Goal: Task Accomplishment & Management: Use online tool/utility

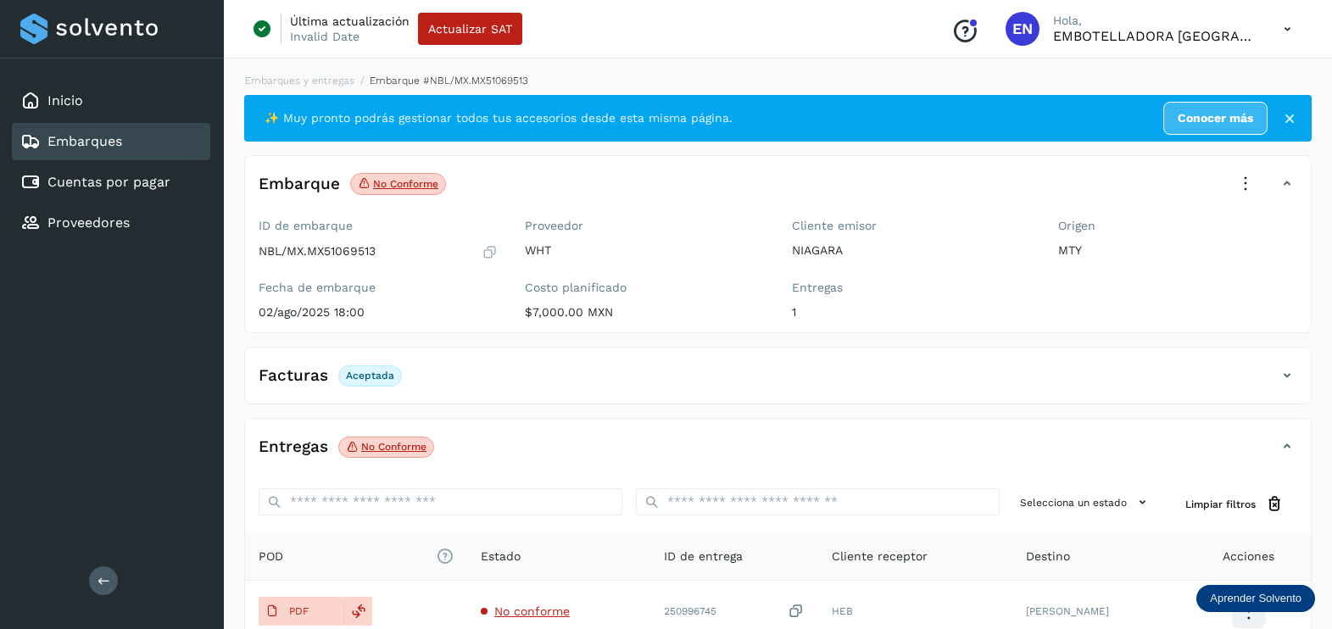
scroll to position [176, 0]
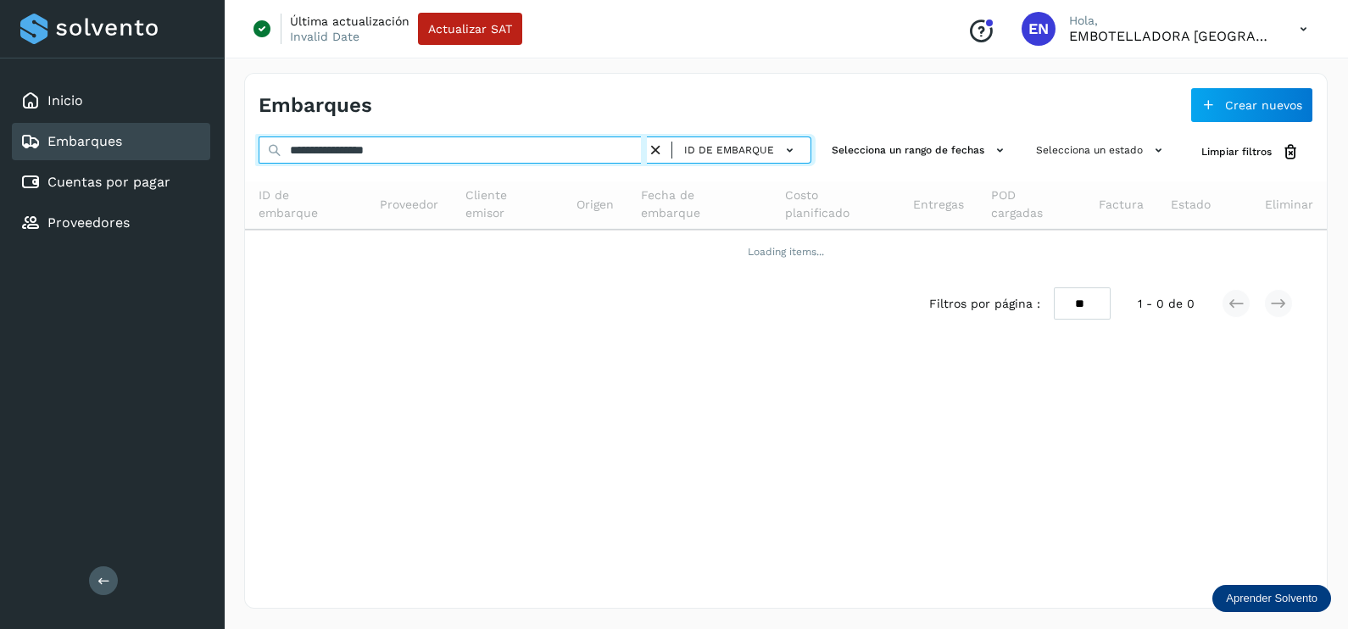
click at [86, 145] on div "**********" at bounding box center [674, 314] width 1348 height 629
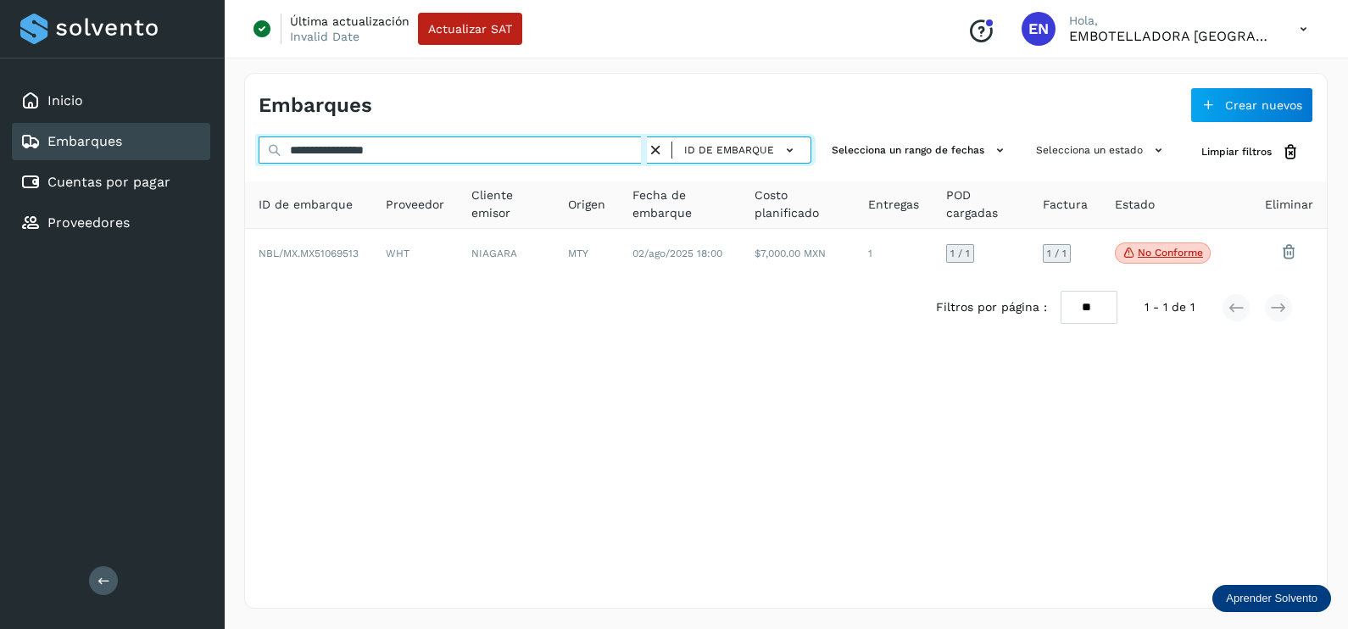
paste input "text"
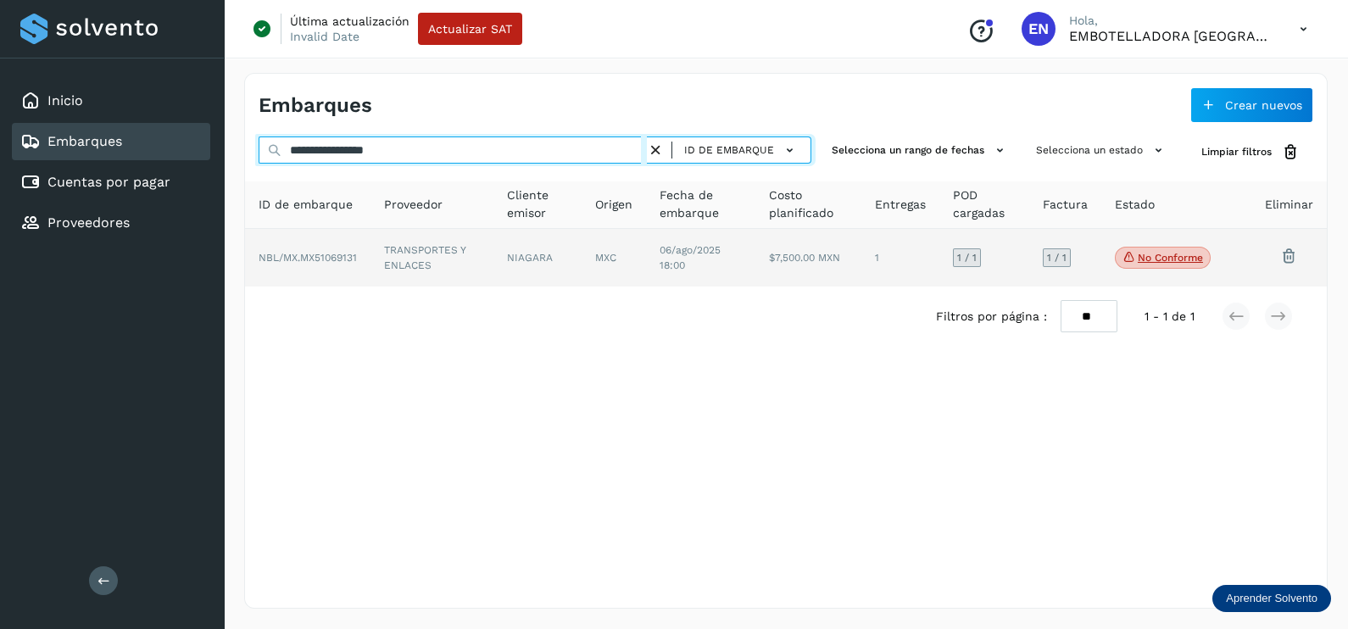
type input "**********"
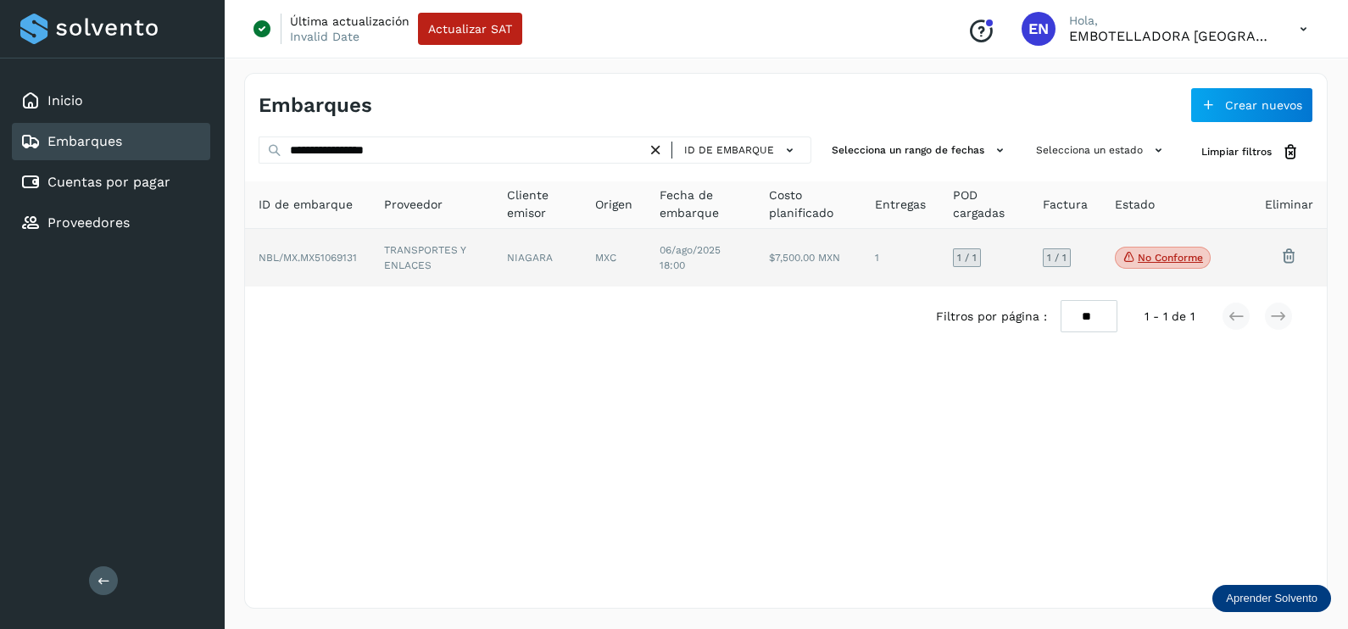
click at [493, 280] on td "TRANSPORTES Y ENLACES" at bounding box center [537, 258] width 88 height 58
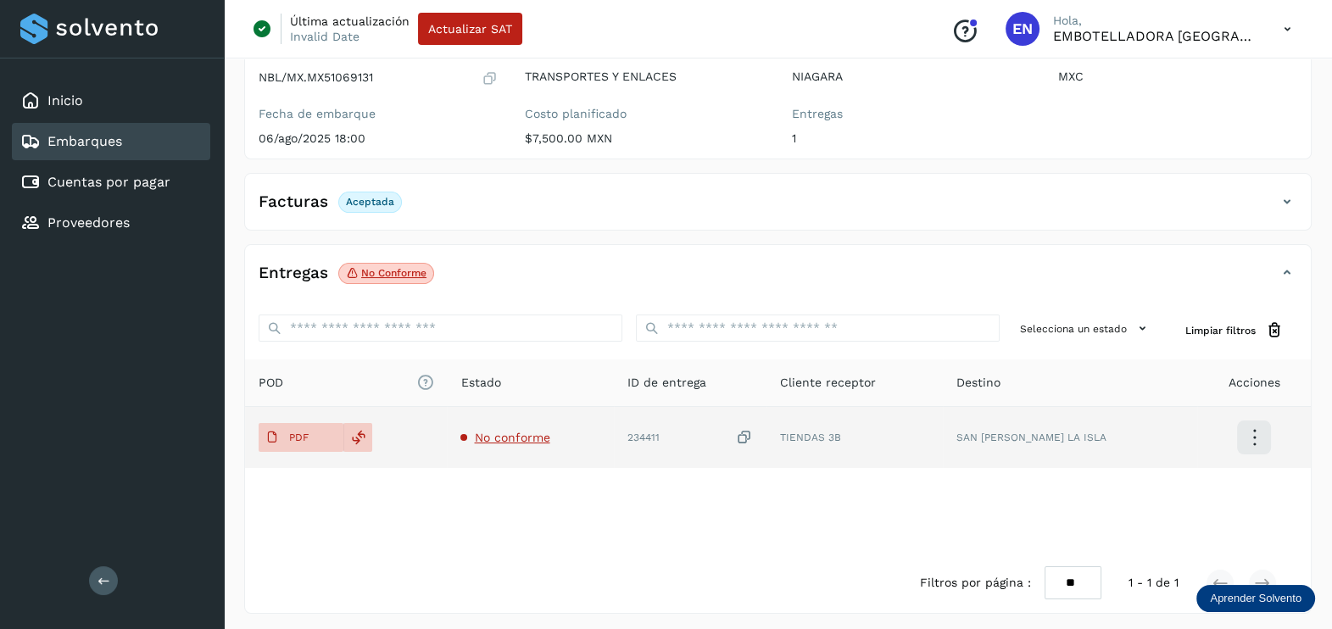
scroll to position [176, 0]
click at [529, 433] on span "No conforme" at bounding box center [511, 435] width 75 height 14
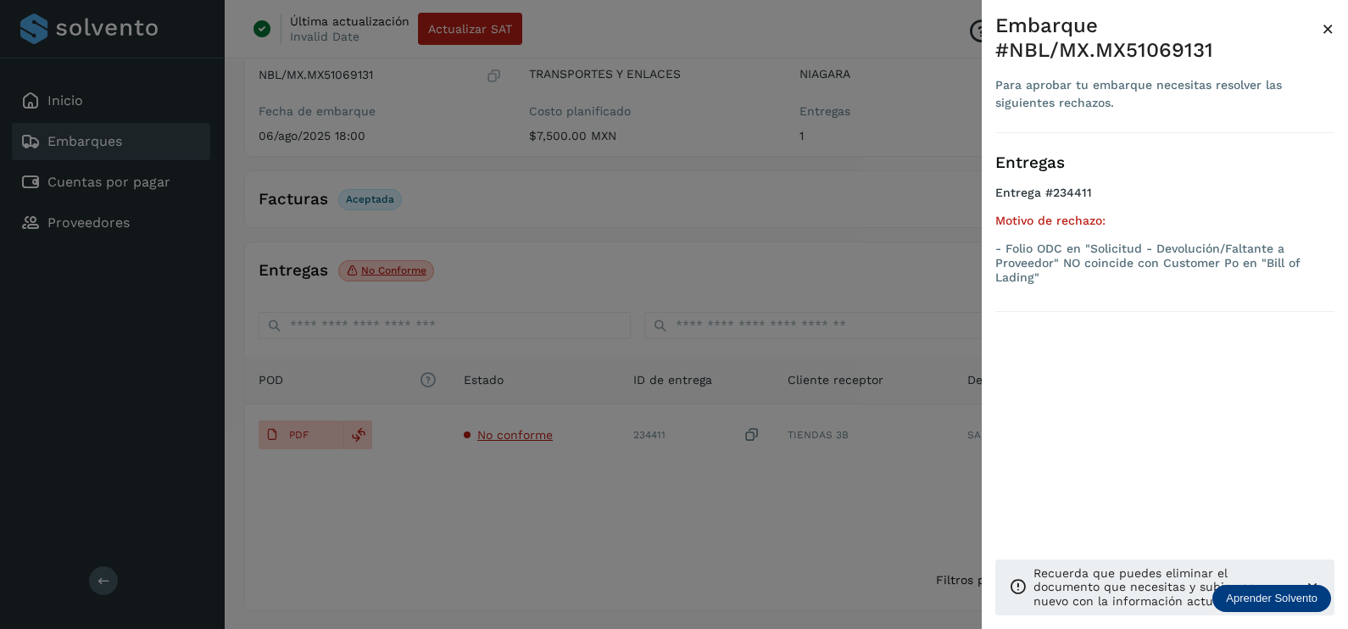
click at [512, 521] on div at bounding box center [674, 314] width 1348 height 629
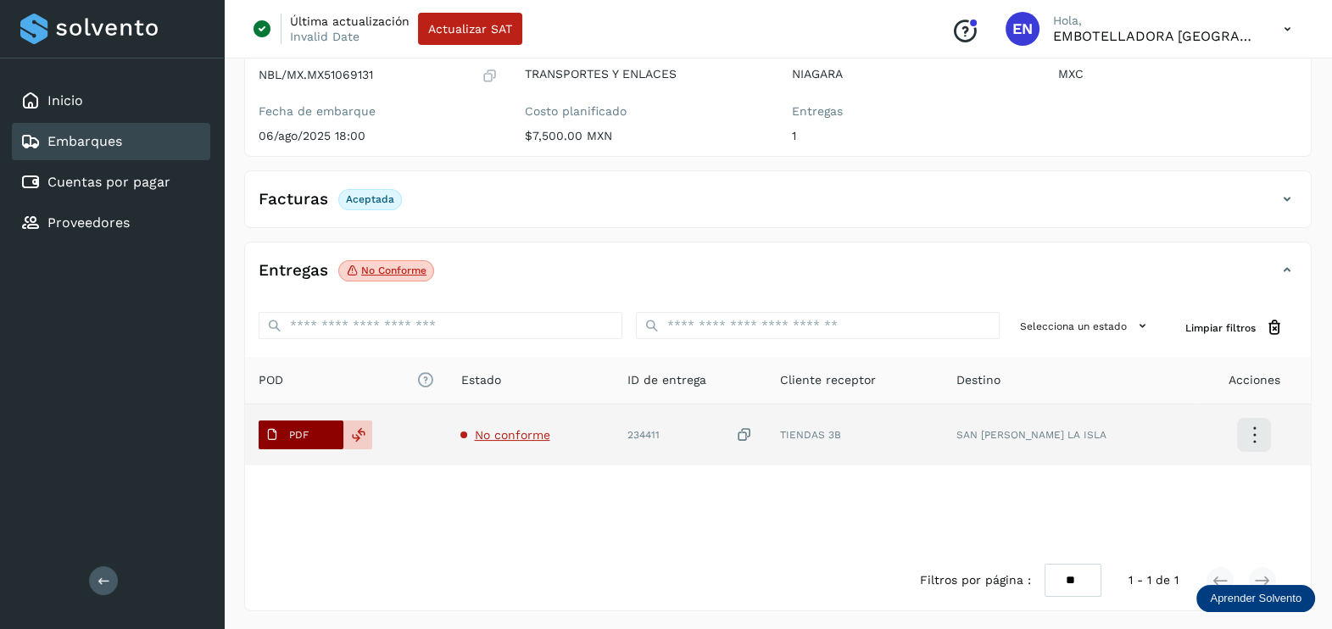
click at [284, 435] on span "PDF" at bounding box center [287, 434] width 57 height 27
click at [753, 431] on icon at bounding box center [744, 435] width 17 height 18
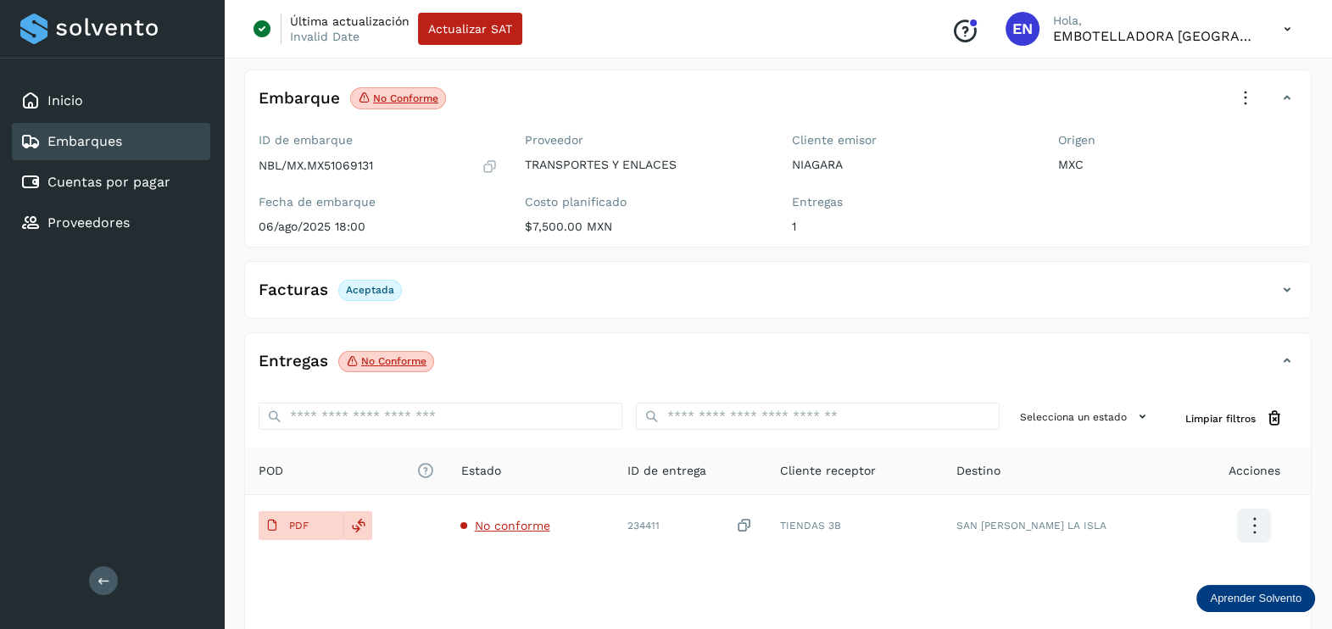
scroll to position [0, 0]
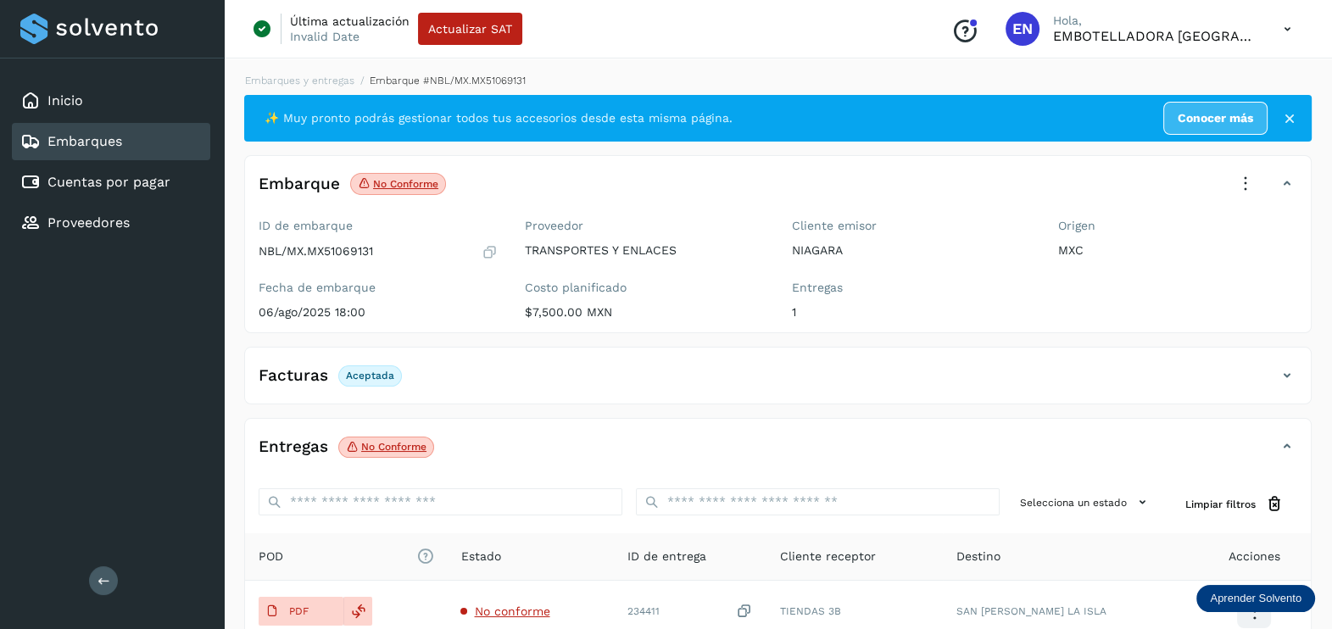
click at [1252, 185] on icon at bounding box center [1244, 183] width 37 height 37
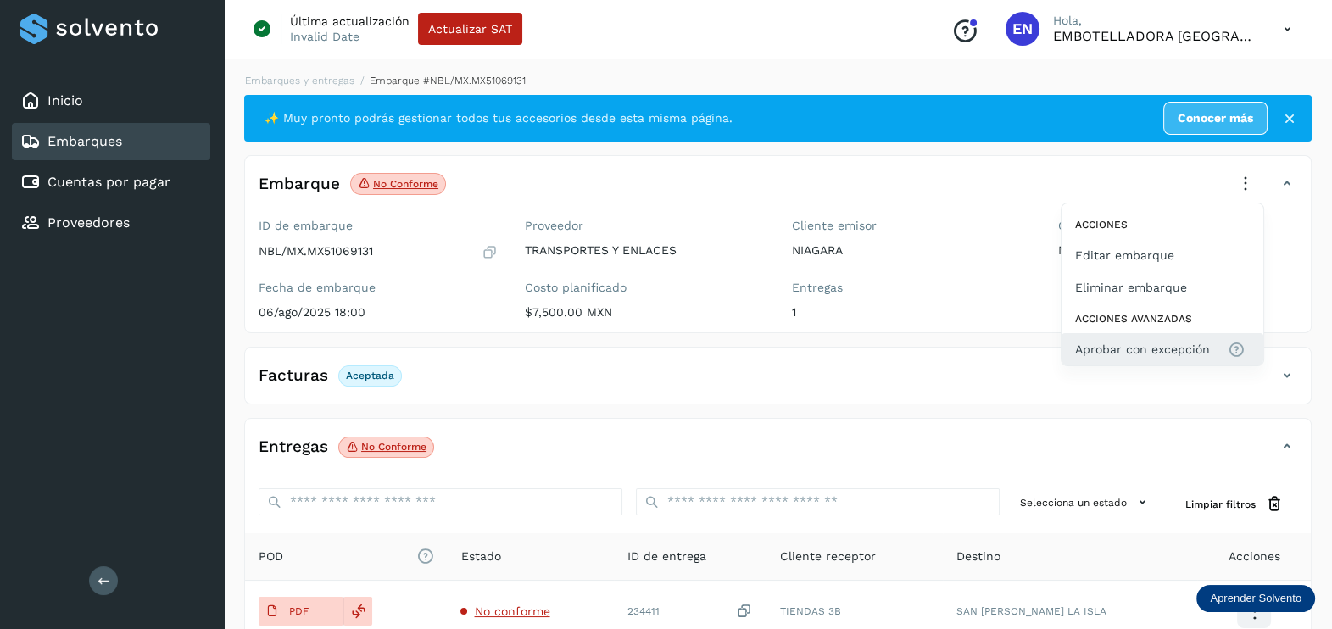
click at [1200, 335] on button "Aprobar con excepción" at bounding box center [1162, 349] width 202 height 32
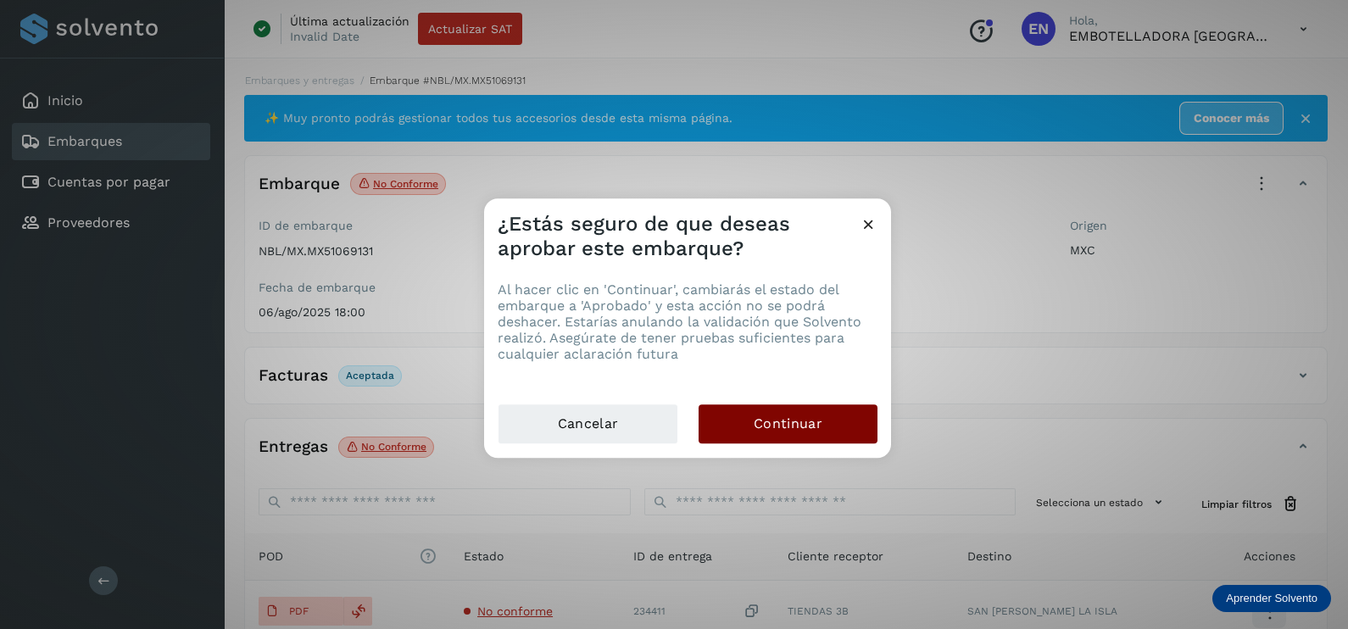
click at [821, 406] on button "Continuar" at bounding box center [787, 423] width 179 height 39
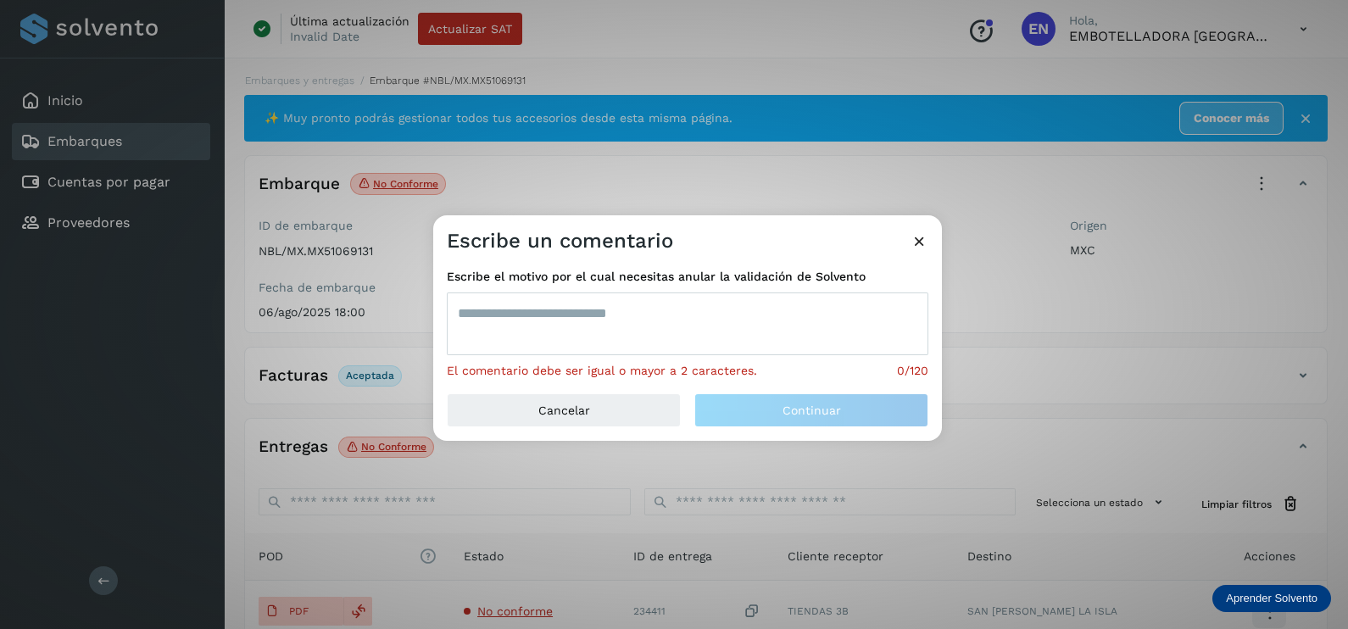
click at [542, 311] on textarea at bounding box center [687, 323] width 481 height 63
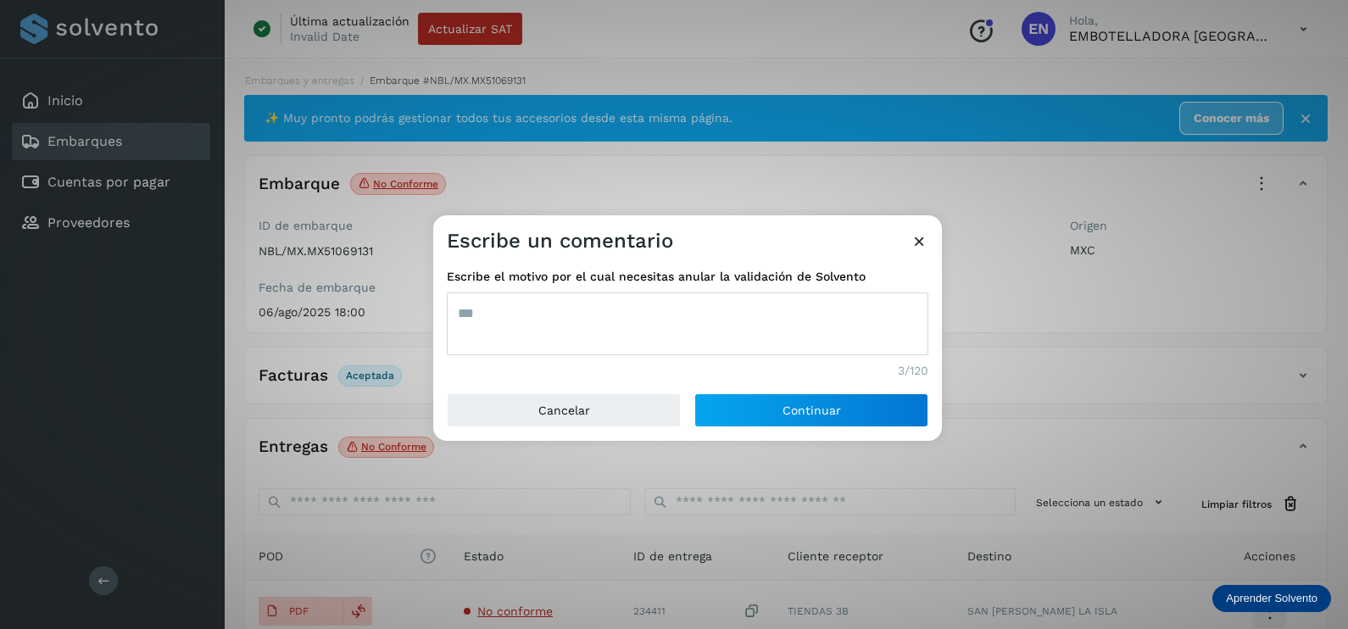
type textarea "***"
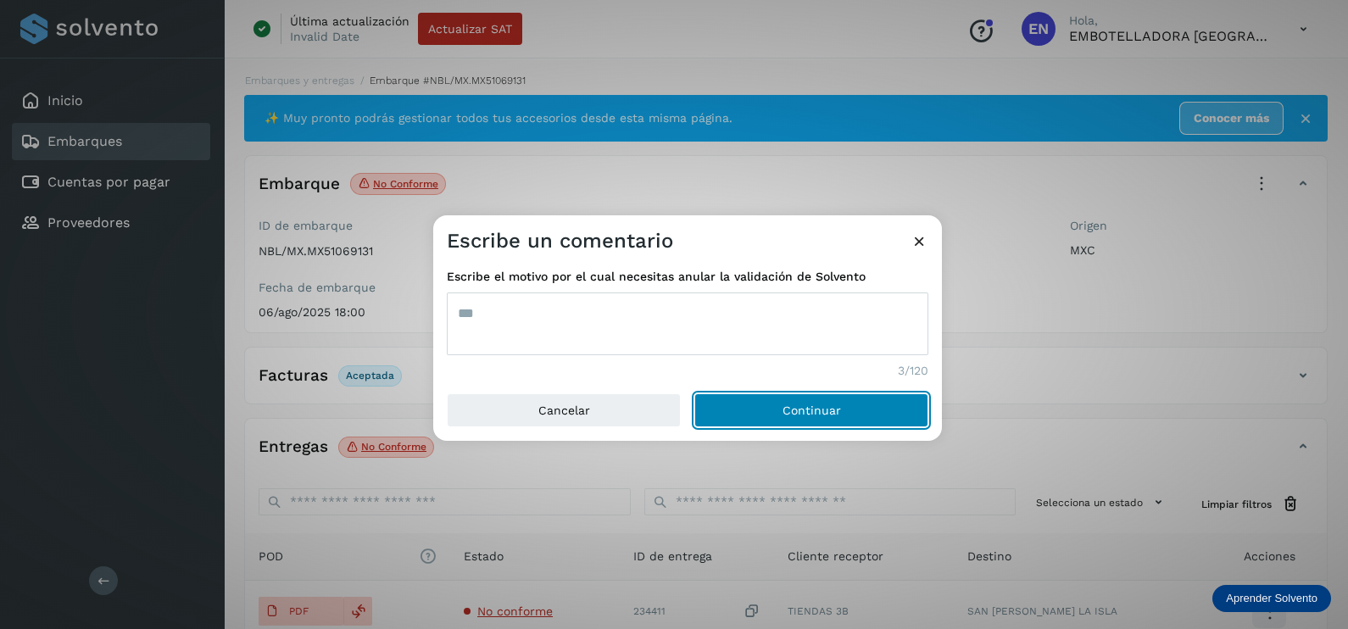
click at [694, 393] on button "Continuar" at bounding box center [811, 410] width 234 height 34
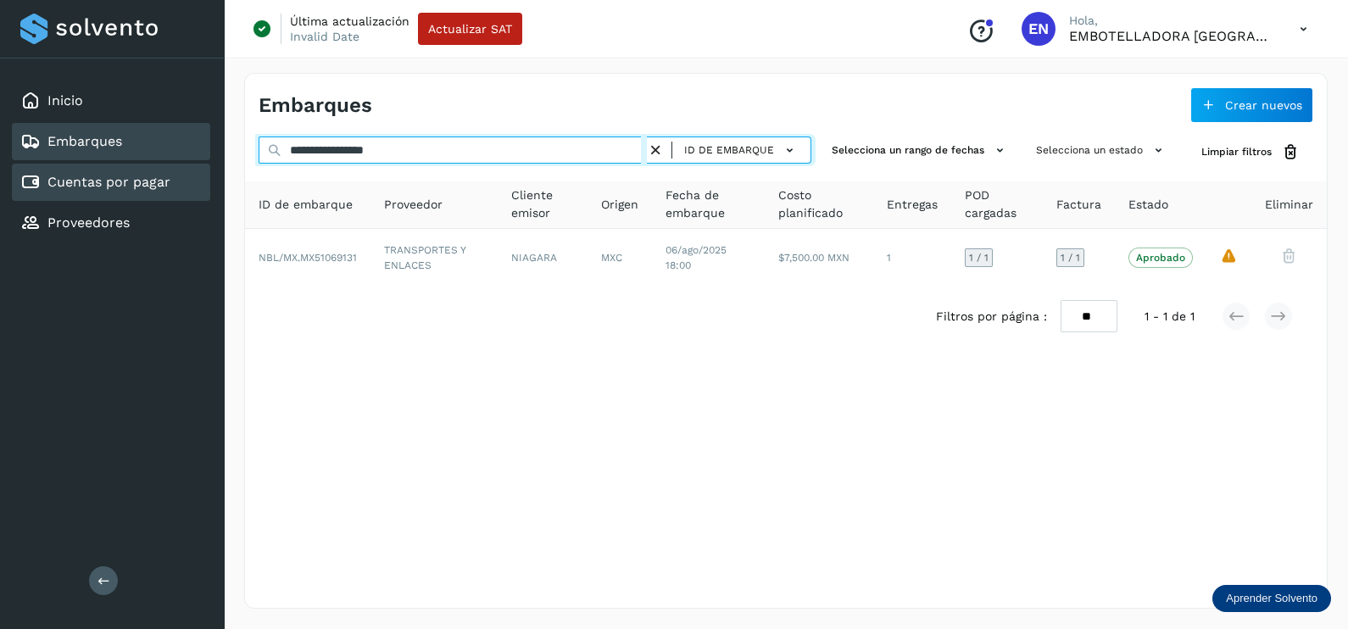
drag, startPoint x: 402, startPoint y: 149, endPoint x: 21, endPoint y: 163, distance: 380.8
click at [21, 163] on div "**********" at bounding box center [674, 314] width 1348 height 629
paste input "text"
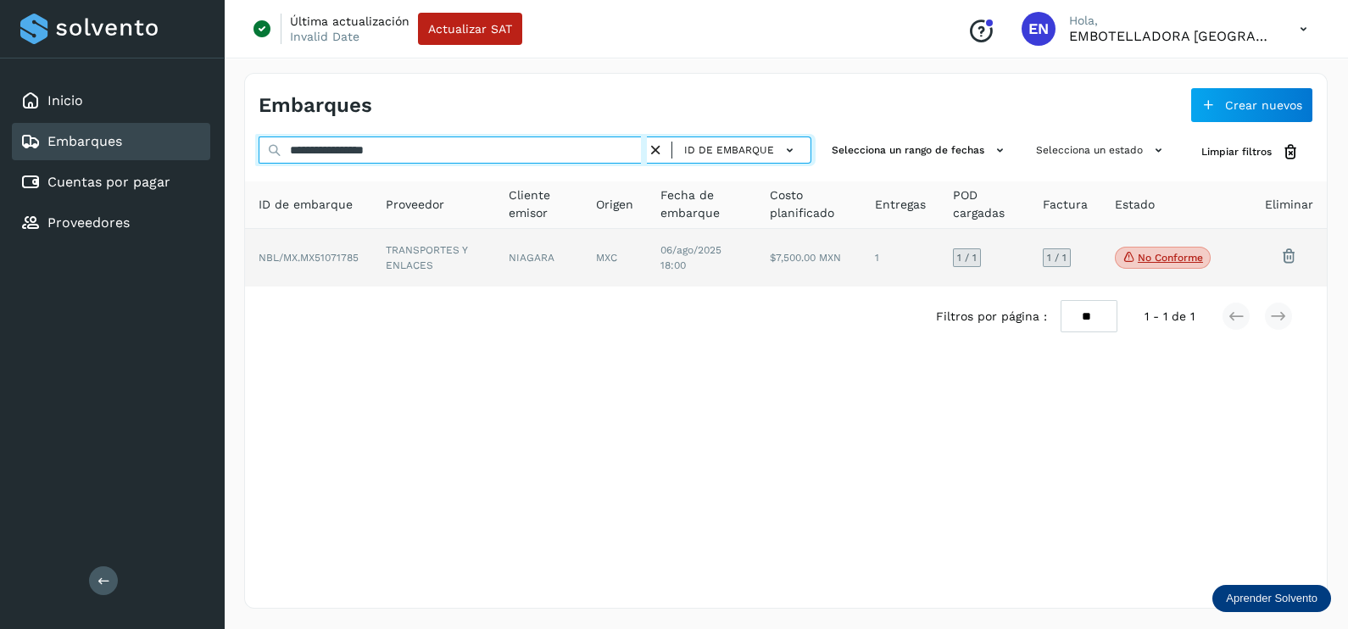
type input "**********"
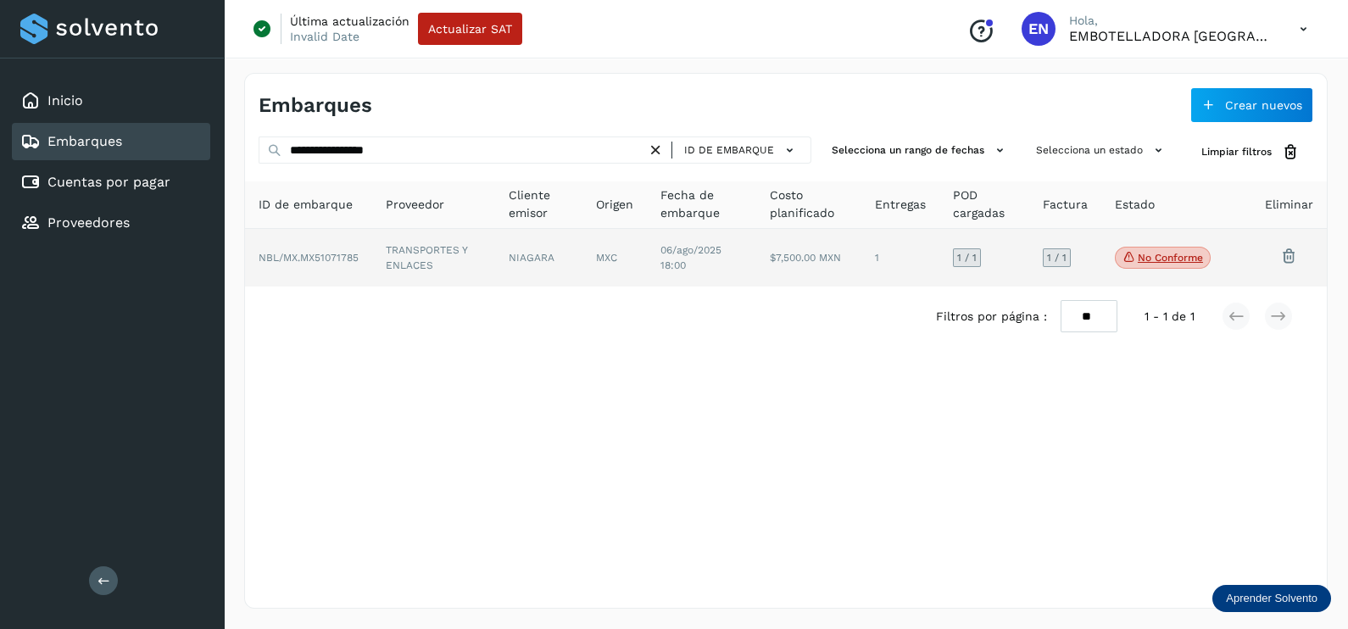
click at [495, 242] on td "TRANSPORTES Y ENLACES" at bounding box center [538, 258] width 87 height 58
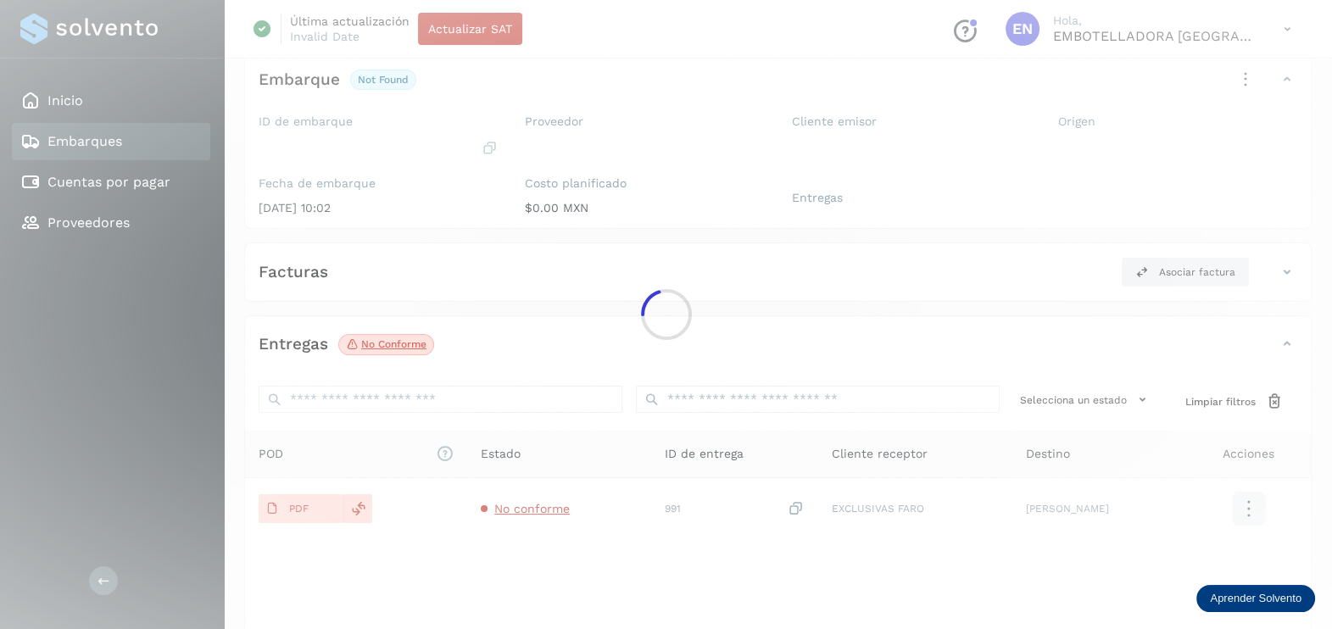
scroll to position [176, 0]
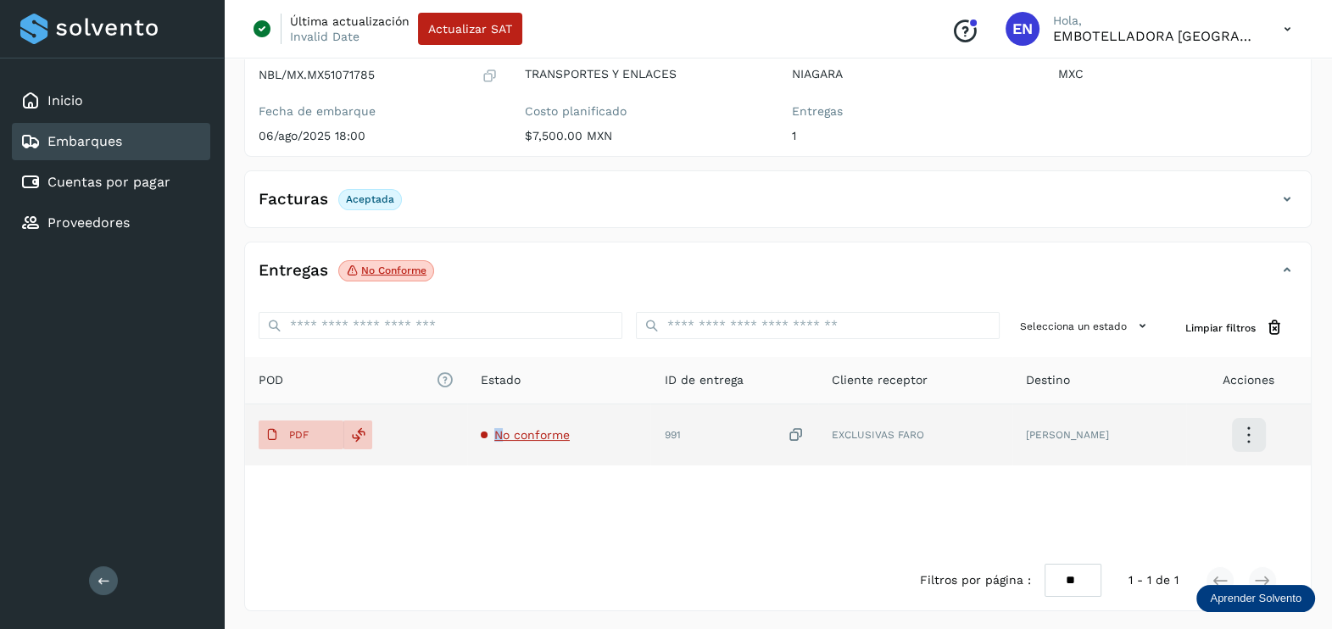
click at [650, 424] on td "No conforme" at bounding box center [733, 434] width 167 height 61
drag, startPoint x: 494, startPoint y: 424, endPoint x: 537, endPoint y: 434, distance: 43.6
click at [537, 434] on span "No conforme" at bounding box center [531, 435] width 75 height 14
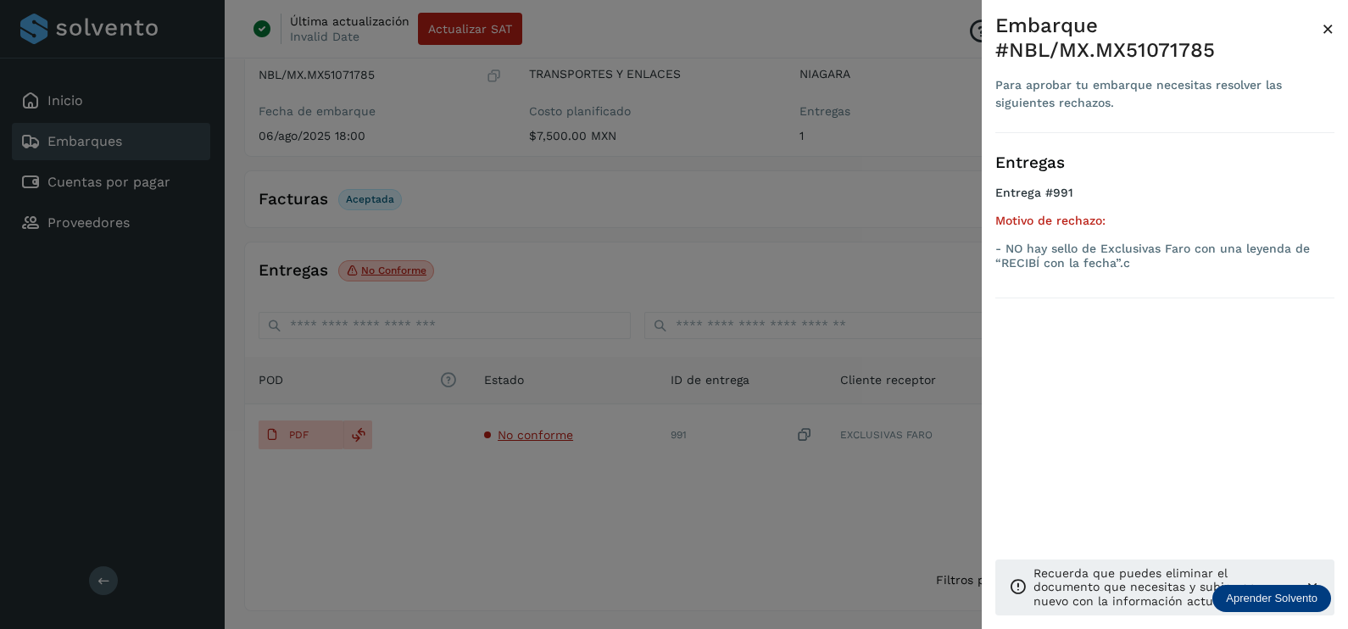
click at [591, 534] on div at bounding box center [674, 314] width 1348 height 629
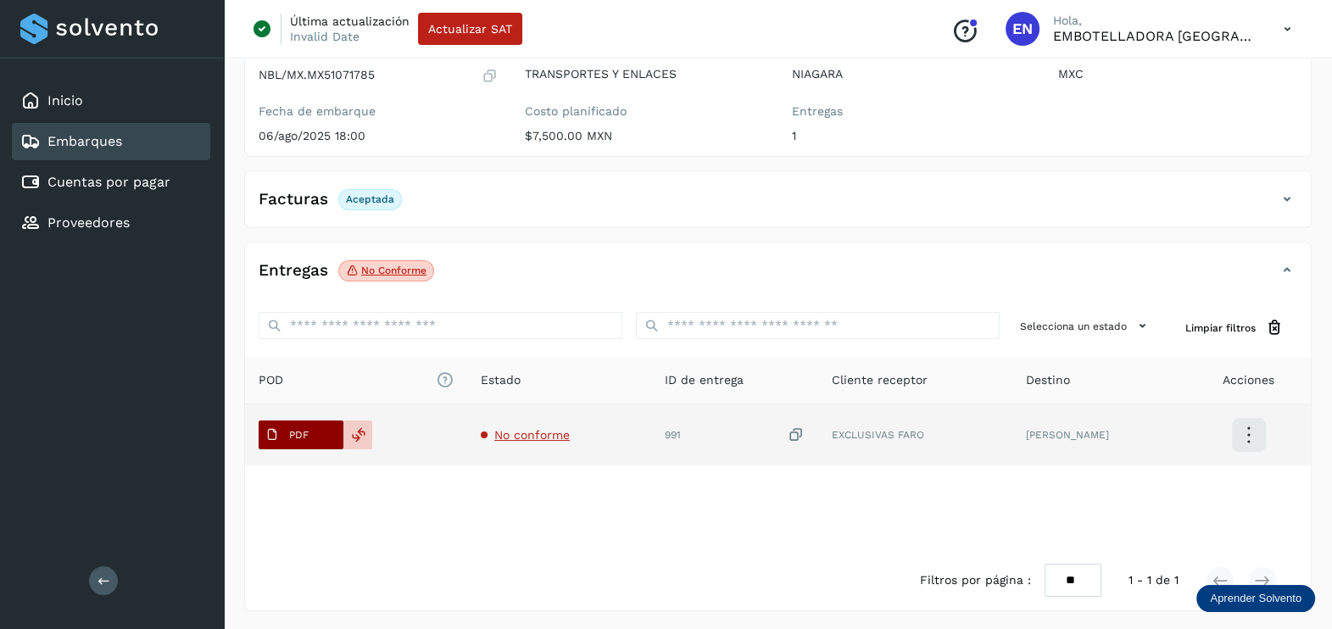
click at [308, 429] on p "PDF" at bounding box center [298, 435] width 19 height 12
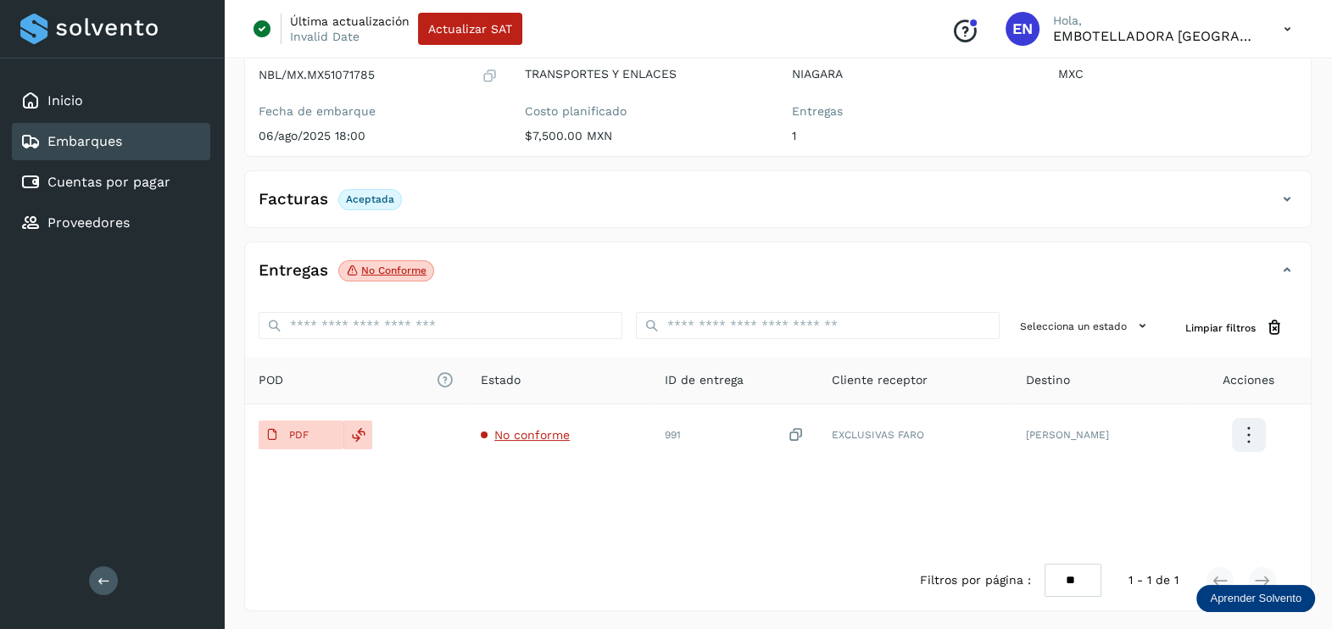
drag, startPoint x: 740, startPoint y: 216, endPoint x: 747, endPoint y: 233, distance: 18.3
click at [740, 216] on div "Facturas Aceptada" at bounding box center [777, 206] width 1065 height 42
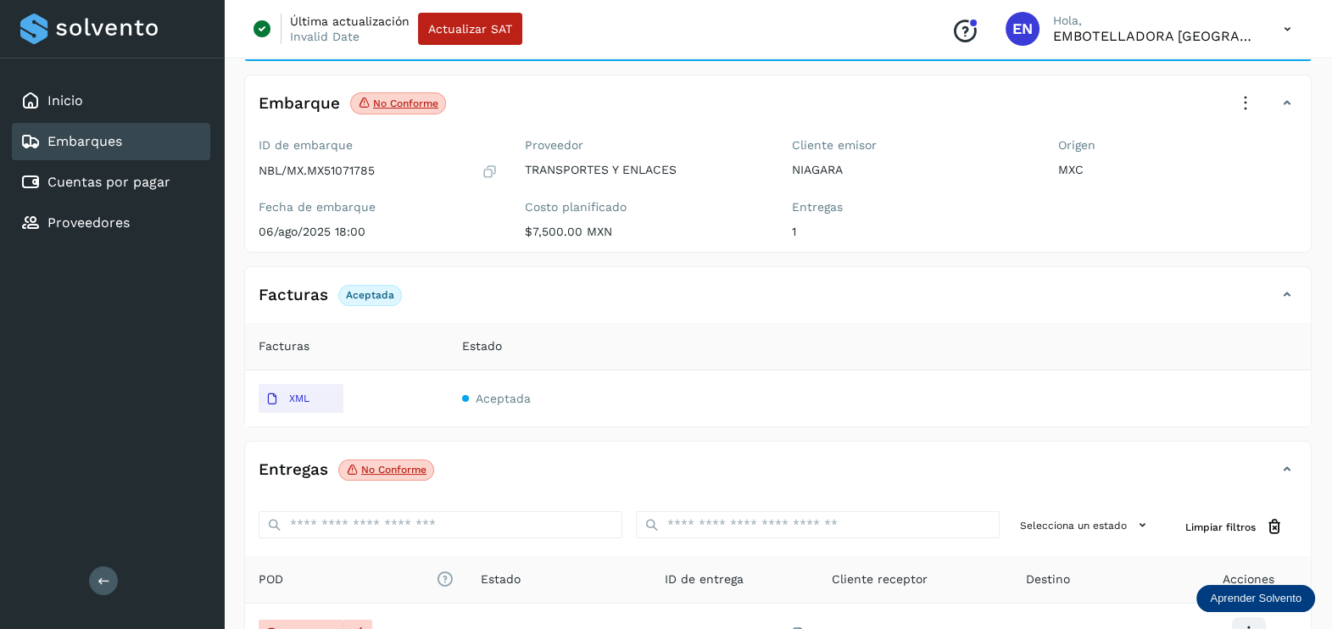
scroll to position [0, 0]
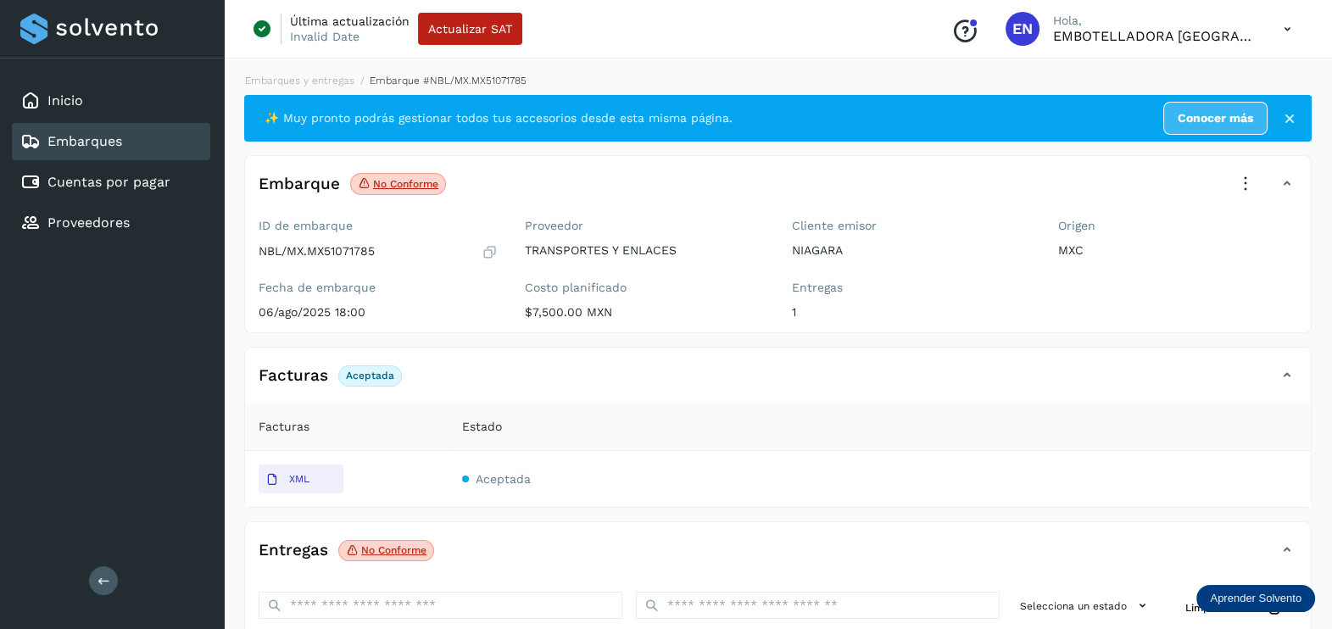
click at [1250, 174] on icon at bounding box center [1244, 183] width 37 height 37
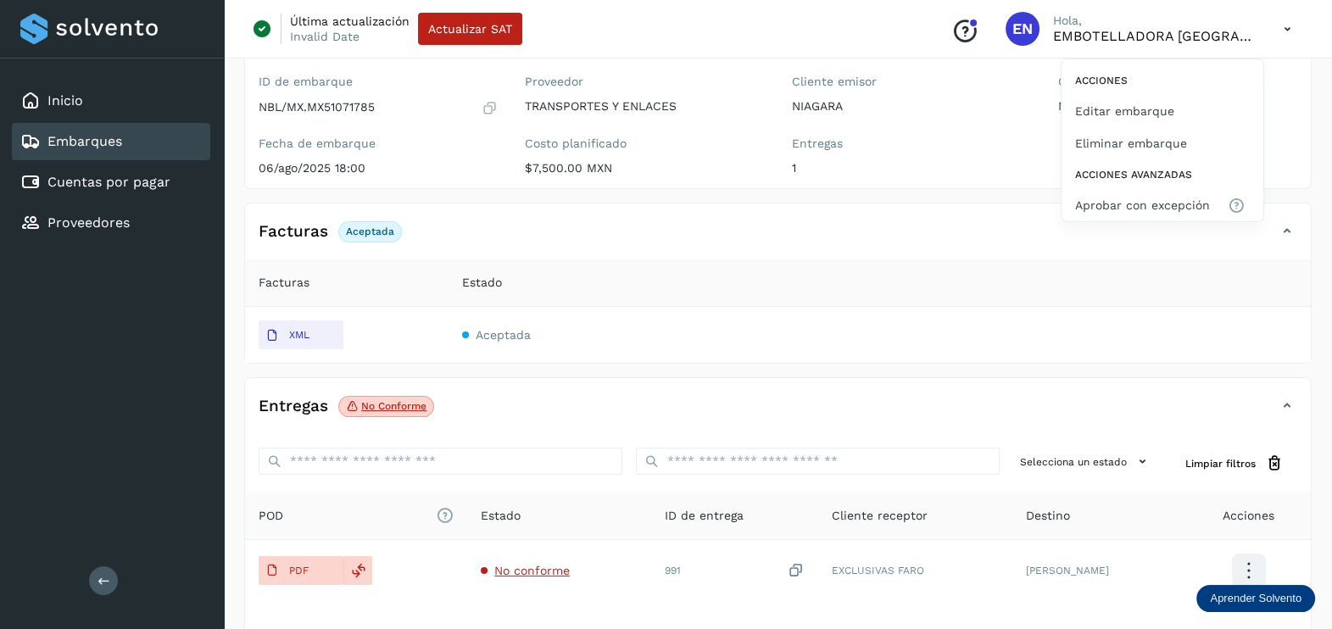
scroll to position [211, 0]
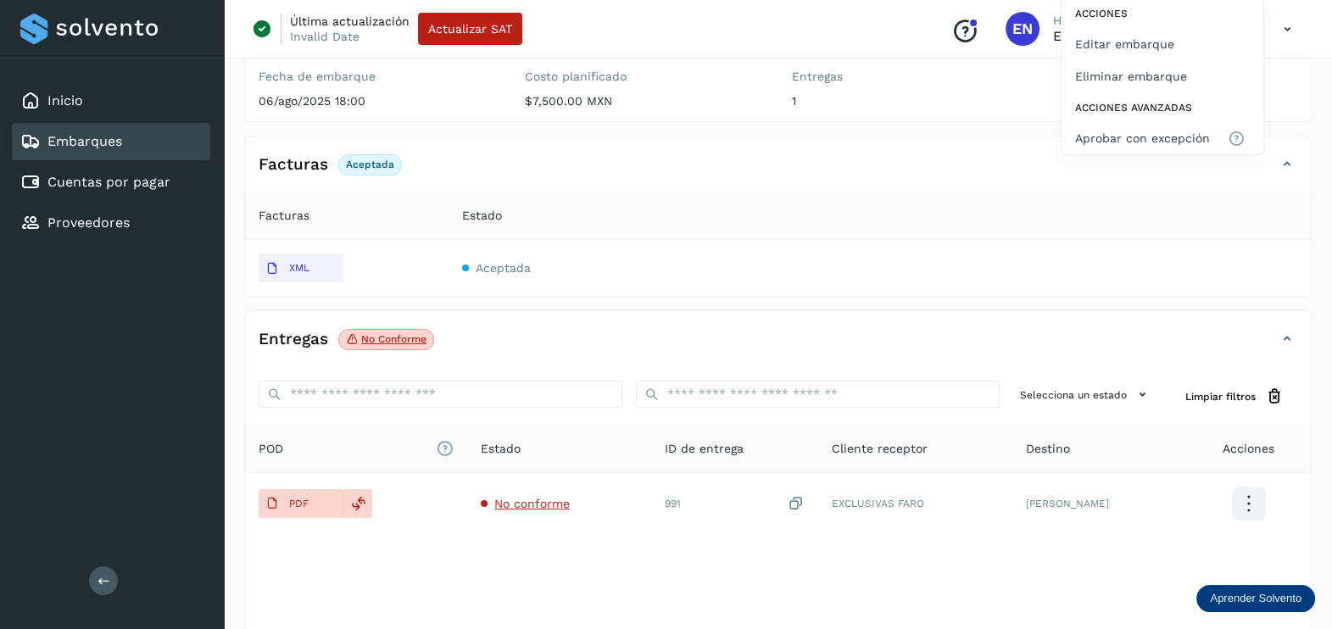
click at [520, 501] on div at bounding box center [666, 314] width 1332 height 629
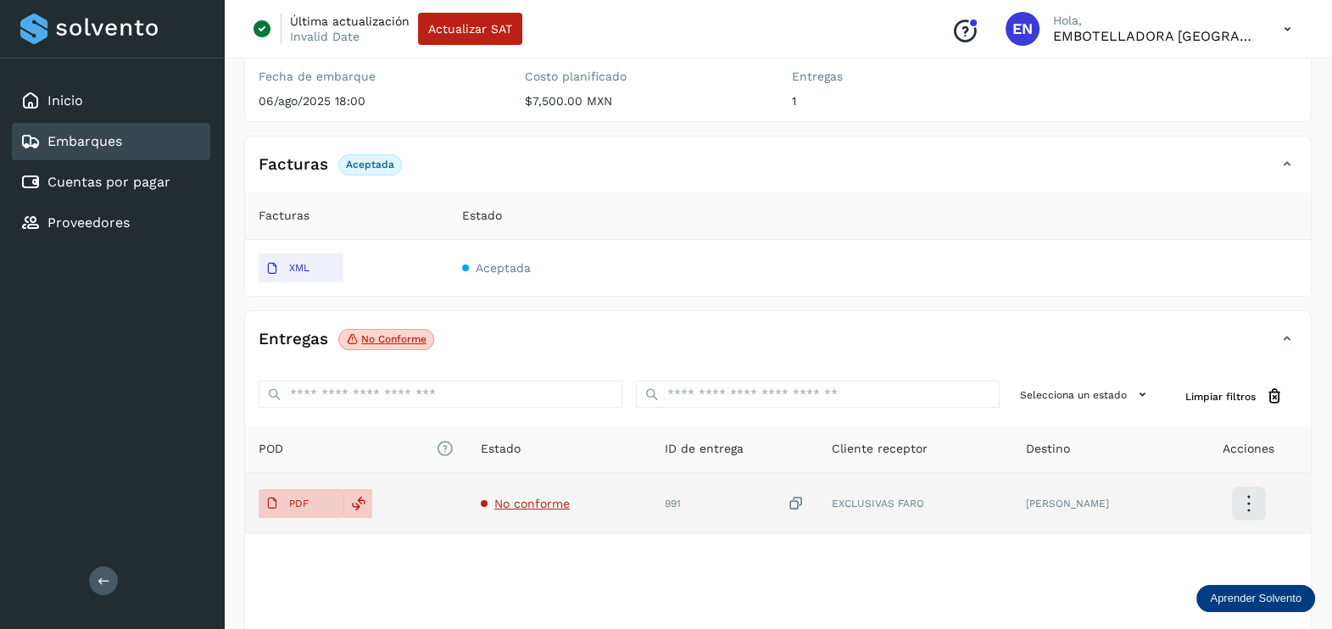
click at [537, 500] on span "No conforme" at bounding box center [531, 504] width 75 height 14
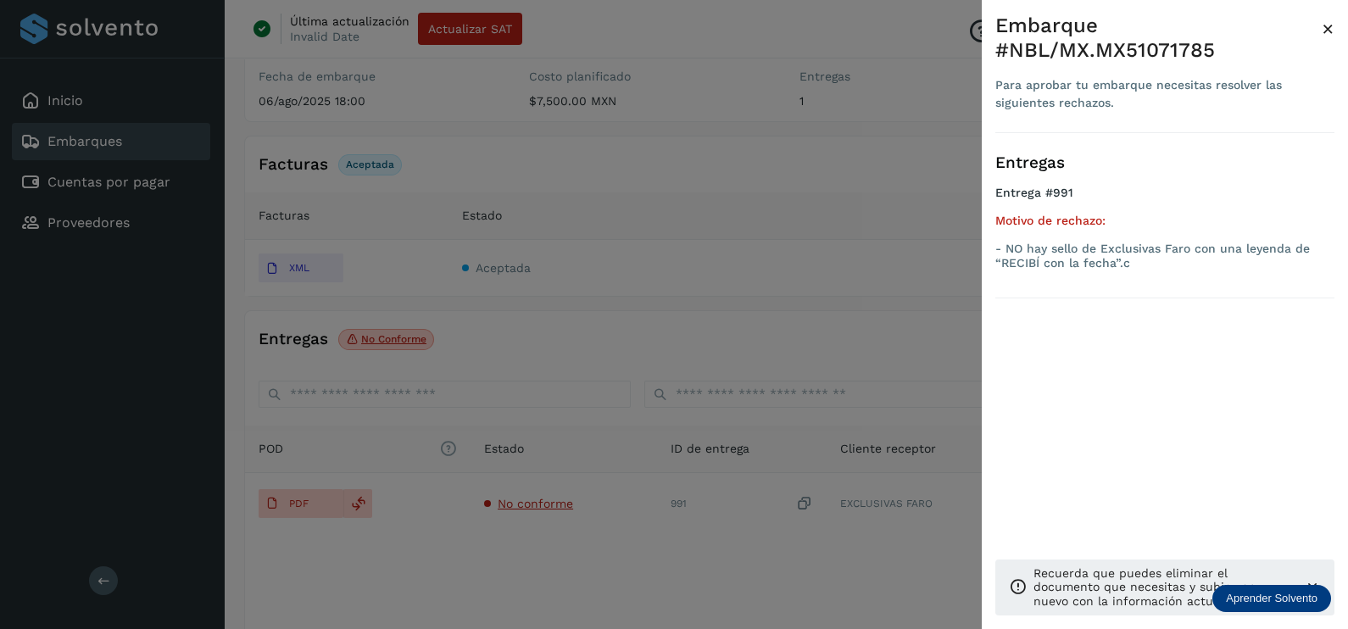
click at [665, 559] on div at bounding box center [674, 314] width 1348 height 629
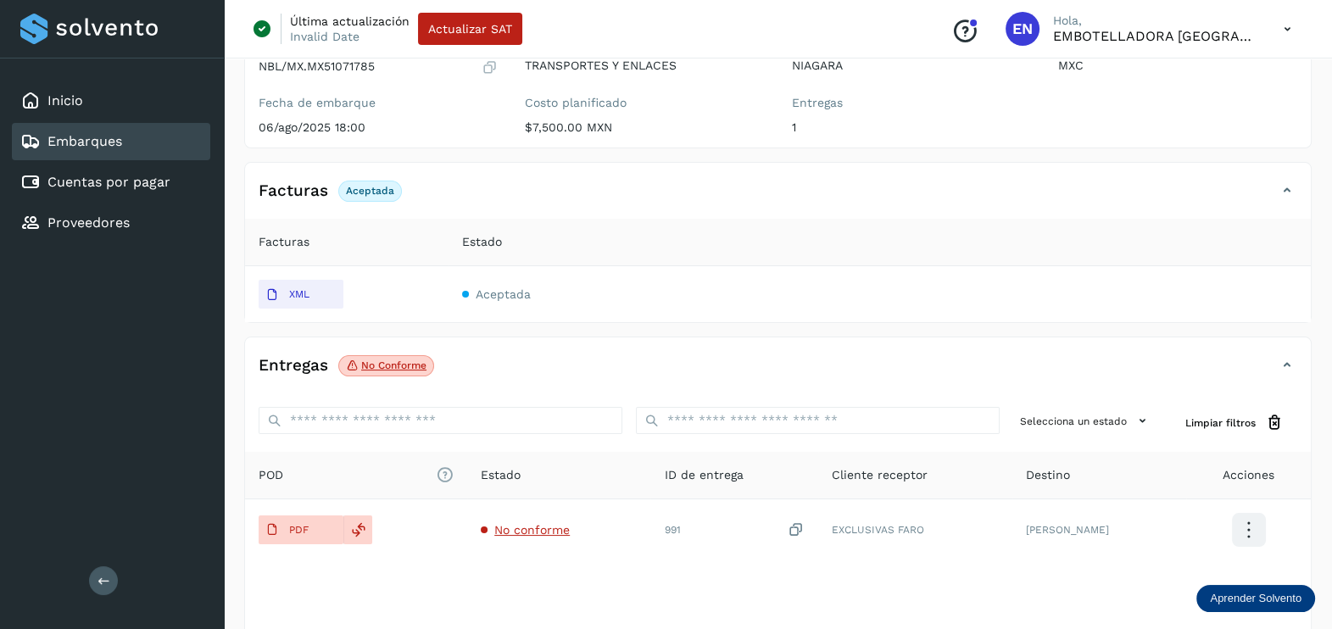
scroll to position [0, 0]
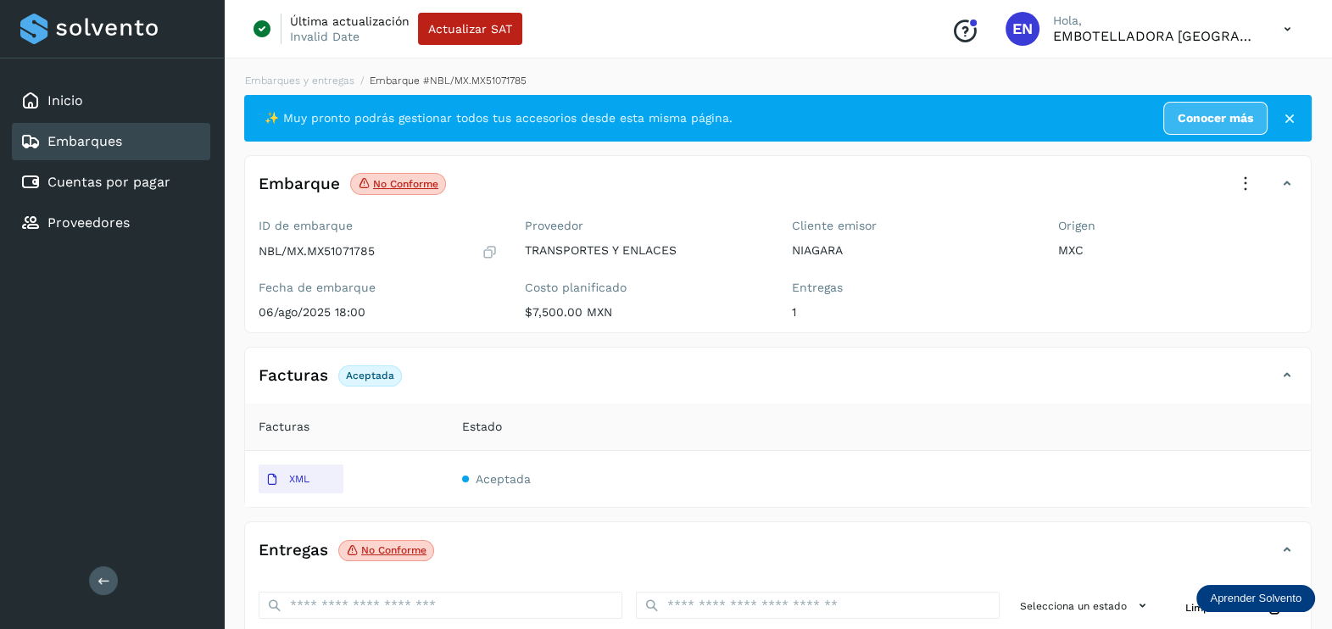
click at [1255, 185] on icon at bounding box center [1244, 183] width 37 height 37
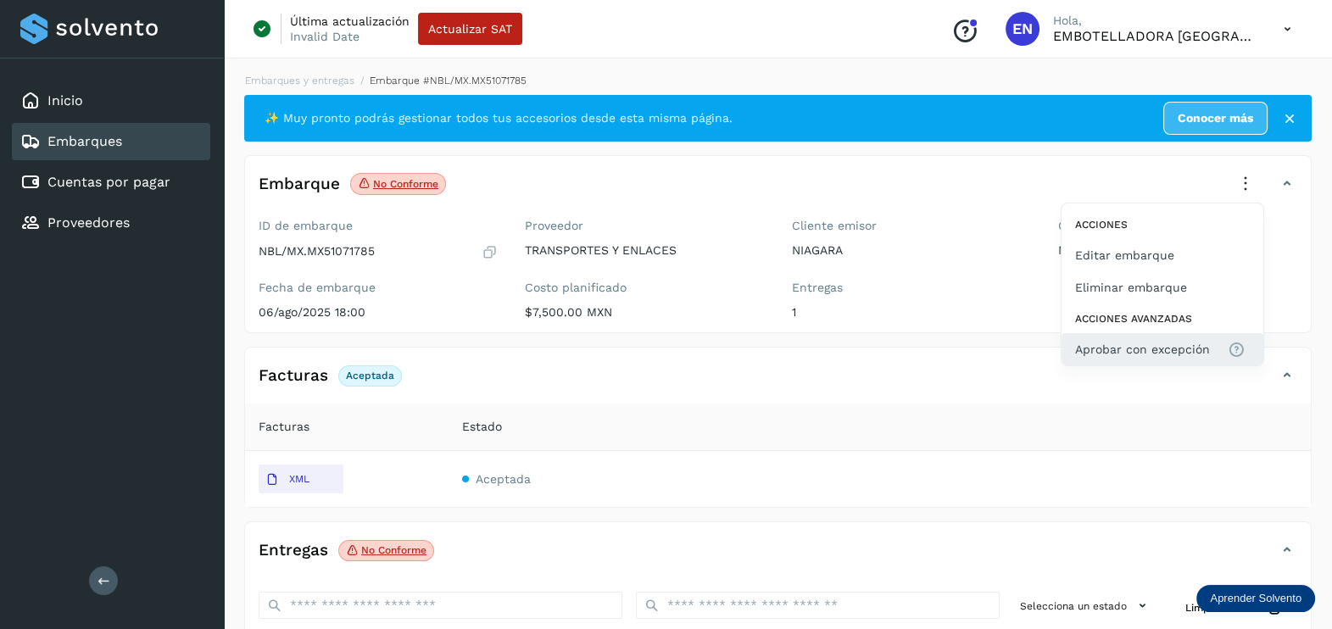
click at [1165, 342] on span "Aprobar con excepción" at bounding box center [1142, 349] width 135 height 19
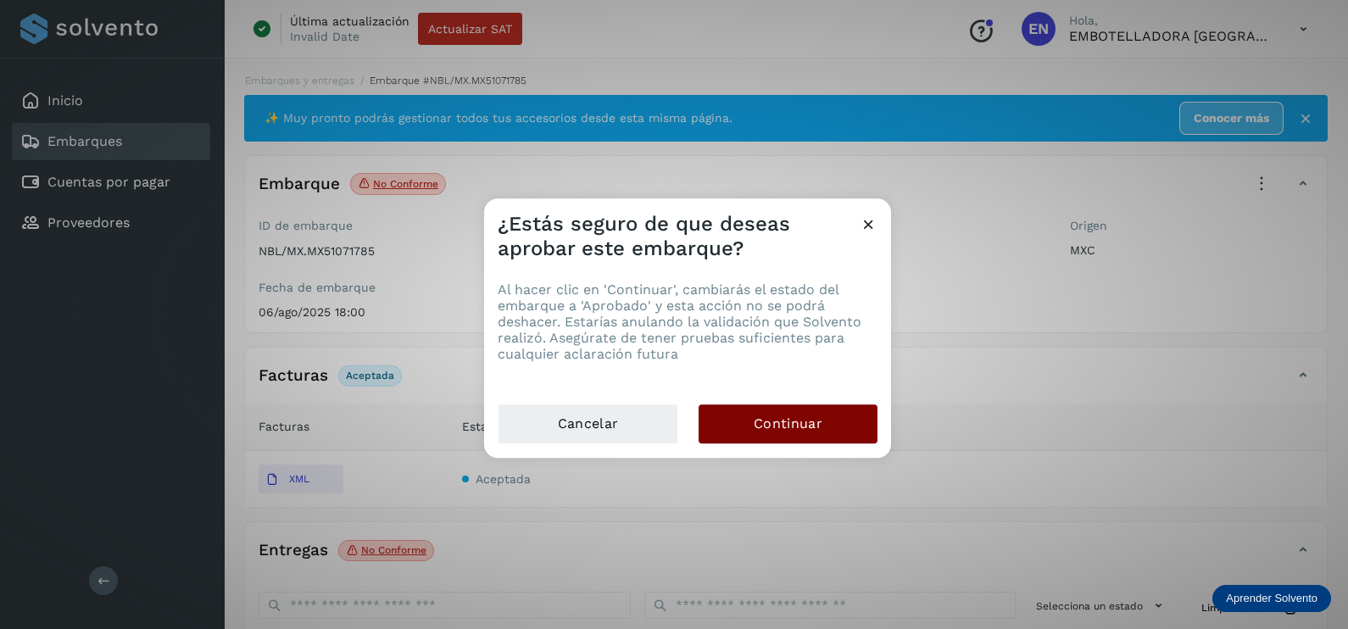
click at [785, 421] on span "Continuar" at bounding box center [788, 423] width 69 height 19
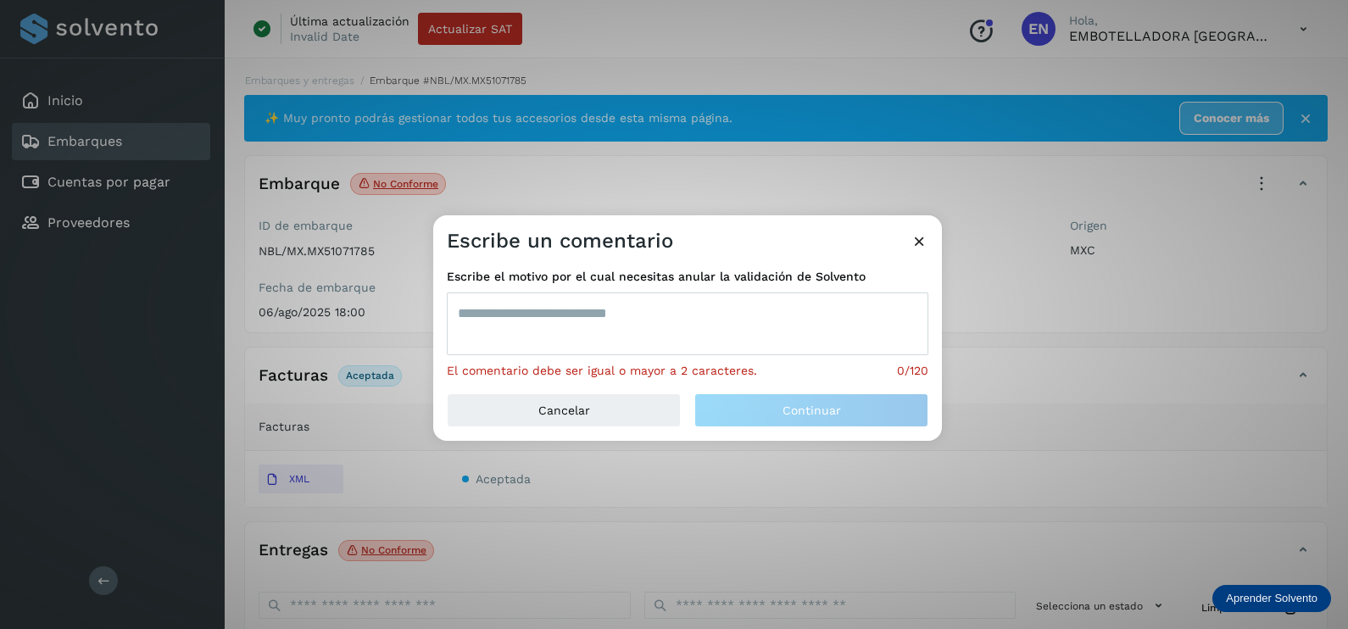
click at [581, 324] on textarea at bounding box center [687, 323] width 481 height 63
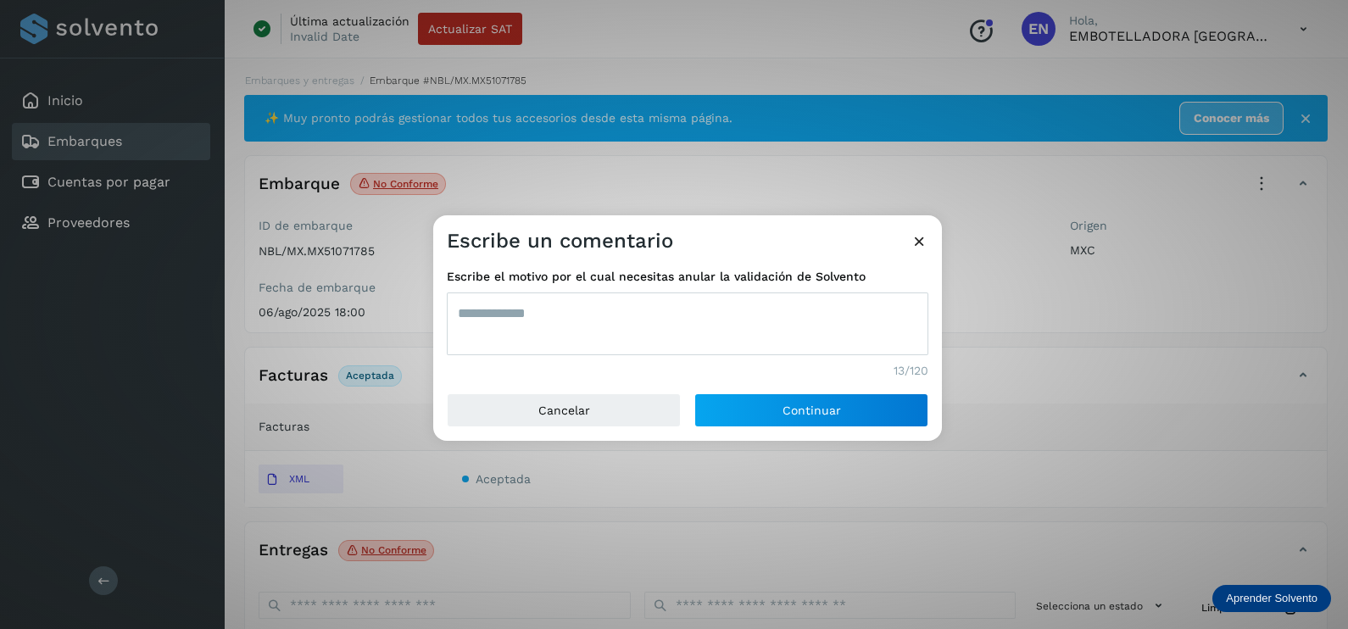
type textarea "**********"
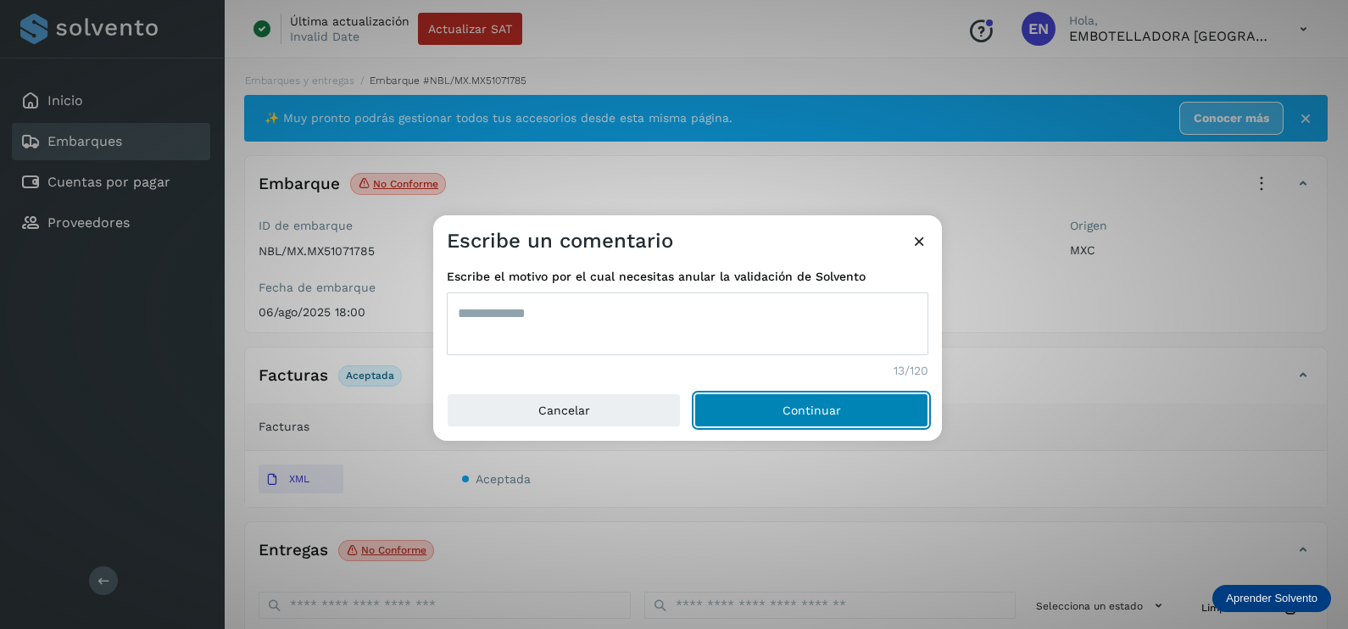
click at [694, 393] on button "Continuar" at bounding box center [811, 410] width 234 height 34
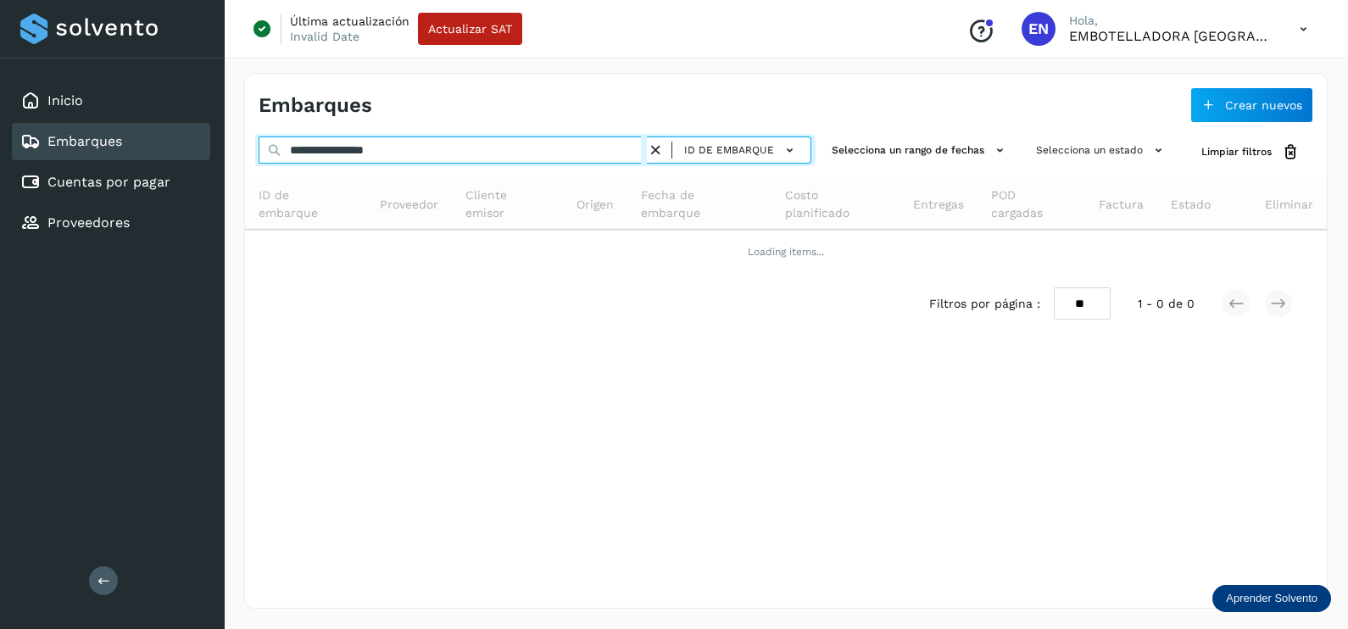
drag, startPoint x: 470, startPoint y: 136, endPoint x: 93, endPoint y: 147, distance: 377.3
click at [93, 147] on div "**********" at bounding box center [674, 314] width 1348 height 629
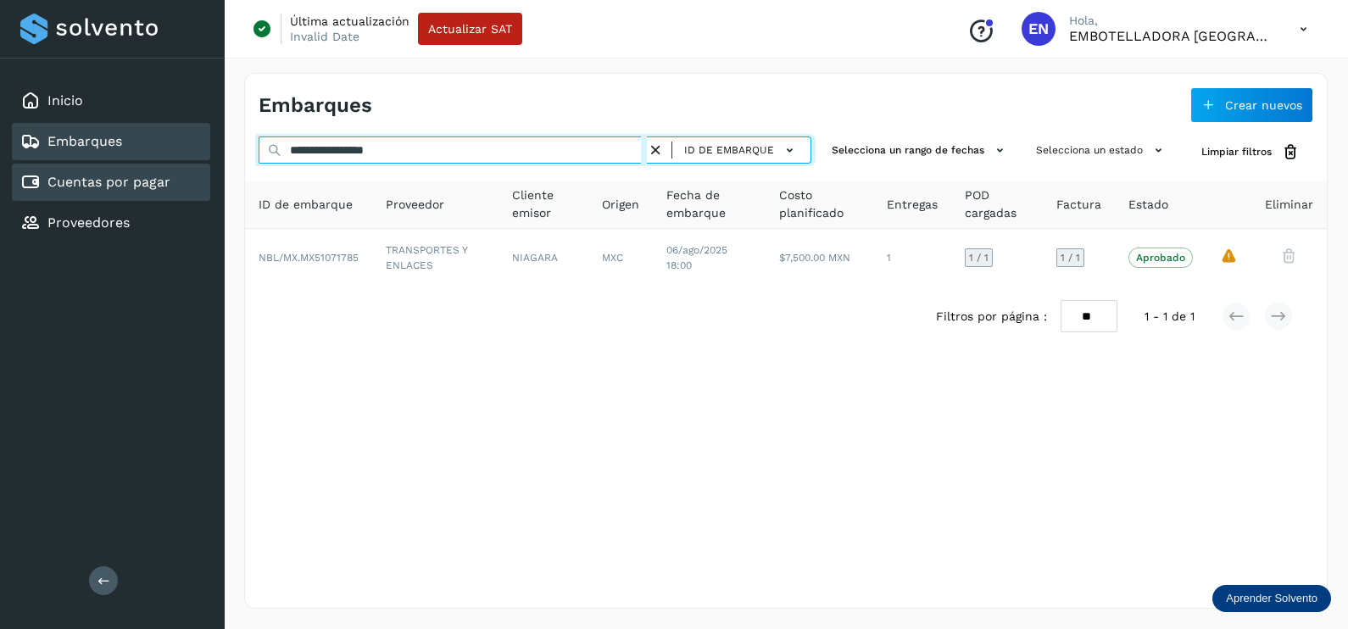
paste input "text"
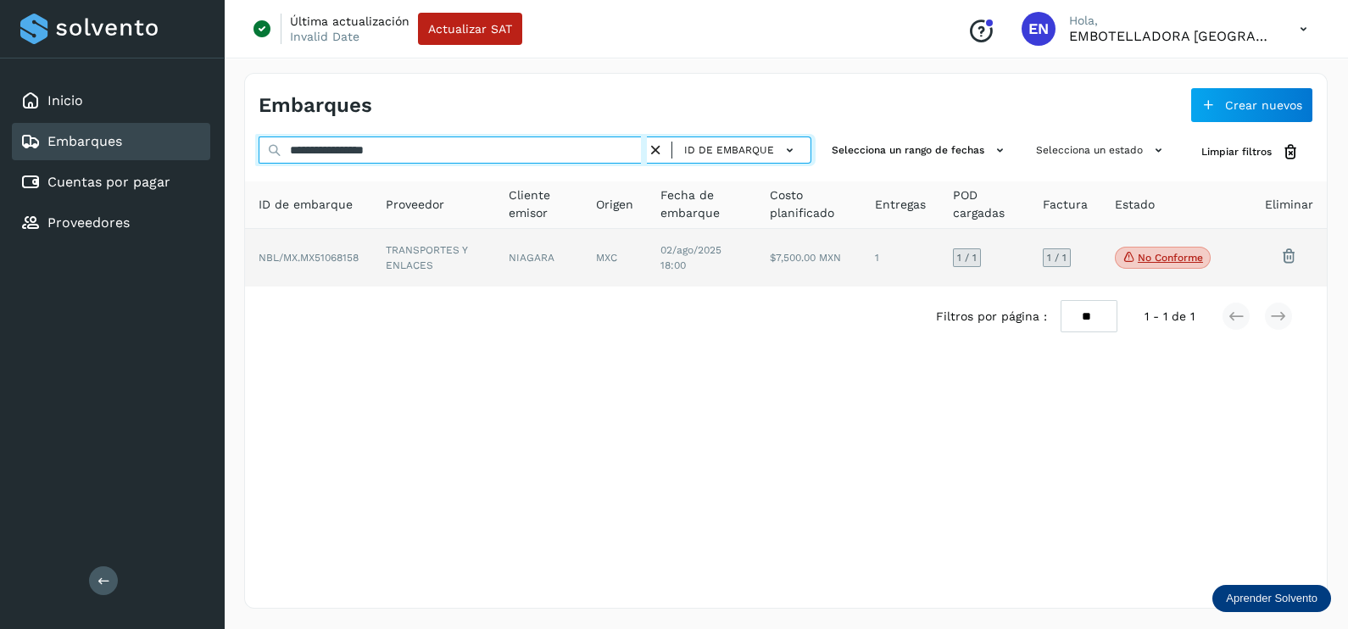
type input "**********"
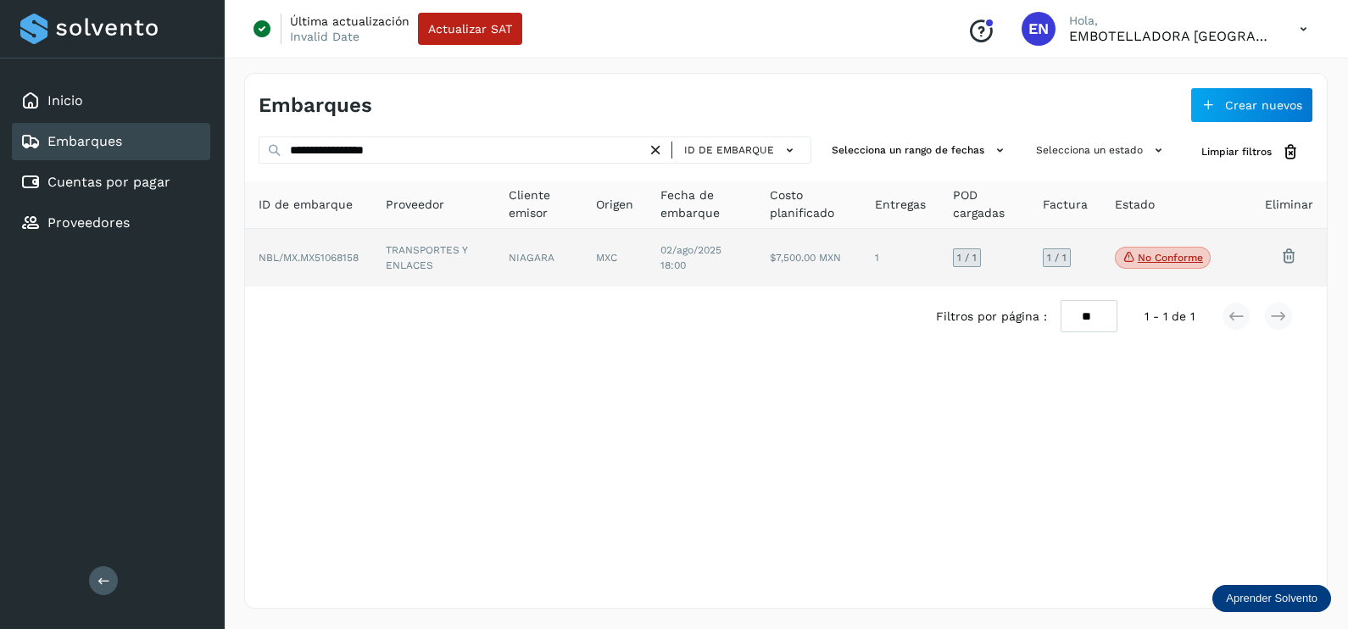
click at [495, 276] on td "TRANSPORTES Y ENLACES" at bounding box center [538, 258] width 87 height 58
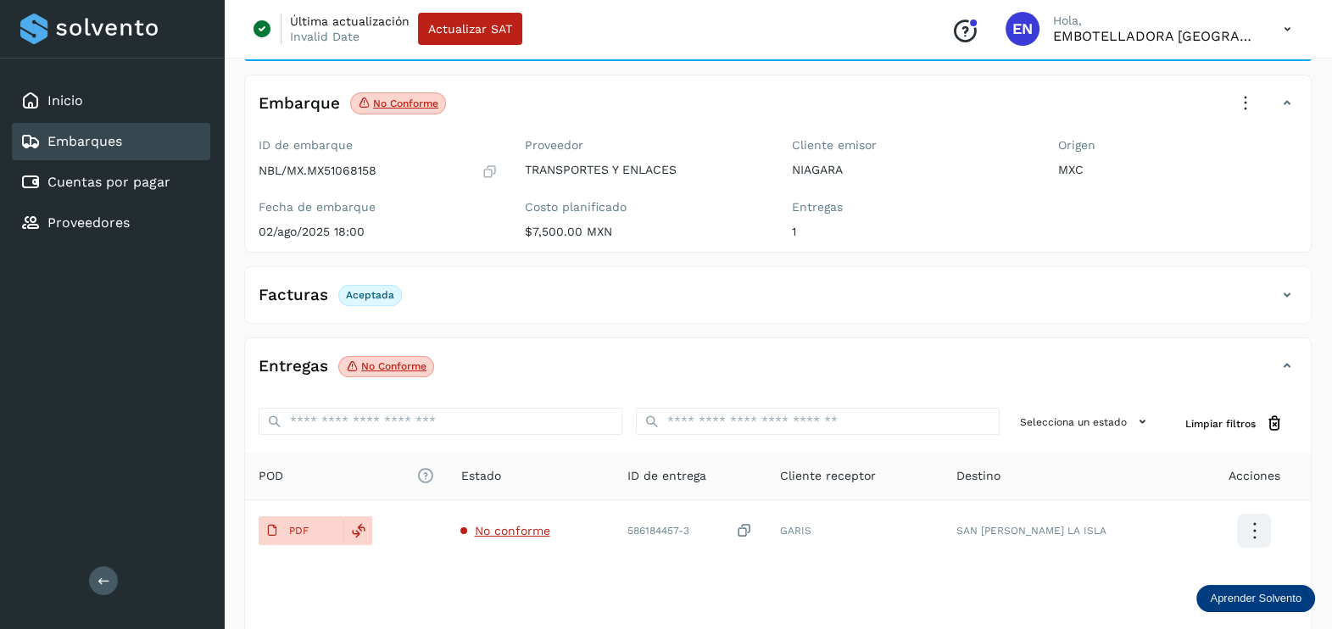
scroll to position [176, 0]
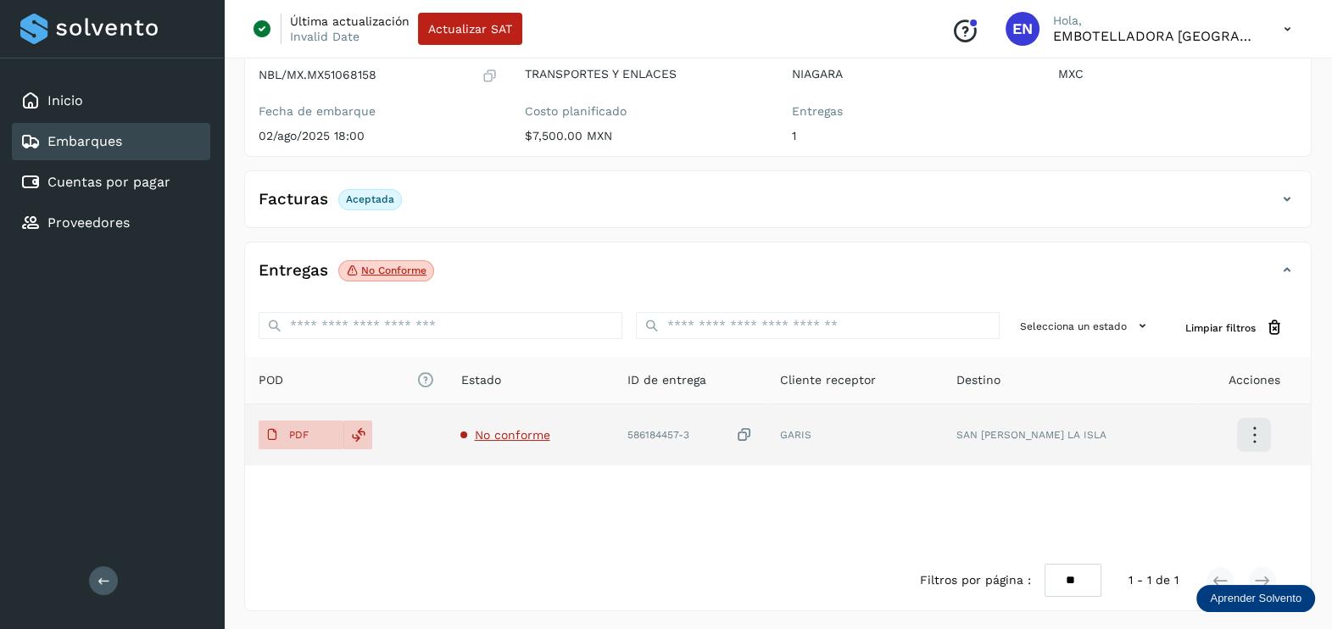
click at [504, 440] on span "No conforme" at bounding box center [511, 435] width 75 height 14
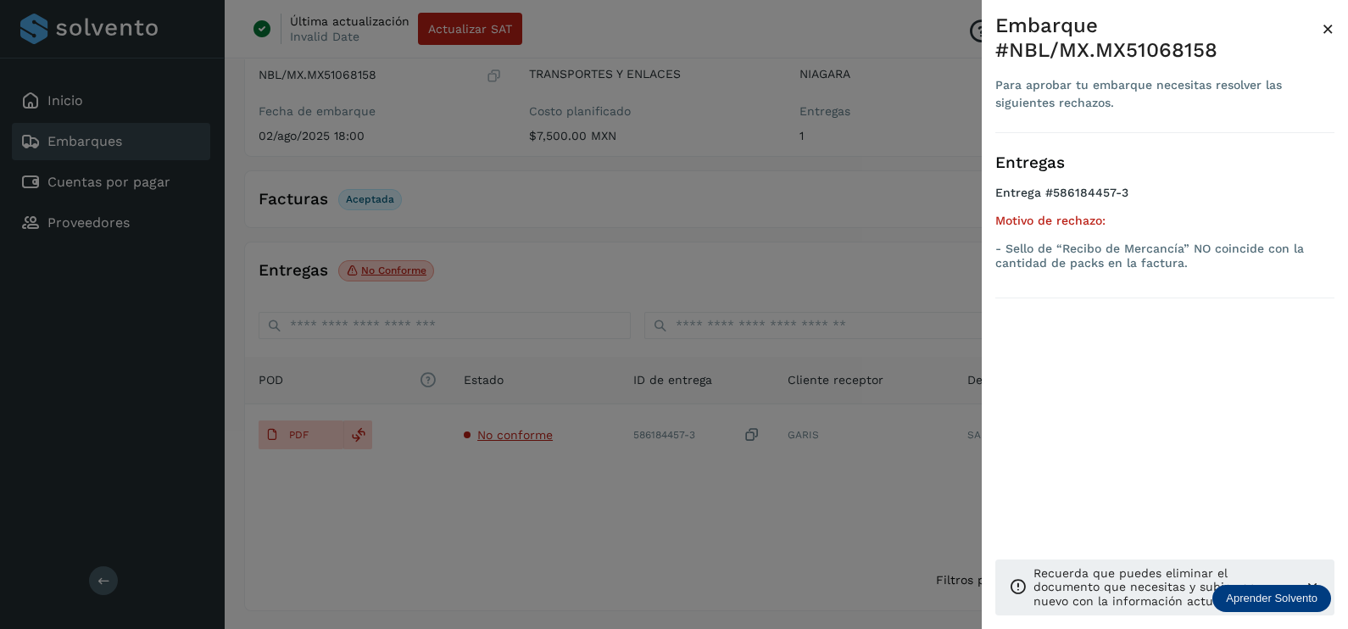
drag, startPoint x: 572, startPoint y: 513, endPoint x: 629, endPoint y: 496, distance: 59.3
click at [571, 509] on div at bounding box center [674, 314] width 1348 height 629
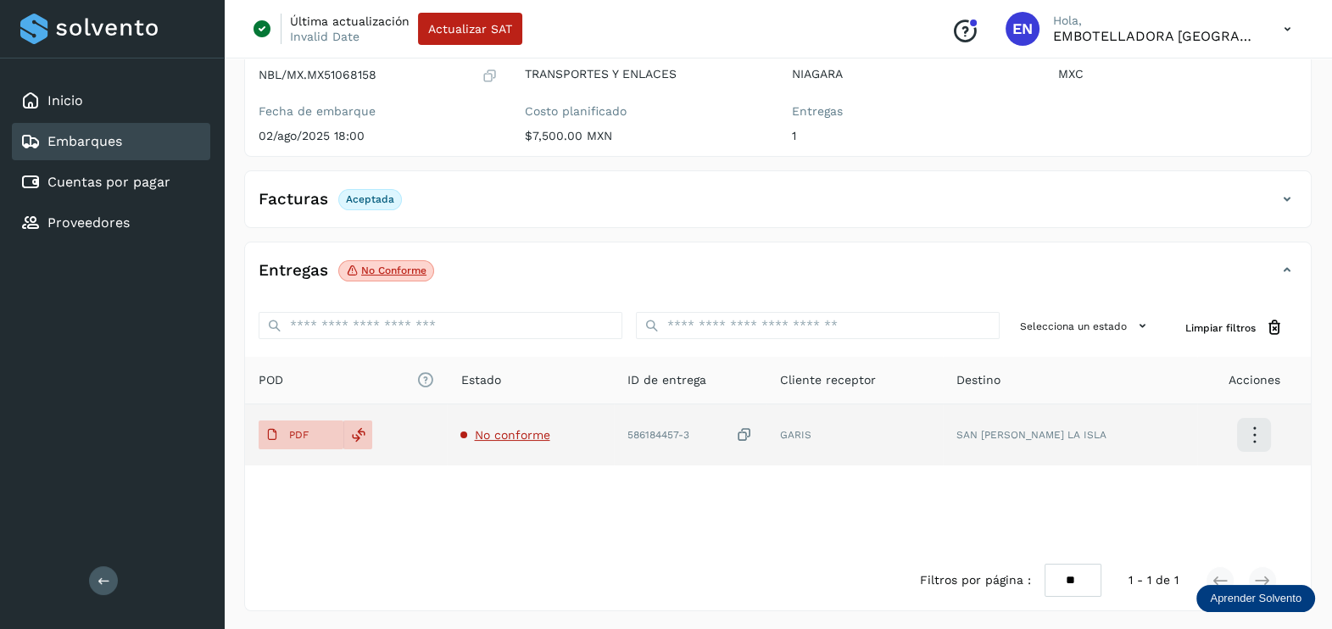
click at [753, 432] on icon at bounding box center [744, 435] width 17 height 18
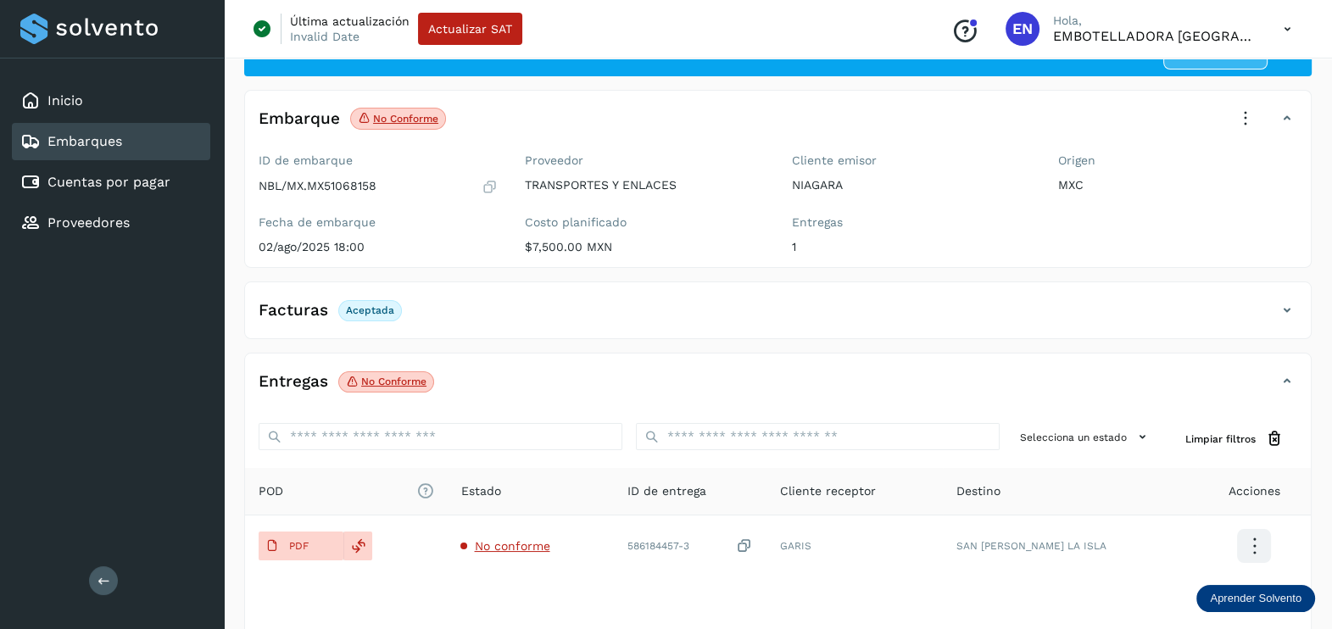
scroll to position [0, 0]
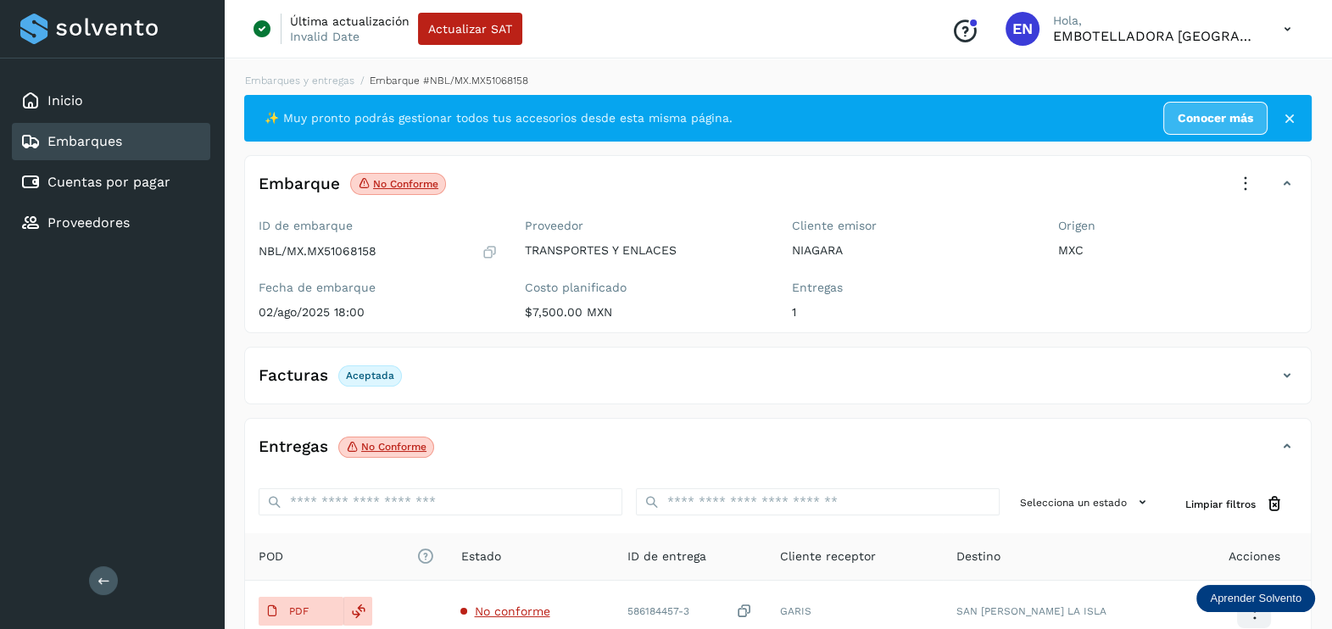
click at [1238, 166] on icon at bounding box center [1244, 183] width 37 height 37
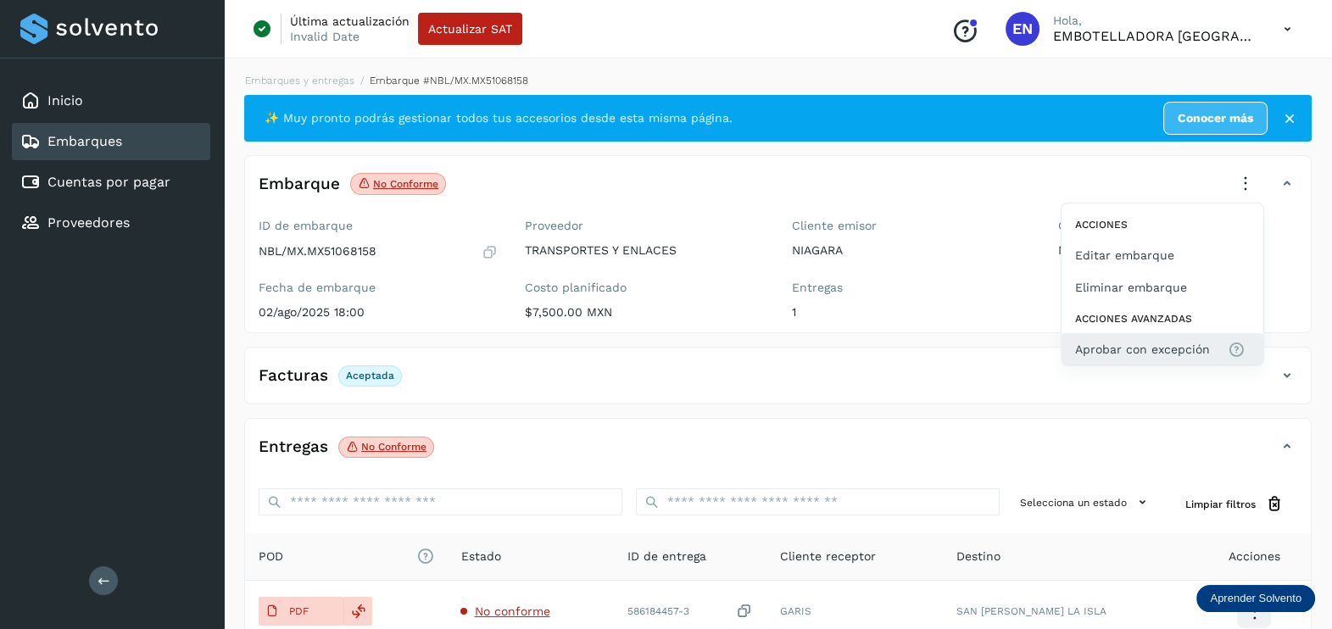
click at [1192, 343] on span "Aprobar con excepción" at bounding box center [1142, 349] width 135 height 19
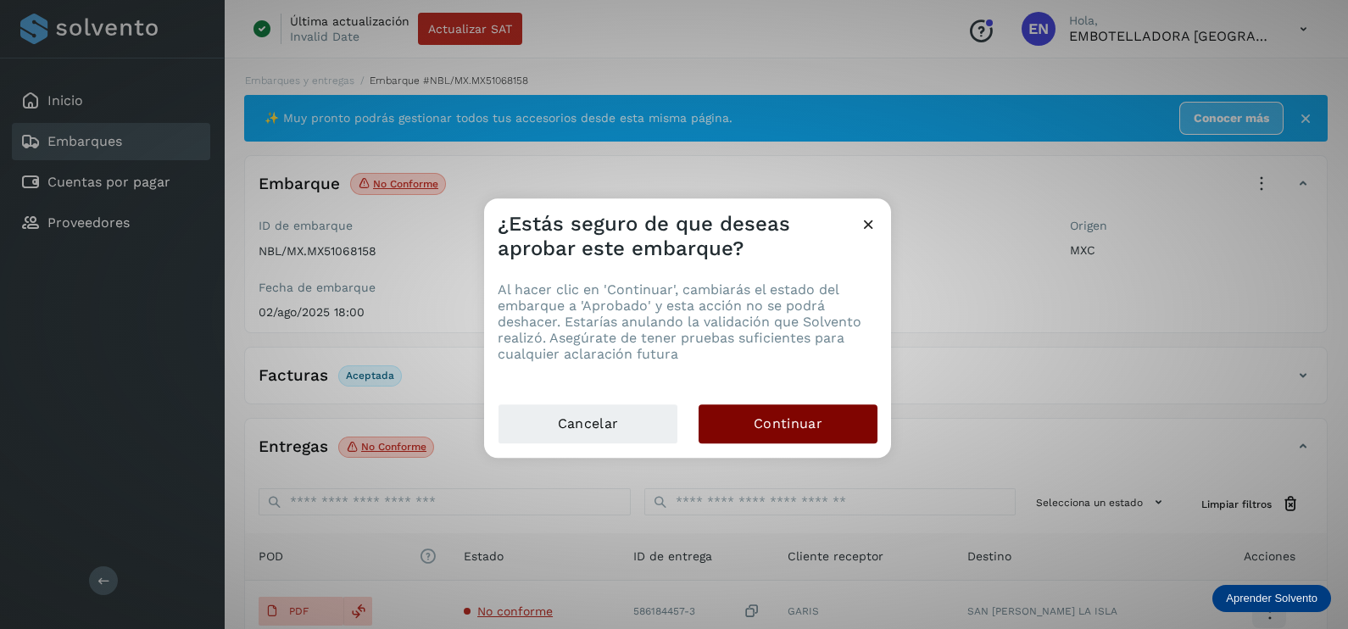
click at [780, 412] on button "Continuar" at bounding box center [787, 423] width 179 height 39
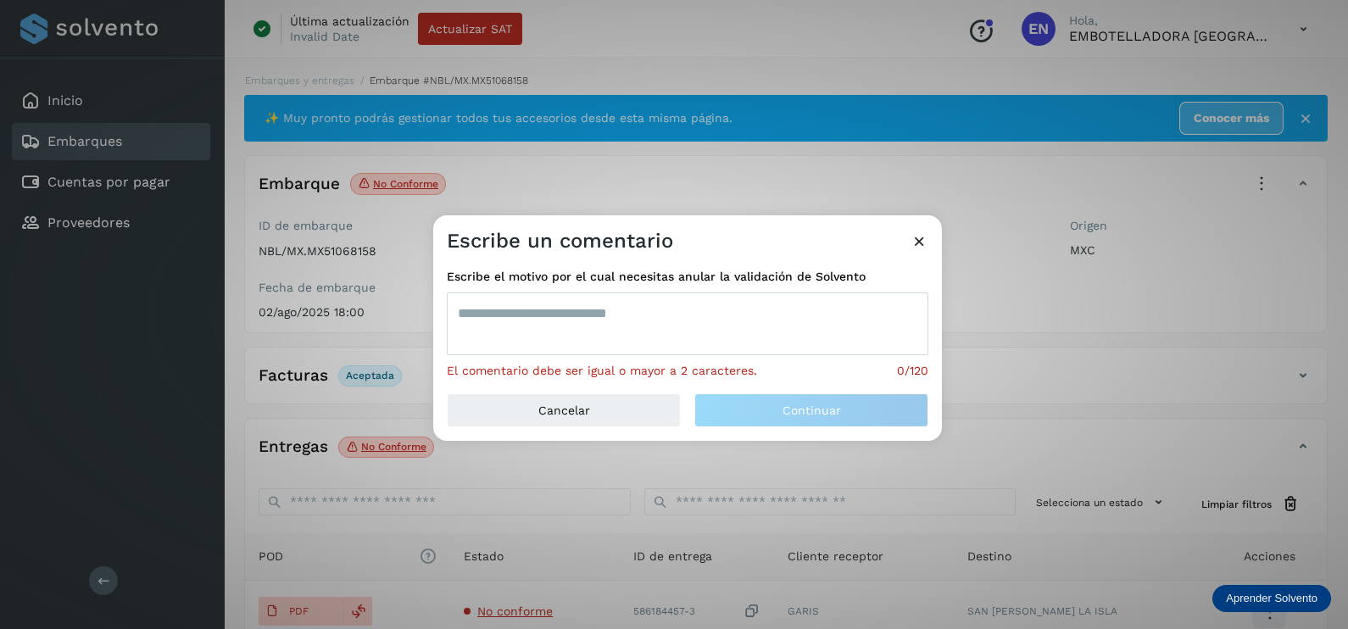
click at [587, 336] on textarea at bounding box center [687, 323] width 481 height 63
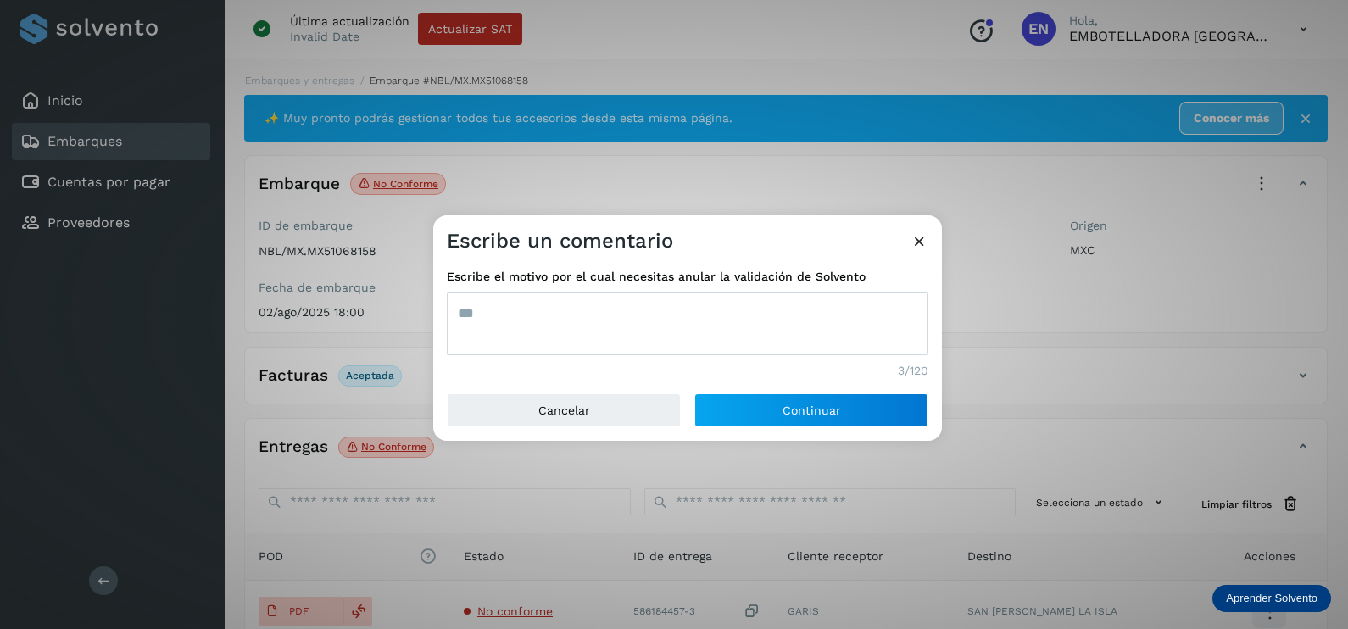
type textarea "***"
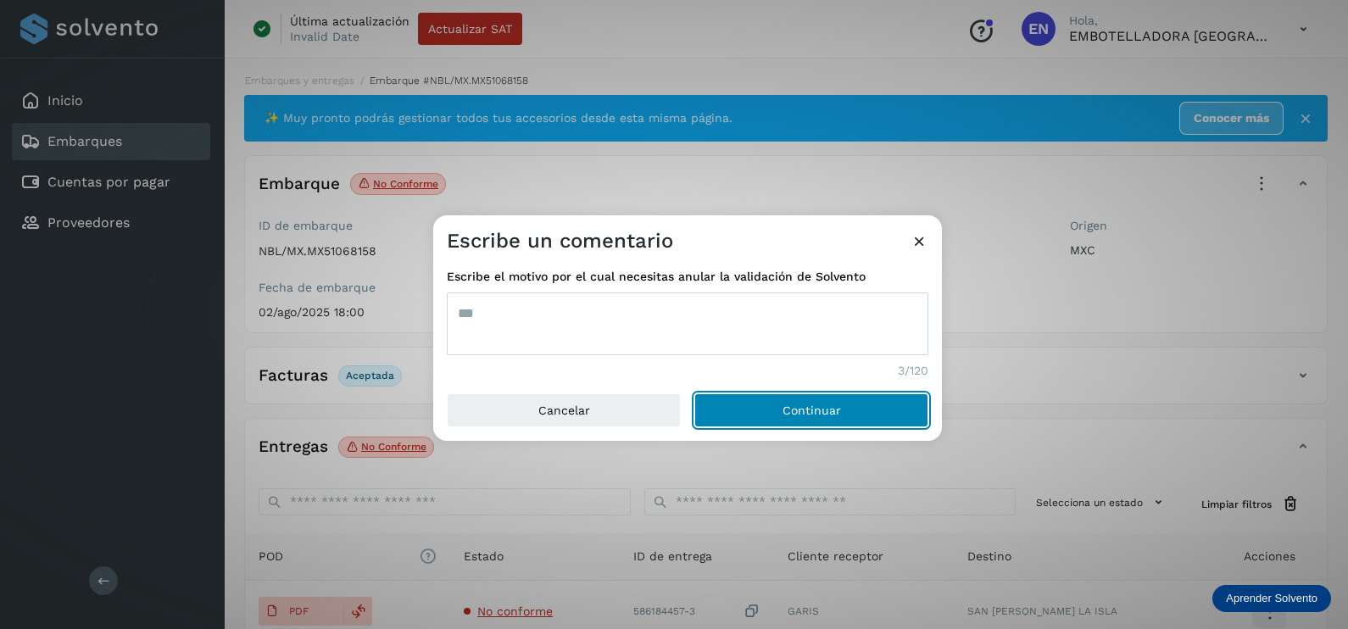
click at [694, 393] on button "Continuar" at bounding box center [811, 410] width 234 height 34
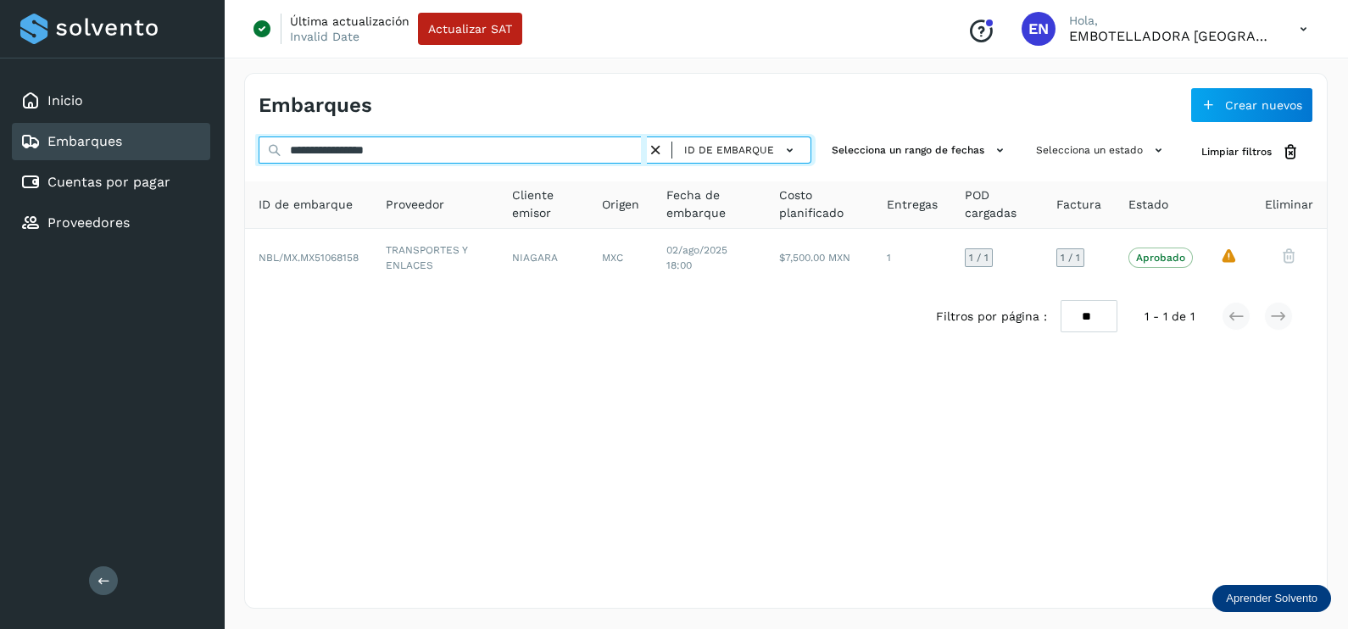
click at [198, 149] on div "**********" at bounding box center [674, 314] width 1348 height 629
paste input "text"
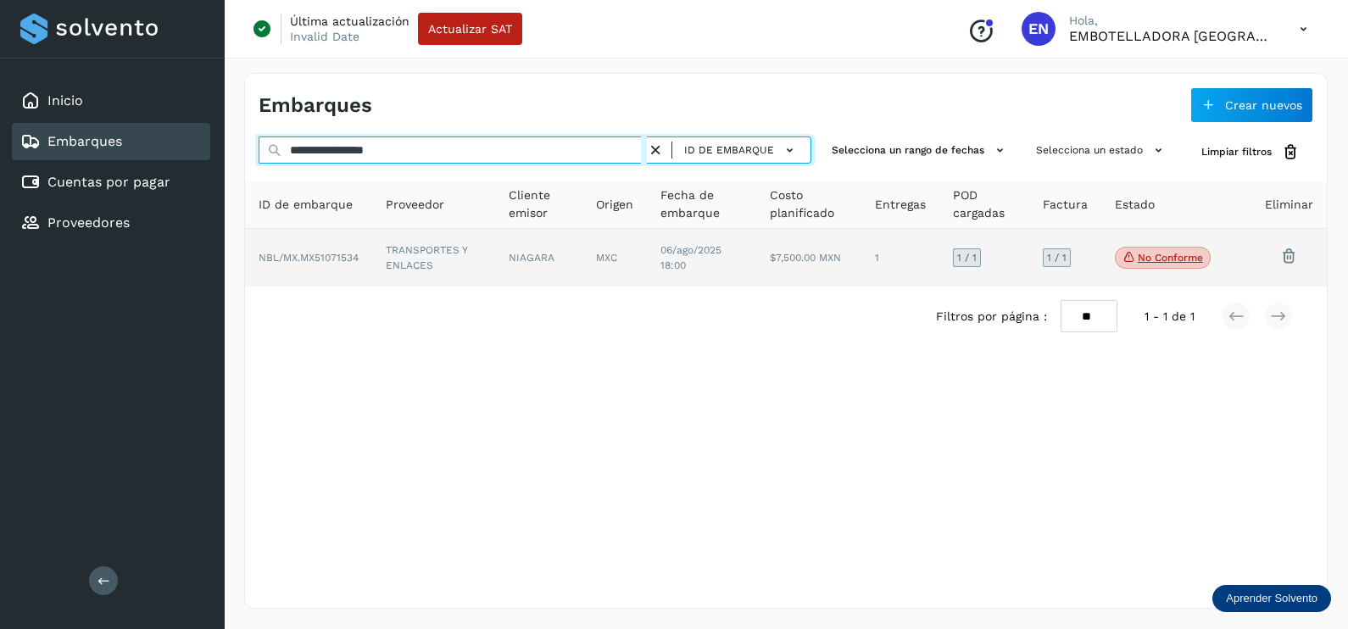
type input "**********"
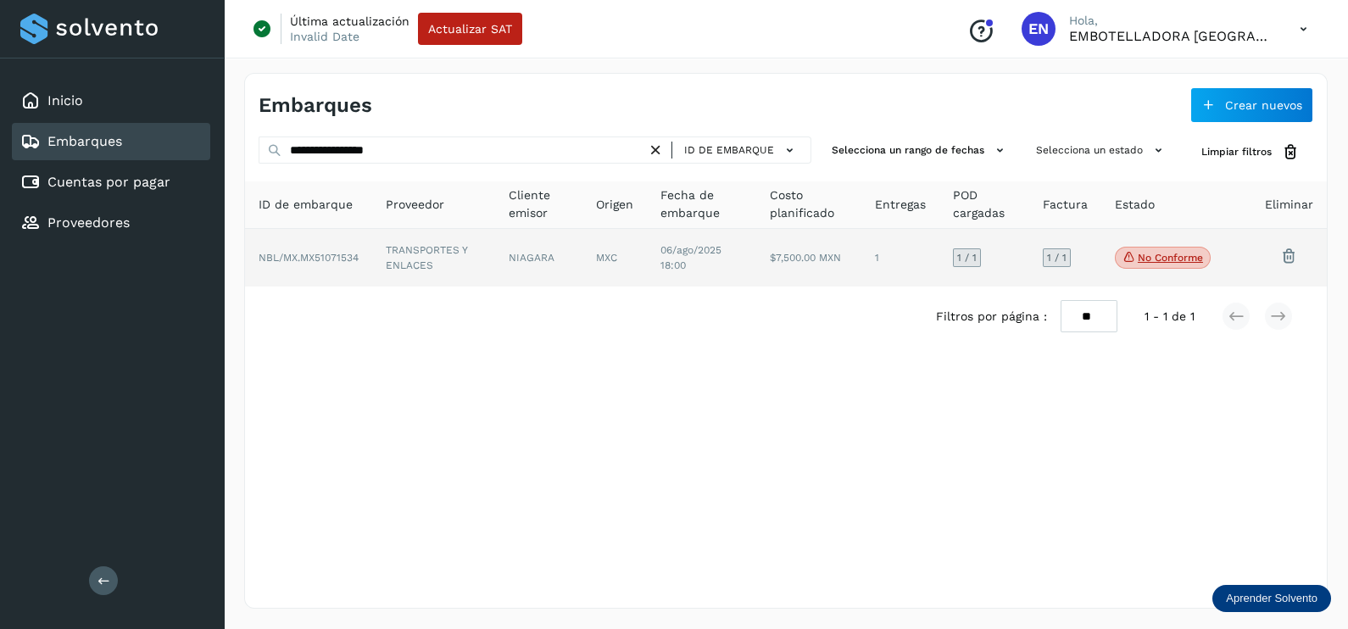
click at [495, 264] on td "TRANSPORTES Y ENLACES" at bounding box center [538, 258] width 87 height 58
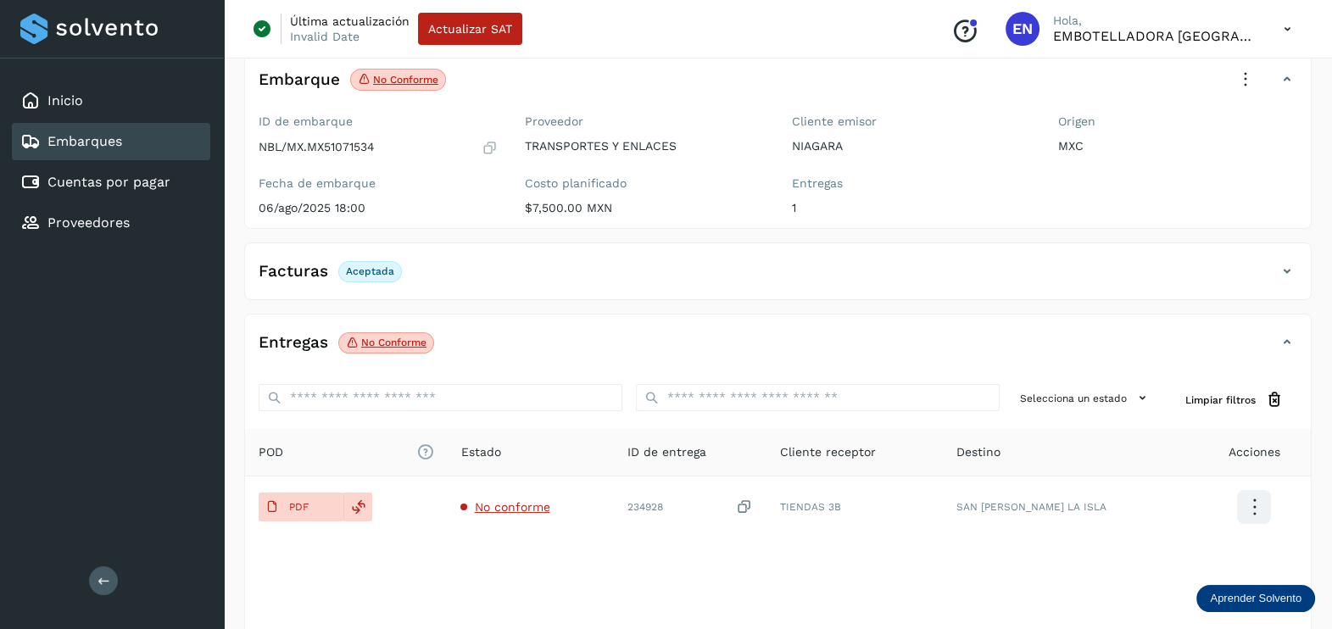
scroll to position [176, 0]
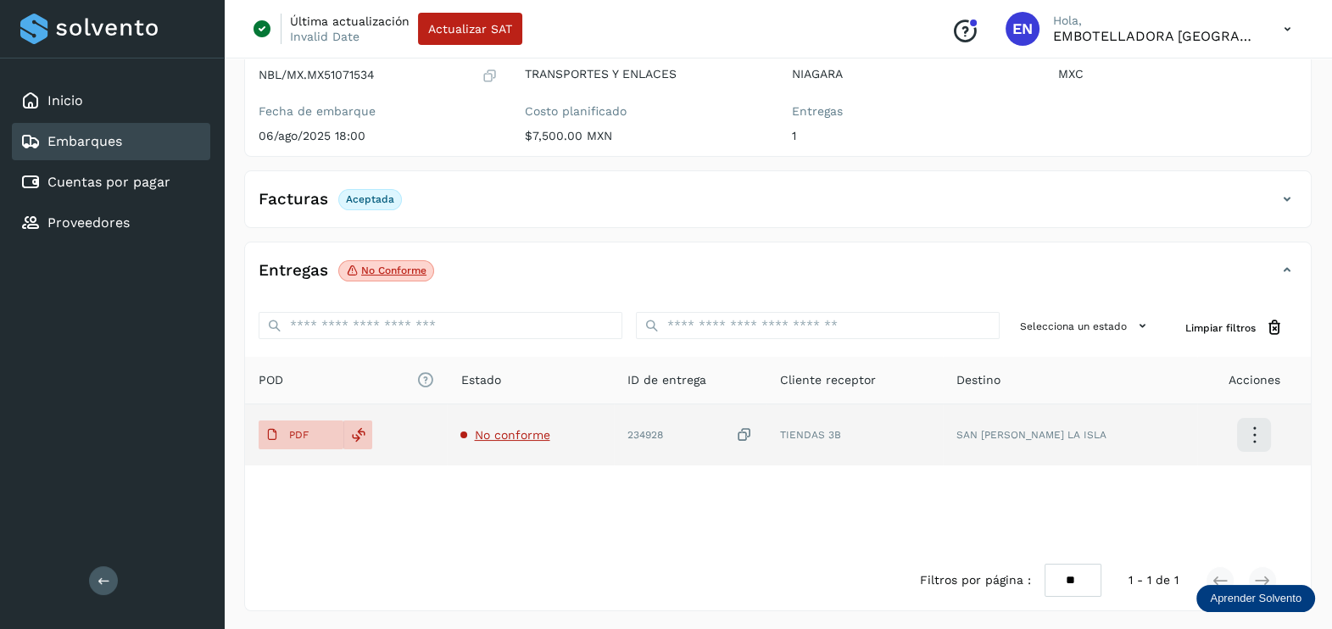
click at [538, 437] on span "No conforme" at bounding box center [511, 435] width 75 height 14
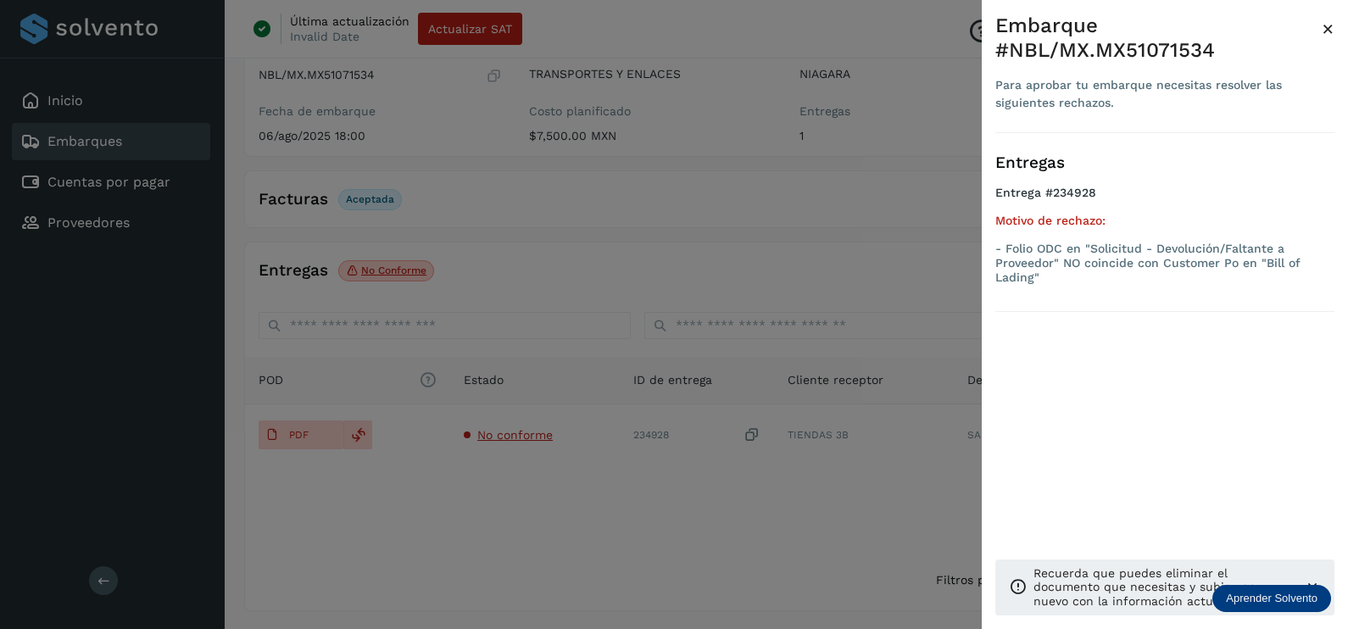
click at [604, 523] on div at bounding box center [674, 314] width 1348 height 629
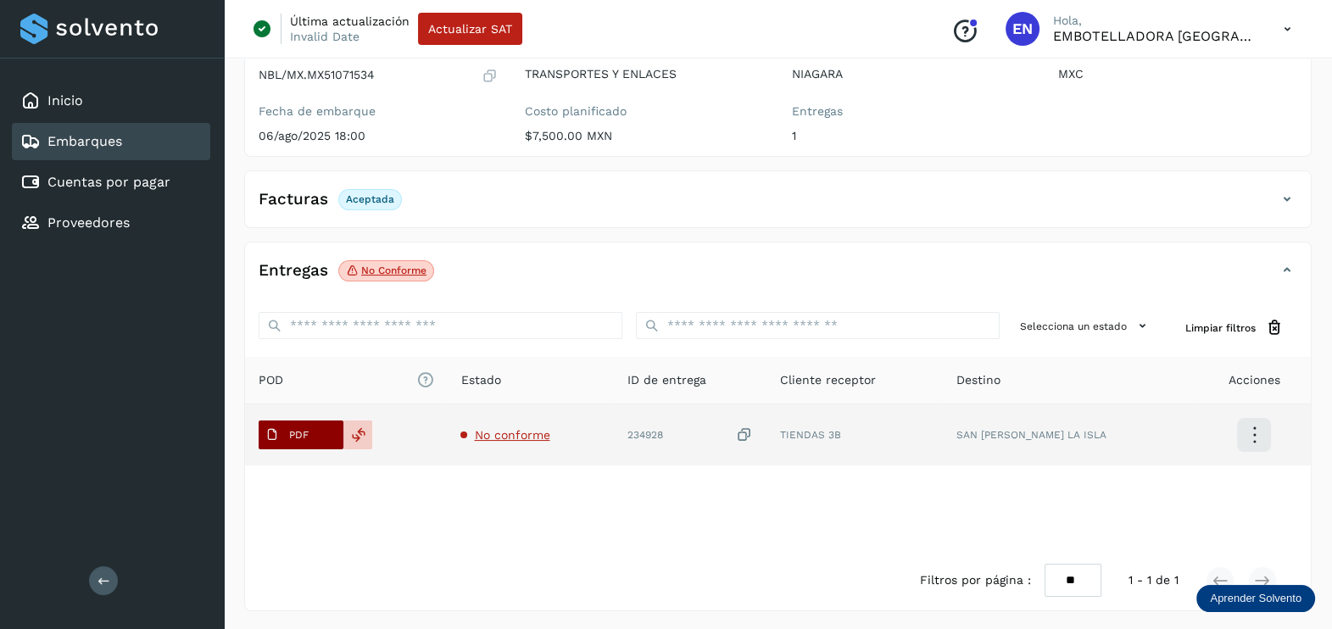
click at [314, 421] on span "PDF" at bounding box center [287, 434] width 57 height 27
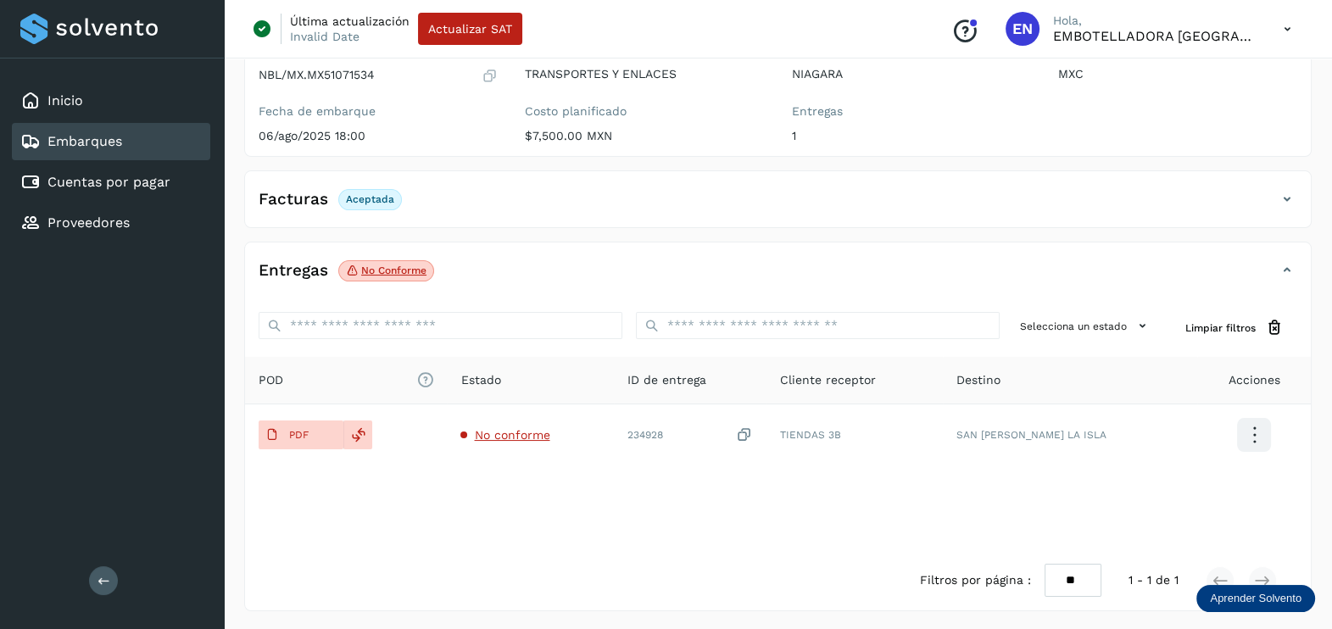
drag, startPoint x: 678, startPoint y: 275, endPoint x: 668, endPoint y: 355, distance: 81.2
click at [678, 275] on div "Entregas No conforme" at bounding box center [761, 270] width 1032 height 29
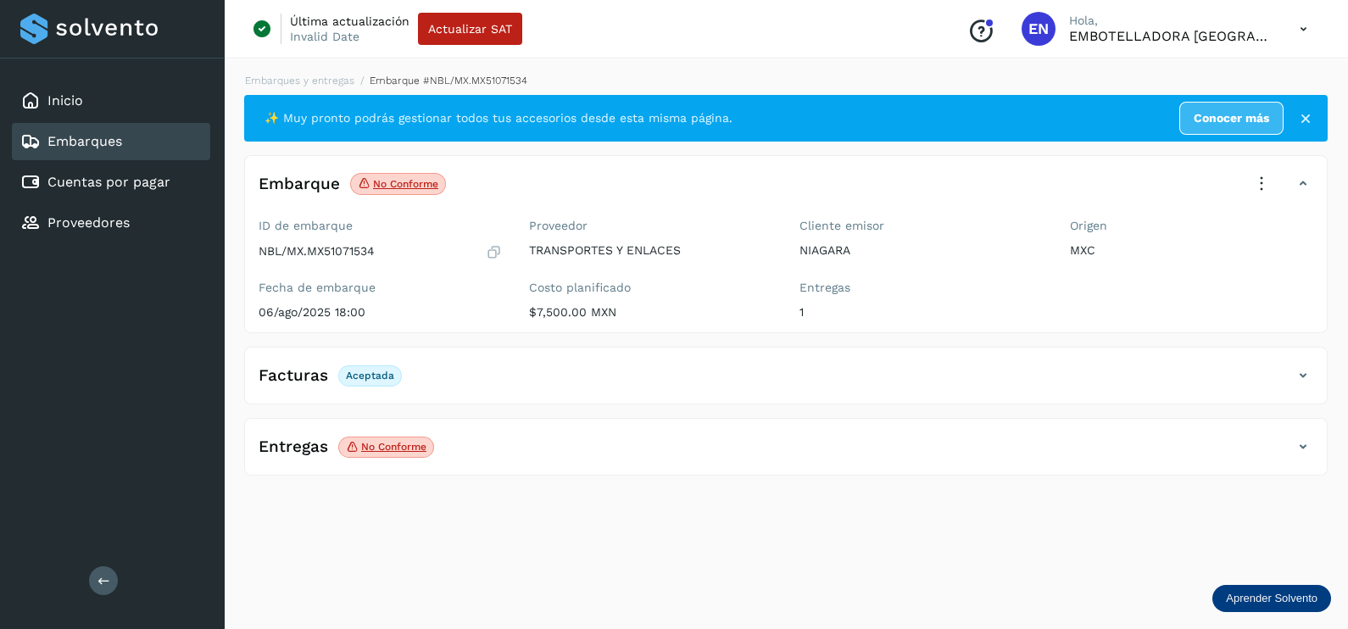
click at [609, 432] on div "Entregas No conforme" at bounding box center [769, 446] width 1048 height 29
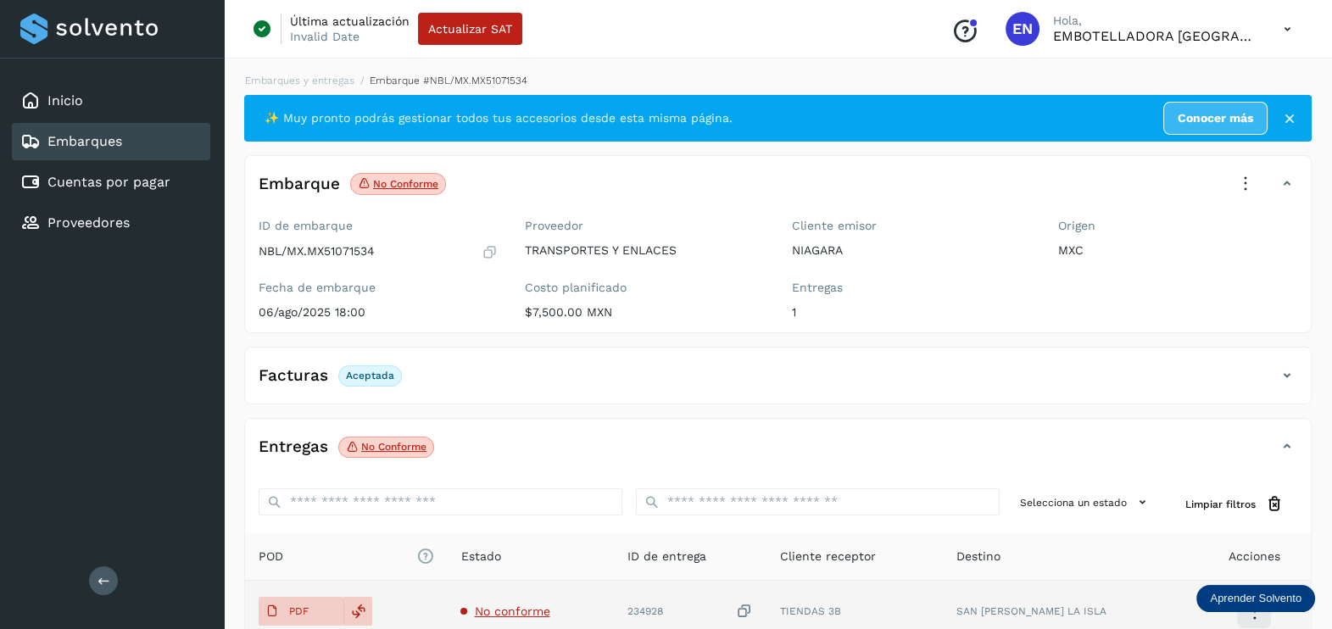
click at [753, 609] on icon at bounding box center [744, 612] width 17 height 18
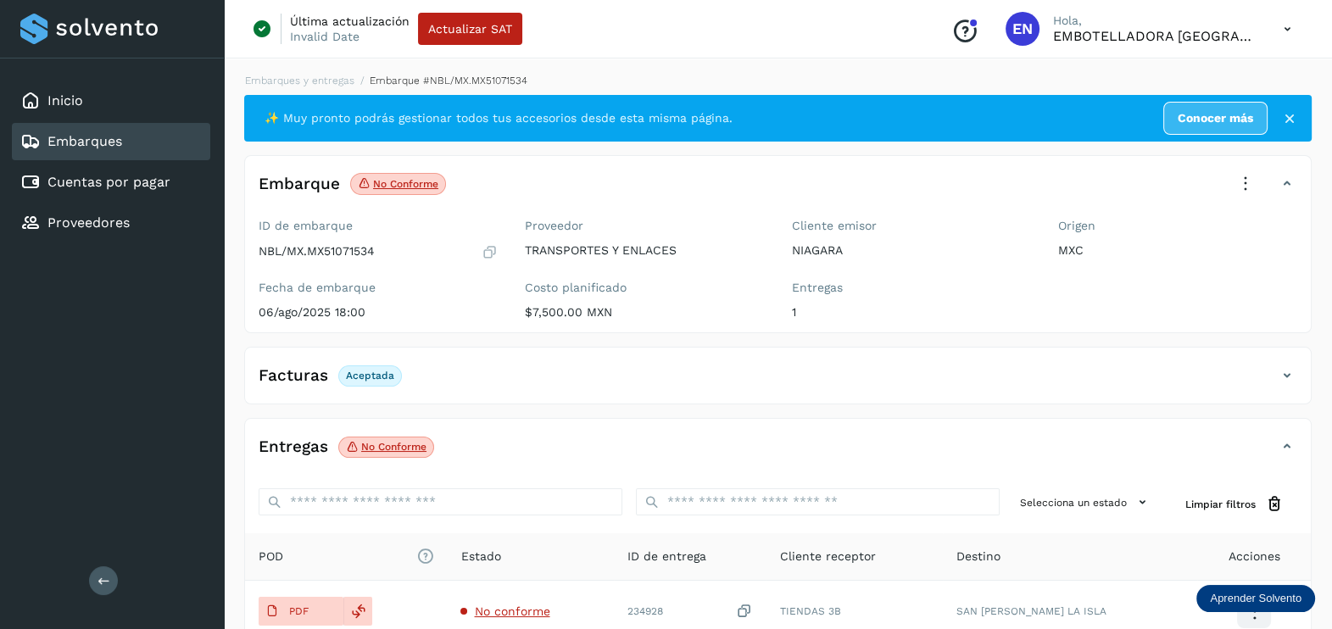
click at [1236, 191] on icon at bounding box center [1244, 183] width 37 height 37
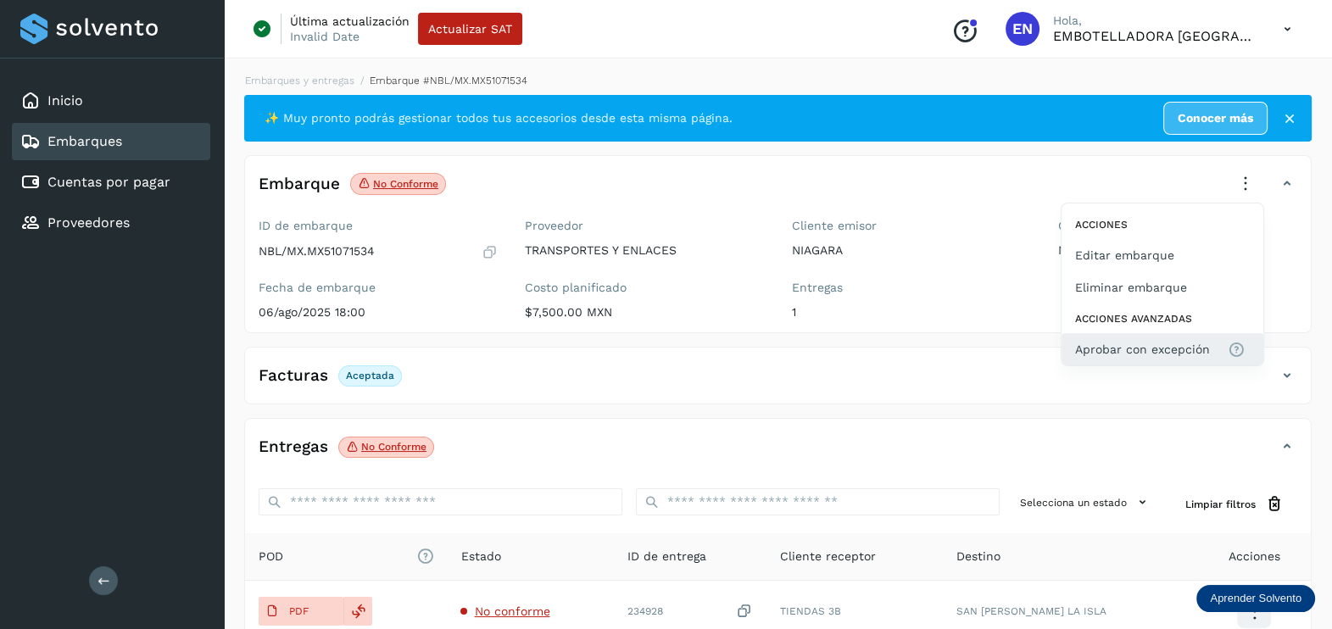
click at [1173, 352] on span "Aprobar con excepción" at bounding box center [1142, 349] width 135 height 19
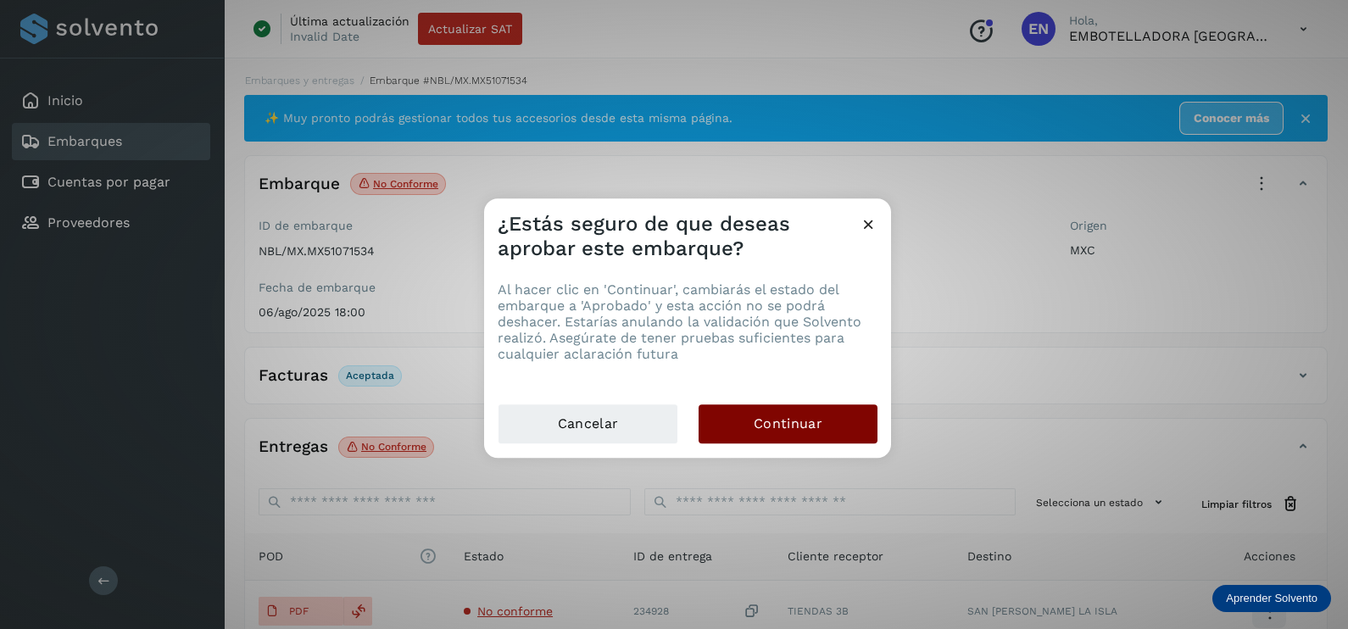
click at [742, 432] on button "Continuar" at bounding box center [787, 423] width 179 height 39
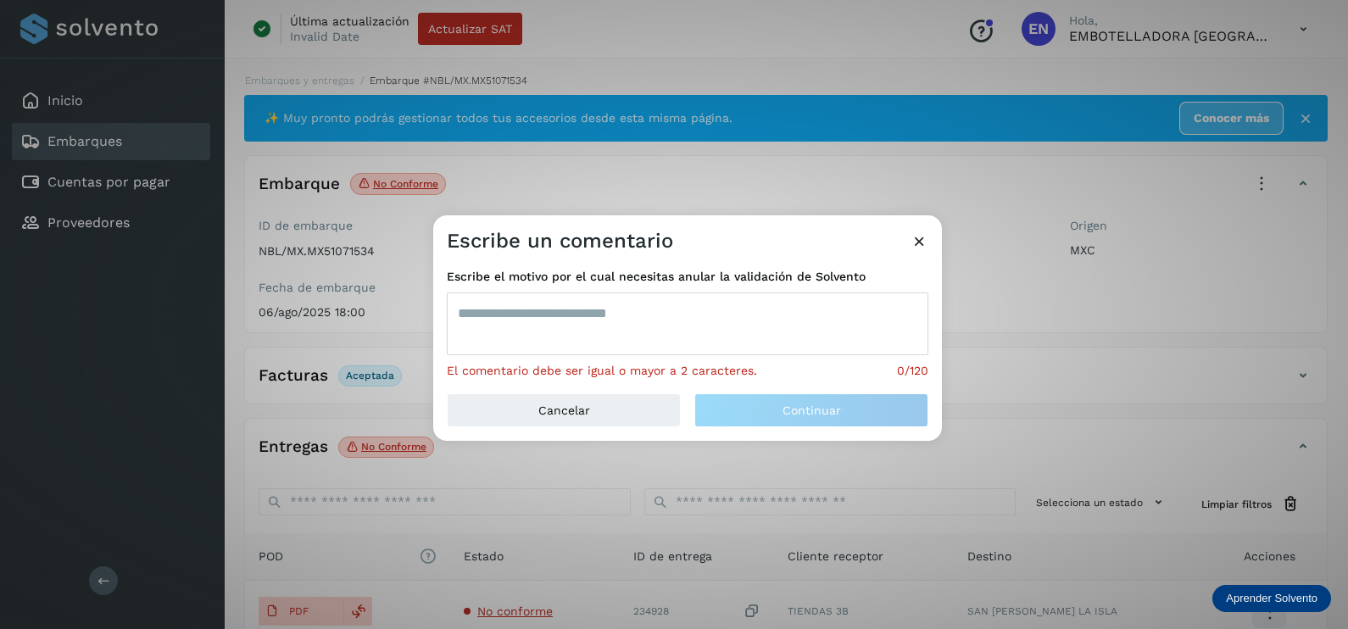
click at [603, 329] on textarea at bounding box center [687, 323] width 481 height 63
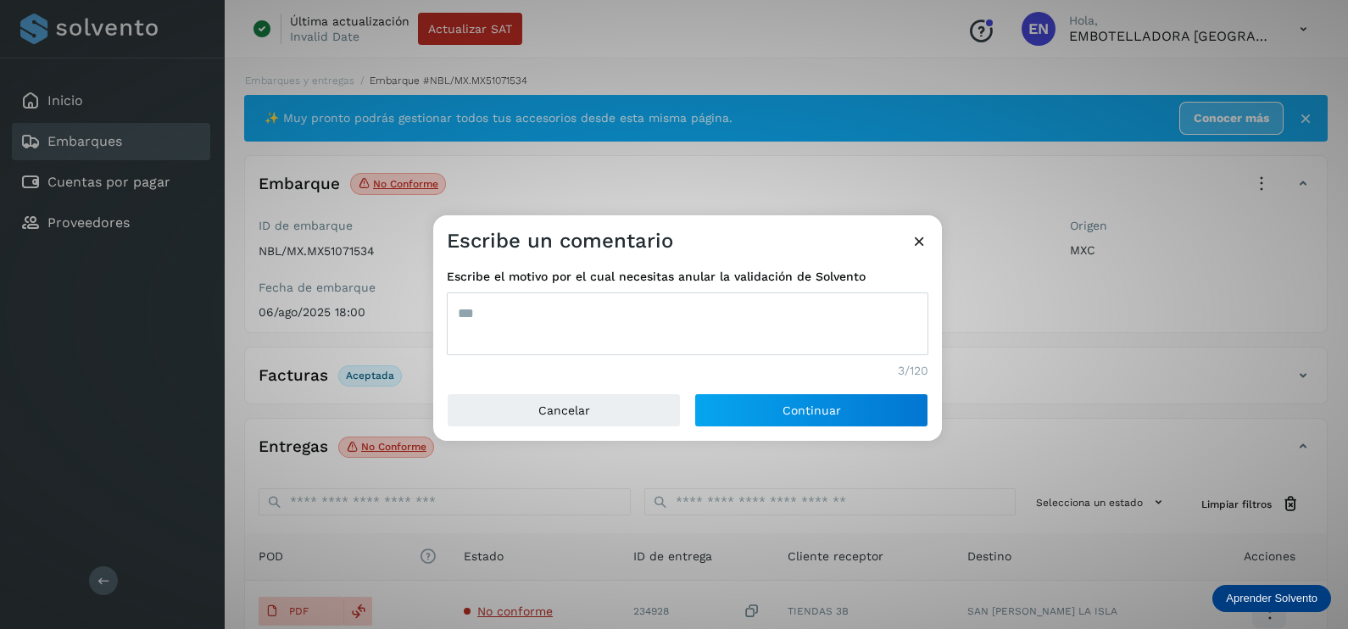
type textarea "***"
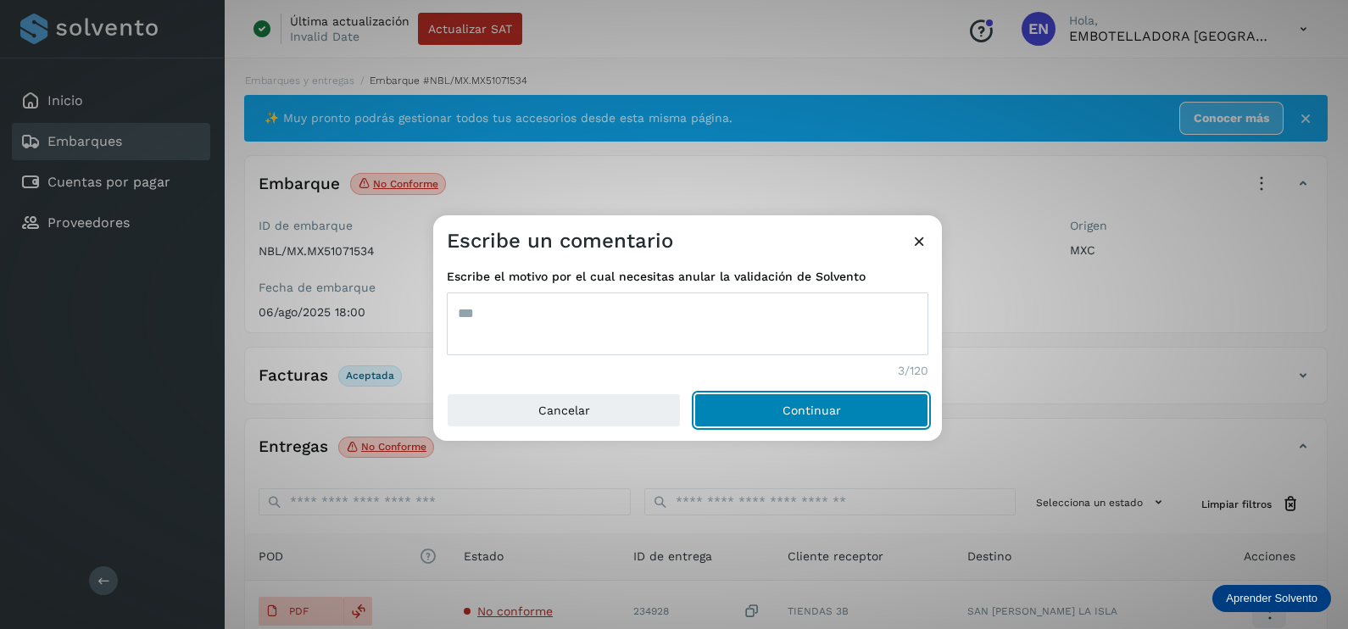
click at [694, 393] on button "Continuar" at bounding box center [811, 410] width 234 height 34
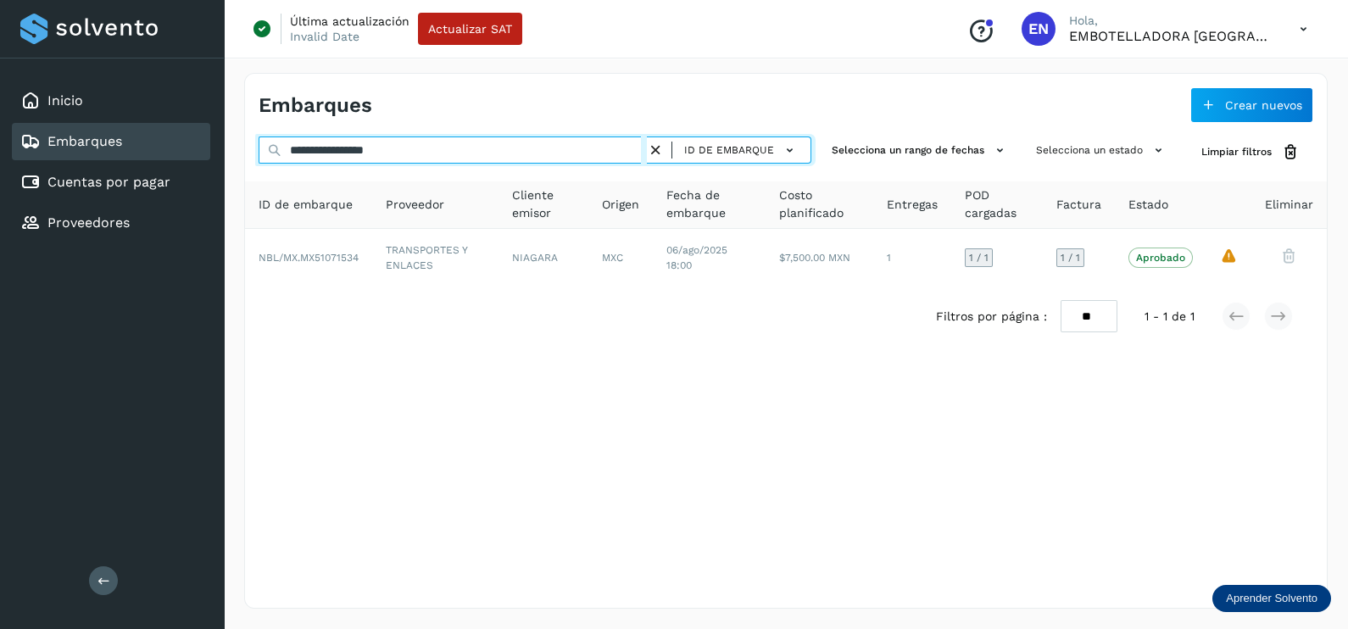
drag, startPoint x: 462, startPoint y: 142, endPoint x: 97, endPoint y: 160, distance: 364.9
click at [100, 160] on div "**********" at bounding box center [674, 314] width 1348 height 629
paste input "text"
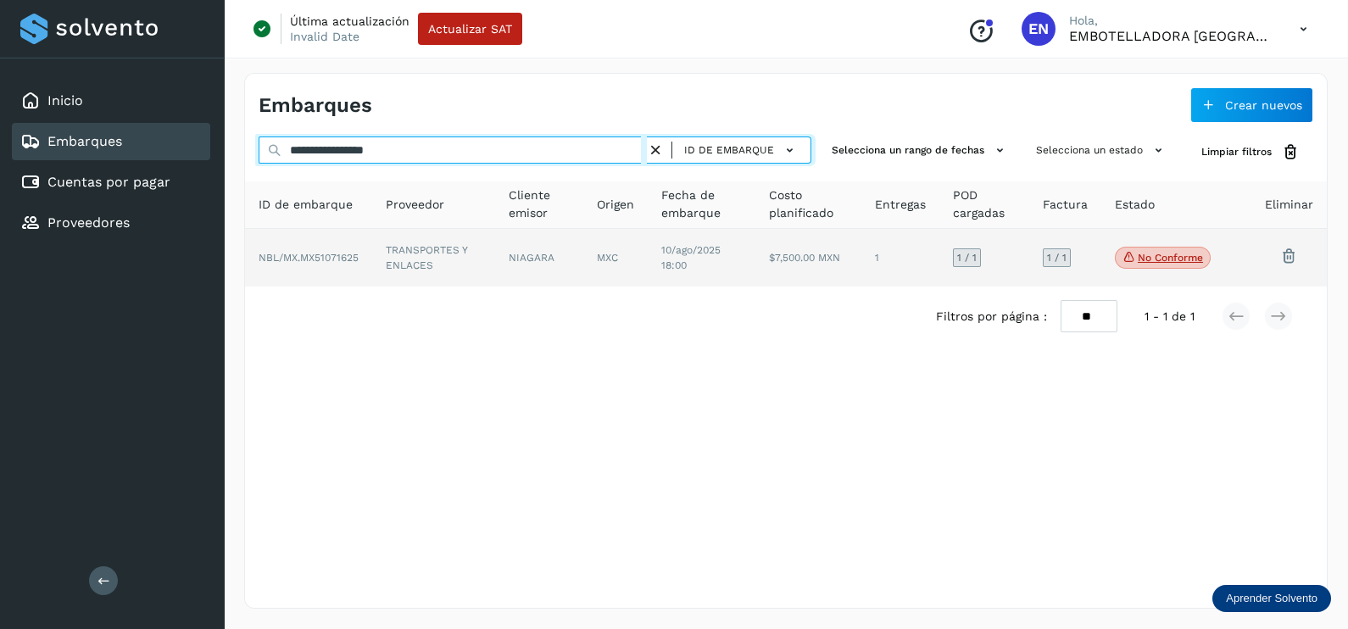
type input "**********"
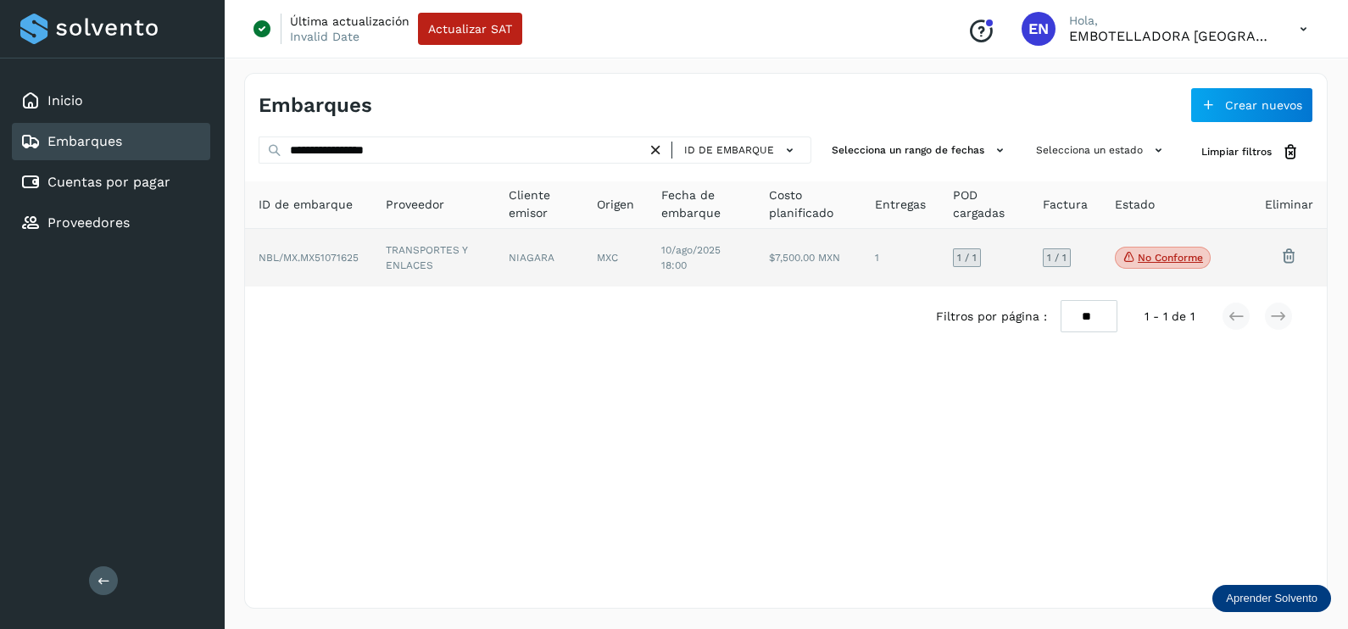
click at [495, 261] on td "TRANSPORTES Y ENLACES" at bounding box center [538, 258] width 87 height 58
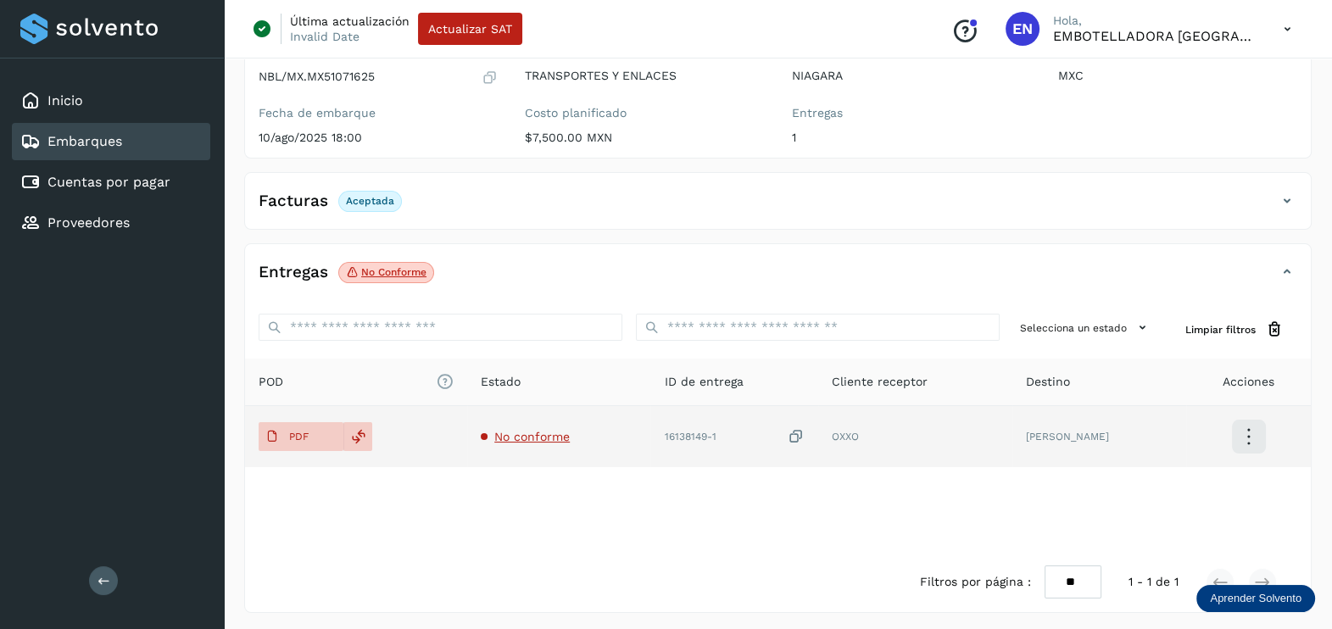
scroll to position [176, 0]
click at [650, 422] on td "No conforme" at bounding box center [733, 434] width 167 height 61
click at [537, 437] on span "No conforme" at bounding box center [531, 435] width 75 height 14
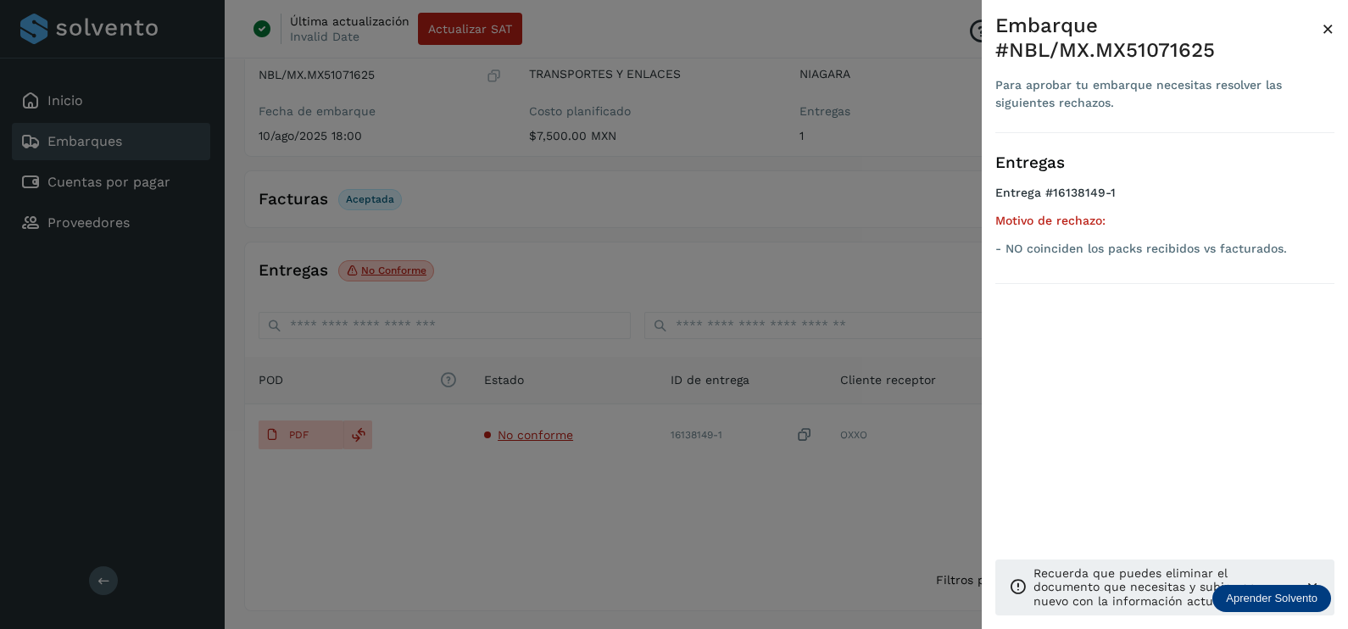
click at [635, 496] on div at bounding box center [674, 314] width 1348 height 629
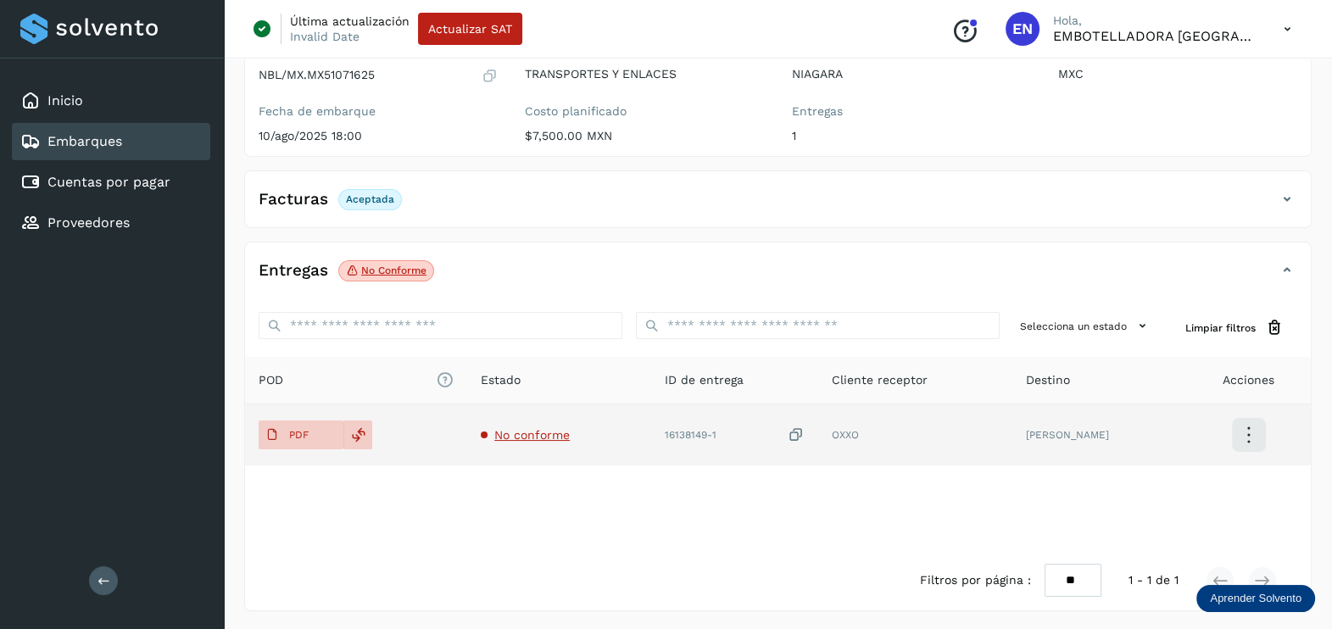
click at [804, 426] on icon at bounding box center [795, 435] width 17 height 18
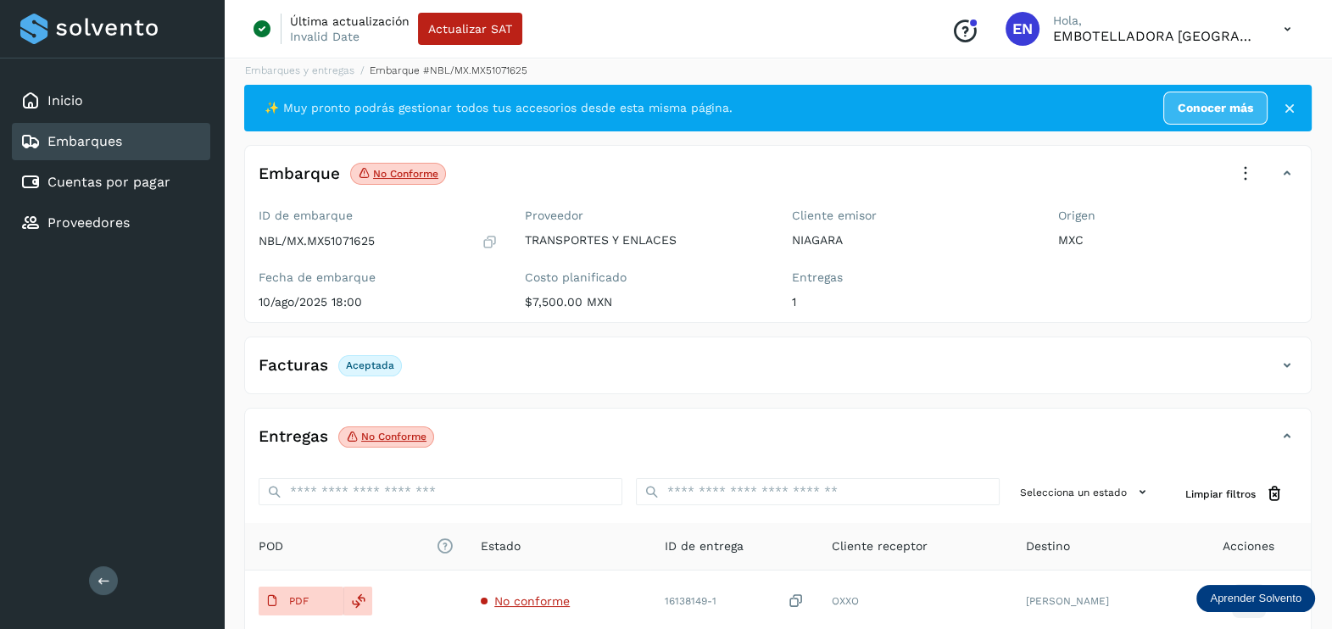
scroll to position [0, 0]
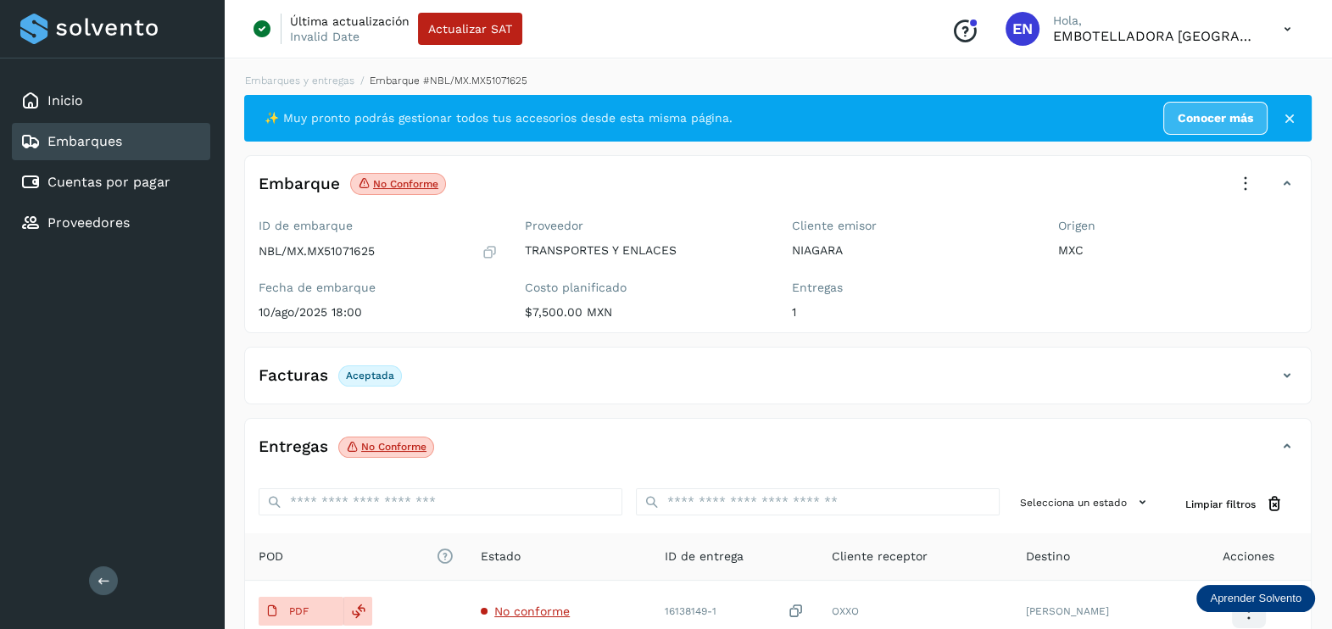
click at [1248, 185] on icon at bounding box center [1244, 183] width 37 height 37
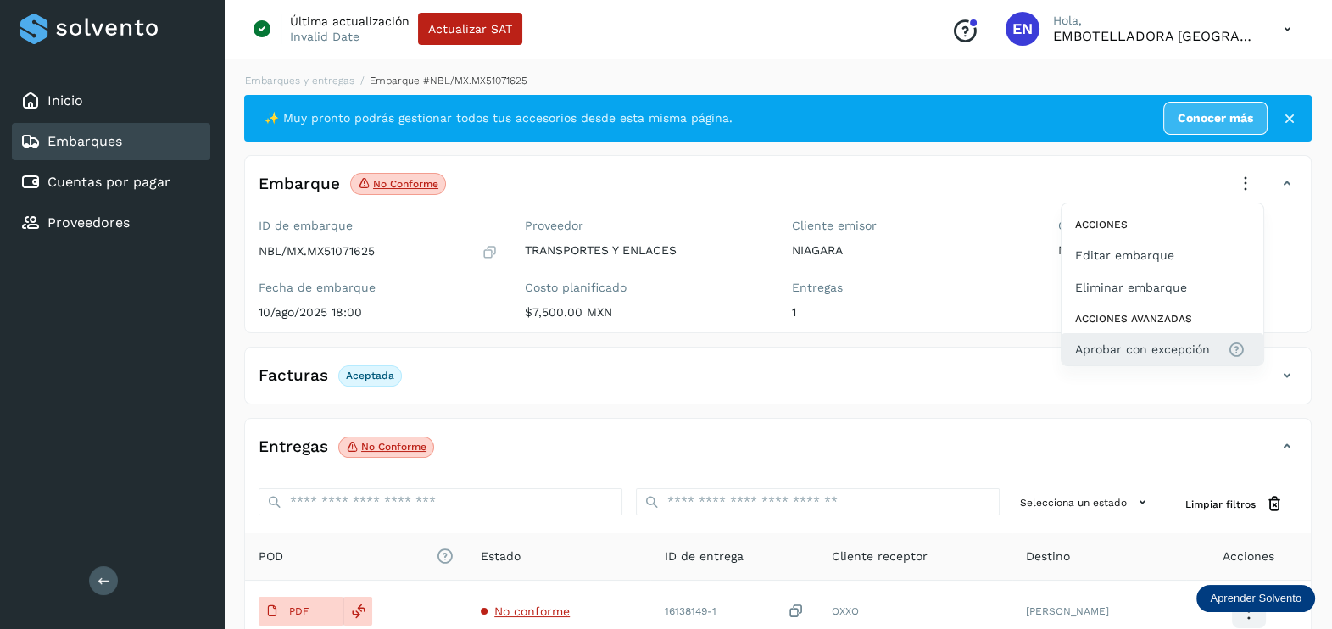
click at [1187, 346] on span "Aprobar con excepción" at bounding box center [1142, 349] width 135 height 19
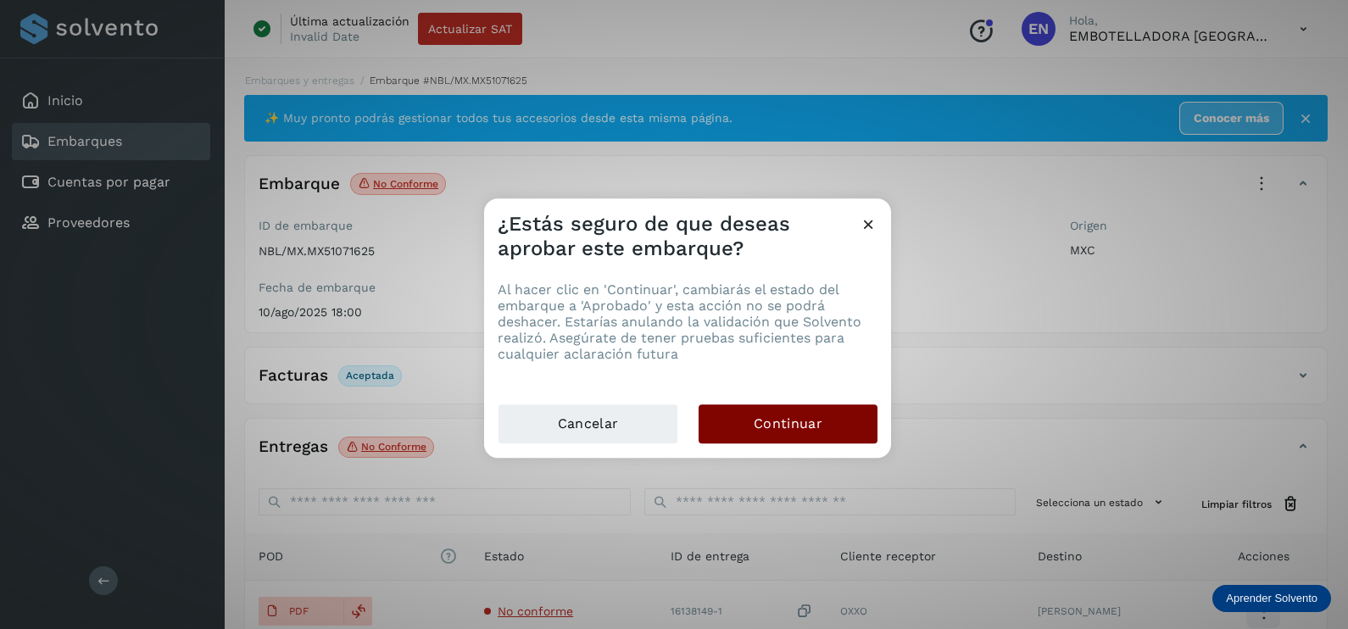
click at [780, 420] on span "Continuar" at bounding box center [788, 423] width 69 height 19
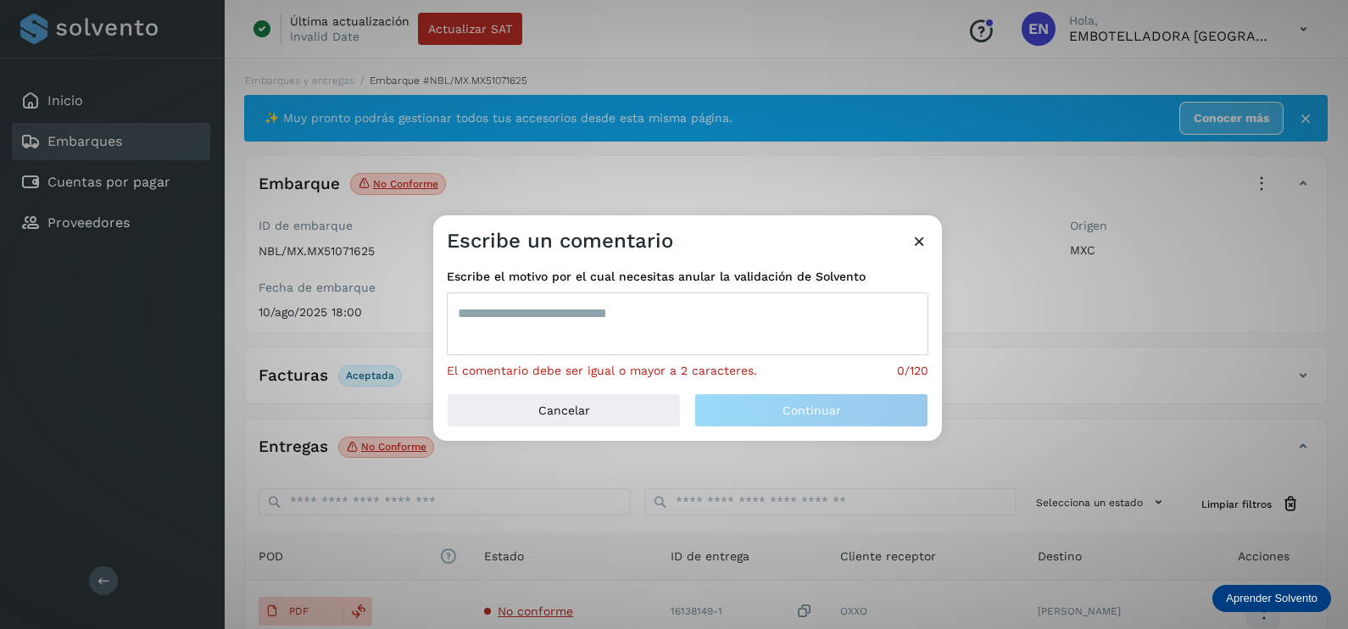
click at [519, 322] on textarea at bounding box center [687, 323] width 481 height 63
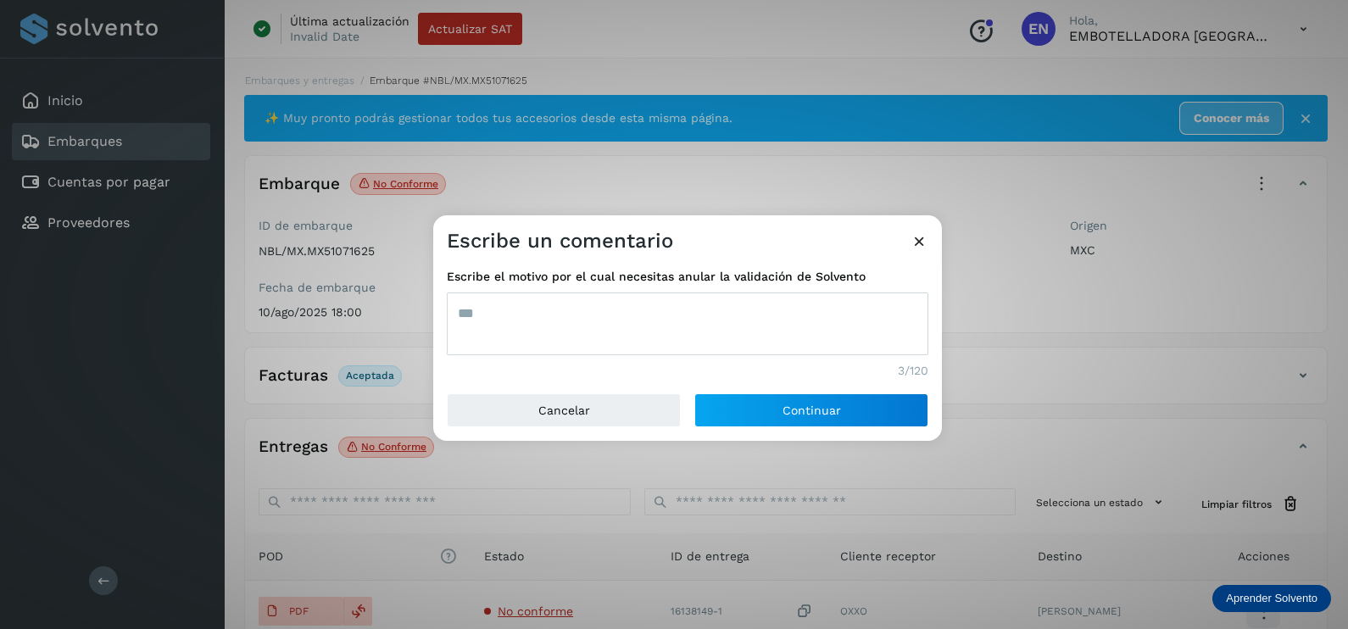
type textarea "***"
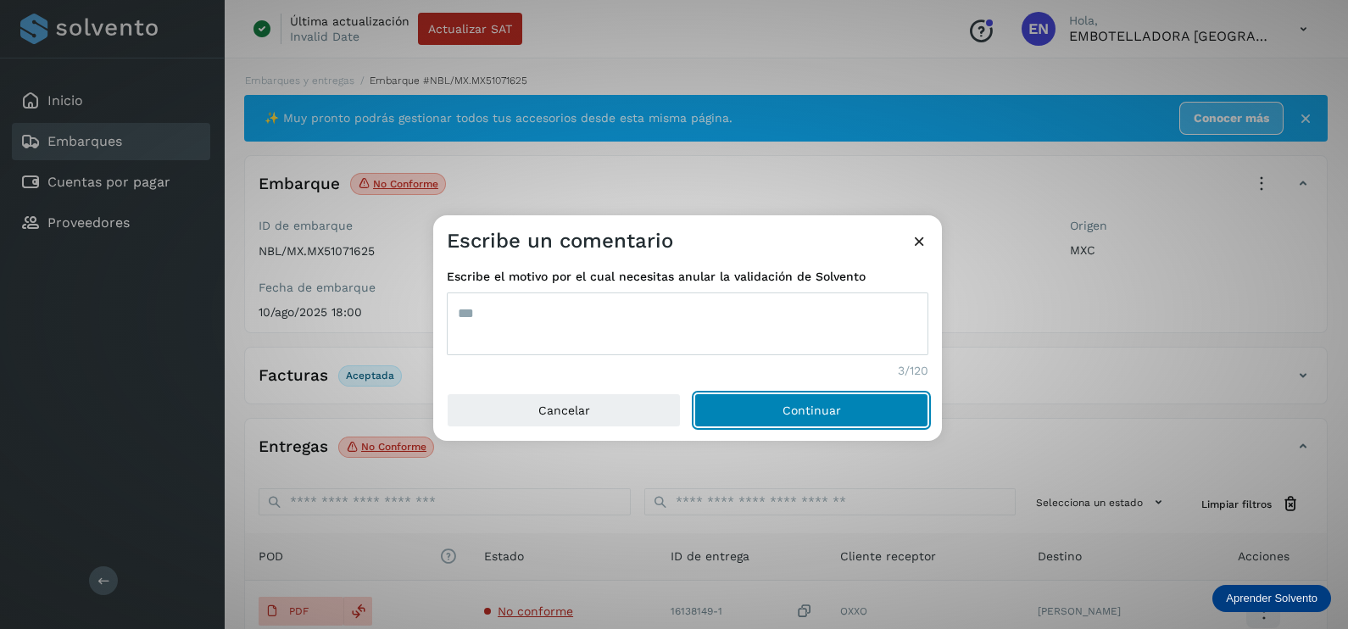
click at [694, 393] on button "Continuar" at bounding box center [811, 410] width 234 height 34
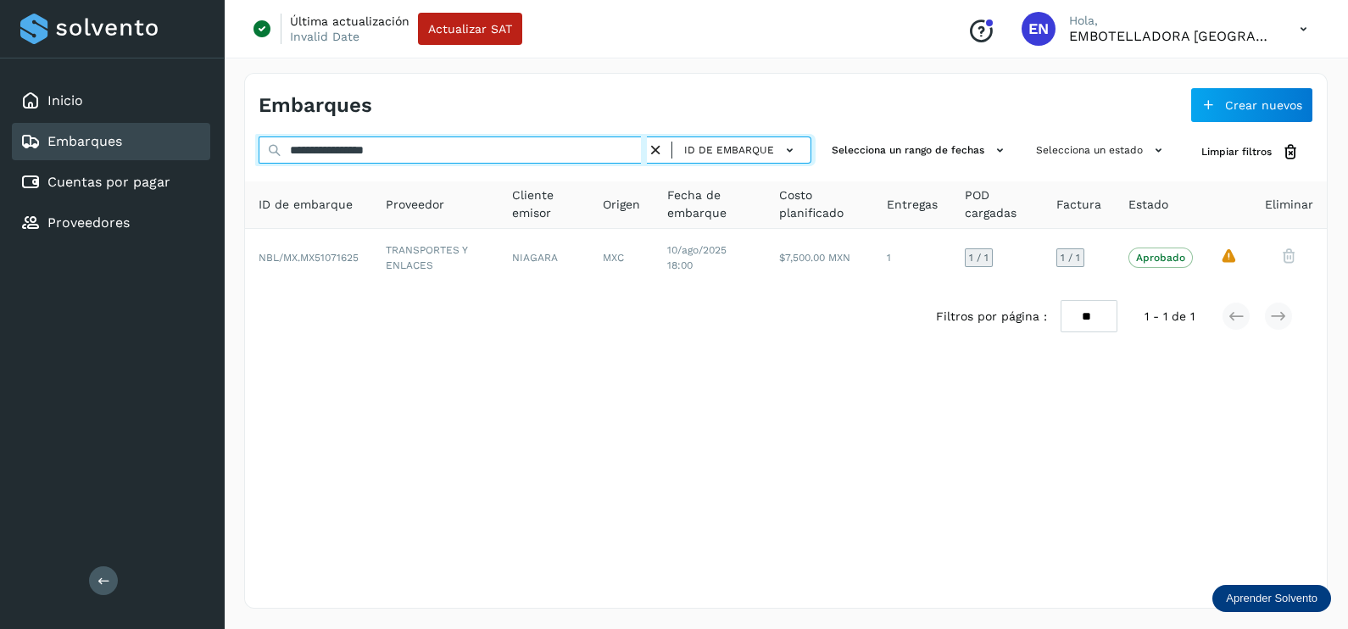
drag, startPoint x: 459, startPoint y: 156, endPoint x: 205, endPoint y: 153, distance: 253.5
click at [205, 153] on div "**********" at bounding box center [674, 314] width 1348 height 629
paste input "text"
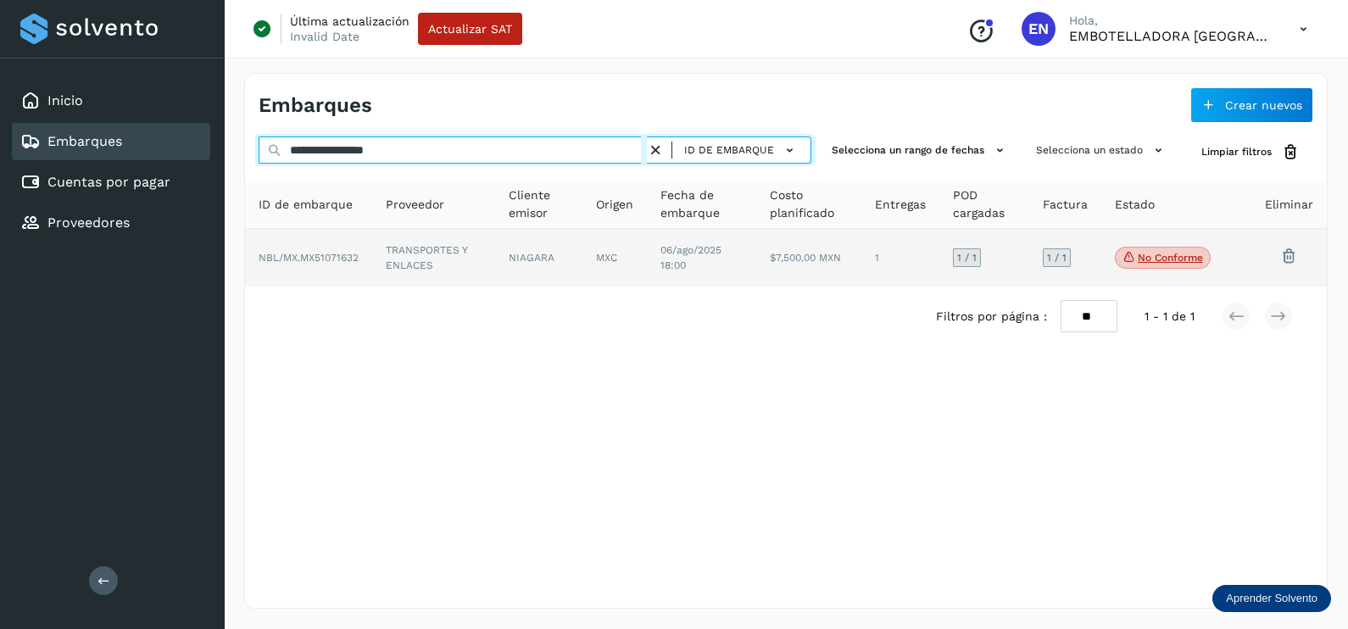
type input "**********"
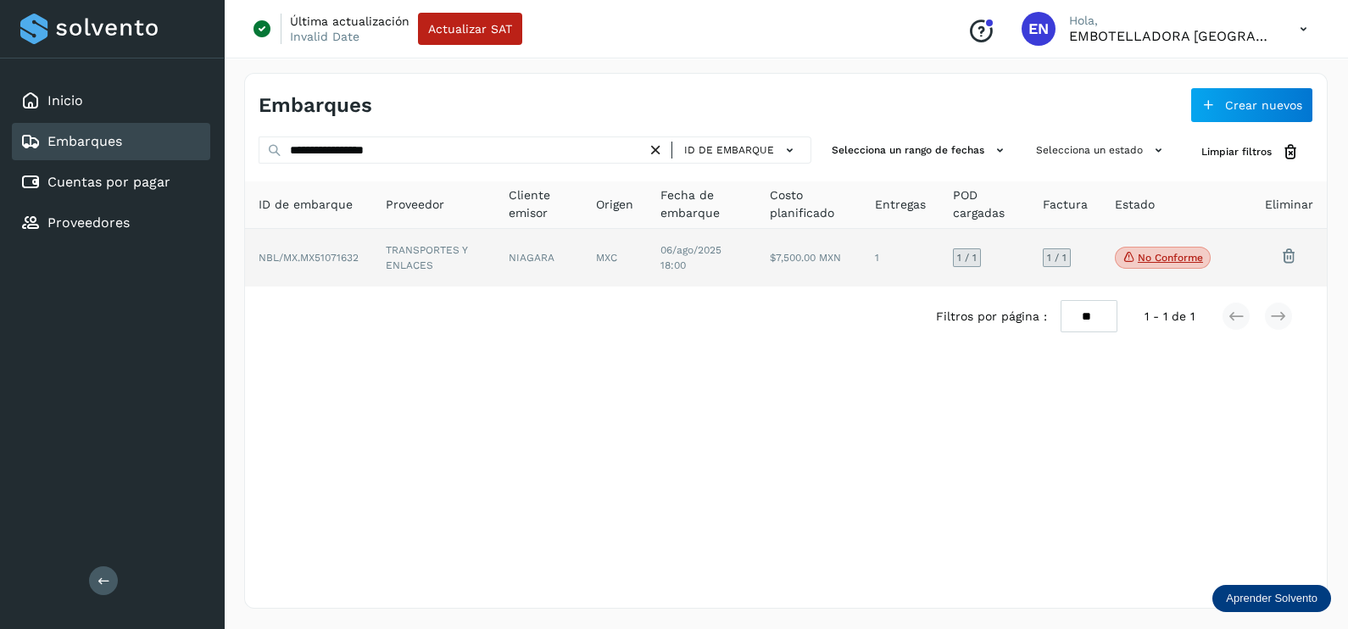
click at [495, 247] on td "TRANSPORTES Y ENLACES" at bounding box center [538, 258] width 87 height 58
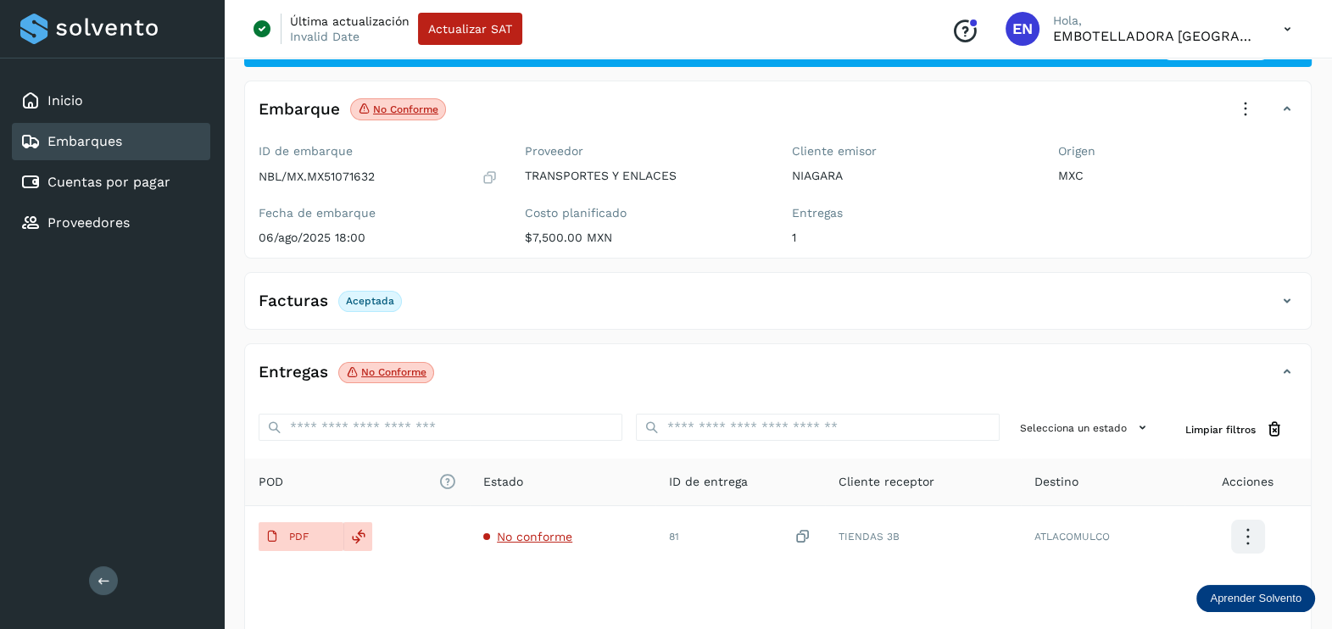
scroll to position [105, 0]
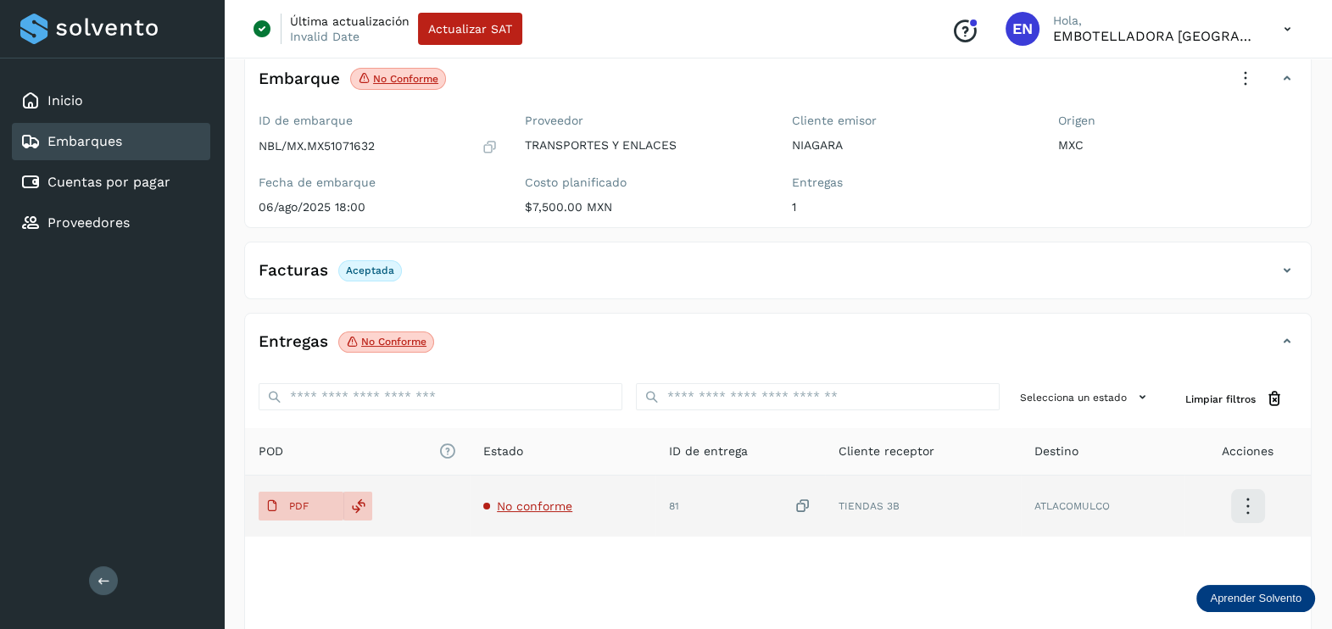
click at [526, 502] on span "No conforme" at bounding box center [534, 506] width 75 height 14
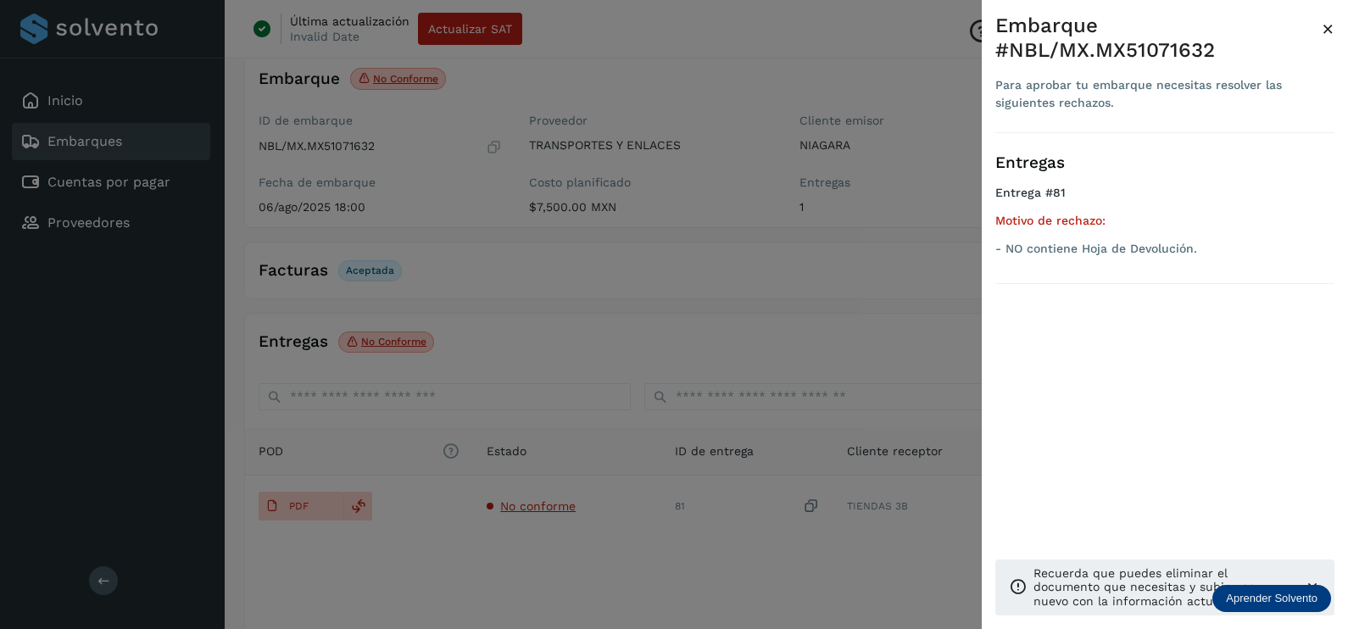
click at [510, 566] on div at bounding box center [674, 314] width 1348 height 629
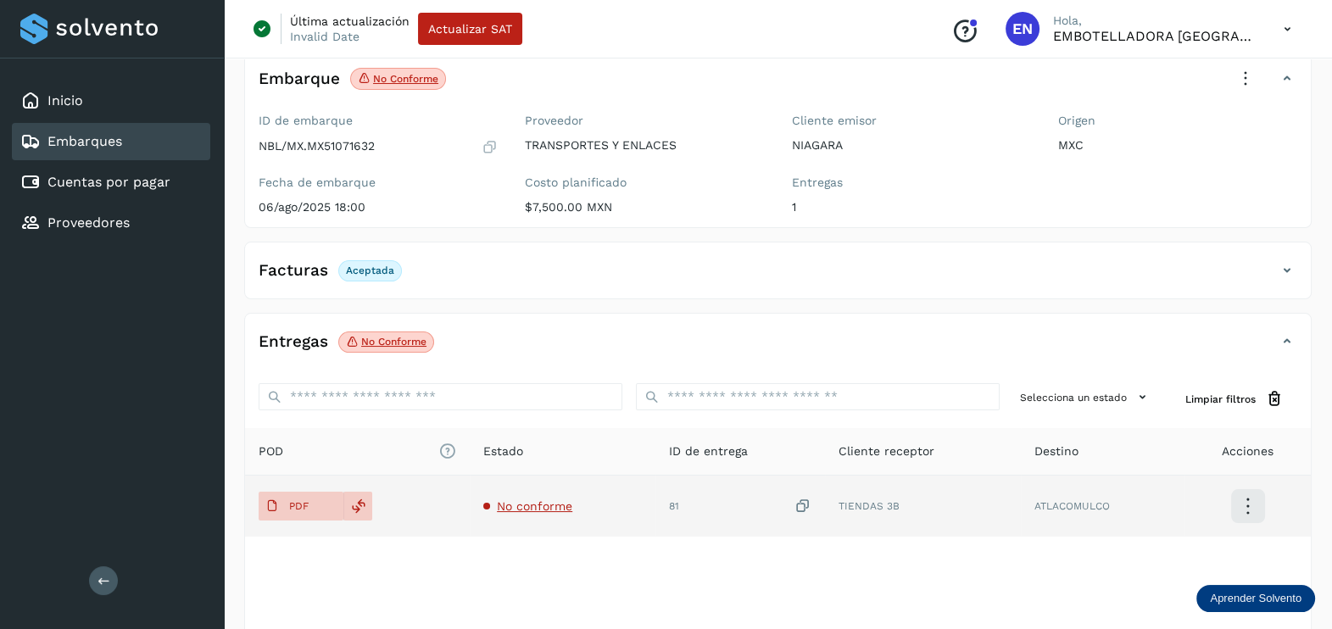
drag, startPoint x: 799, startPoint y: 504, endPoint x: 763, endPoint y: 516, distance: 38.3
click at [799, 504] on icon at bounding box center [802, 507] width 17 height 18
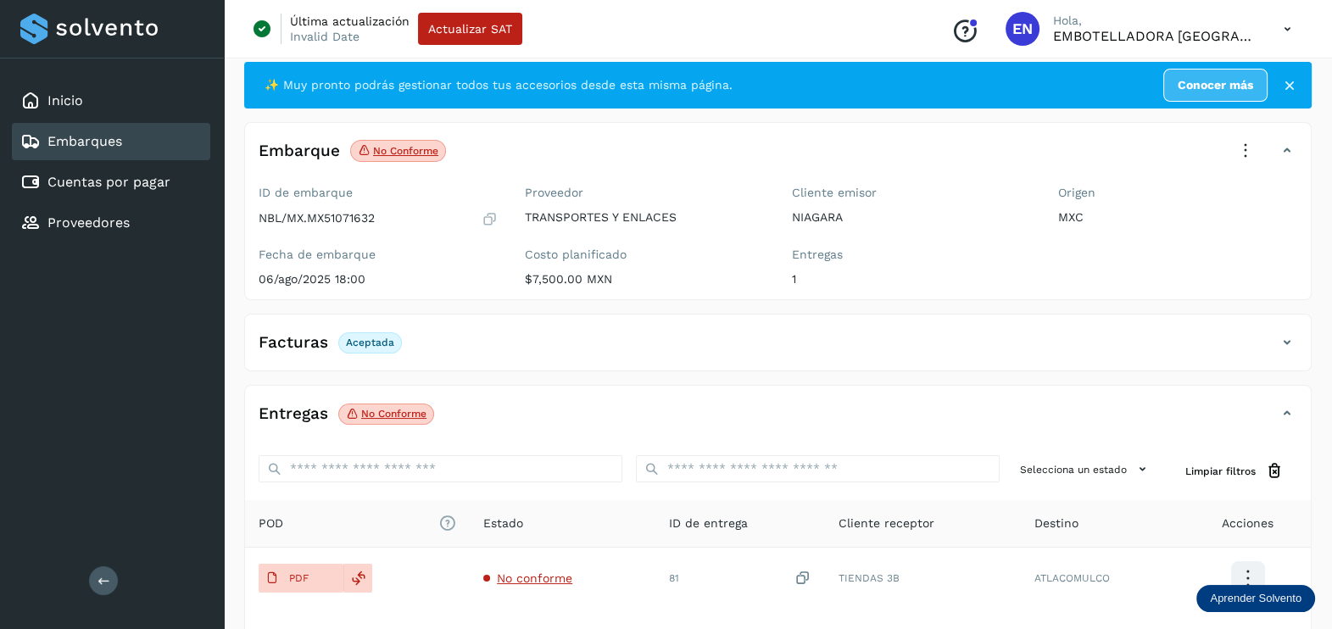
scroll to position [0, 0]
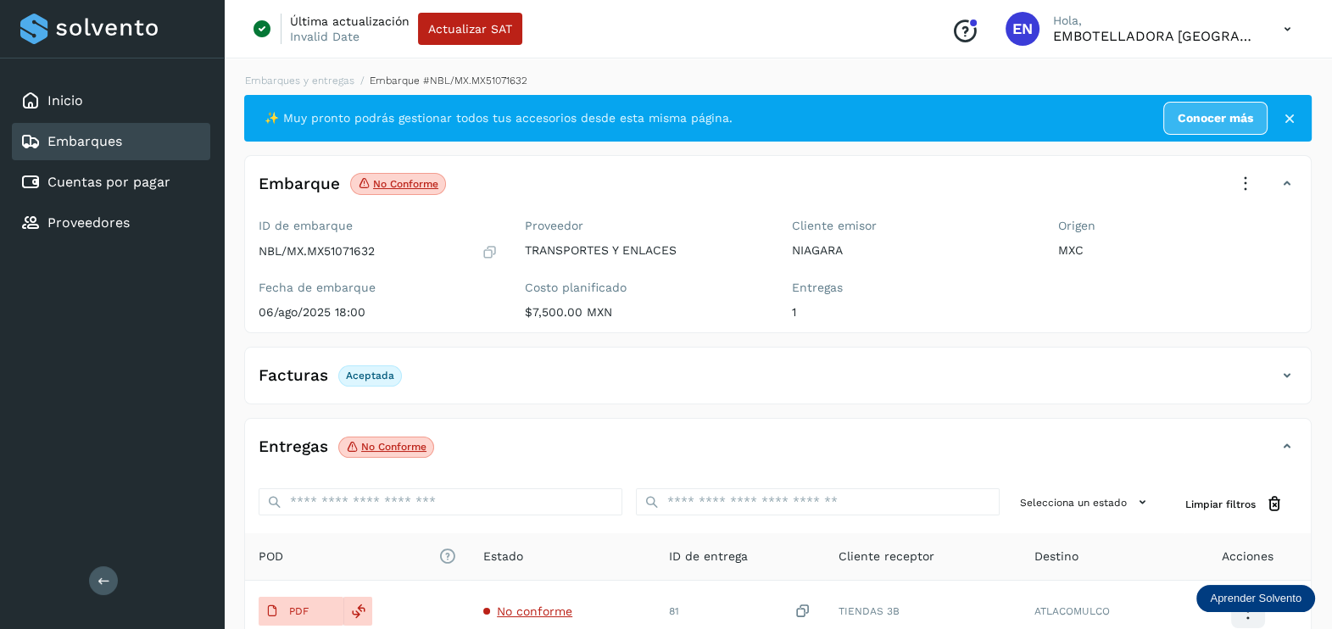
click at [1256, 183] on icon at bounding box center [1244, 183] width 37 height 37
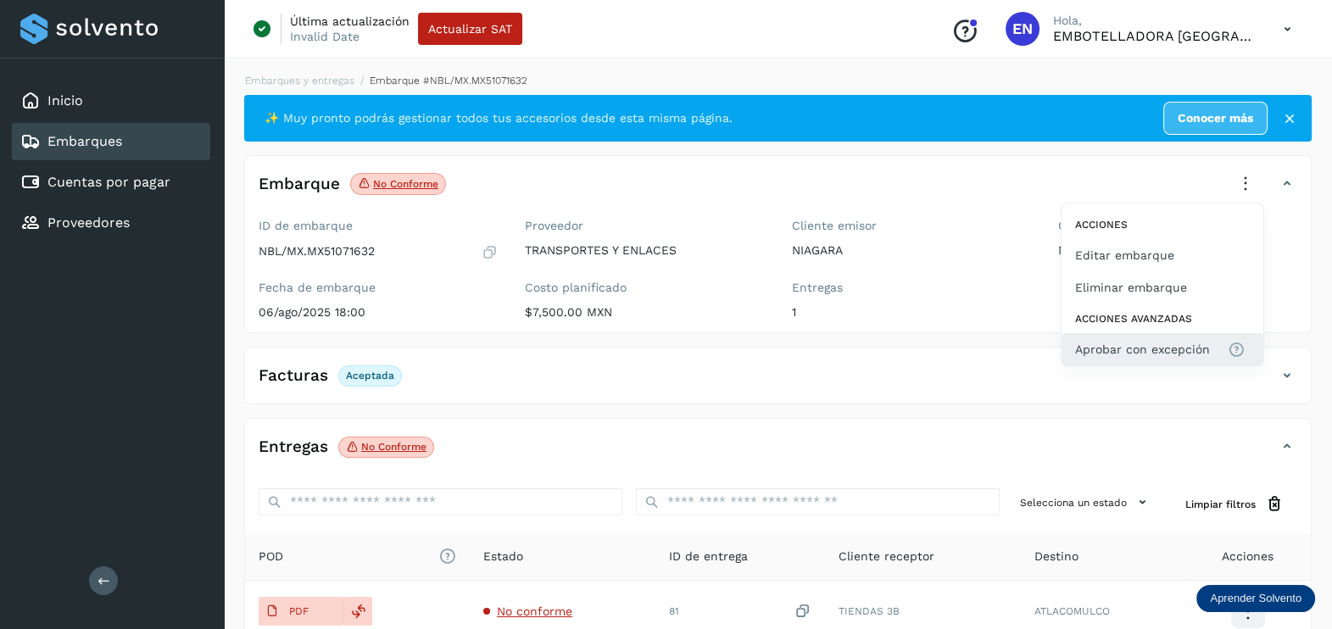
click at [1194, 340] on span "Aprobar con excepción" at bounding box center [1142, 349] width 135 height 19
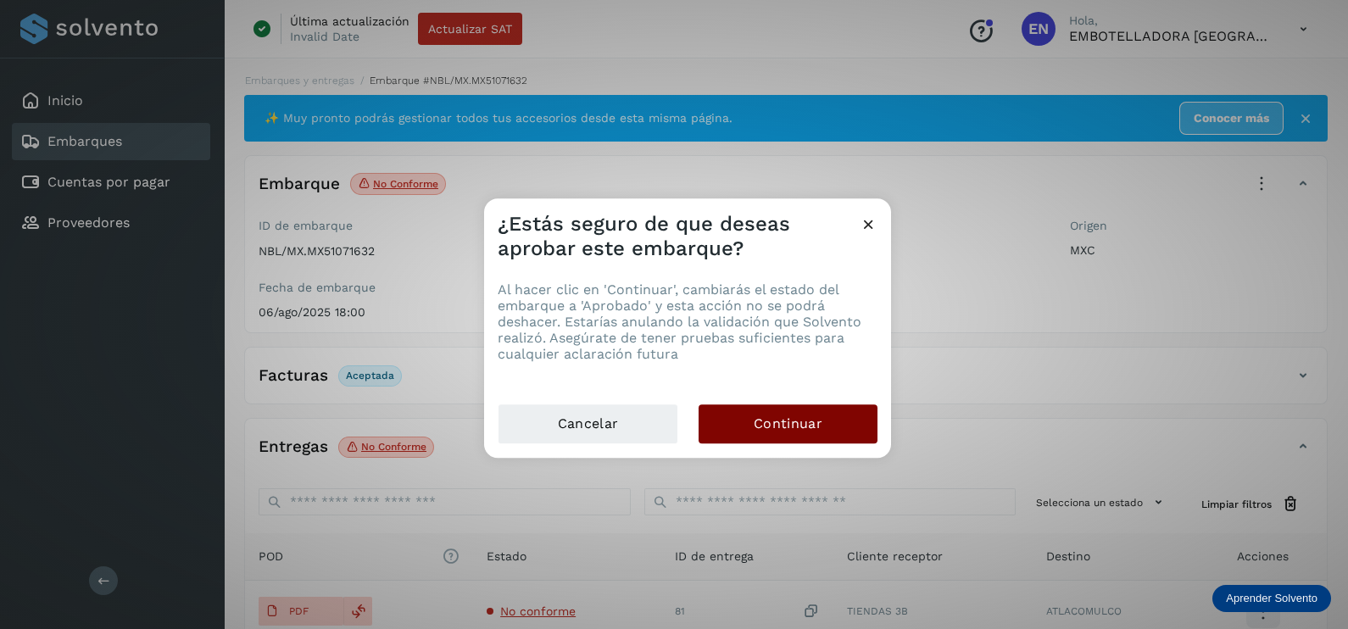
click at [835, 425] on button "Continuar" at bounding box center [787, 423] width 179 height 39
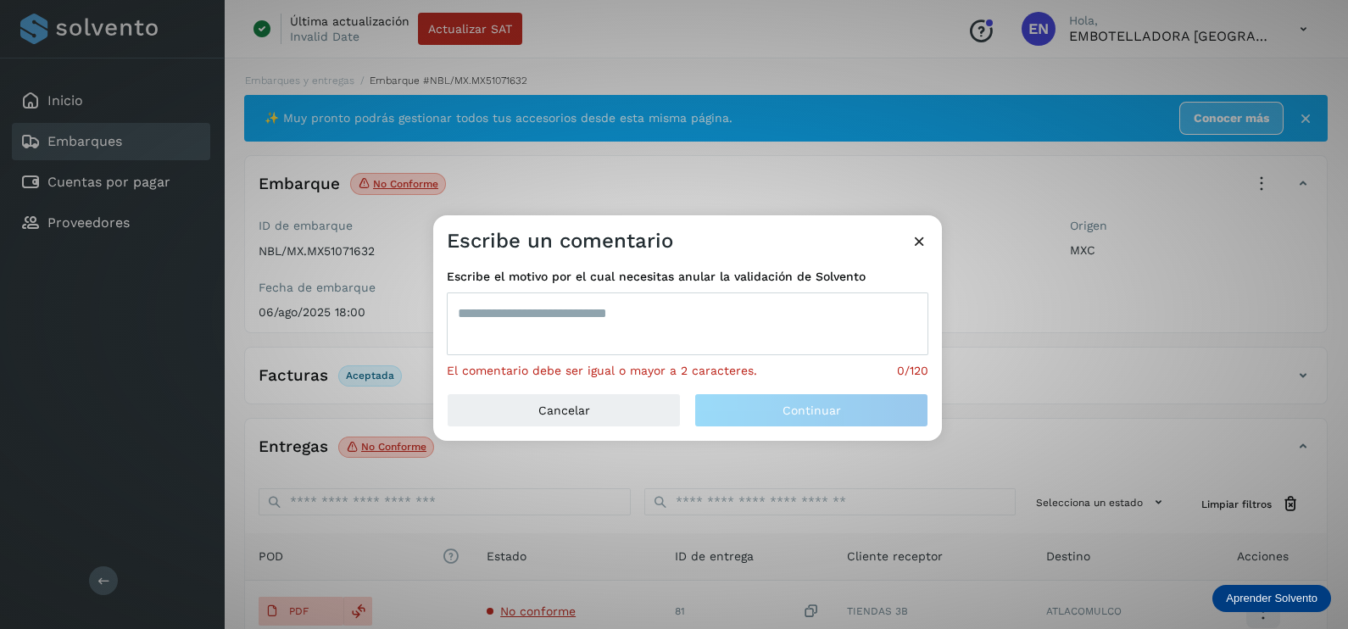
click at [610, 318] on textarea at bounding box center [687, 323] width 481 height 63
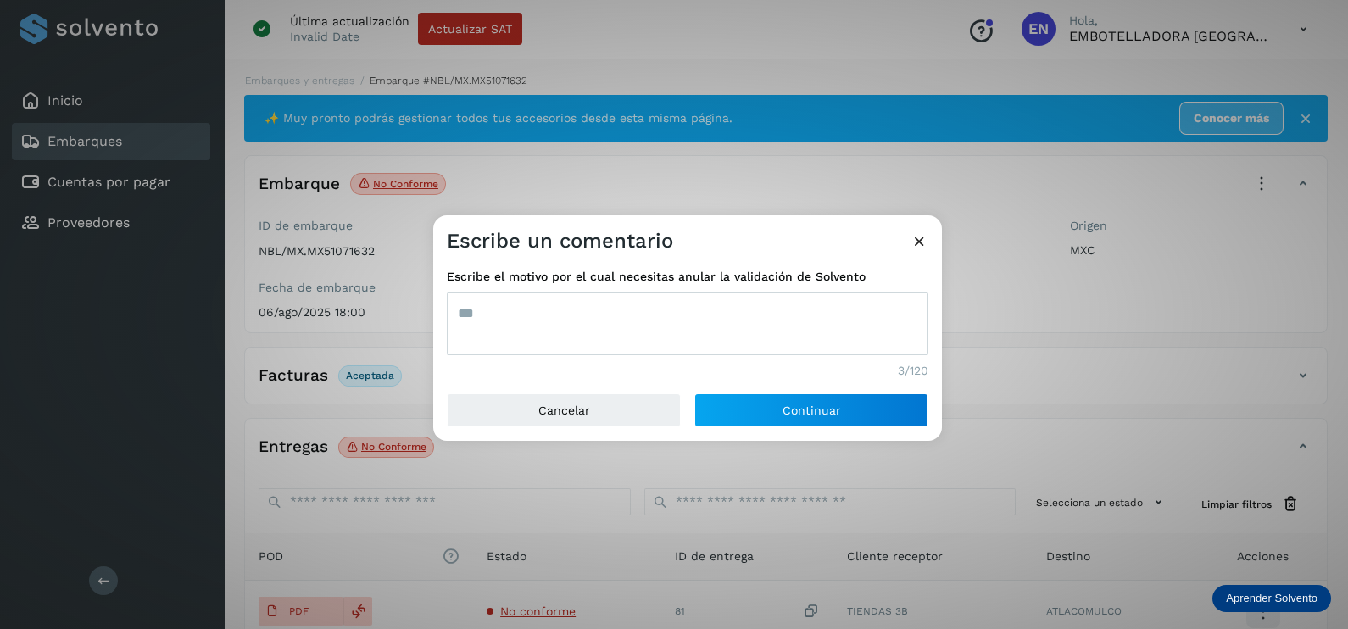
type textarea "***"
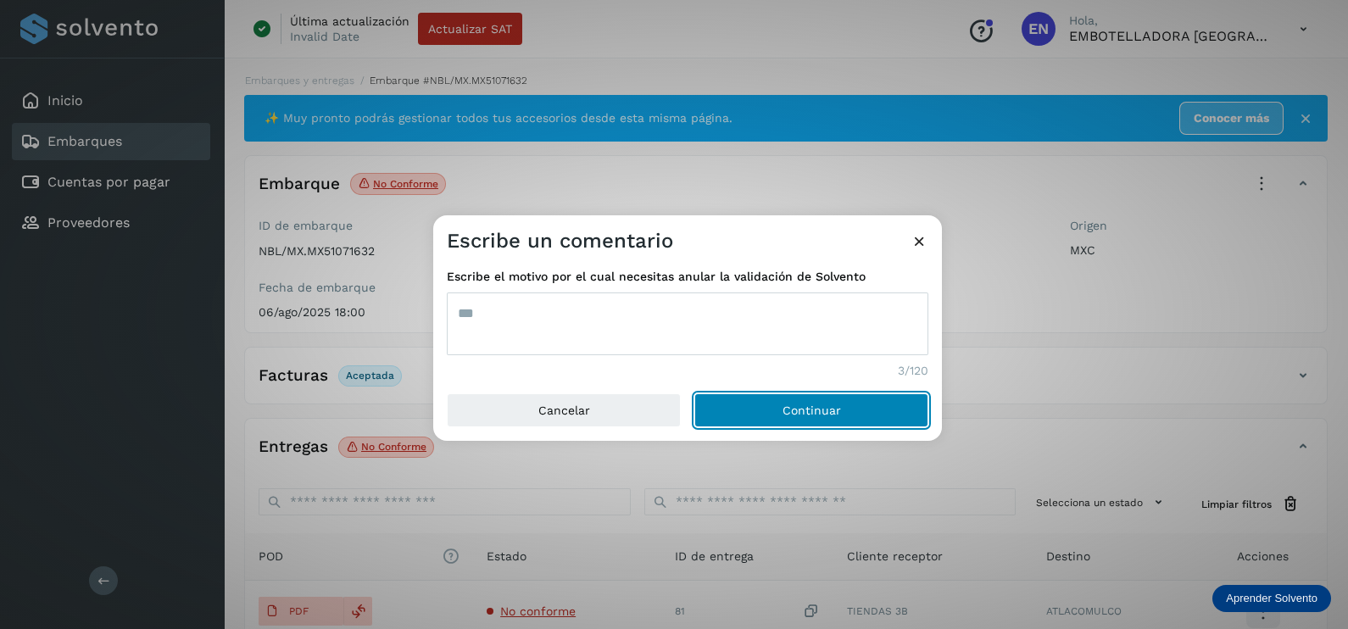
click at [694, 393] on button "Continuar" at bounding box center [811, 410] width 234 height 34
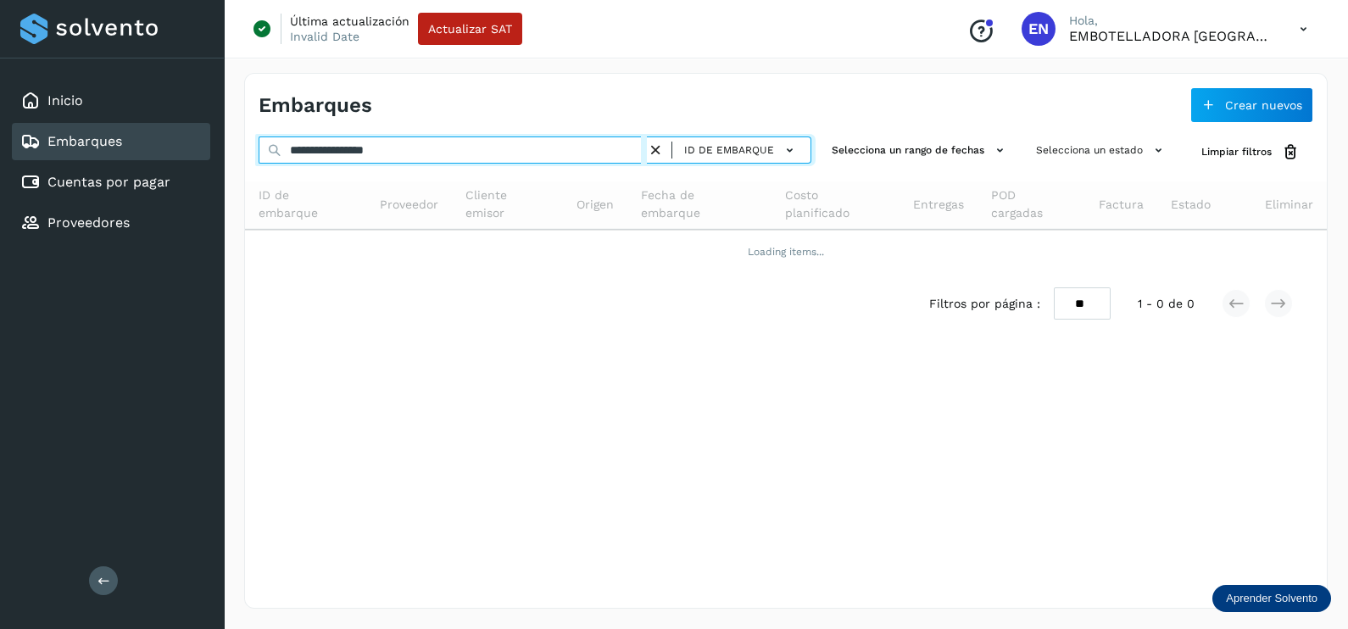
drag, startPoint x: 425, startPoint y: 146, endPoint x: 199, endPoint y: 146, distance: 225.5
click at [199, 146] on div "**********" at bounding box center [674, 314] width 1348 height 629
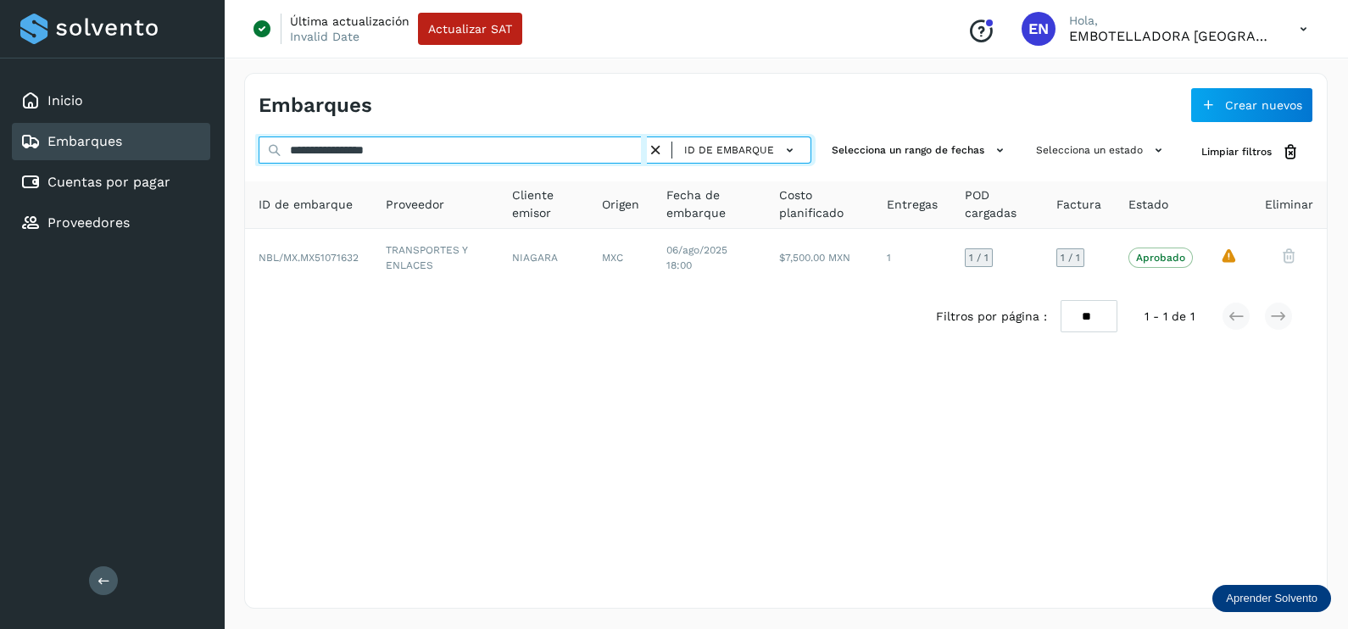
paste input "text"
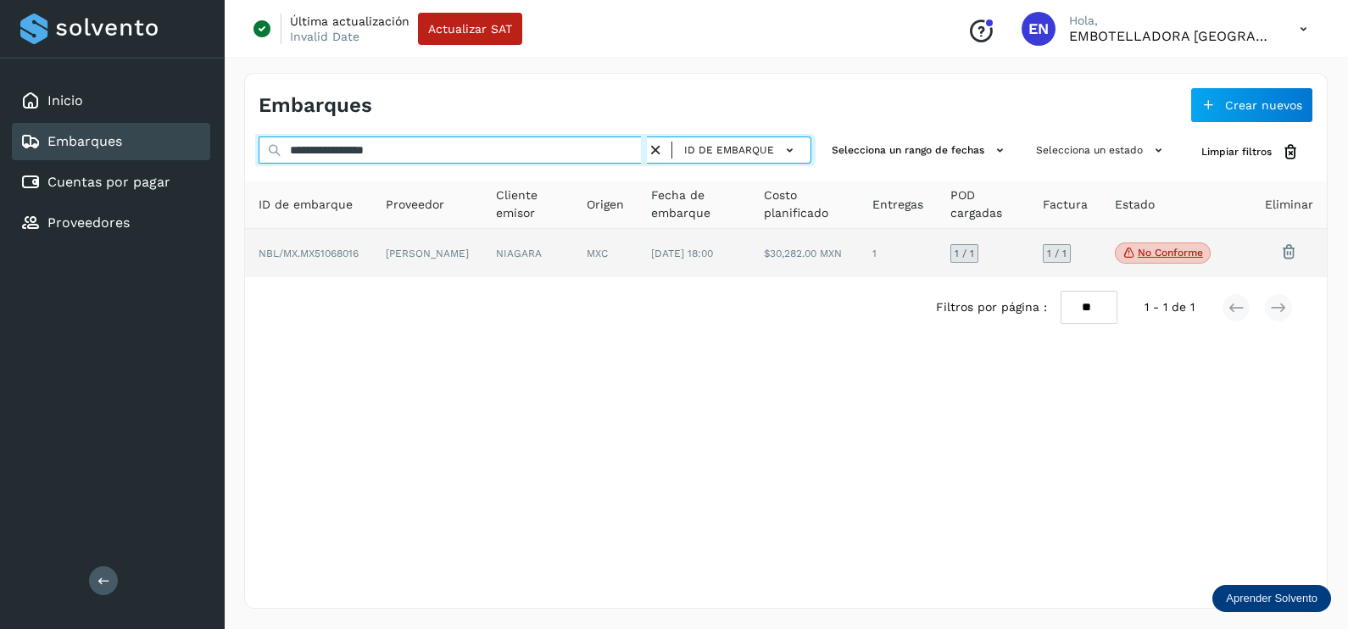
type input "**********"
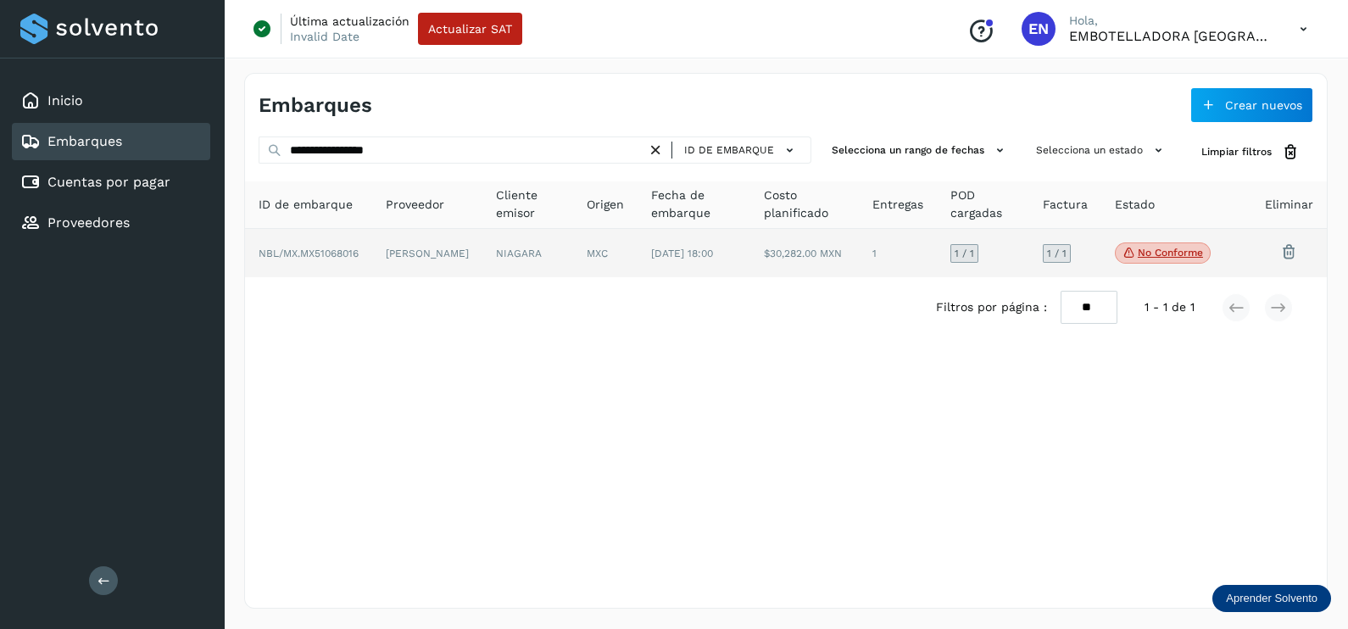
click at [573, 259] on td "NIAGARA" at bounding box center [605, 253] width 64 height 49
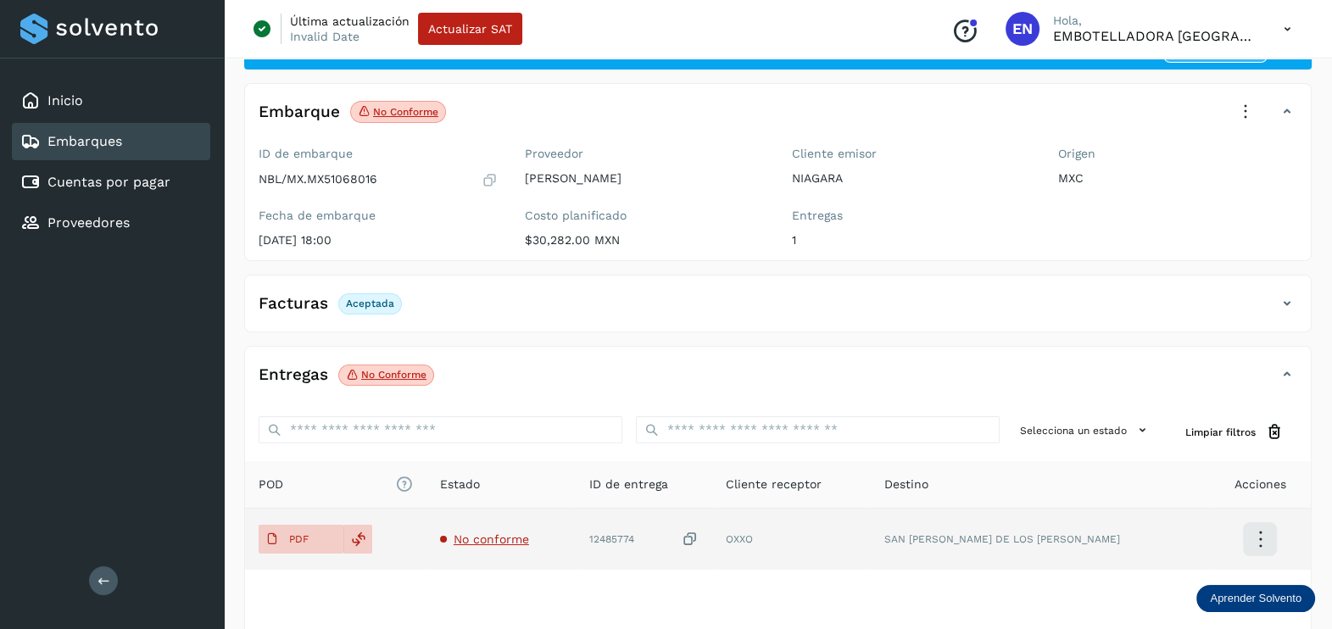
scroll to position [105, 0]
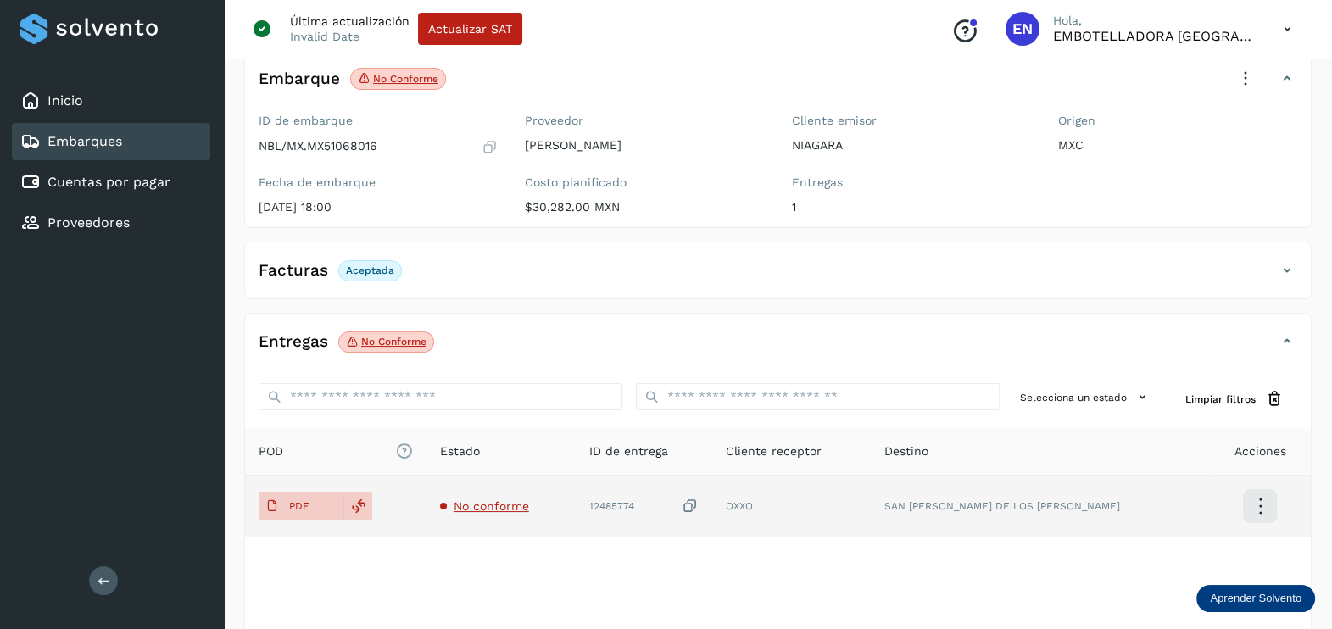
click at [520, 499] on span "No conforme" at bounding box center [490, 506] width 75 height 14
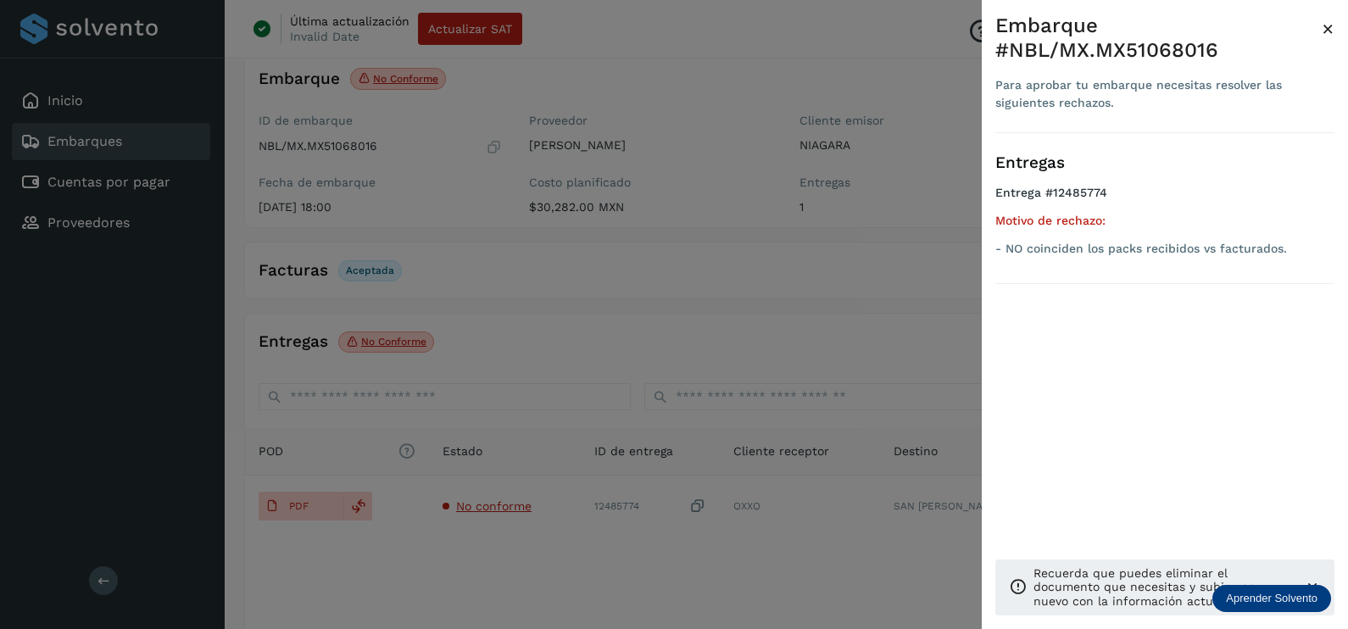
click at [726, 542] on div at bounding box center [674, 314] width 1348 height 629
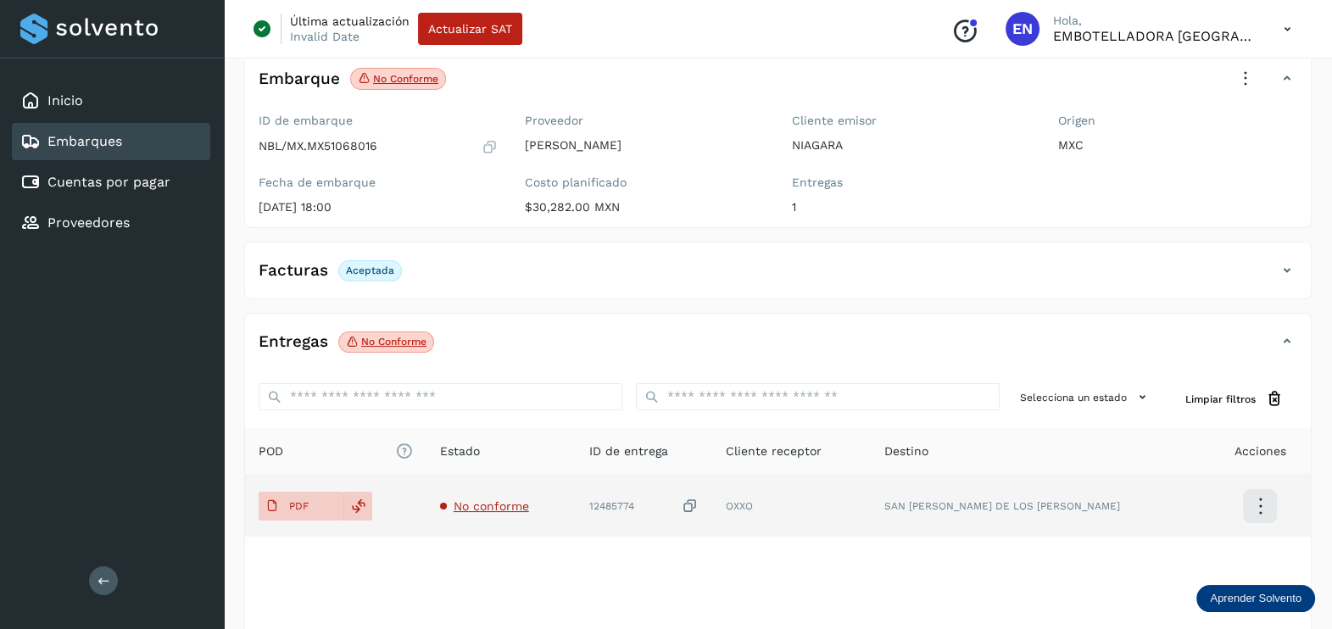
click at [698, 498] on icon at bounding box center [689, 507] width 17 height 18
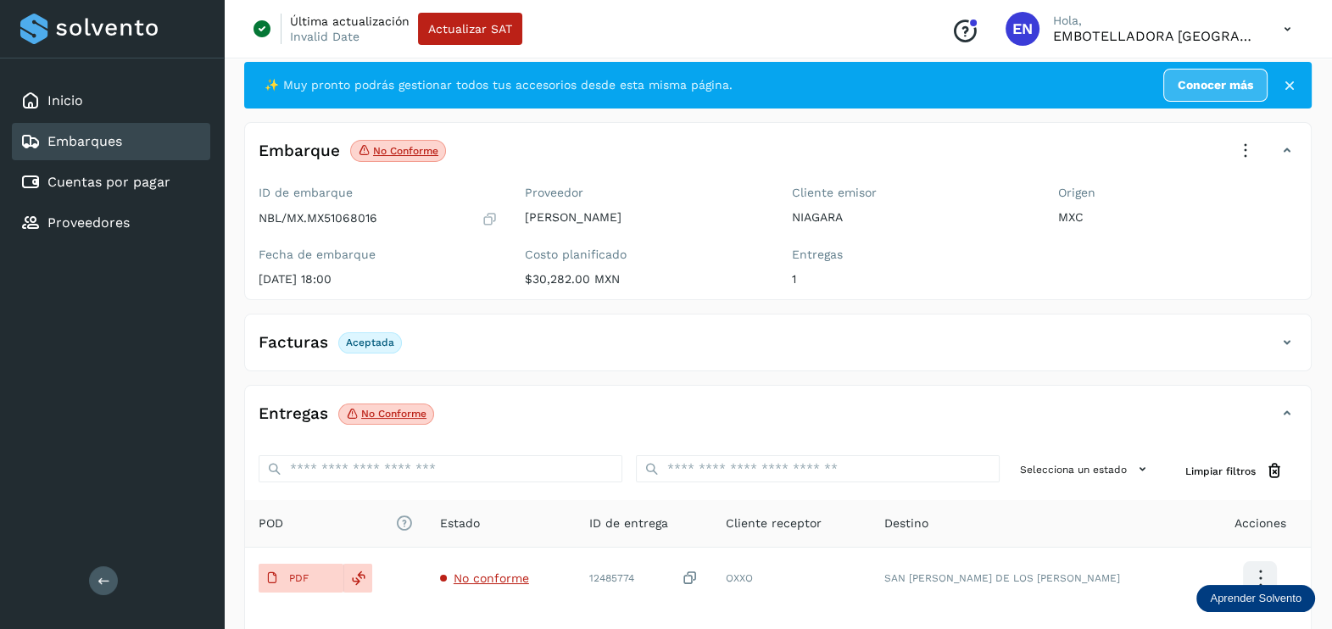
scroll to position [0, 0]
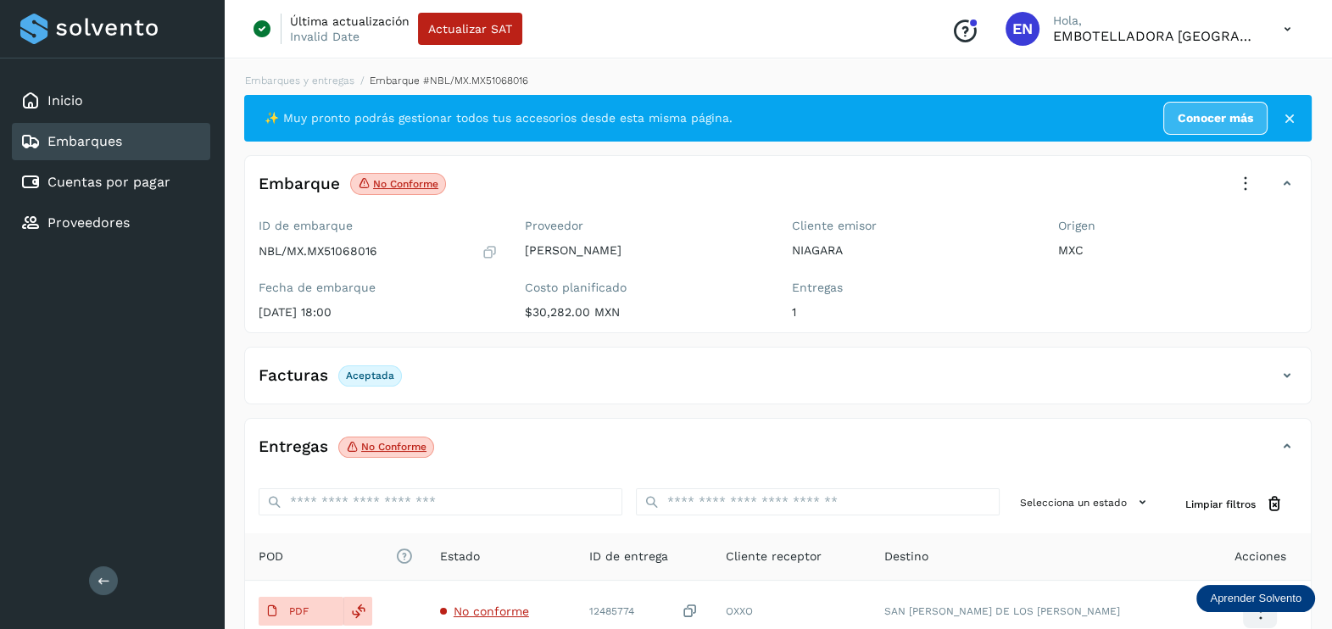
click at [1241, 183] on icon at bounding box center [1244, 183] width 37 height 37
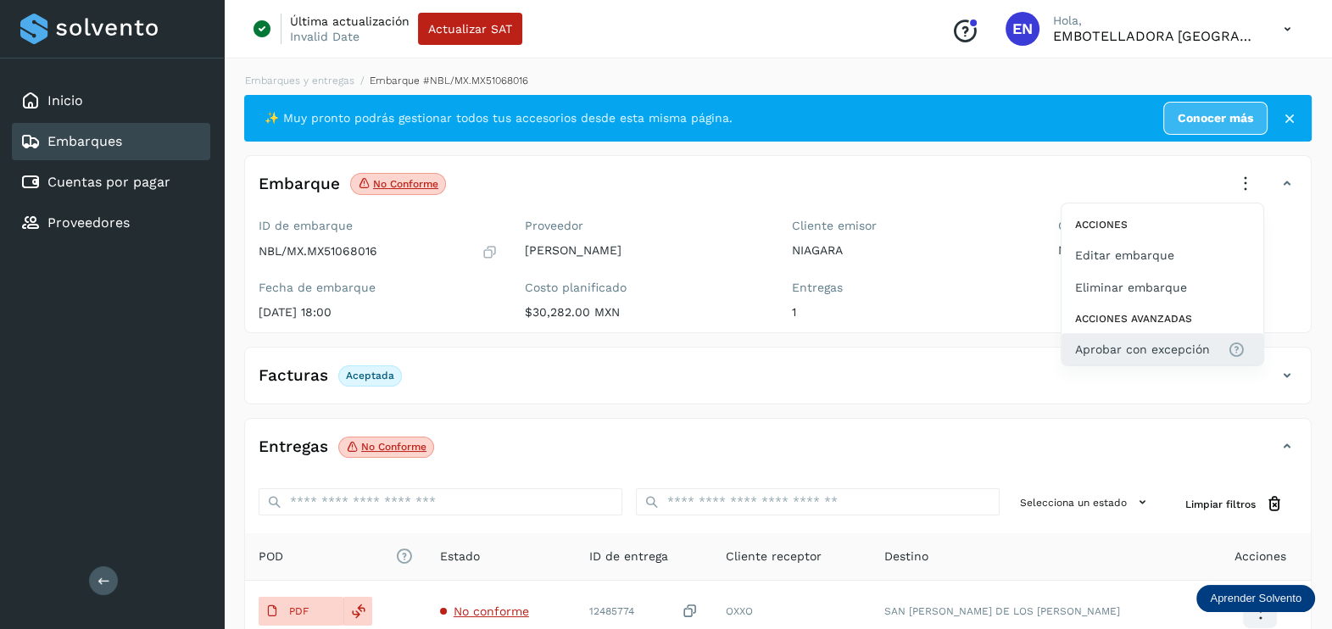
click at [1165, 335] on button "Aprobar con excepción" at bounding box center [1162, 349] width 202 height 32
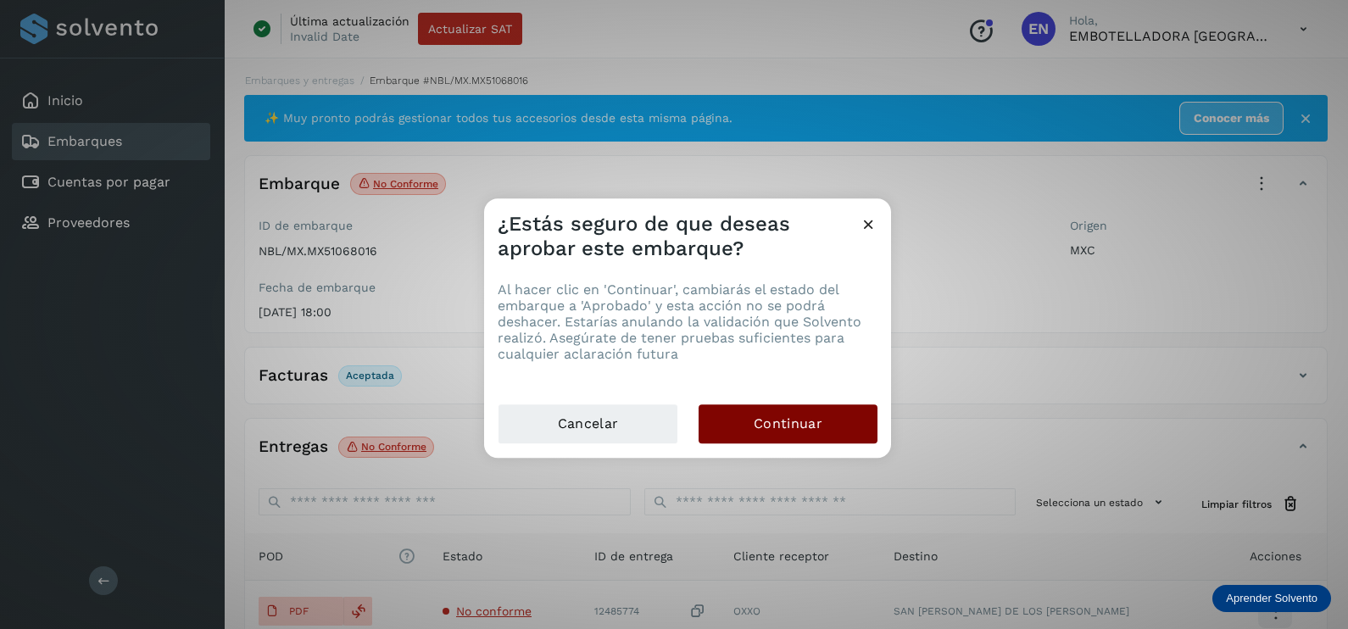
click at [843, 431] on button "Continuar" at bounding box center [787, 423] width 179 height 39
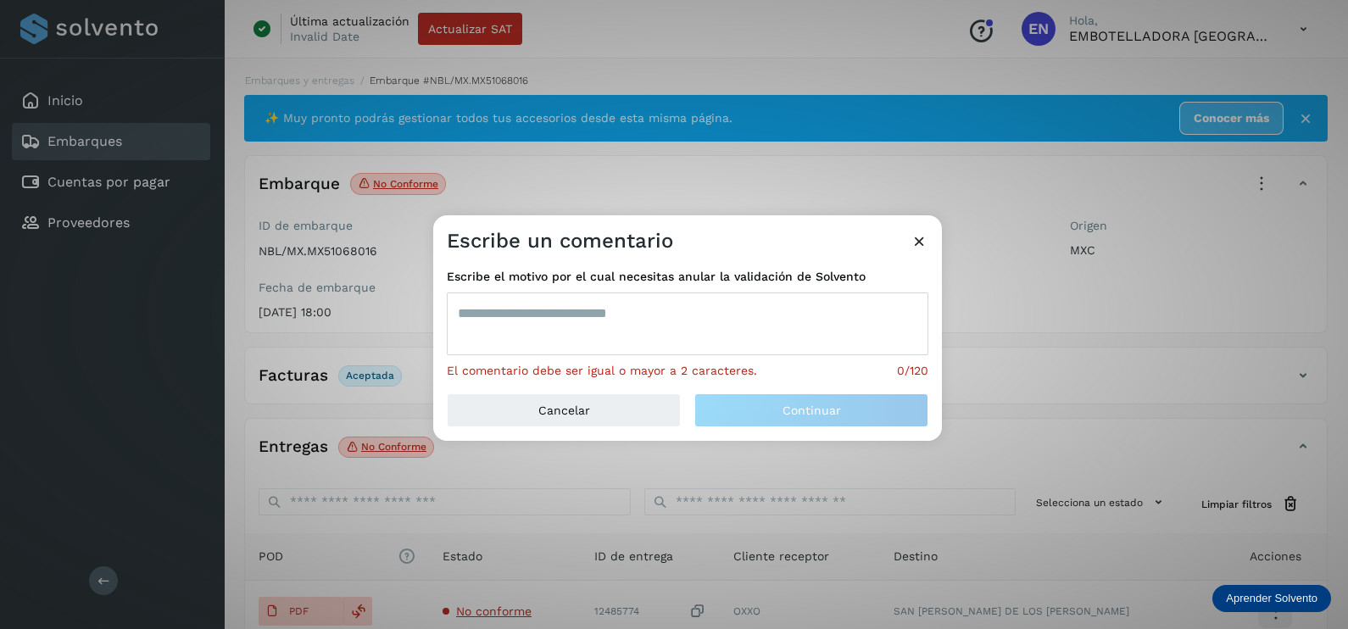
click at [710, 344] on textarea at bounding box center [687, 323] width 481 height 63
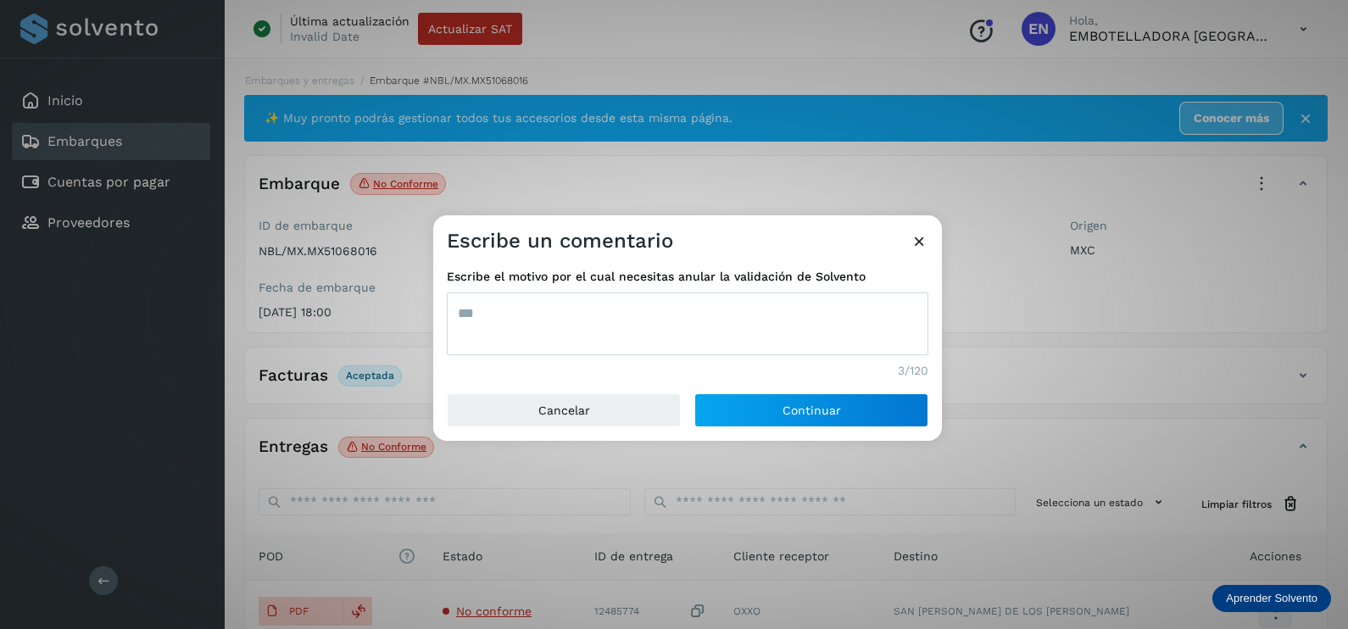
type textarea "***"
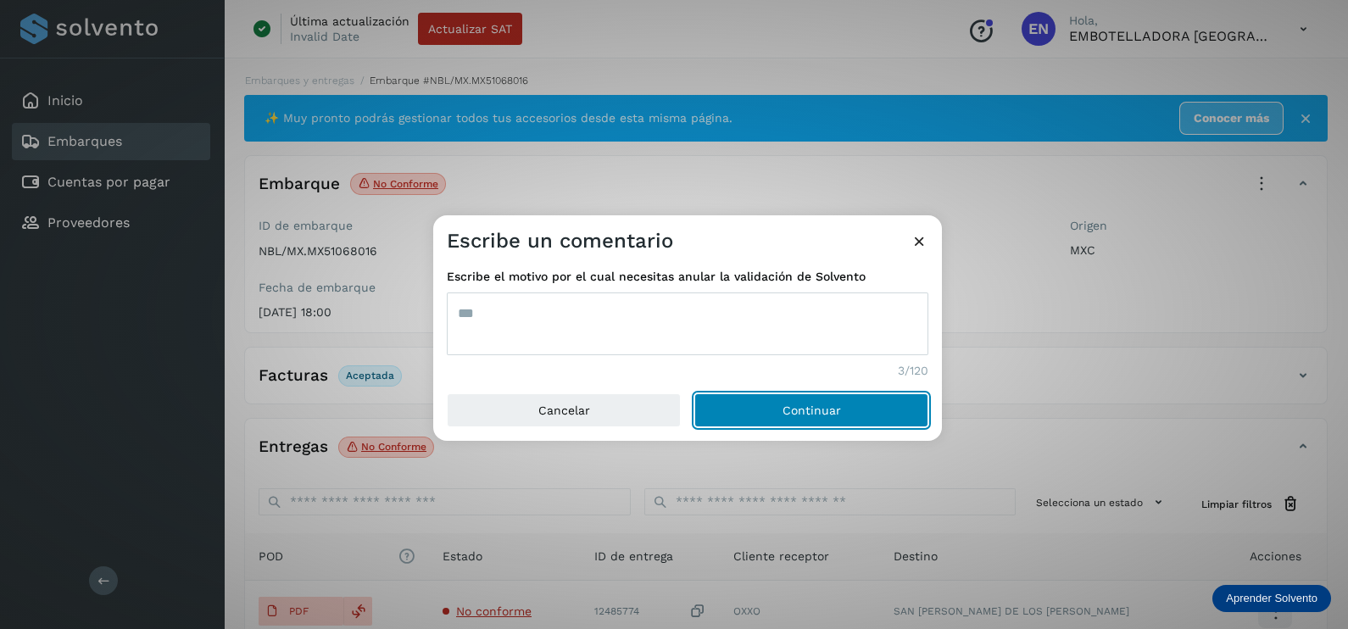
click at [694, 393] on button "Continuar" at bounding box center [811, 410] width 234 height 34
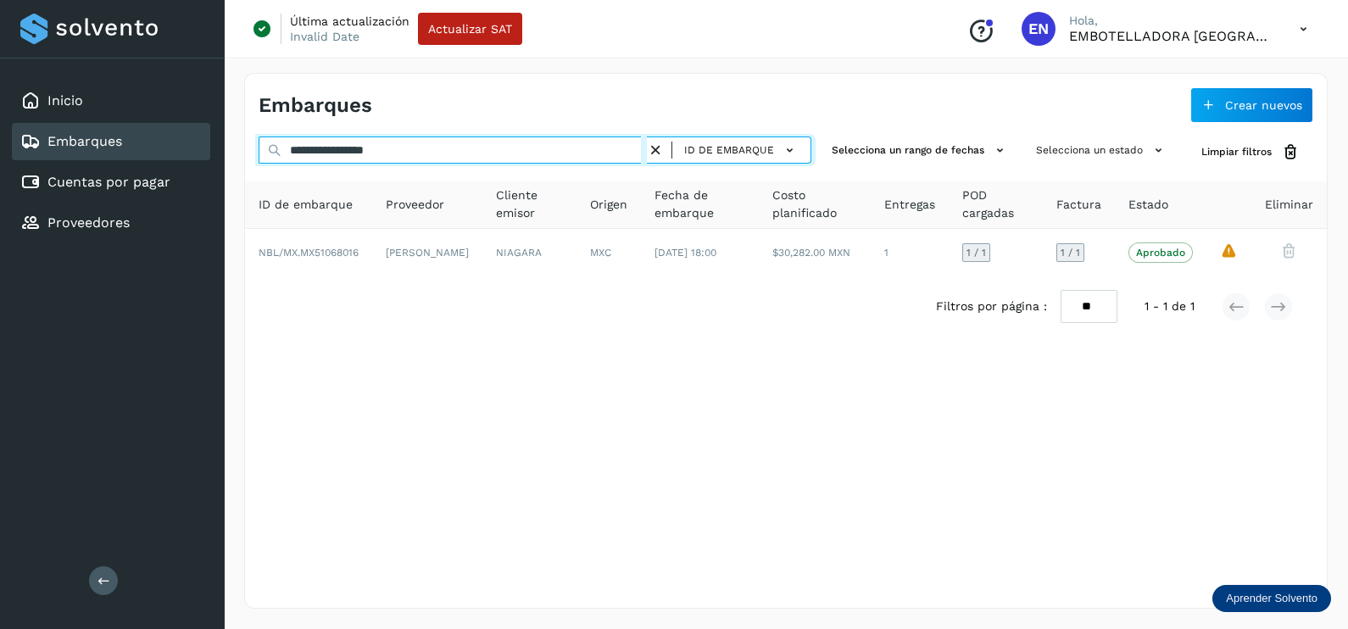
drag, startPoint x: 432, startPoint y: 140, endPoint x: 130, endPoint y: 146, distance: 302.7
click at [130, 146] on div "**********" at bounding box center [674, 314] width 1348 height 629
paste input "text"
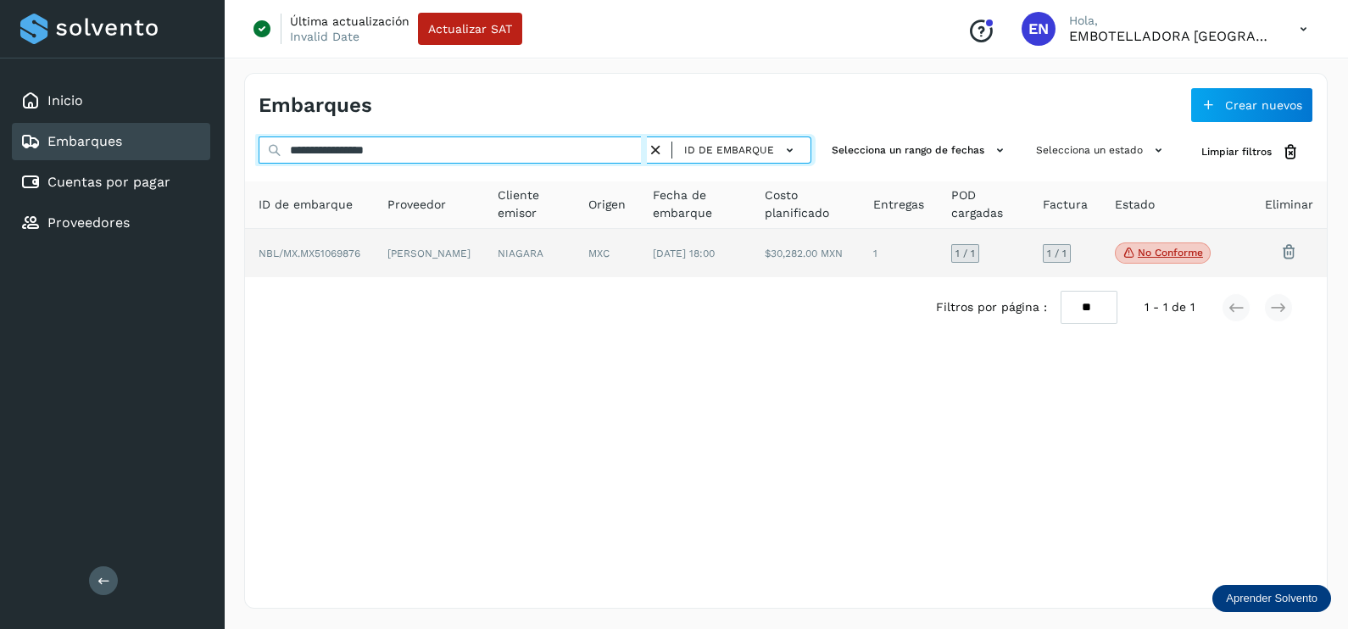
type input "**********"
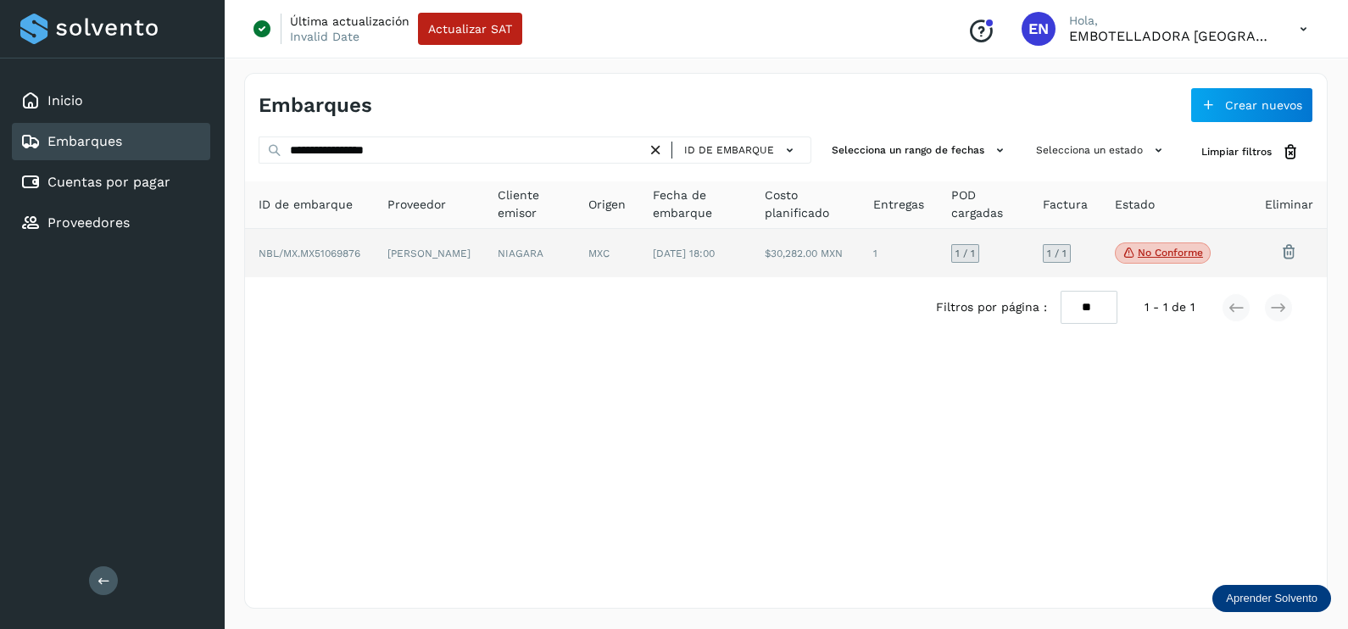
click at [484, 261] on td "[PERSON_NAME]" at bounding box center [529, 253] width 91 height 49
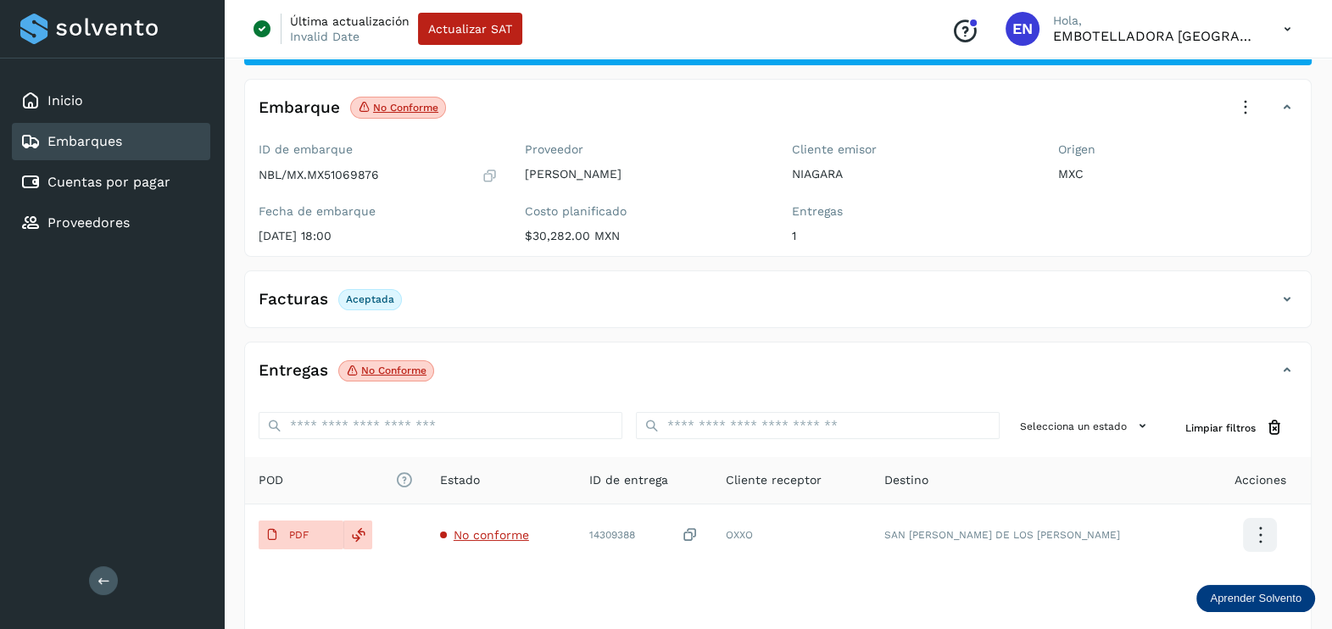
scroll to position [105, 0]
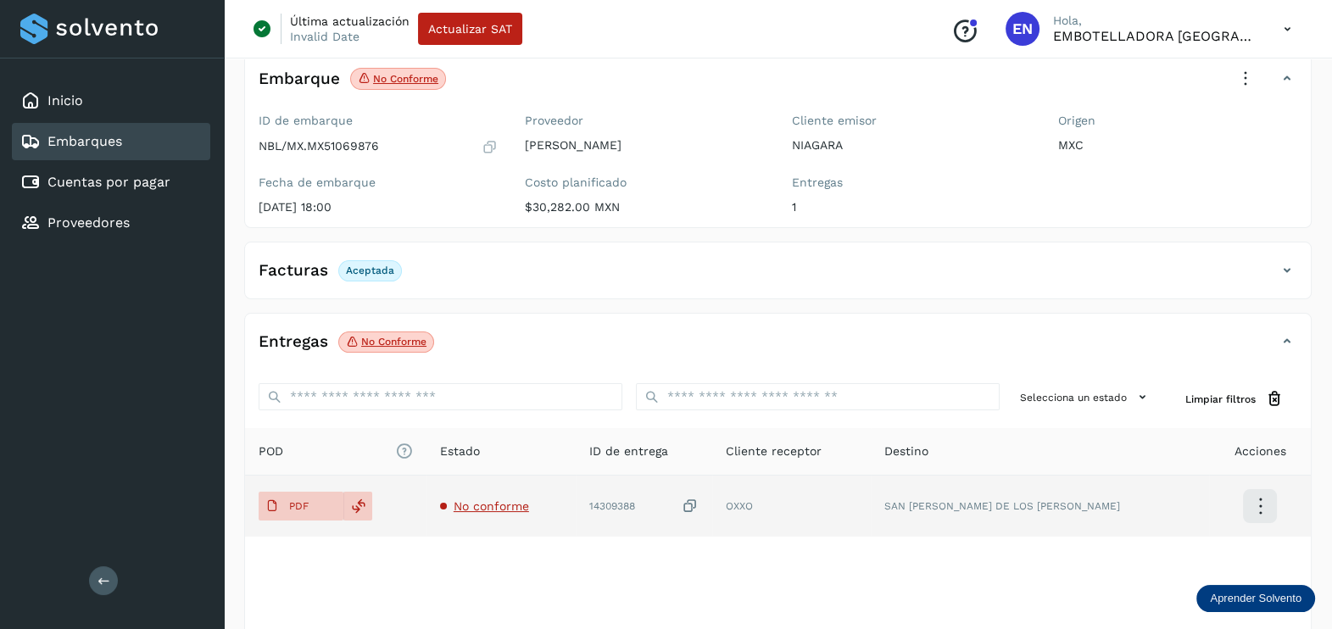
click at [513, 499] on span "No conforme" at bounding box center [490, 506] width 75 height 14
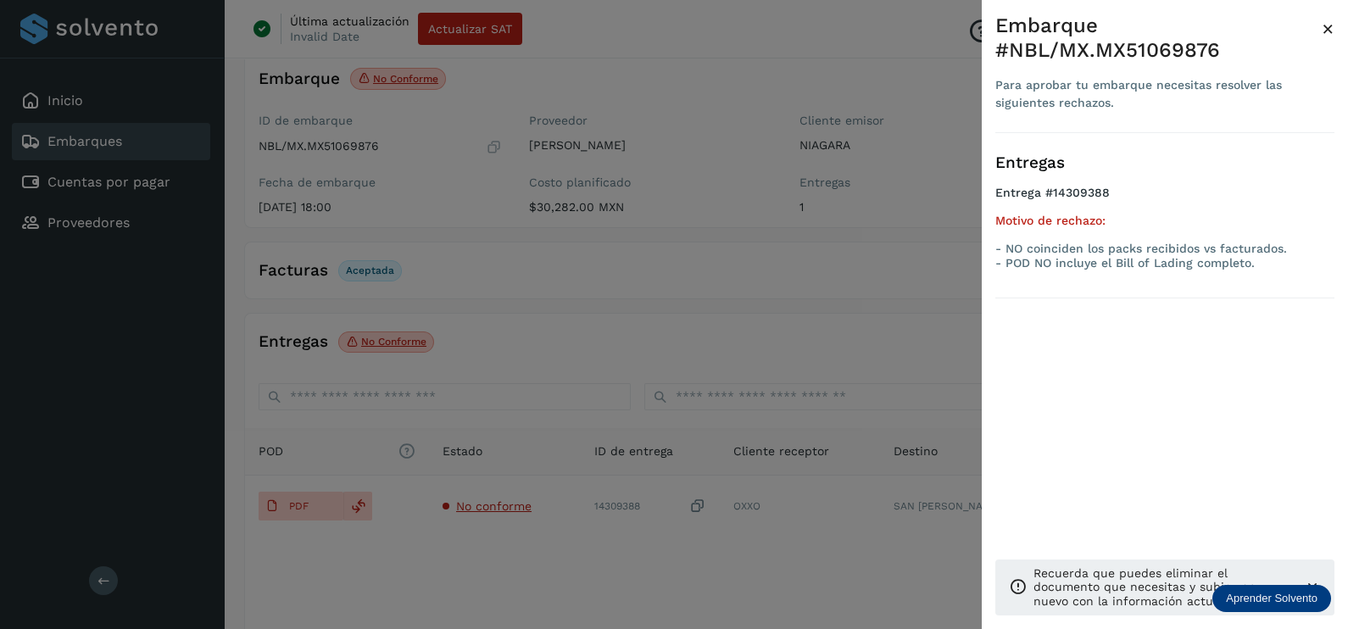
click at [575, 565] on div at bounding box center [674, 314] width 1348 height 629
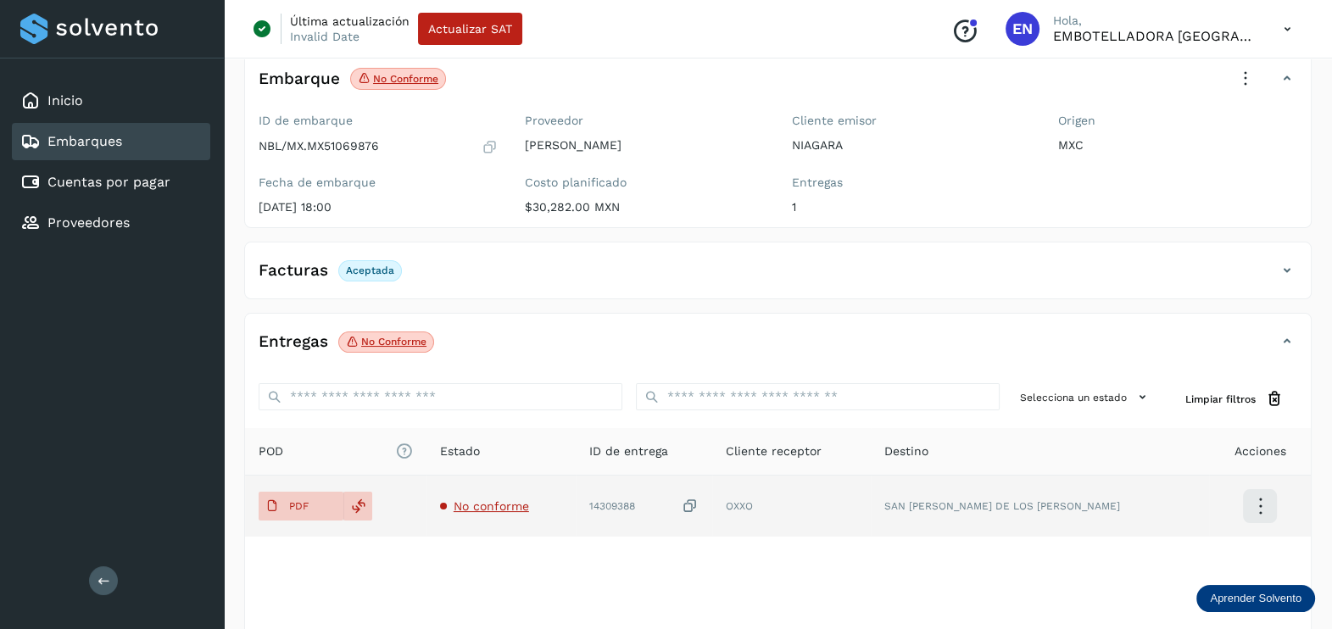
click at [698, 498] on icon at bounding box center [689, 507] width 17 height 18
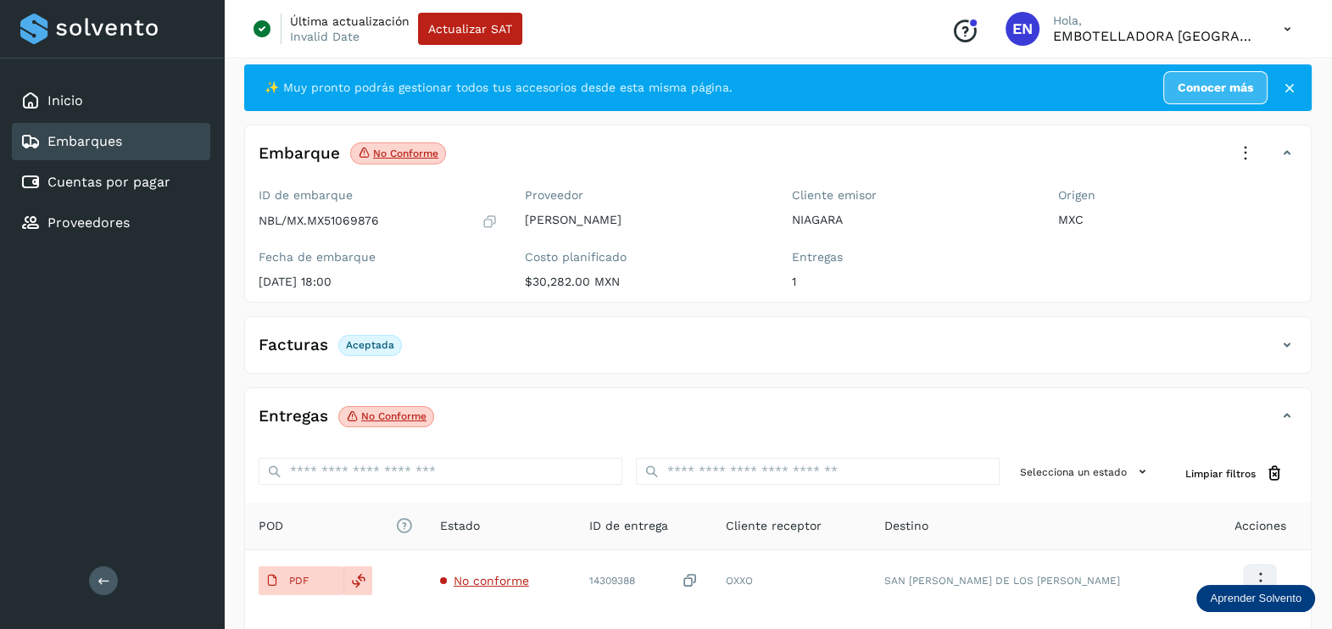
scroll to position [0, 0]
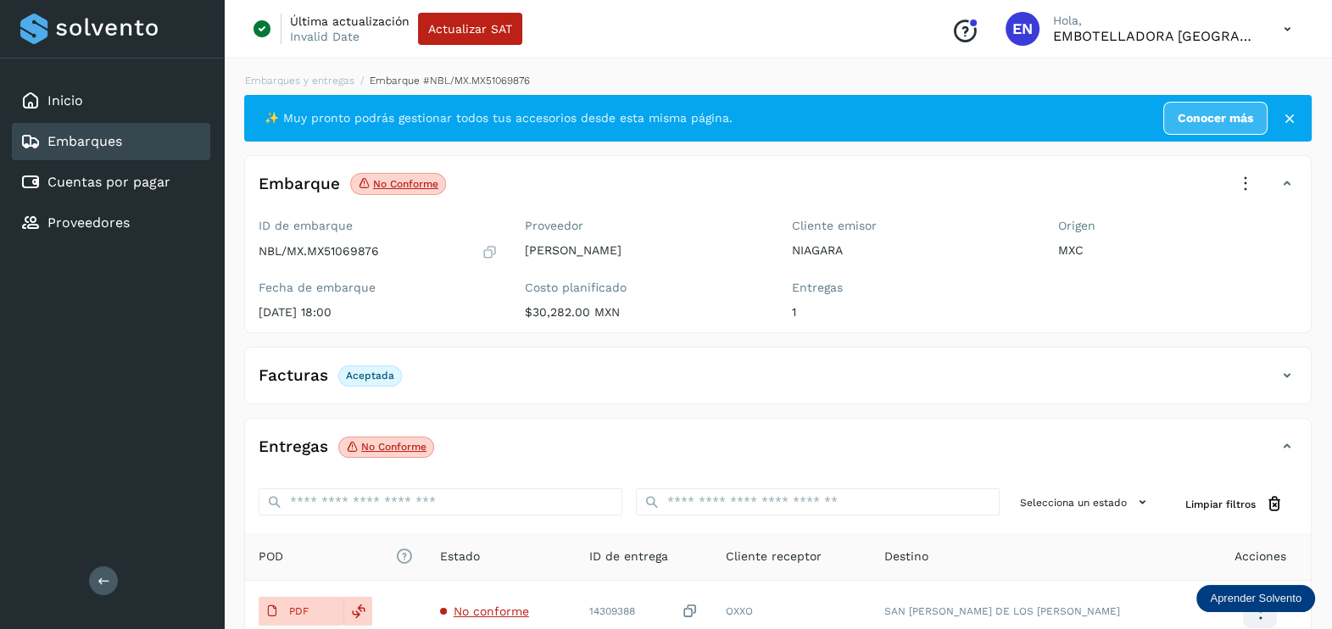
click at [1232, 181] on icon at bounding box center [1244, 183] width 37 height 37
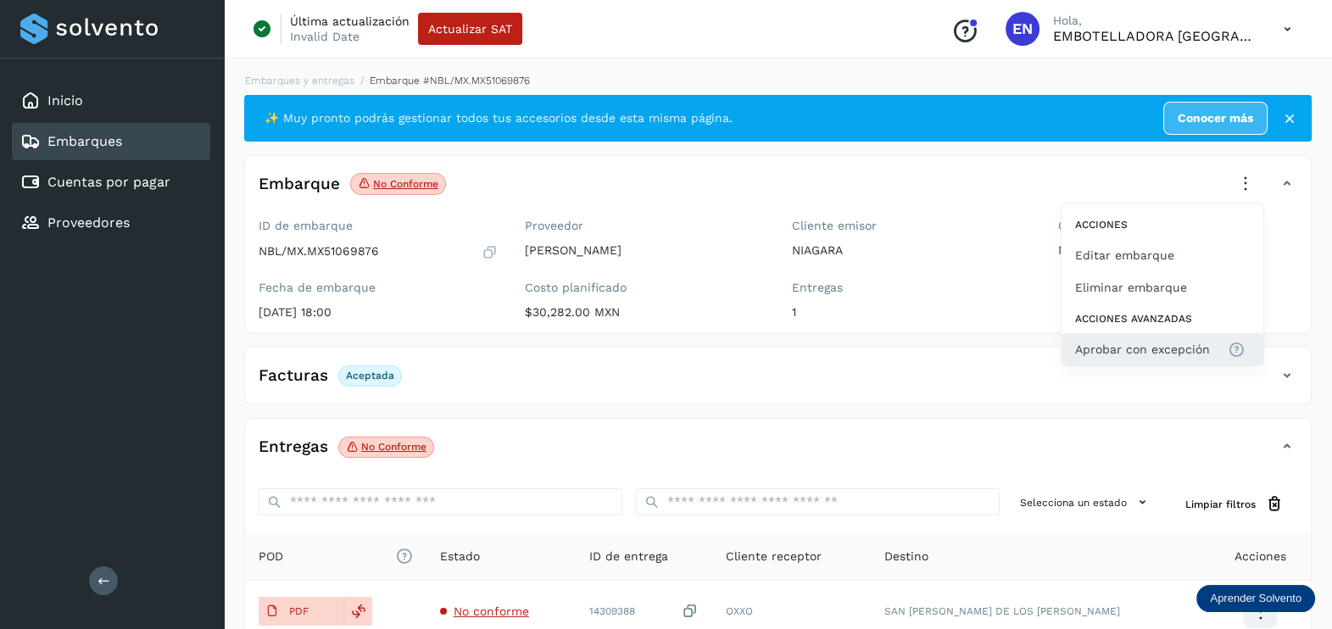
click at [1137, 361] on button "Aprobar con excepción" at bounding box center [1162, 349] width 202 height 32
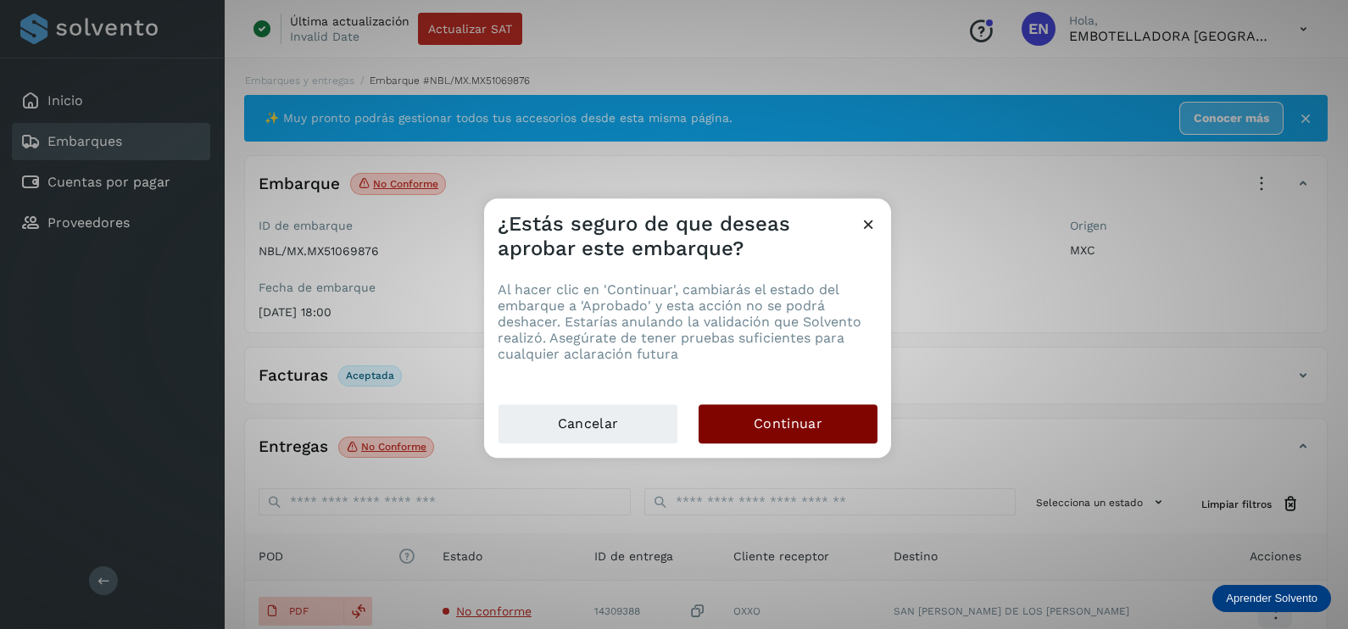
click at [815, 437] on button "Continuar" at bounding box center [787, 423] width 179 height 39
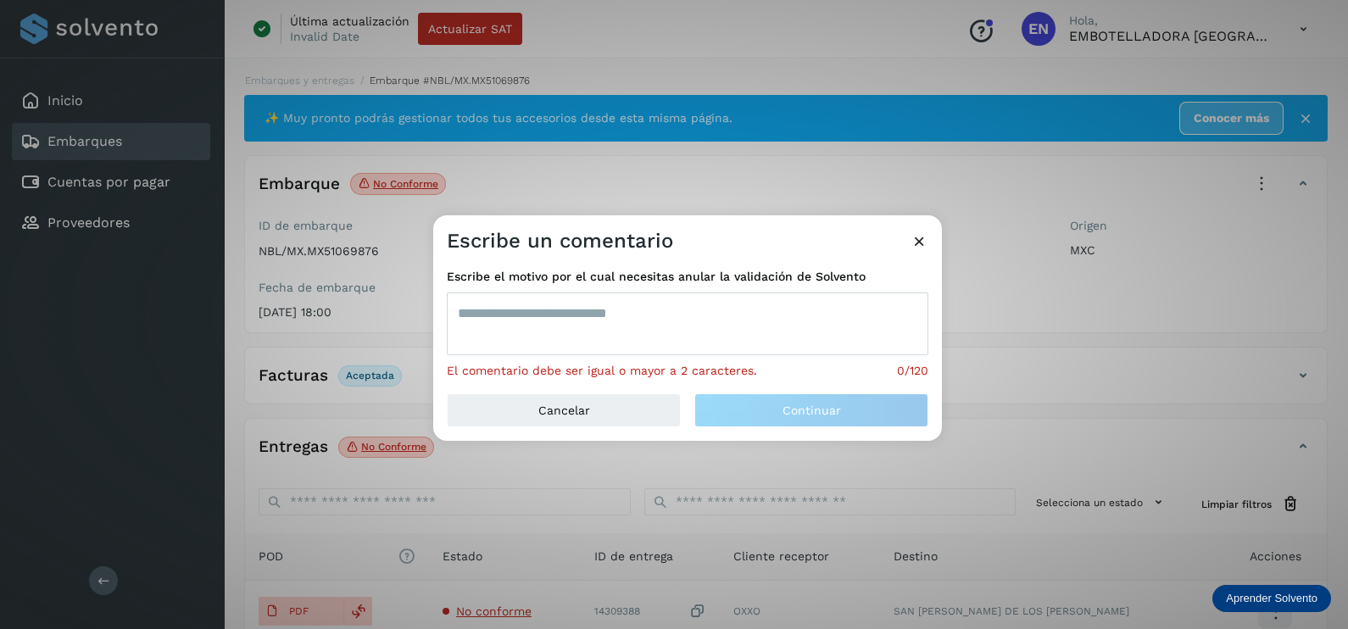
click at [604, 342] on textarea at bounding box center [687, 323] width 481 height 63
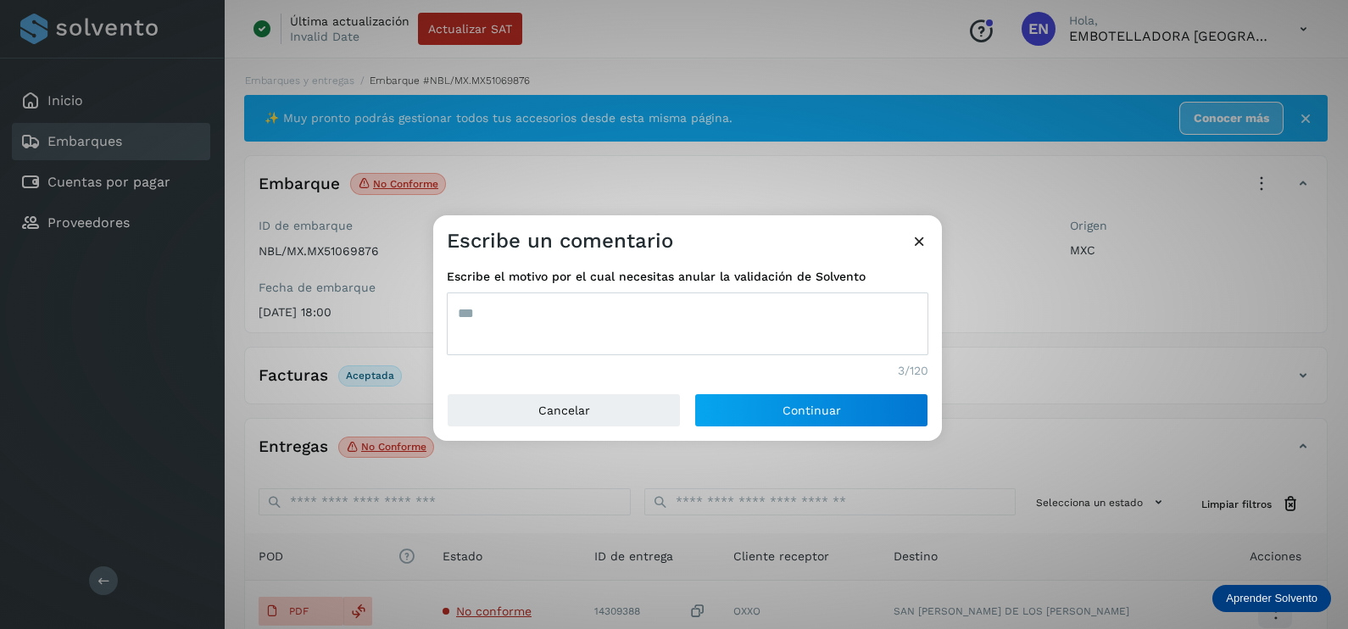
type textarea "***"
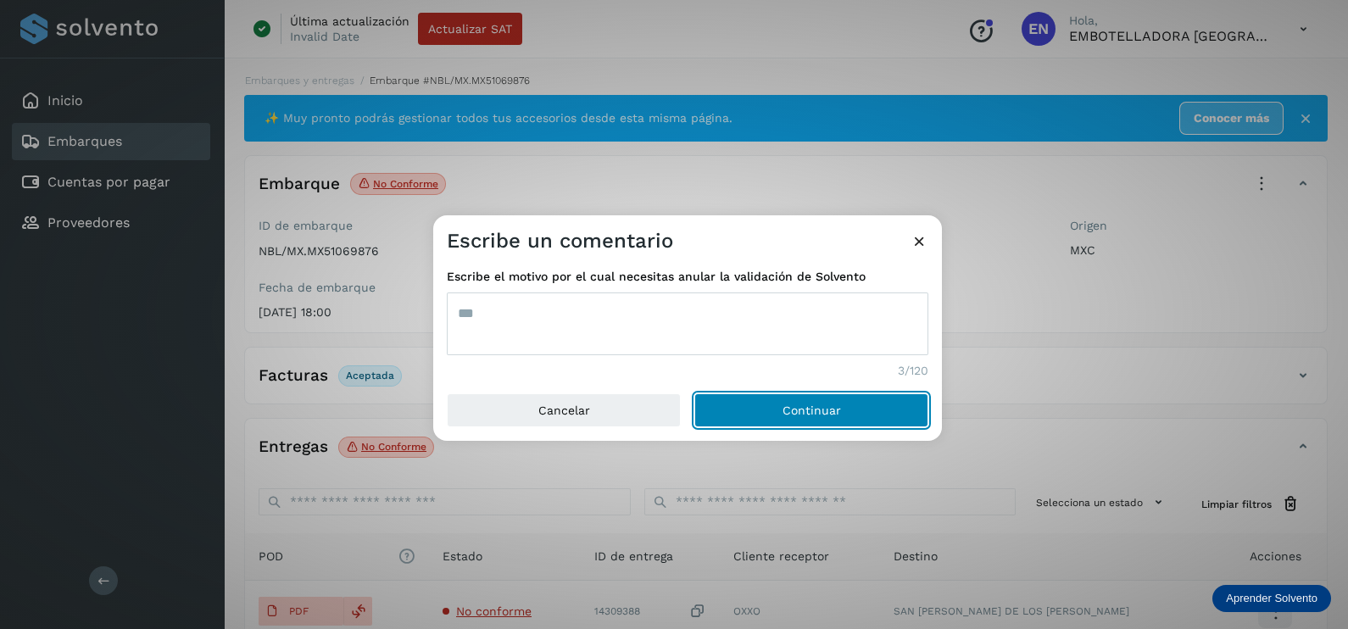
click at [694, 393] on button "Continuar" at bounding box center [811, 410] width 234 height 34
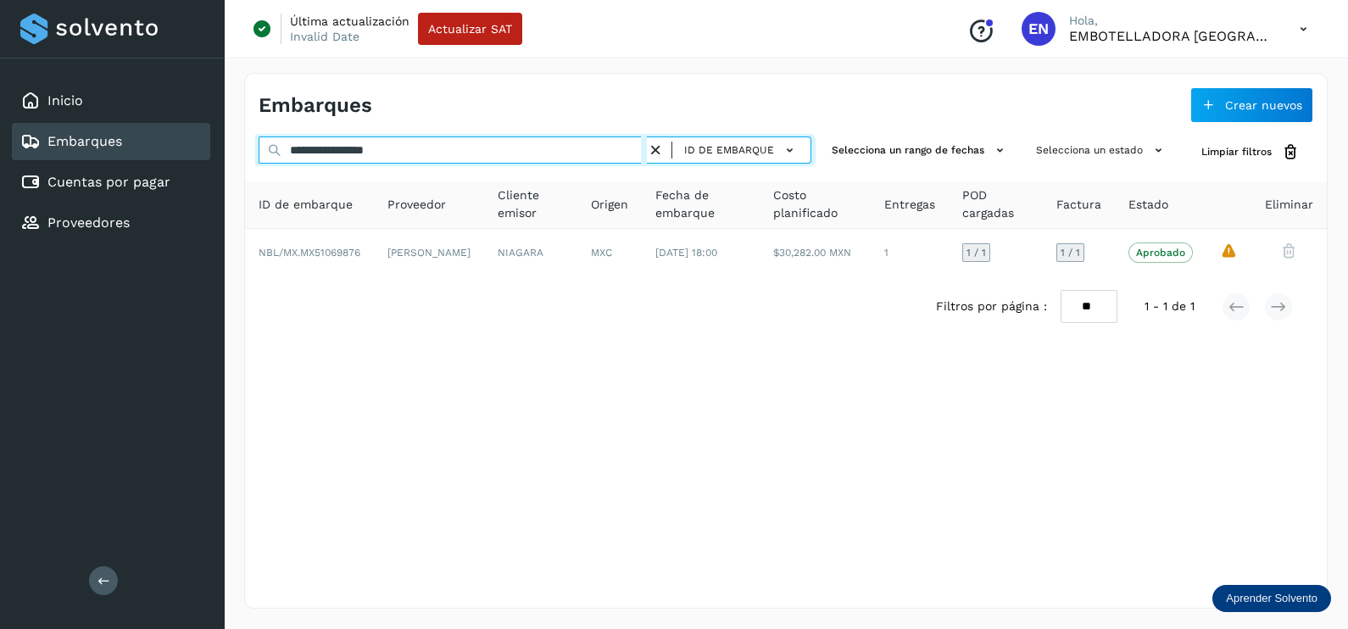
drag, startPoint x: 466, startPoint y: 152, endPoint x: 186, endPoint y: 157, distance: 280.6
click at [186, 157] on div "**********" at bounding box center [674, 314] width 1348 height 629
paste input "text"
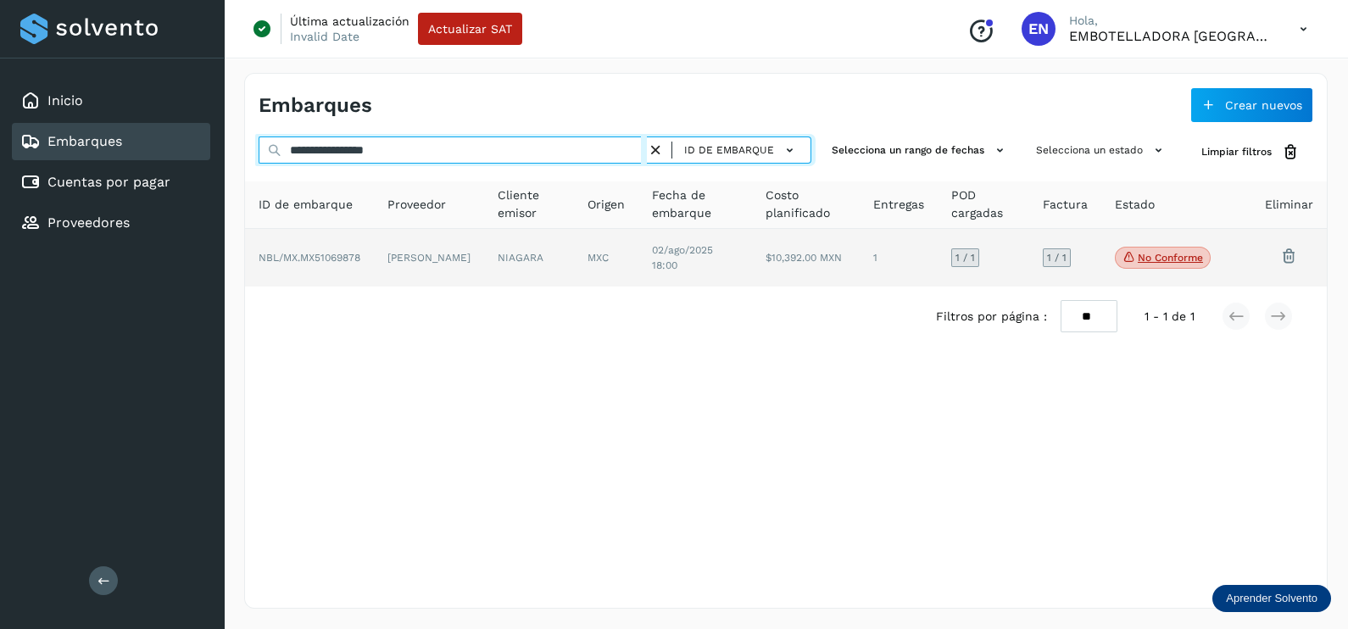
type input "**********"
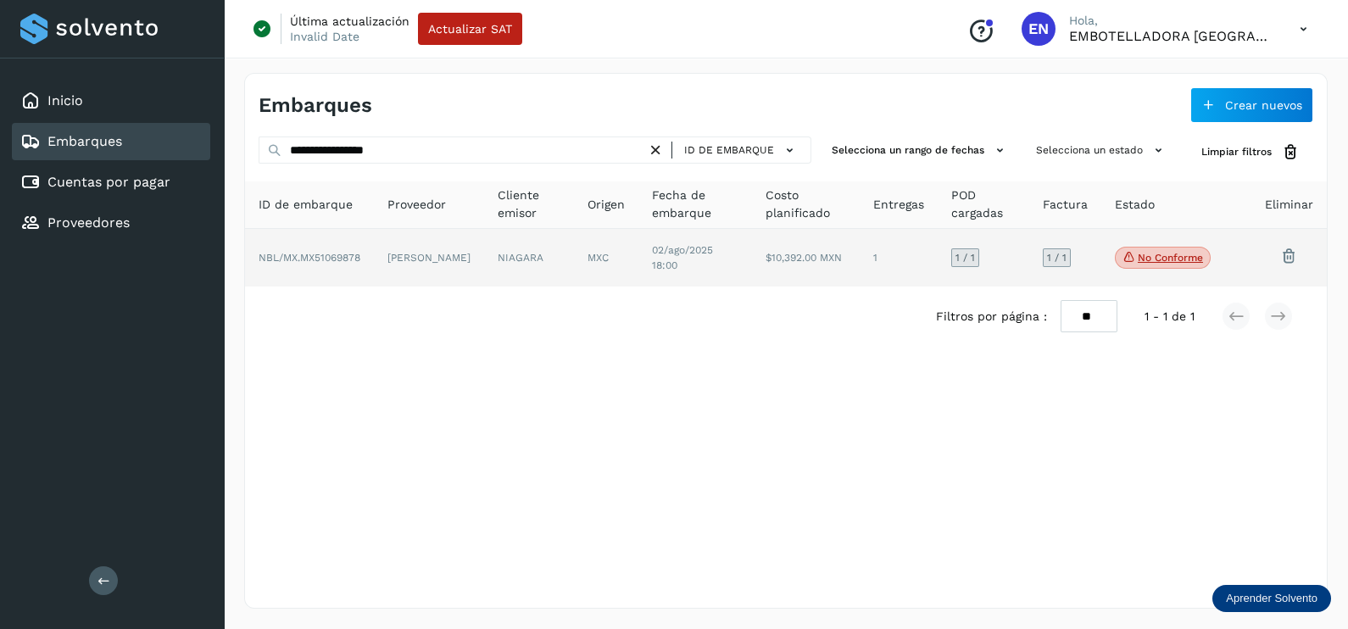
click at [484, 259] on td "[PERSON_NAME]" at bounding box center [529, 258] width 90 height 58
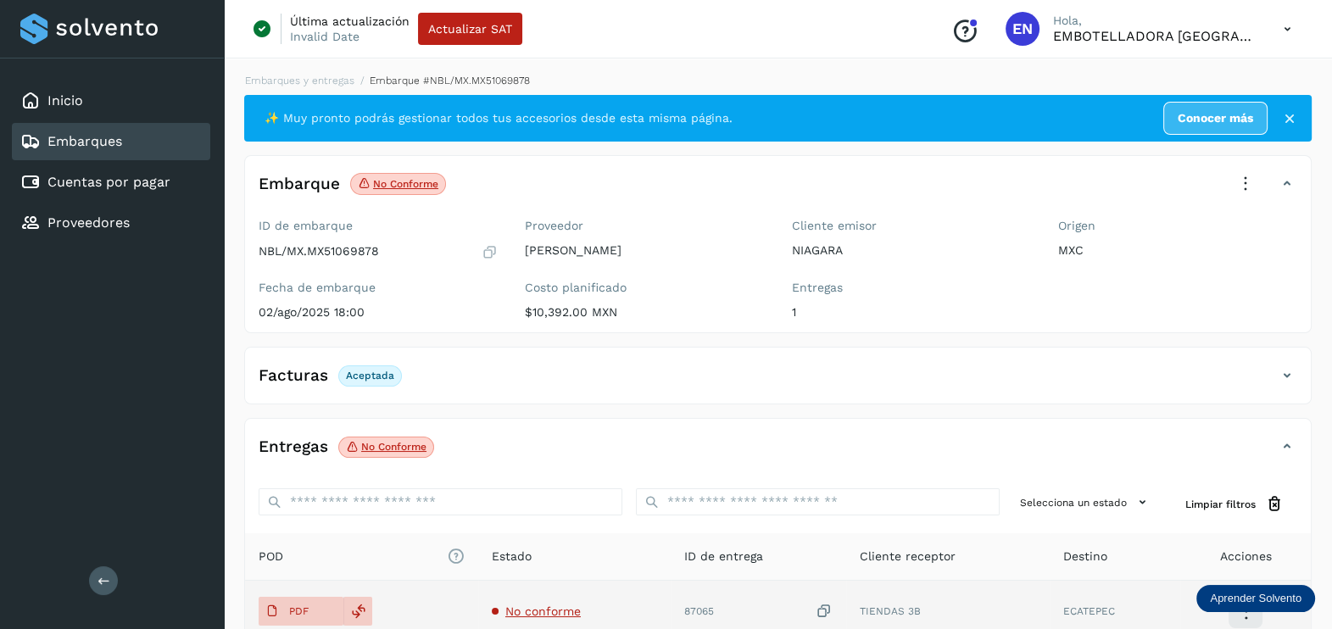
click at [670, 601] on td "No conforme" at bounding box center [757, 611] width 175 height 61
click at [532, 604] on span "No conforme" at bounding box center [542, 611] width 75 height 14
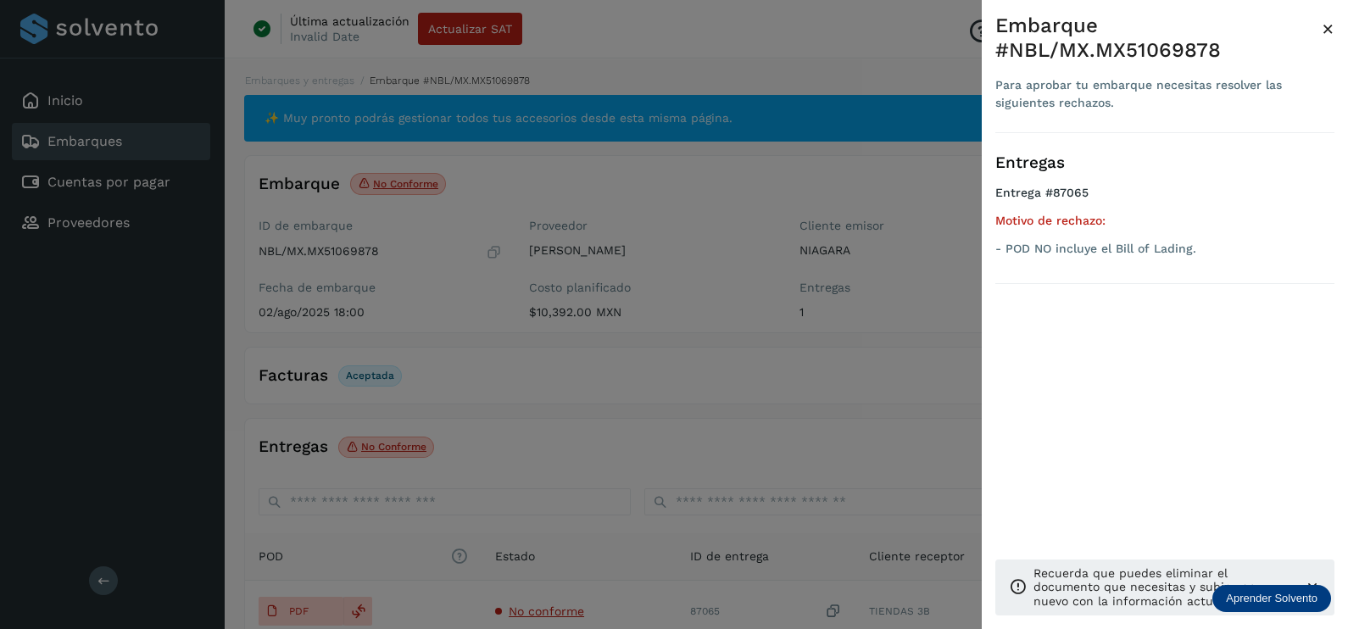
click at [550, 366] on div at bounding box center [674, 314] width 1348 height 629
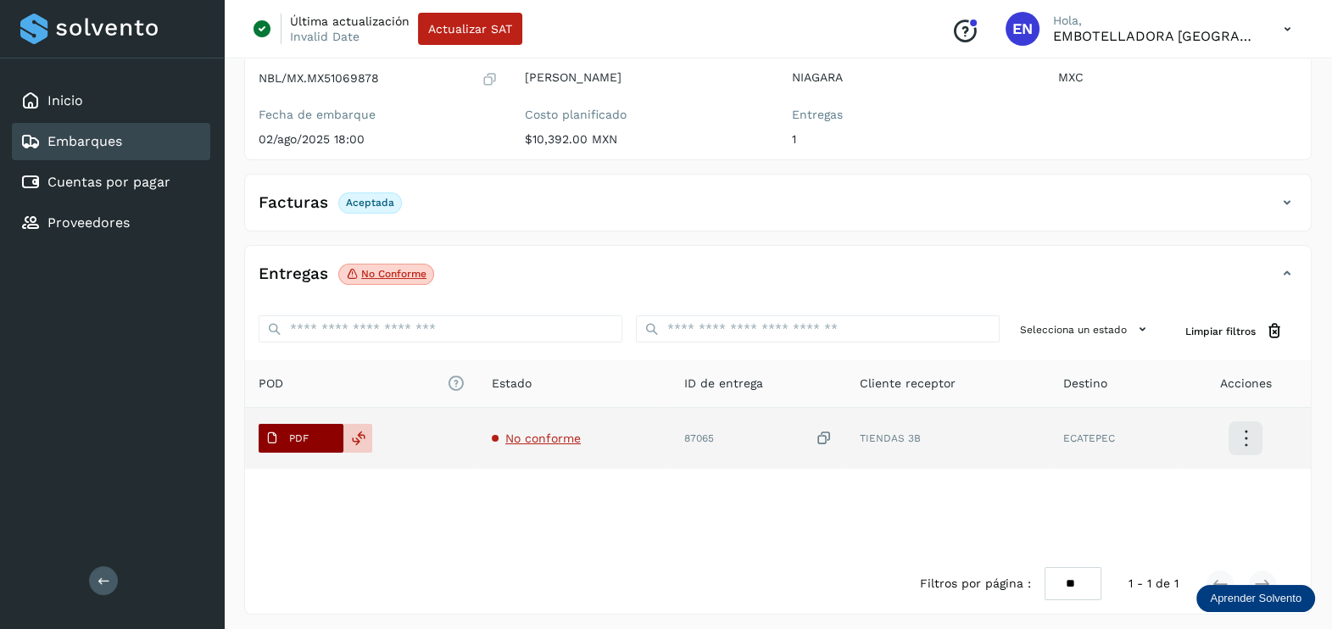
scroll to position [176, 0]
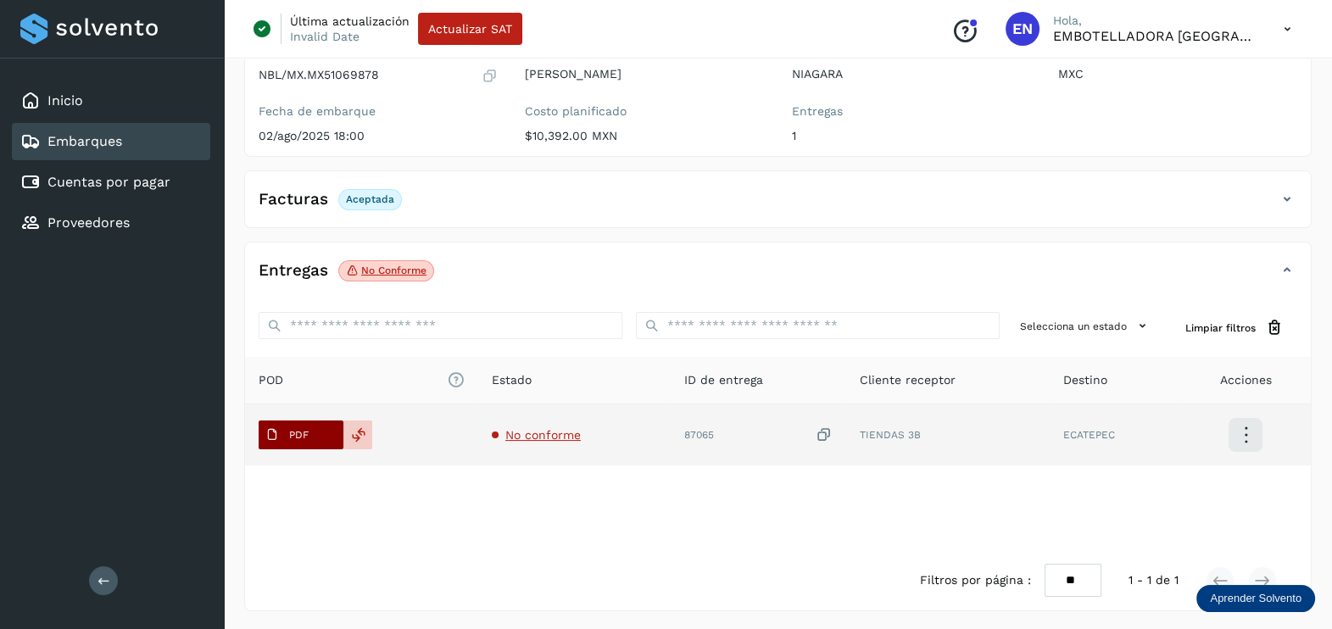
click at [311, 440] on span "PDF" at bounding box center [287, 434] width 57 height 27
click at [326, 432] on button "PDF" at bounding box center [301, 434] width 85 height 29
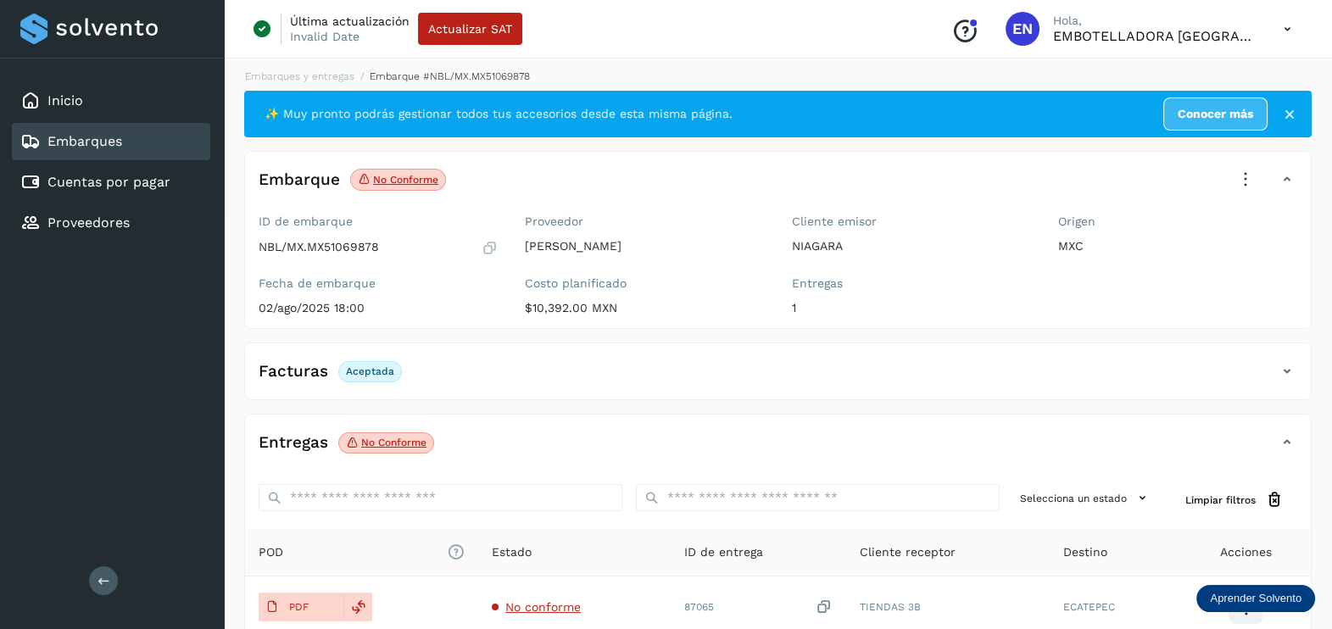
scroll to position [0, 0]
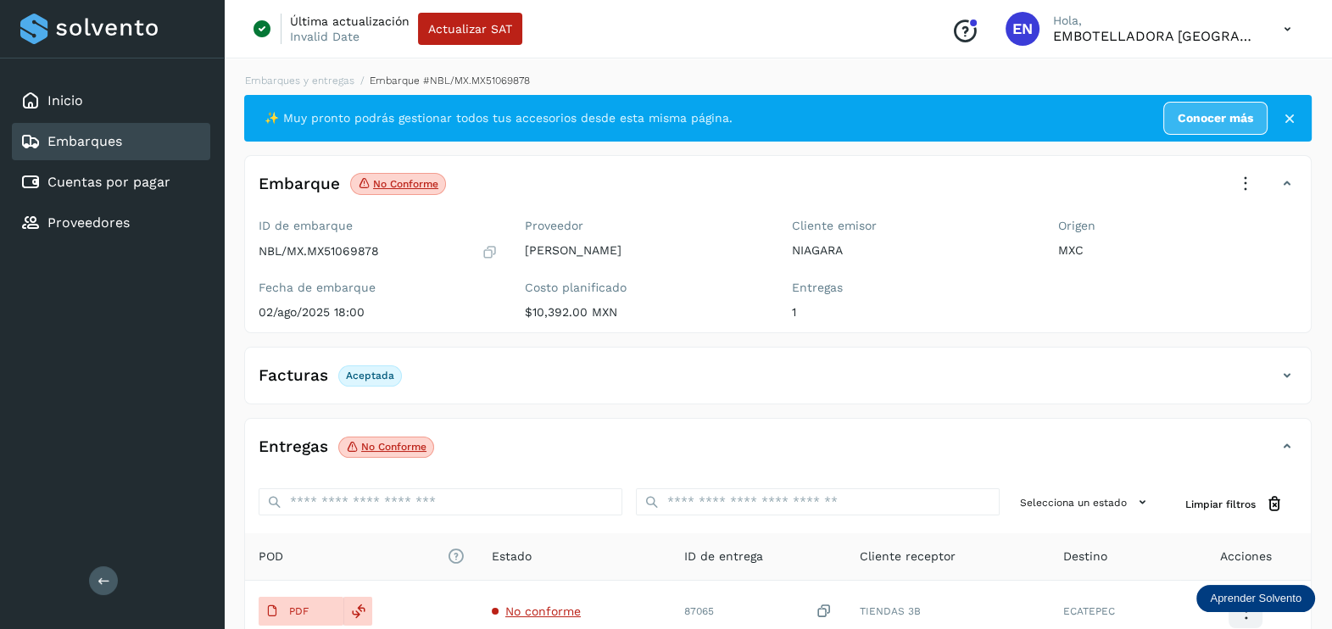
click at [1240, 186] on icon at bounding box center [1244, 183] width 37 height 37
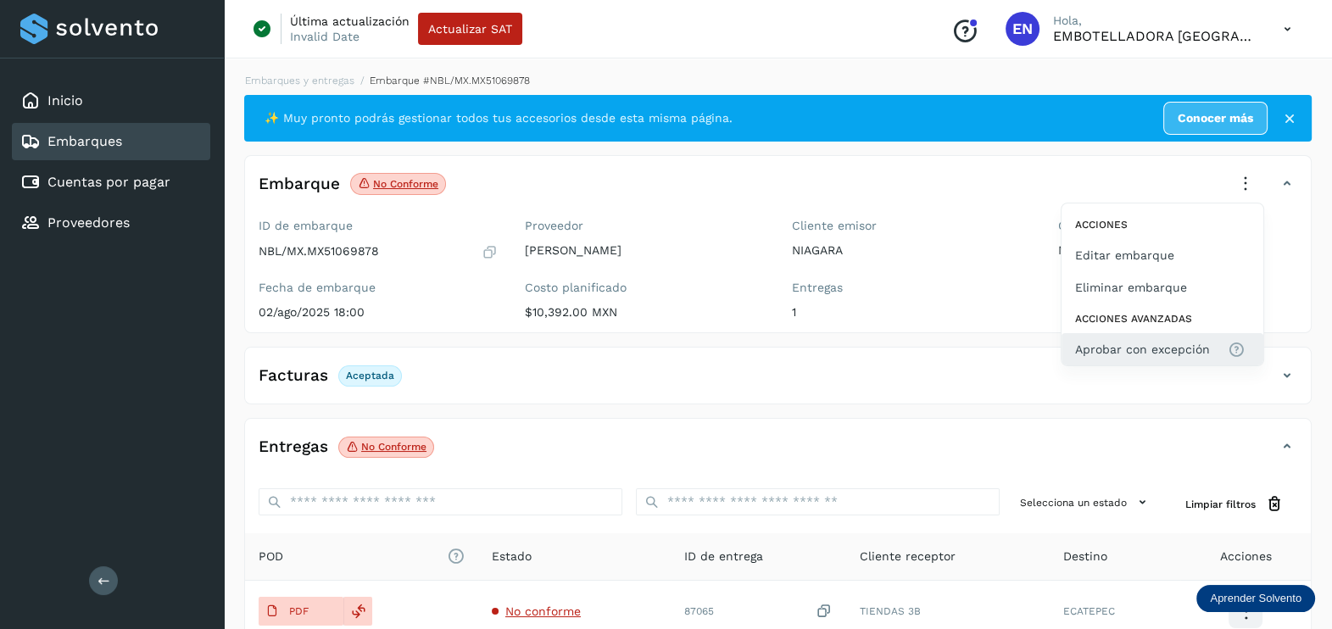
click at [1168, 335] on button "Aprobar con excepción" at bounding box center [1162, 349] width 202 height 32
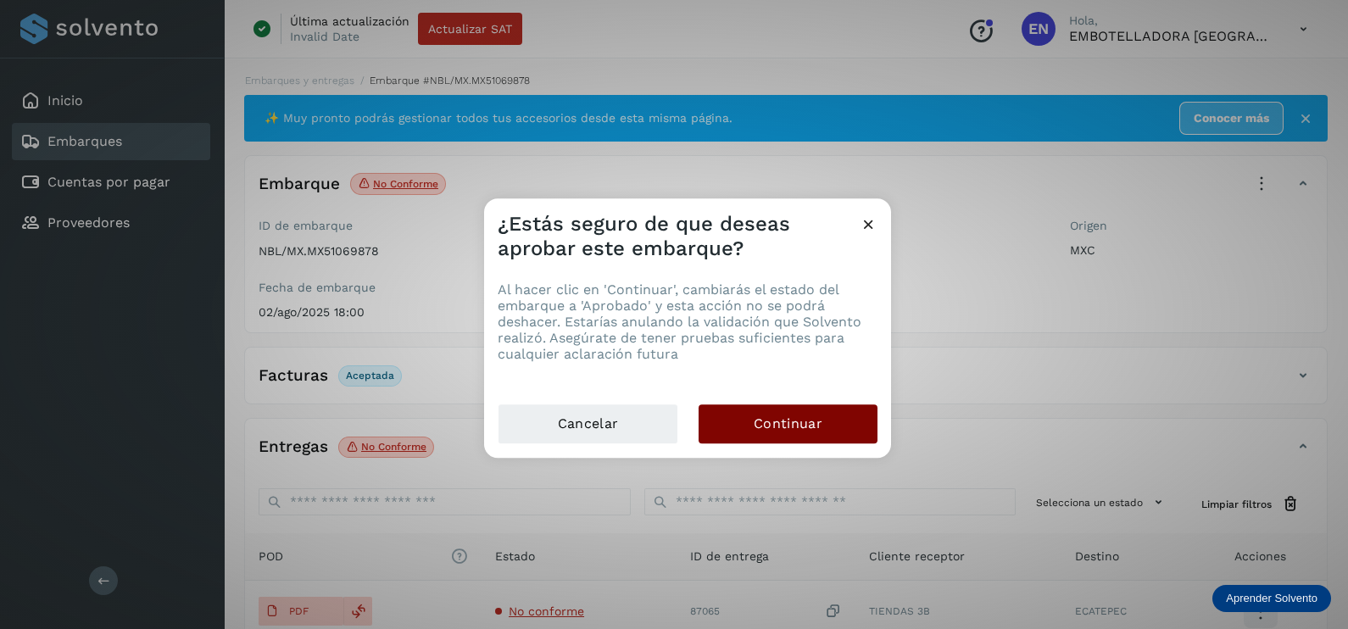
click at [818, 424] on span "Continuar" at bounding box center [788, 423] width 69 height 19
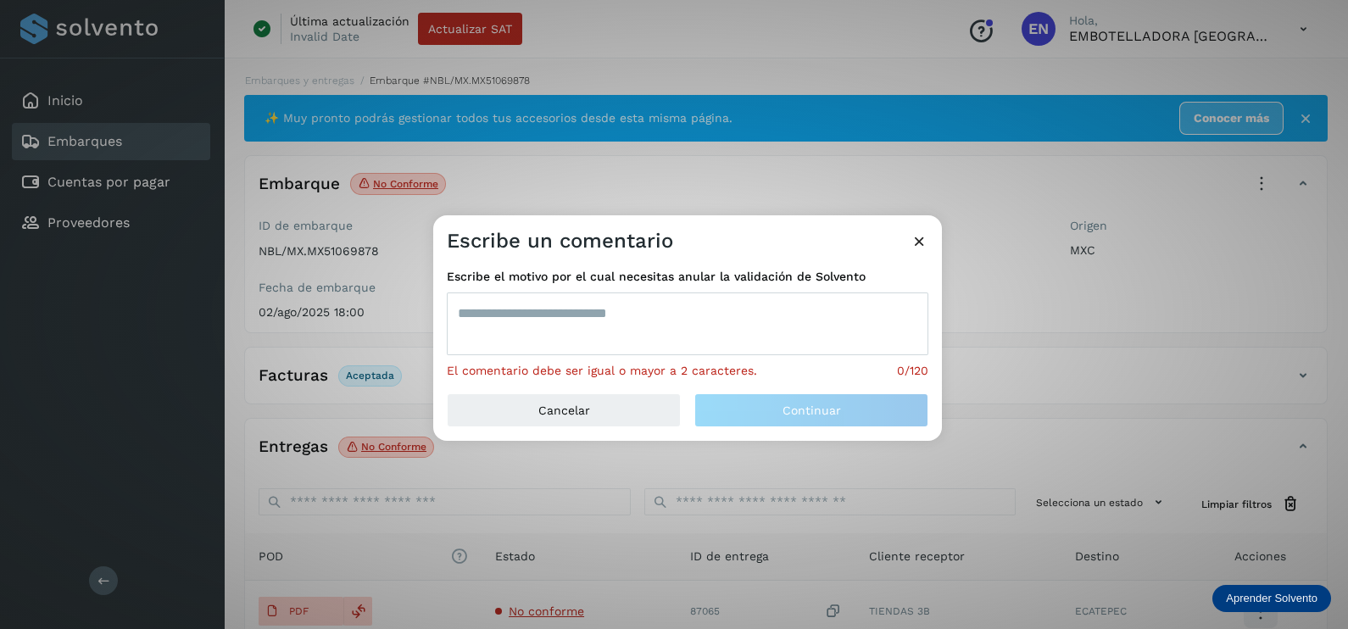
click at [652, 329] on textarea at bounding box center [687, 323] width 481 height 63
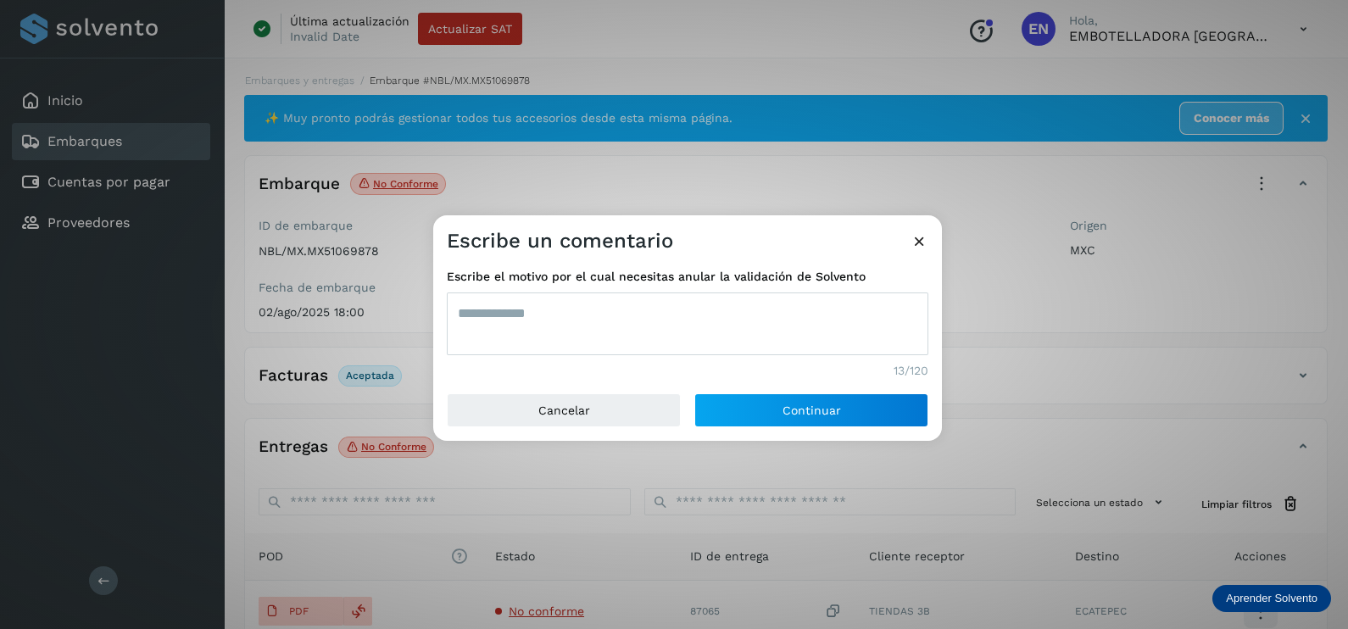
type textarea "**********"
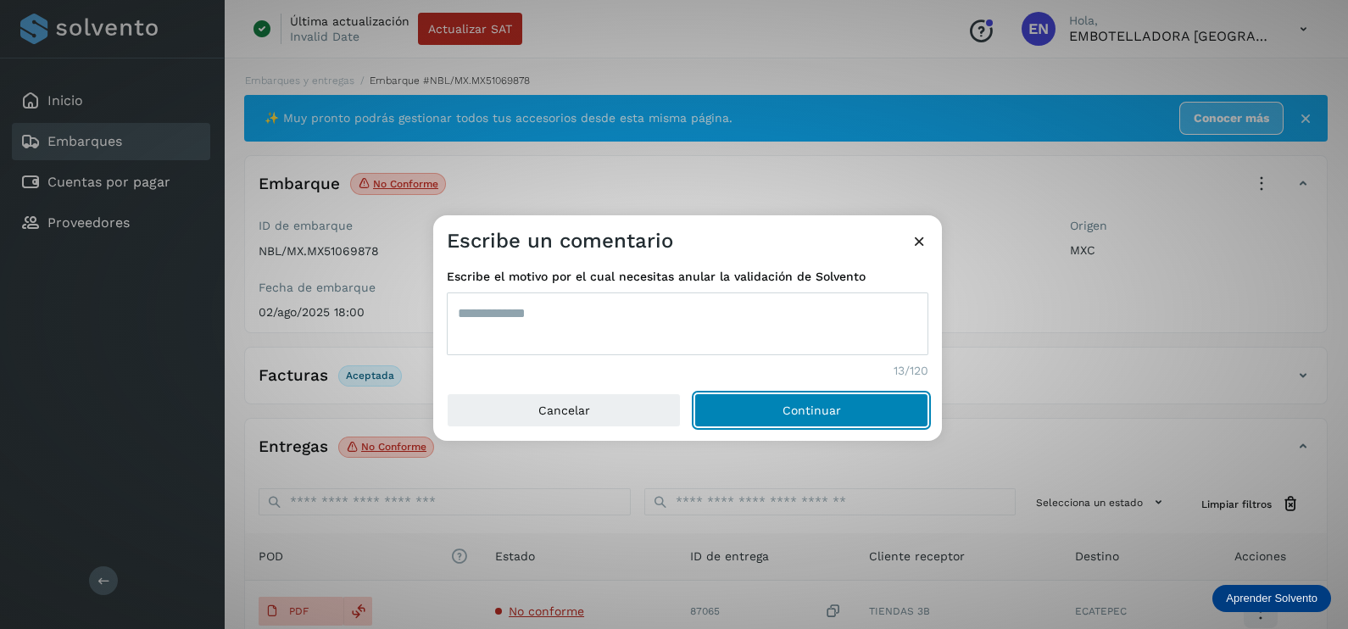
click at [694, 393] on button "Continuar" at bounding box center [811, 410] width 234 height 34
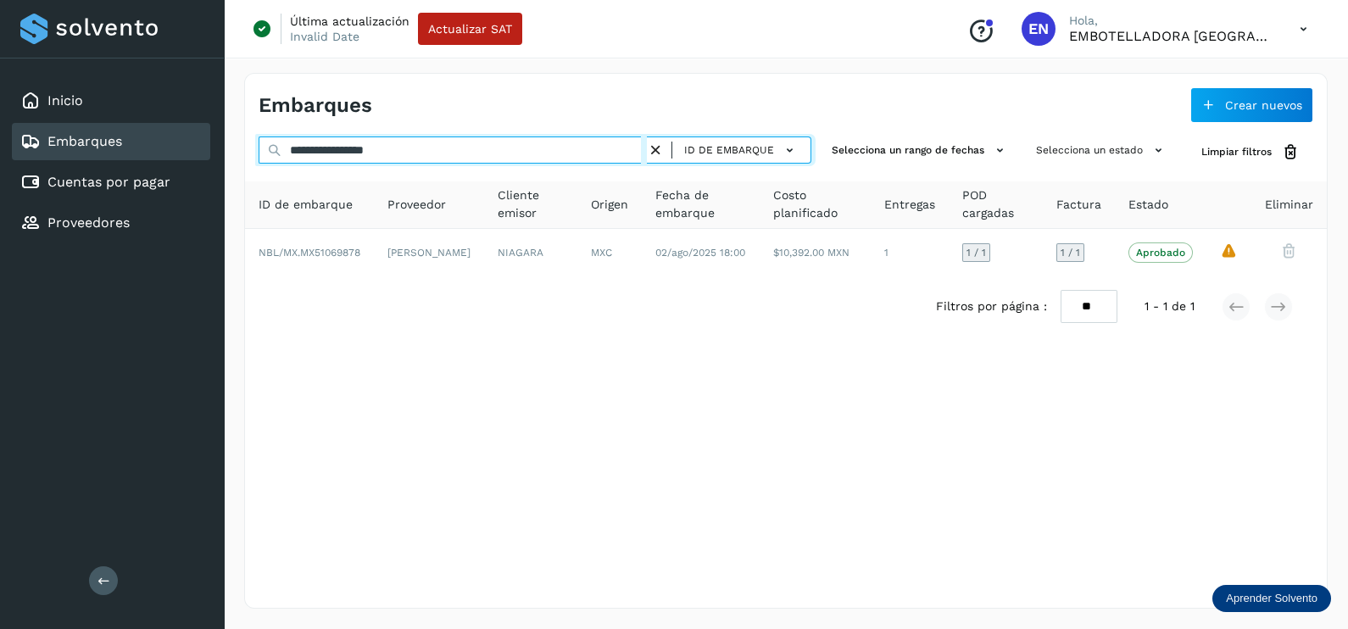
drag, startPoint x: 495, startPoint y: 150, endPoint x: 115, endPoint y: 151, distance: 379.7
click at [131, 153] on div "**********" at bounding box center [674, 314] width 1348 height 629
paste input "text"
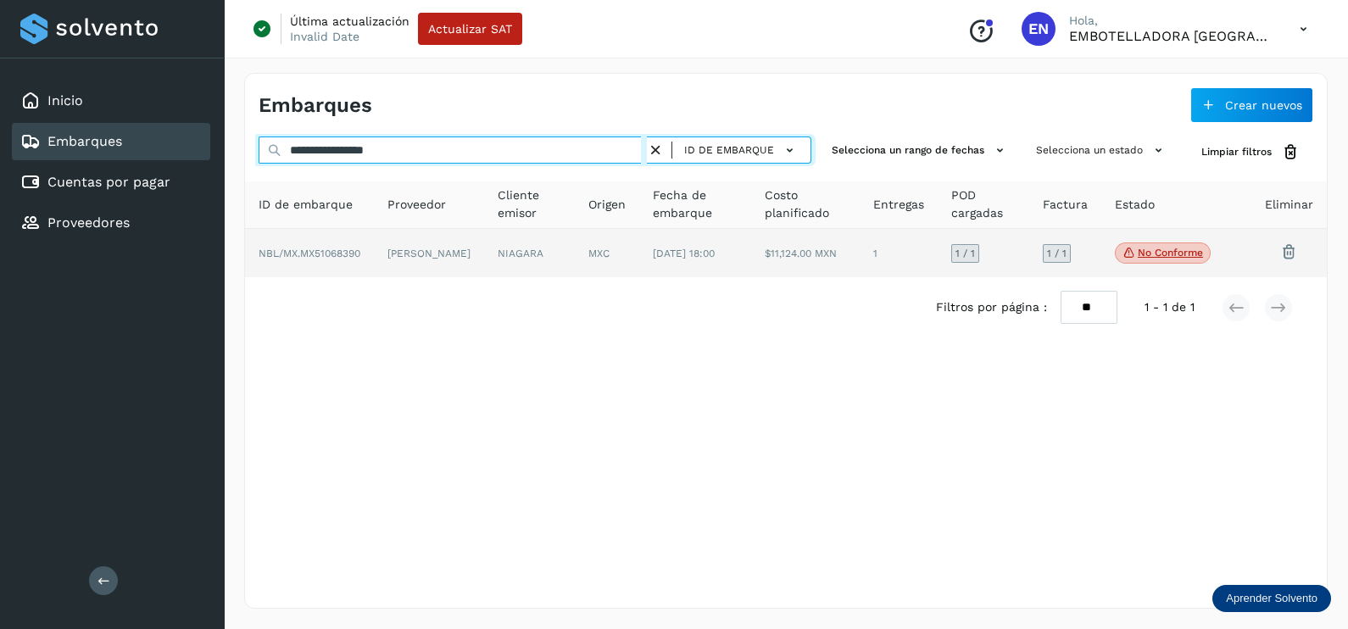
type input "**********"
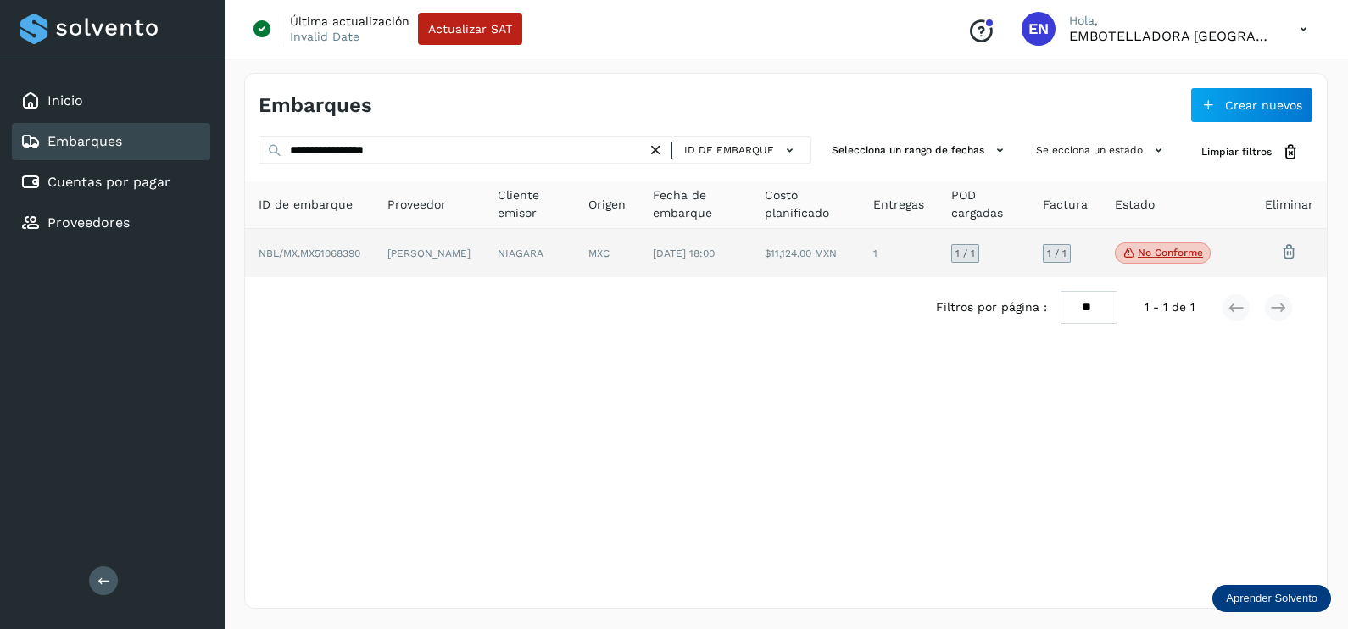
click at [484, 263] on td "[PERSON_NAME]" at bounding box center [529, 253] width 91 height 49
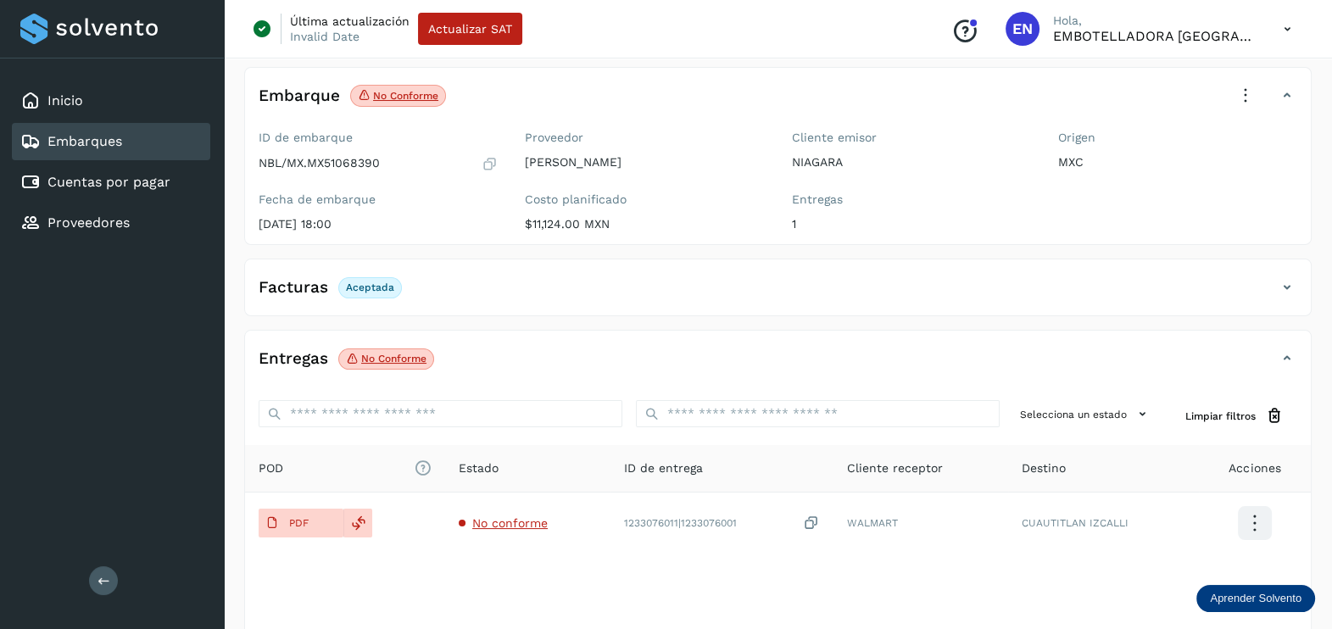
scroll to position [176, 0]
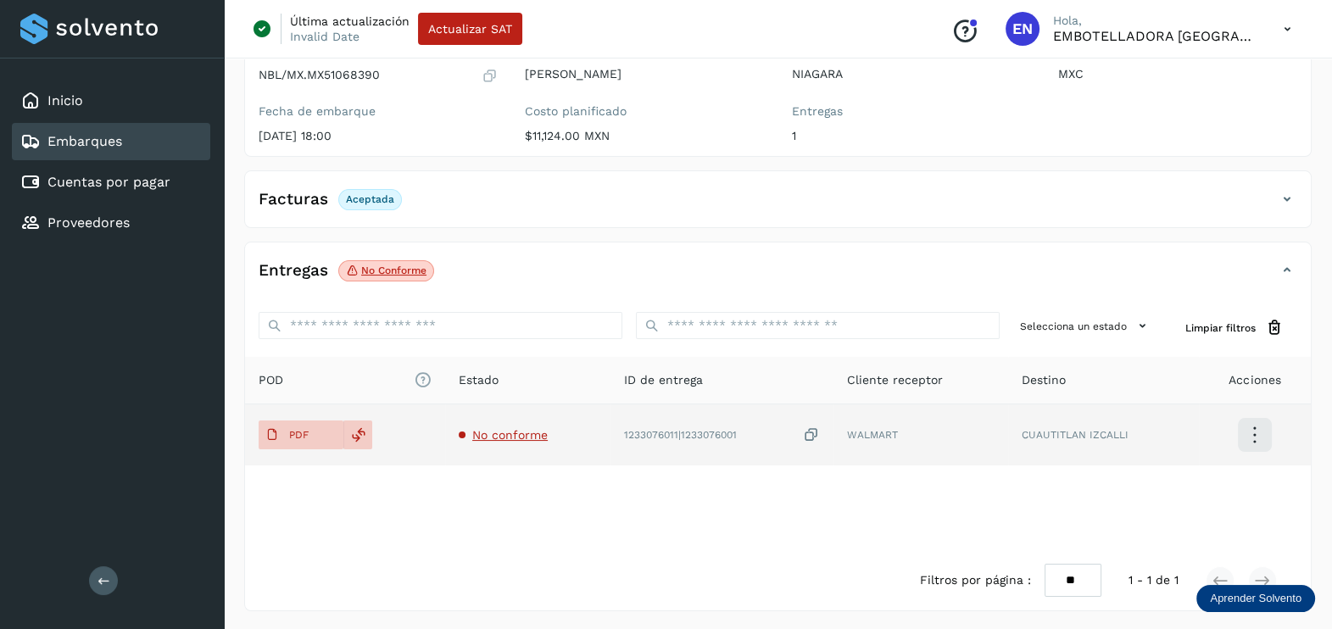
click at [522, 429] on span "No conforme" at bounding box center [509, 435] width 75 height 14
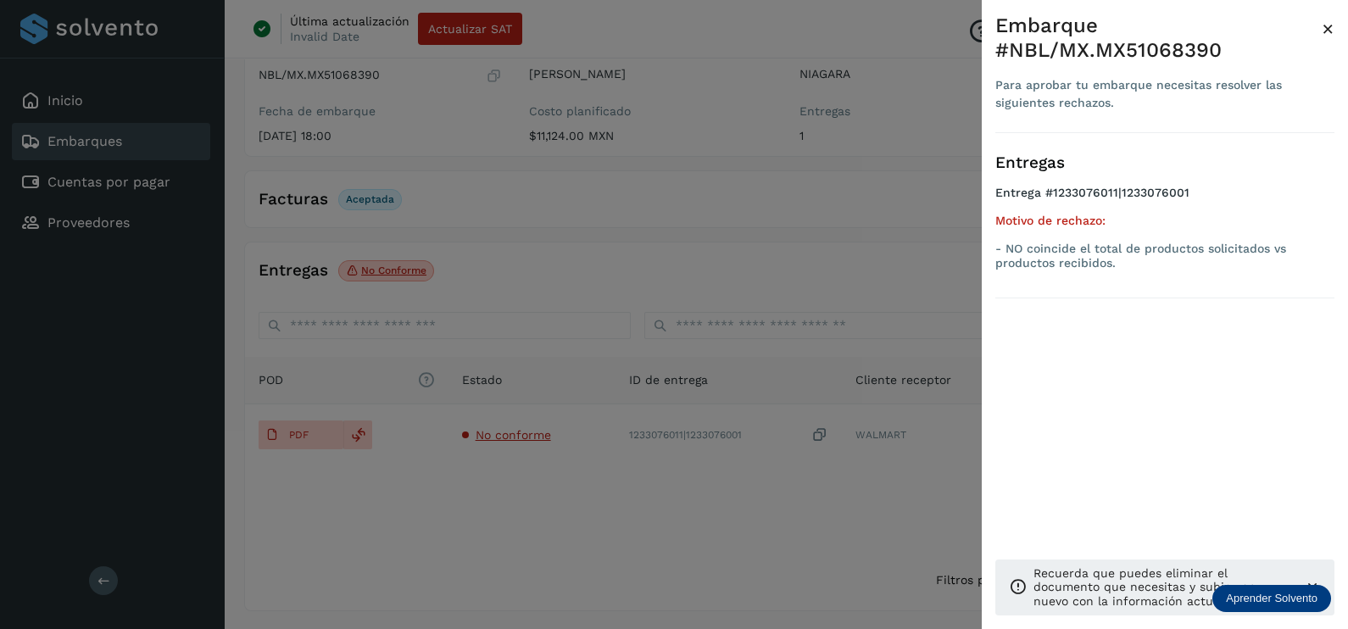
click at [587, 521] on div at bounding box center [674, 314] width 1348 height 629
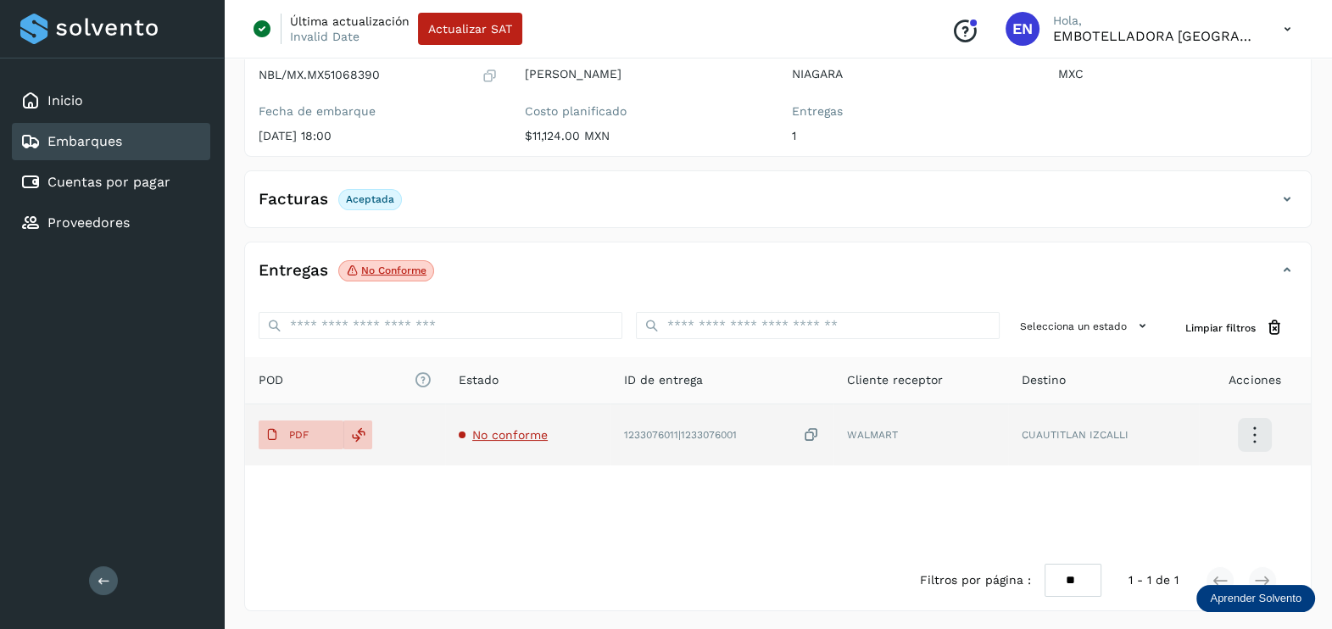
click at [809, 430] on icon at bounding box center [811, 435] width 17 height 18
click at [307, 442] on span "PDF" at bounding box center [287, 434] width 57 height 27
click at [813, 426] on icon at bounding box center [811, 435] width 17 height 18
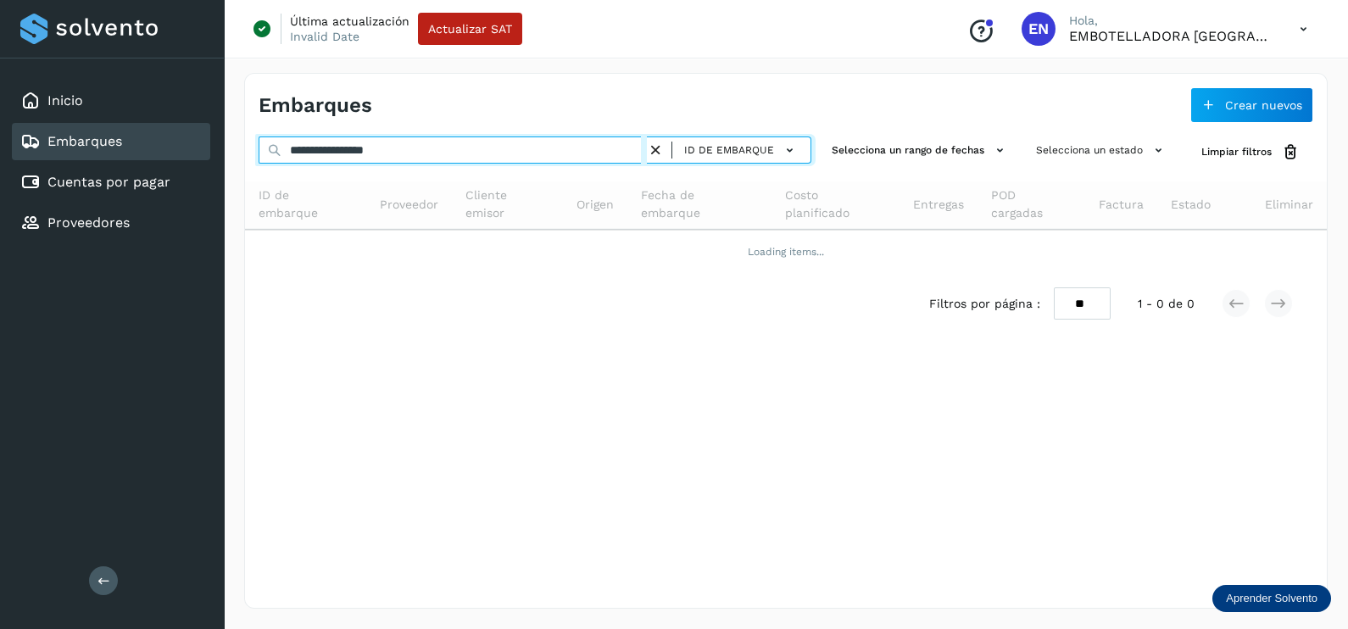
drag, startPoint x: 509, startPoint y: 144, endPoint x: 0, endPoint y: 187, distance: 510.4
click at [0, 188] on html "**********" at bounding box center [674, 314] width 1348 height 629
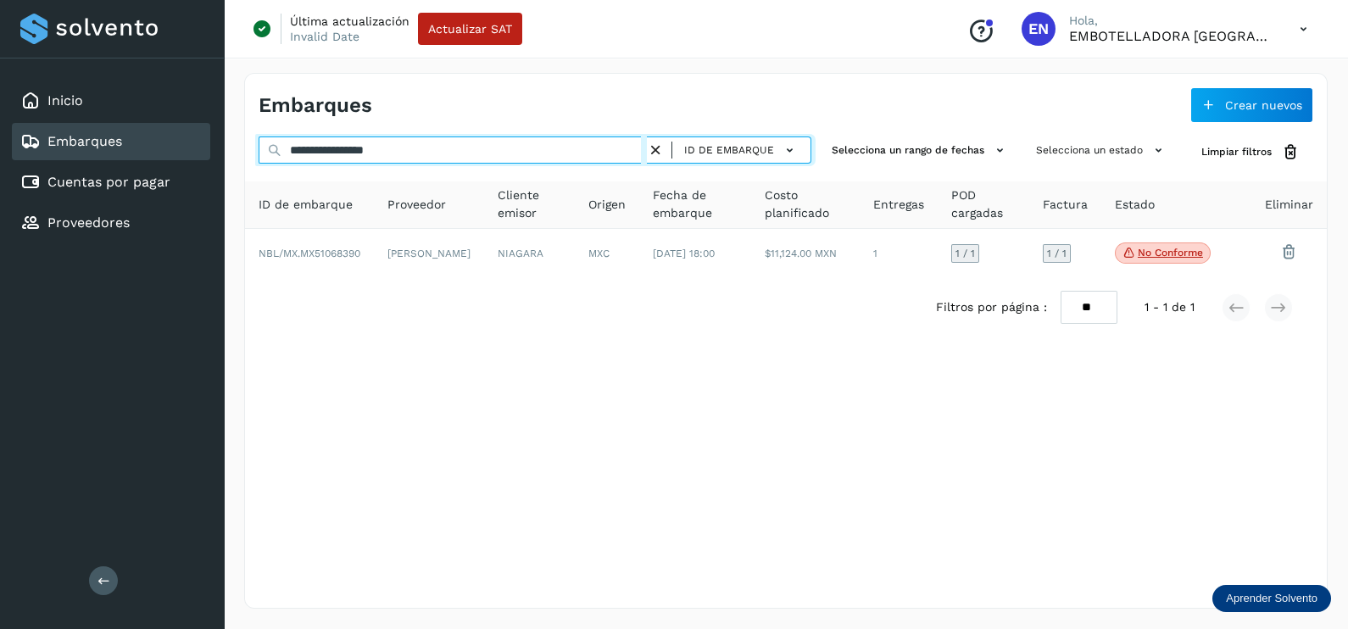
paste input "text"
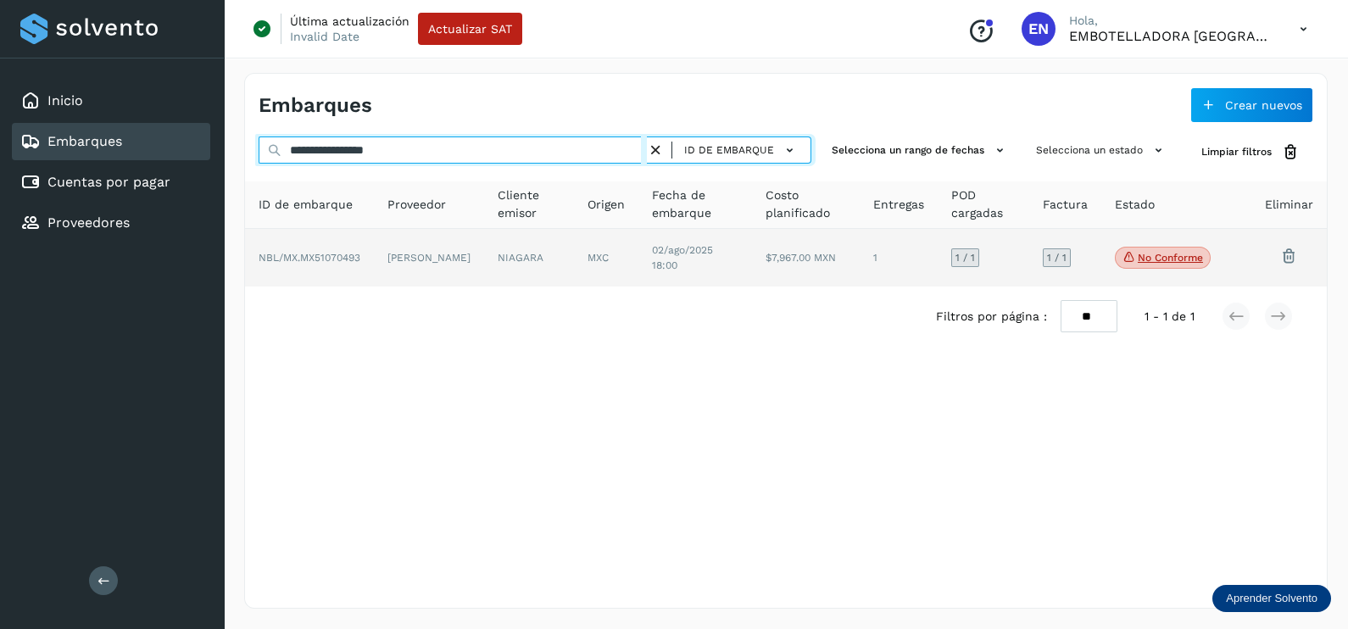
type input "**********"
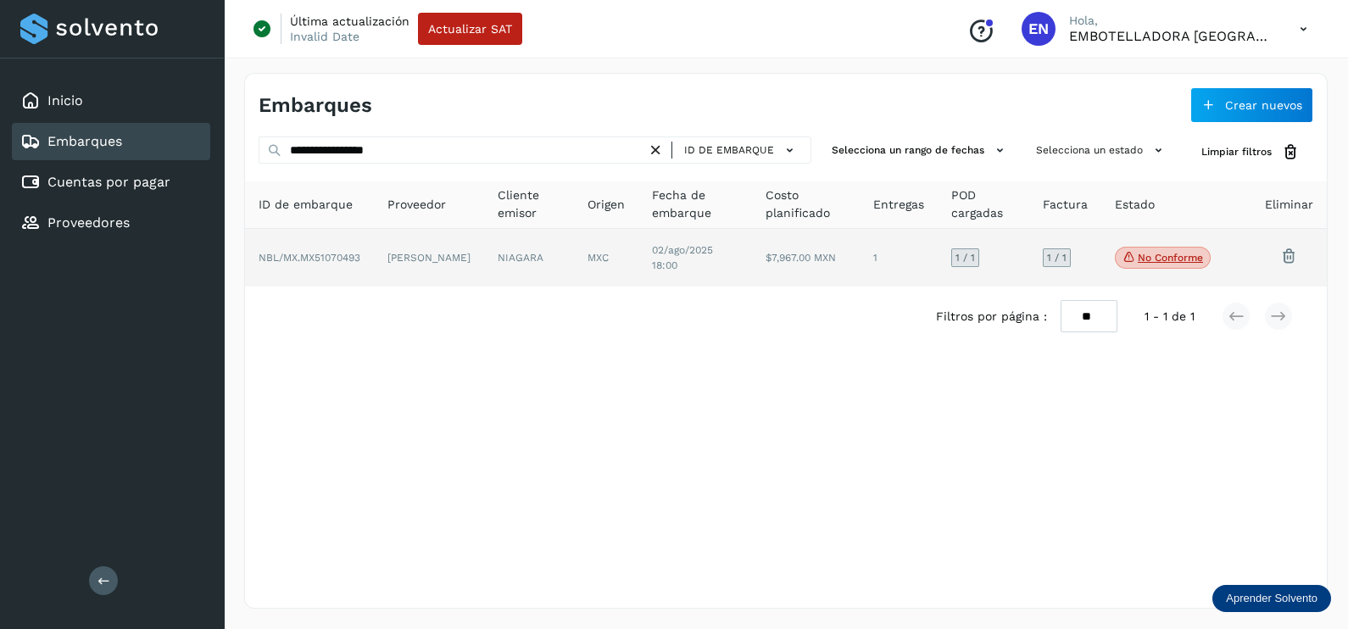
click at [638, 261] on td "MXC" at bounding box center [694, 258] width 113 height 58
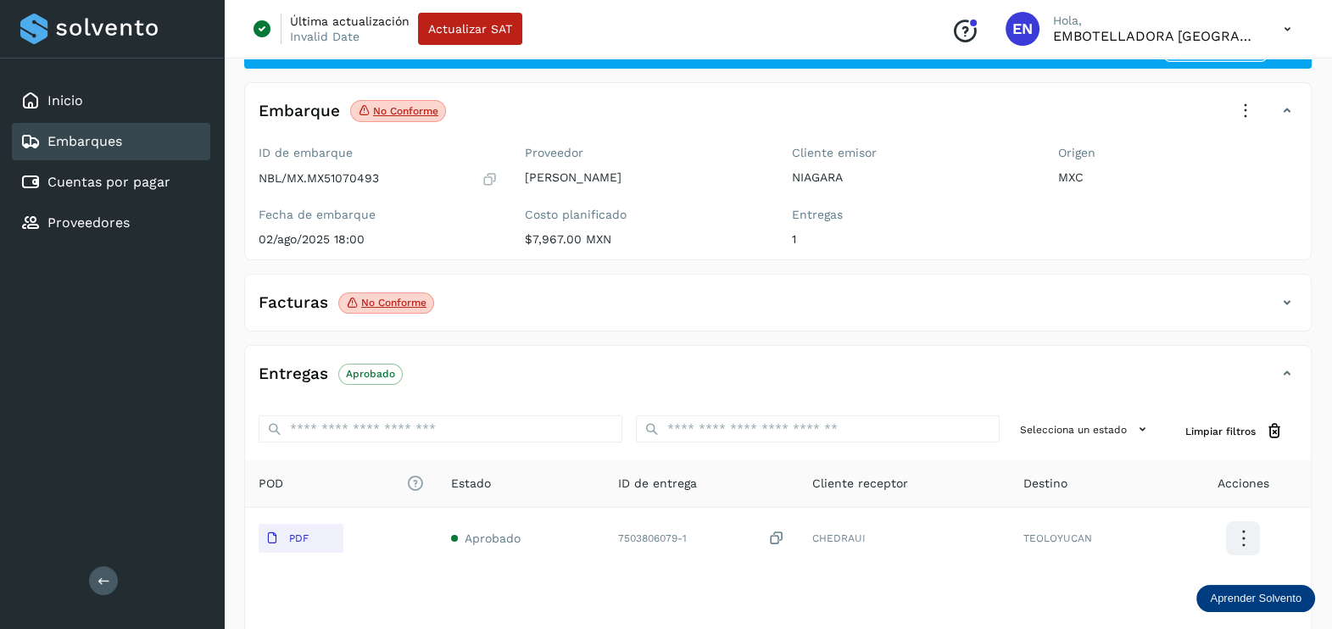
scroll to position [105, 0]
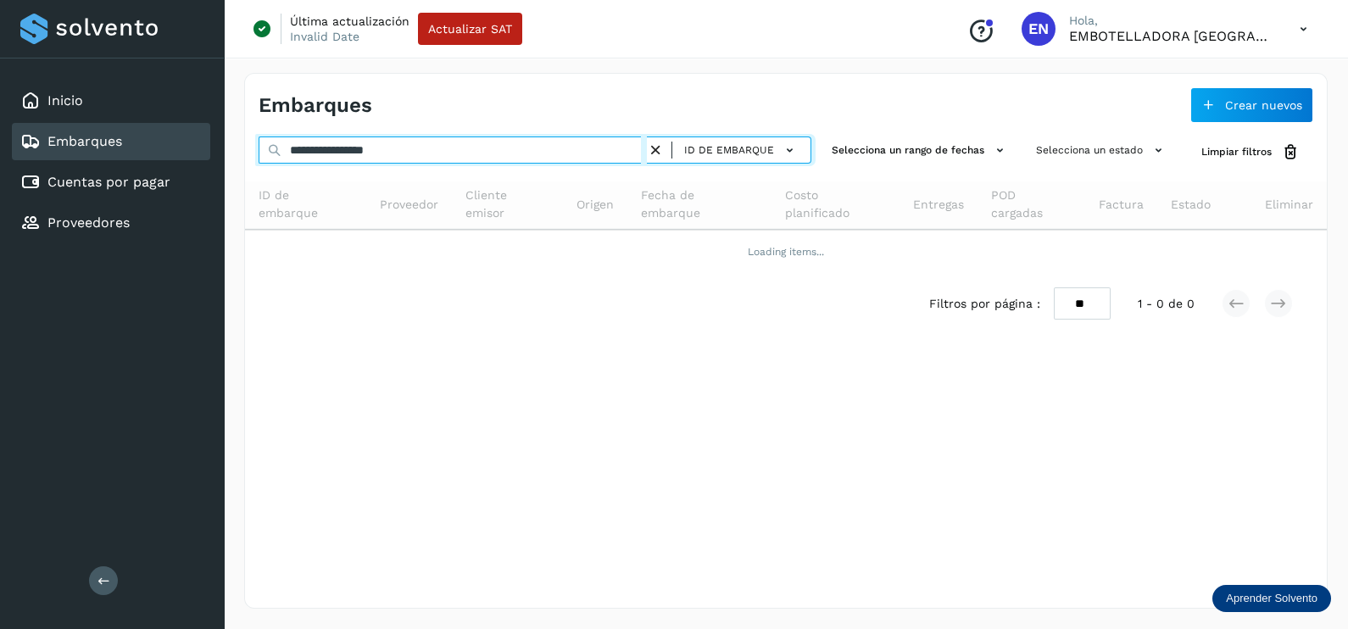
drag, startPoint x: 423, startPoint y: 148, endPoint x: 22, endPoint y: 147, distance: 400.9
click at [28, 148] on div "**********" at bounding box center [674, 314] width 1348 height 629
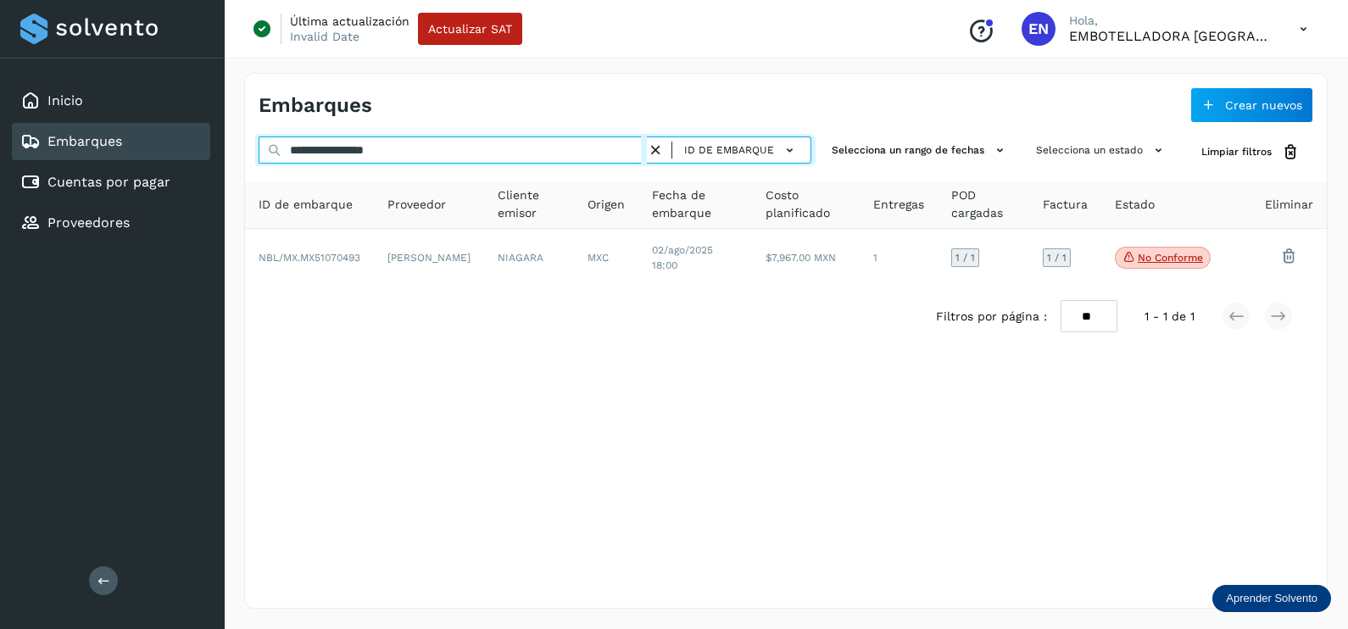
paste input "text"
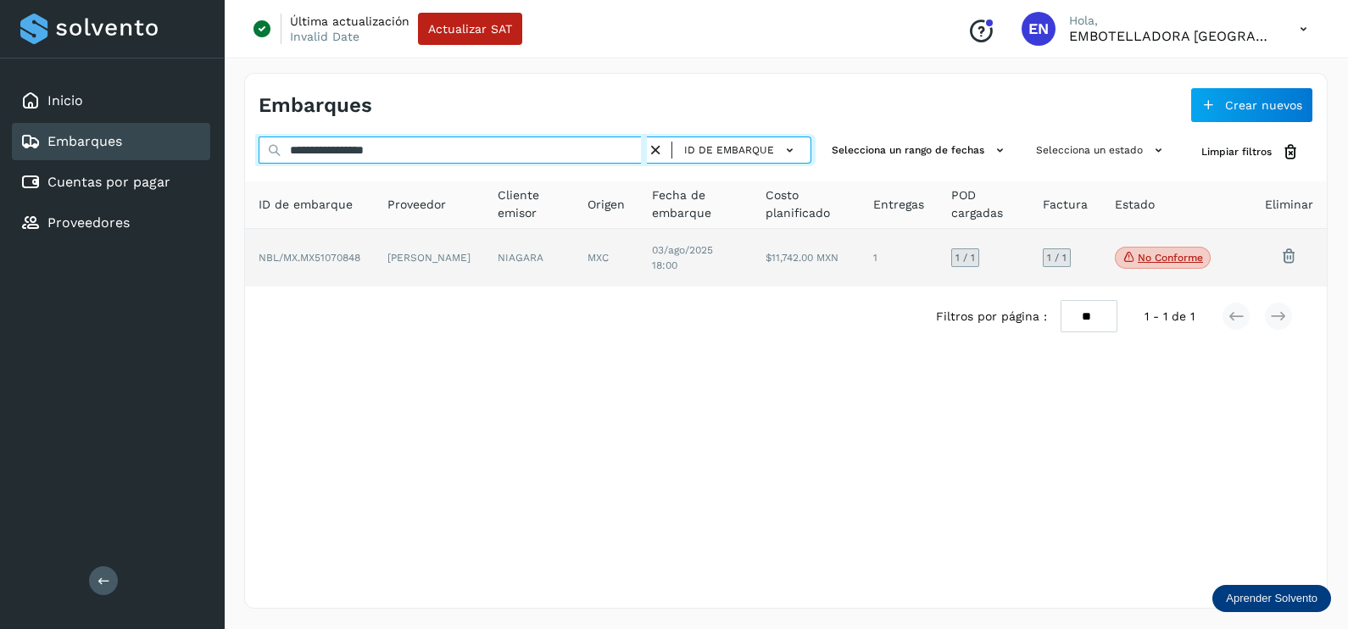
type input "**********"
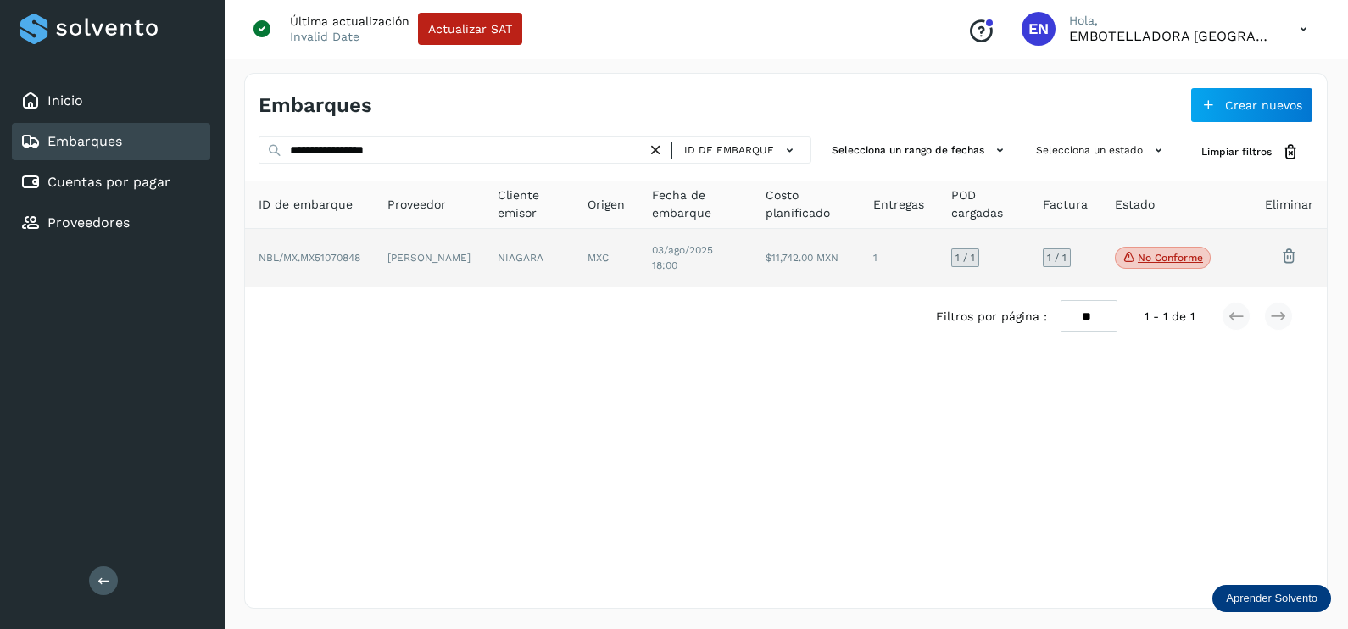
click at [638, 266] on td "MXC" at bounding box center [694, 258] width 113 height 58
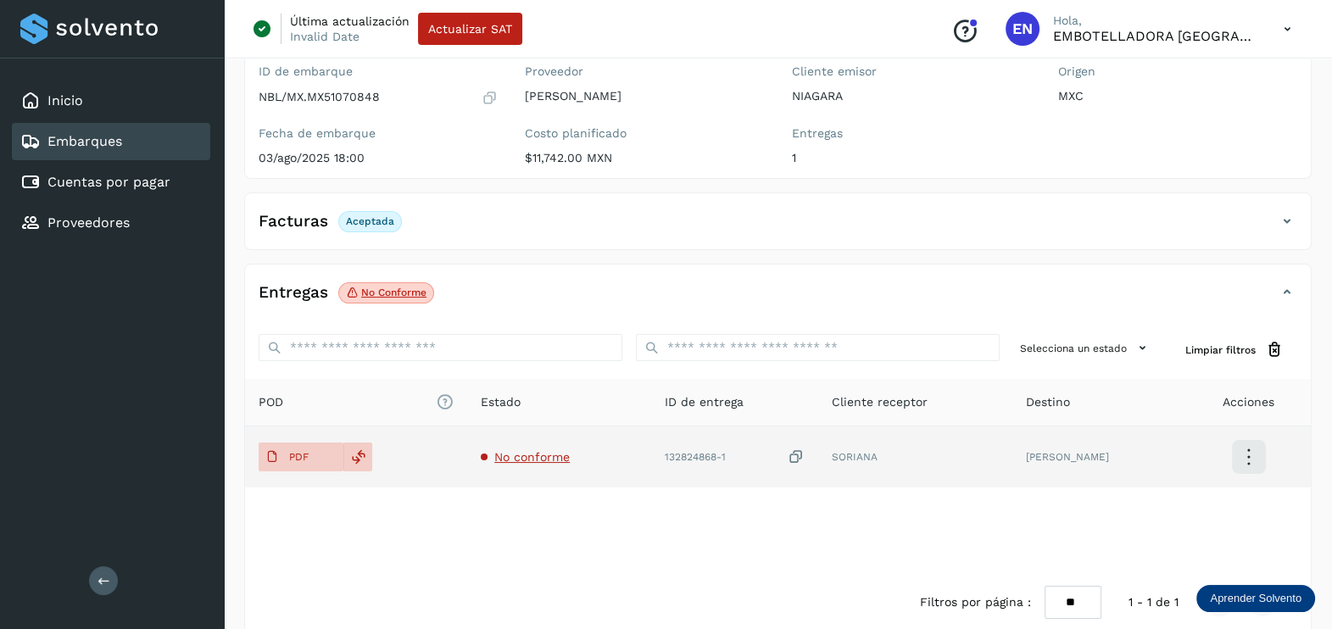
scroll to position [176, 0]
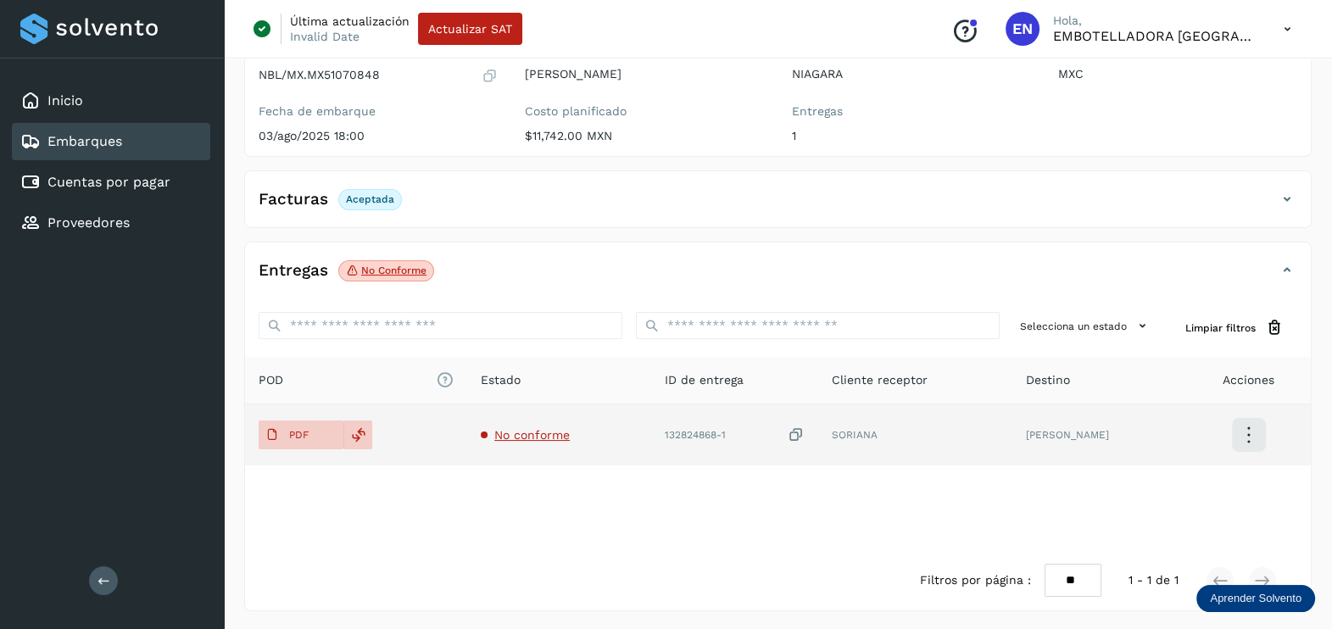
click at [546, 428] on span "No conforme" at bounding box center [531, 435] width 75 height 14
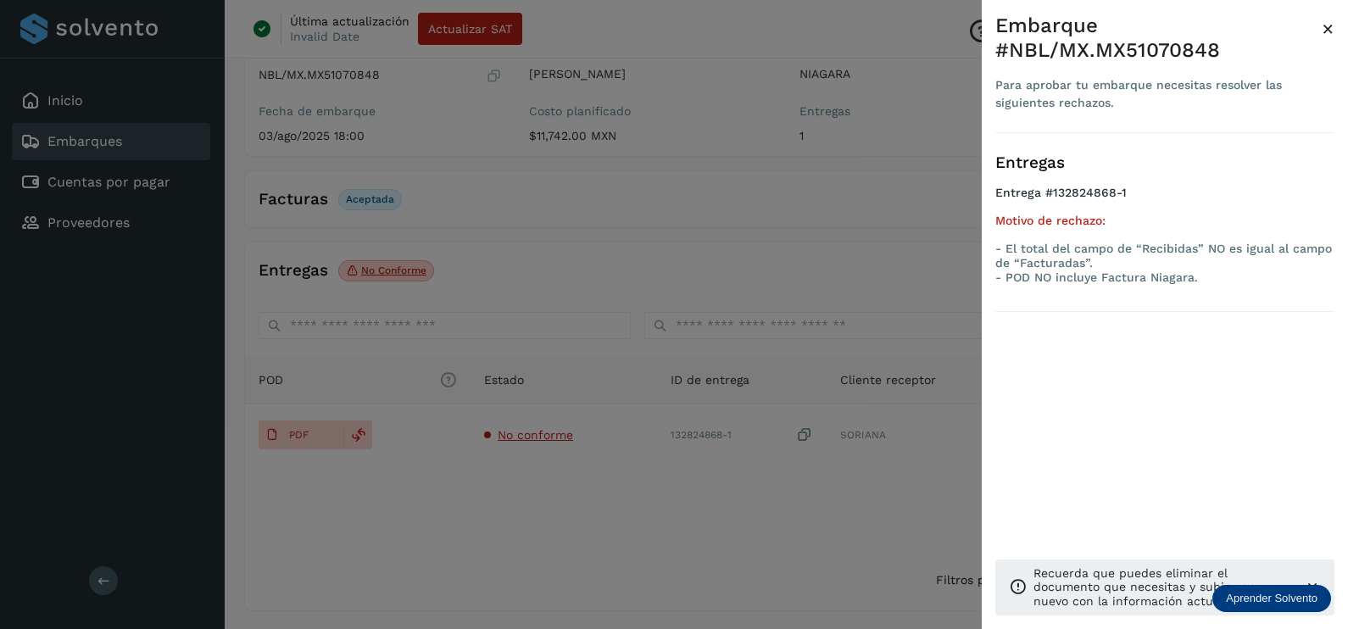
click at [621, 488] on div at bounding box center [674, 314] width 1348 height 629
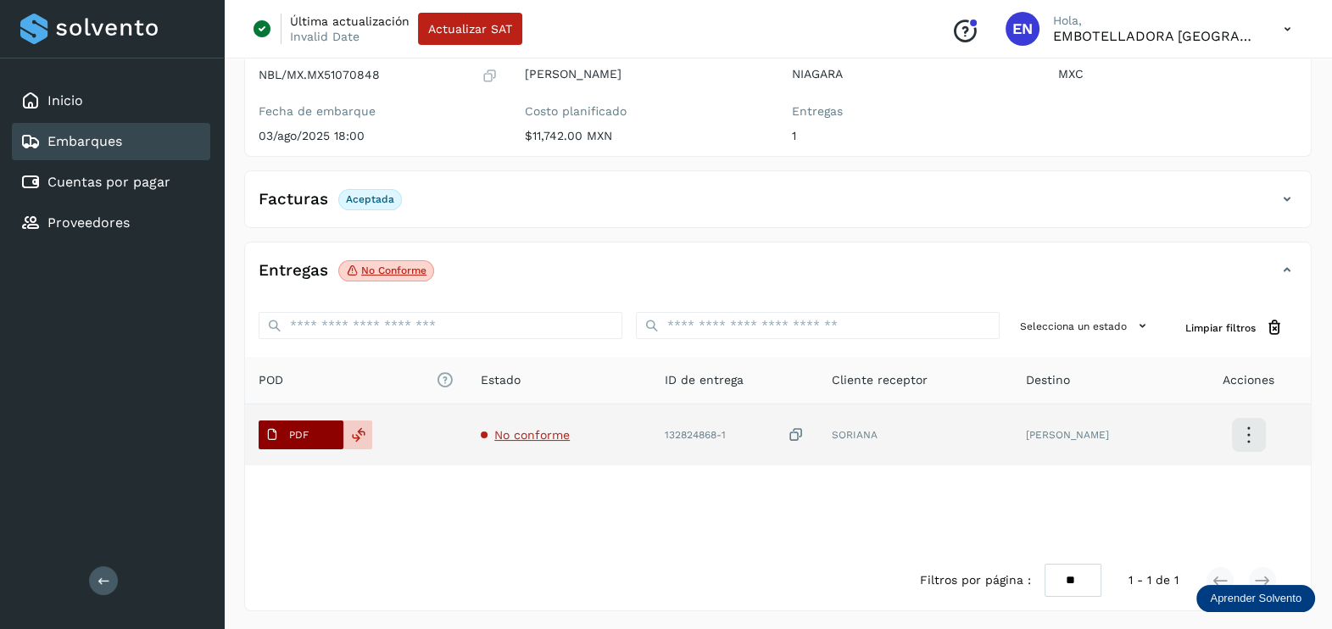
click at [322, 437] on button "PDF" at bounding box center [301, 434] width 85 height 29
click at [787, 432] on icon at bounding box center [795, 435] width 17 height 18
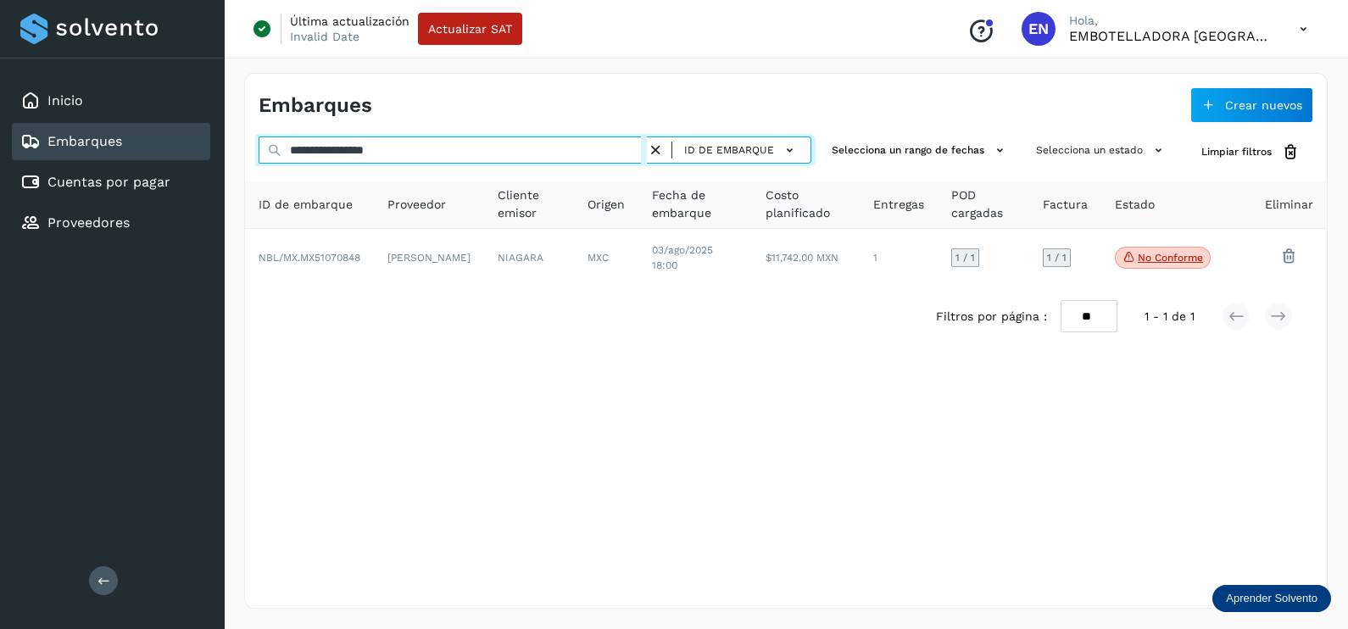
drag, startPoint x: 450, startPoint y: 144, endPoint x: 209, endPoint y: 142, distance: 241.6
click at [209, 142] on div "**********" at bounding box center [674, 314] width 1348 height 629
paste input "text"
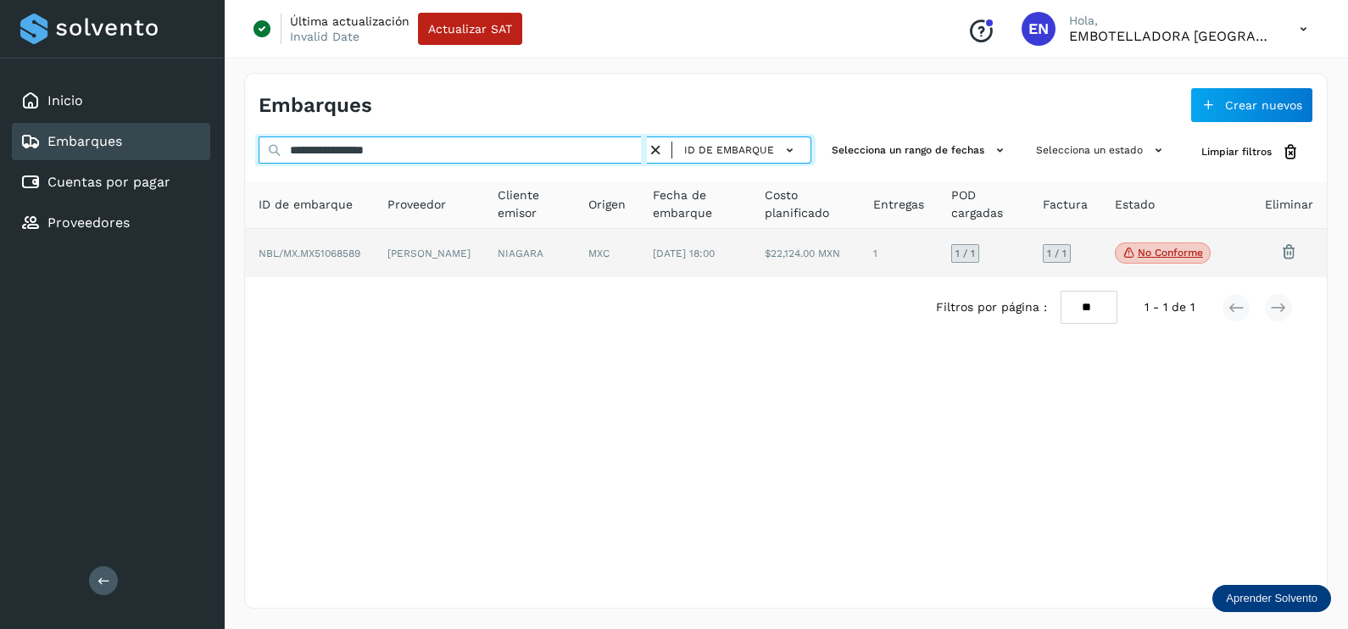
type input "**********"
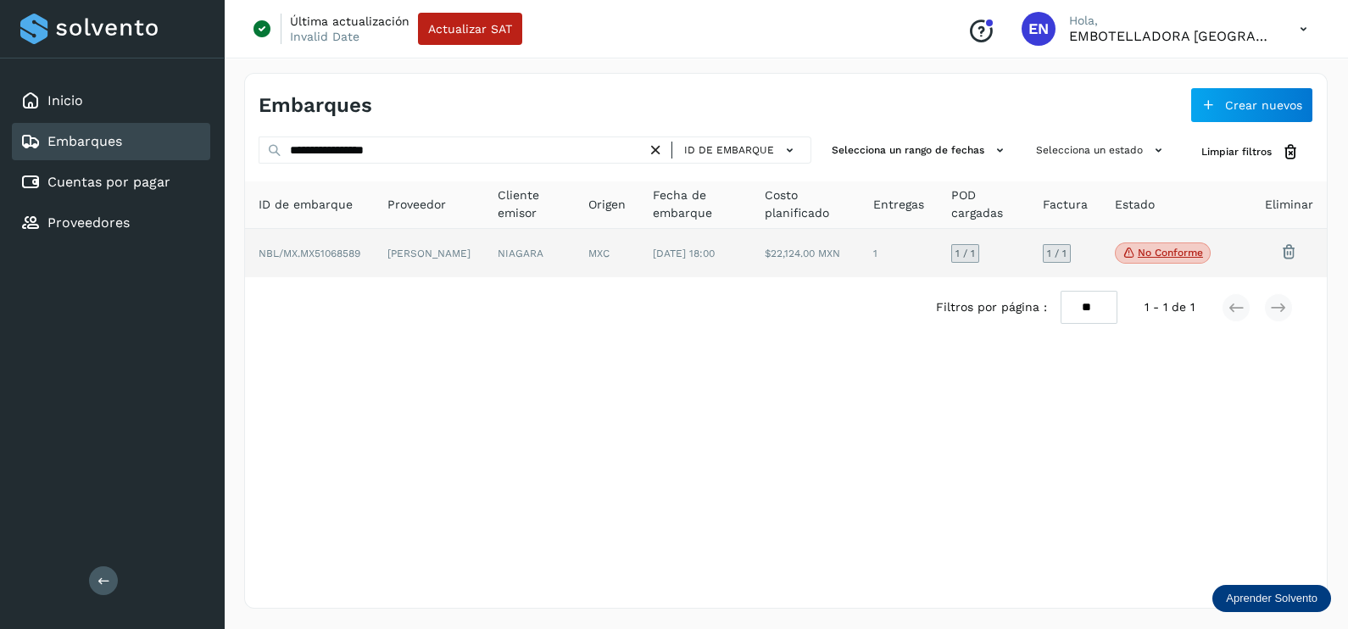
click at [575, 255] on td "NIAGARA" at bounding box center [607, 253] width 64 height 49
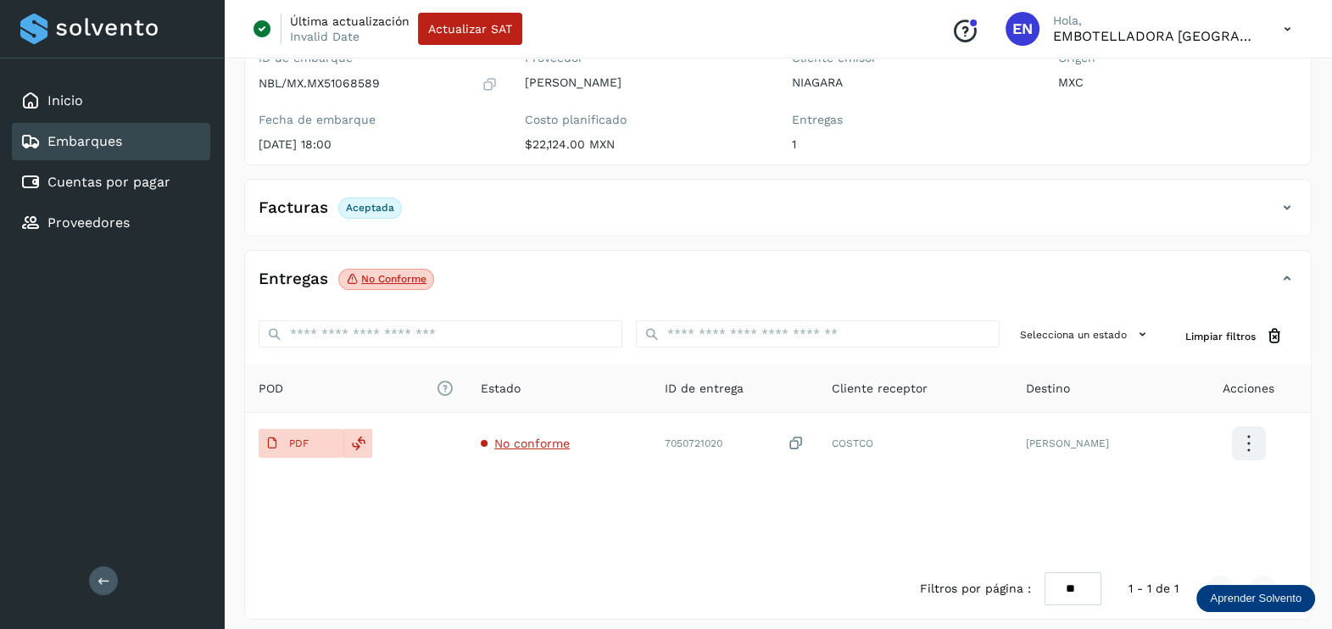
scroll to position [176, 0]
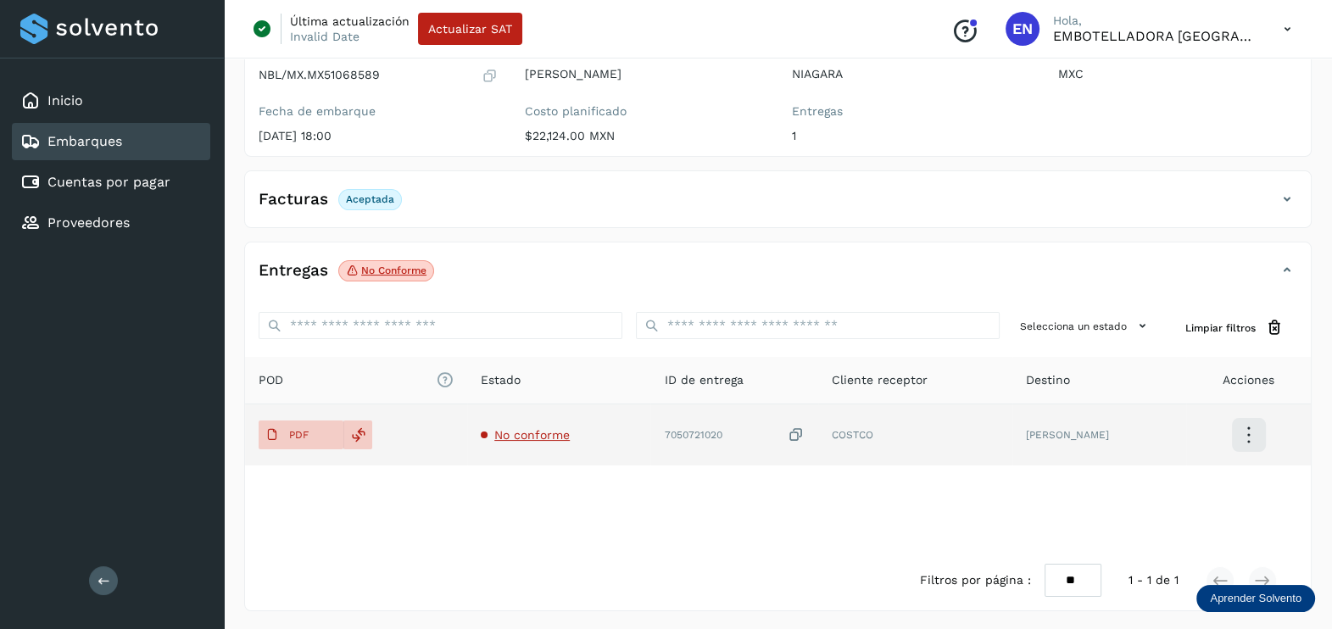
click at [650, 441] on td "No conforme" at bounding box center [733, 434] width 167 height 61
click at [551, 428] on span "No conforme" at bounding box center [531, 435] width 75 height 14
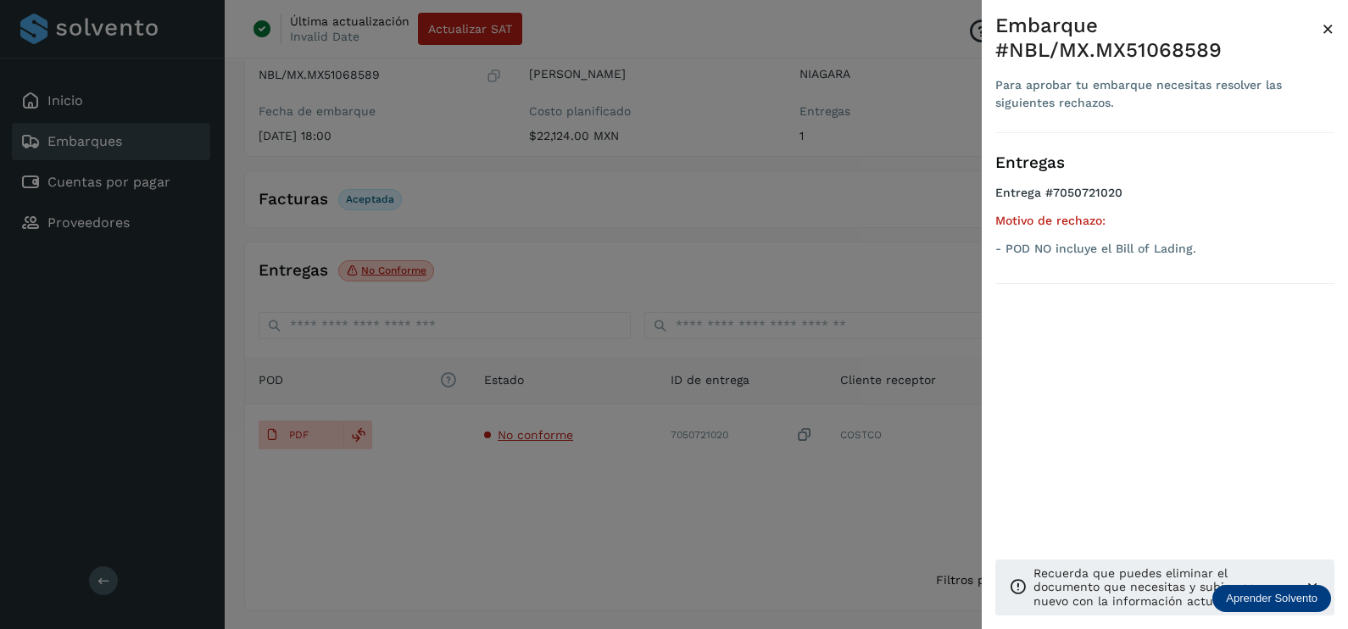
click at [636, 508] on div at bounding box center [674, 314] width 1348 height 629
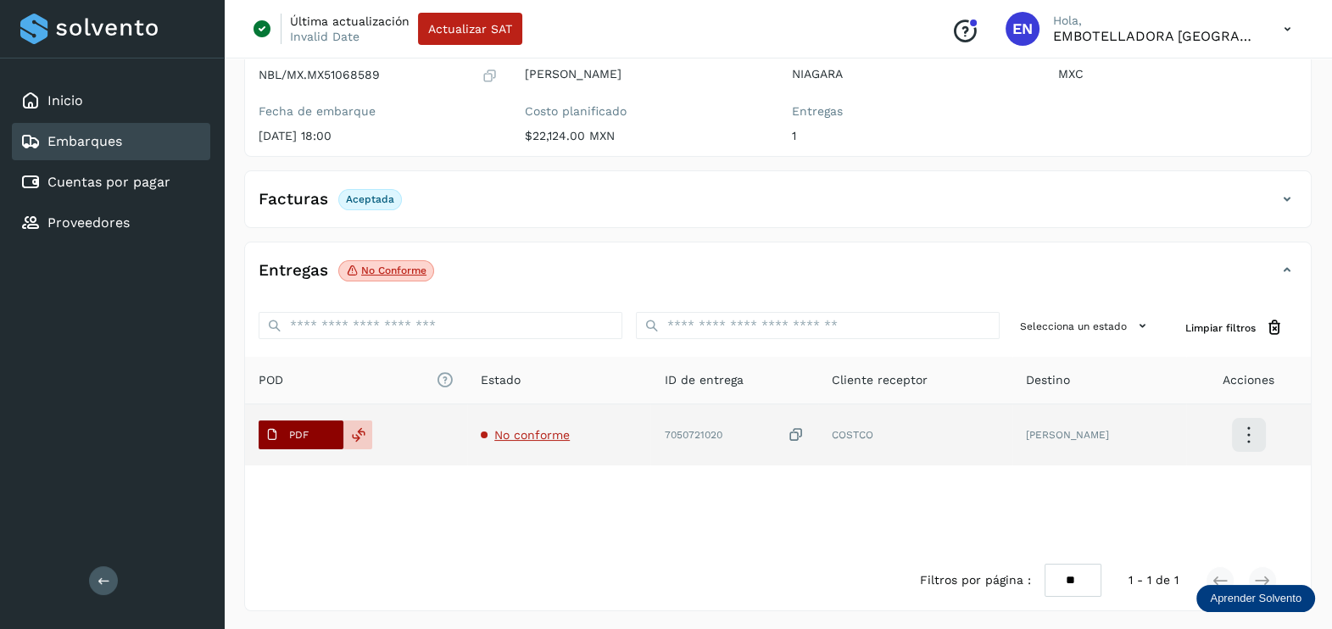
click at [301, 429] on p "PDF" at bounding box center [298, 435] width 19 height 12
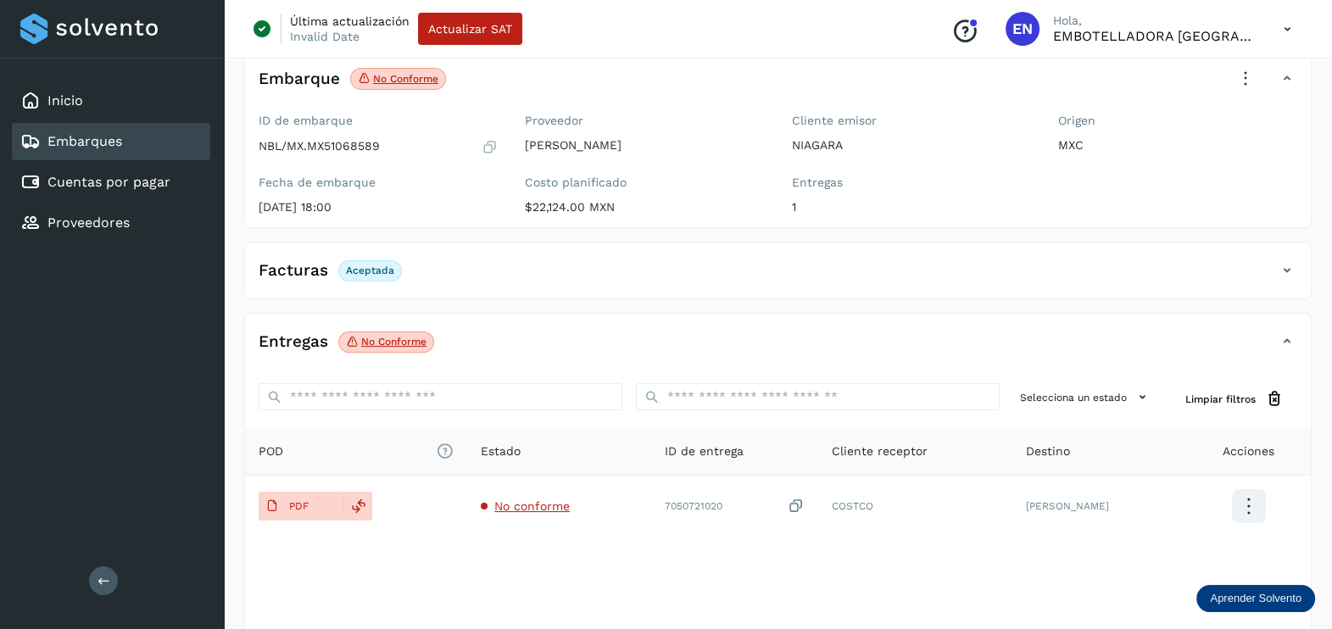
scroll to position [0, 0]
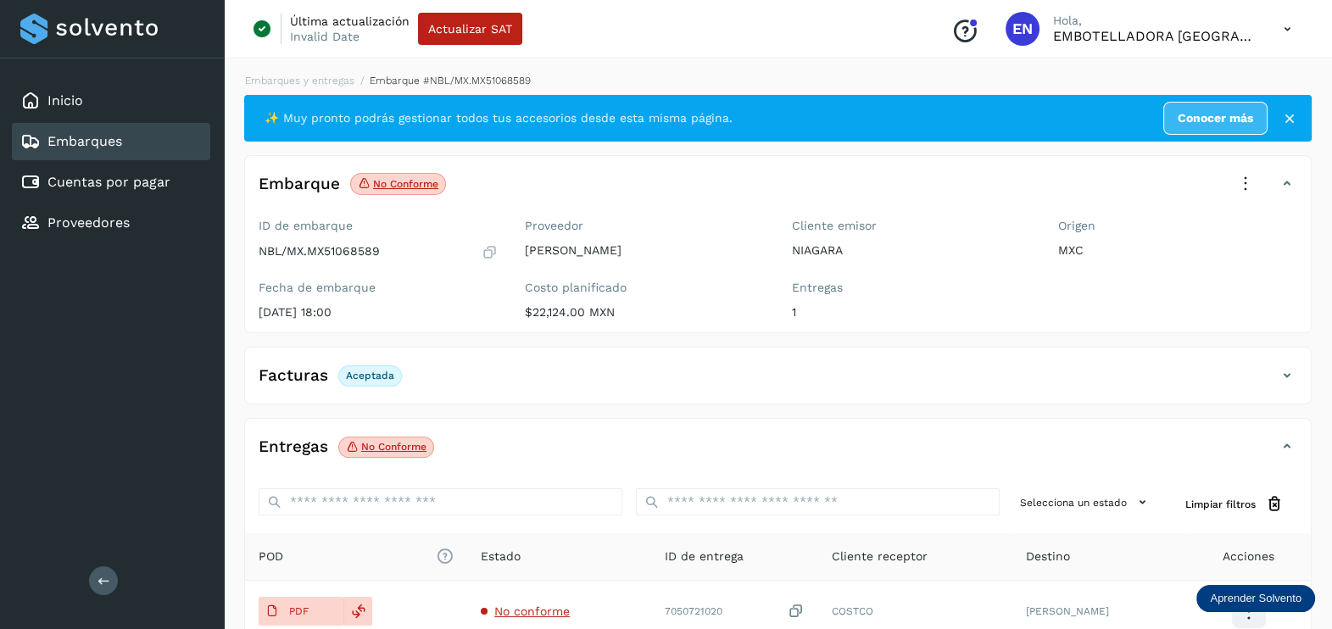
click at [1197, 292] on div "Origen MXC" at bounding box center [1177, 272] width 266 height 120
drag, startPoint x: 81, startPoint y: 104, endPoint x: 66, endPoint y: 101, distance: 15.6
click at [81, 103] on link "Inicio" at bounding box center [65, 100] width 36 height 16
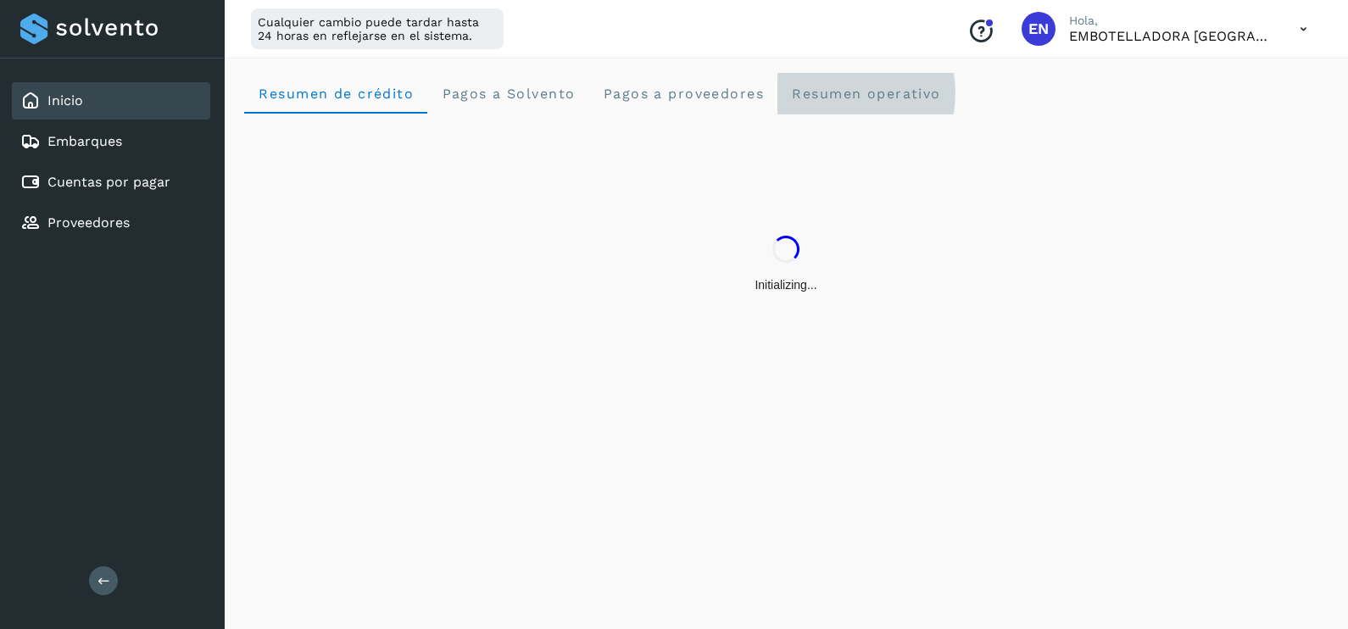
click at [912, 100] on span "Resumen operativo" at bounding box center [866, 94] width 150 height 16
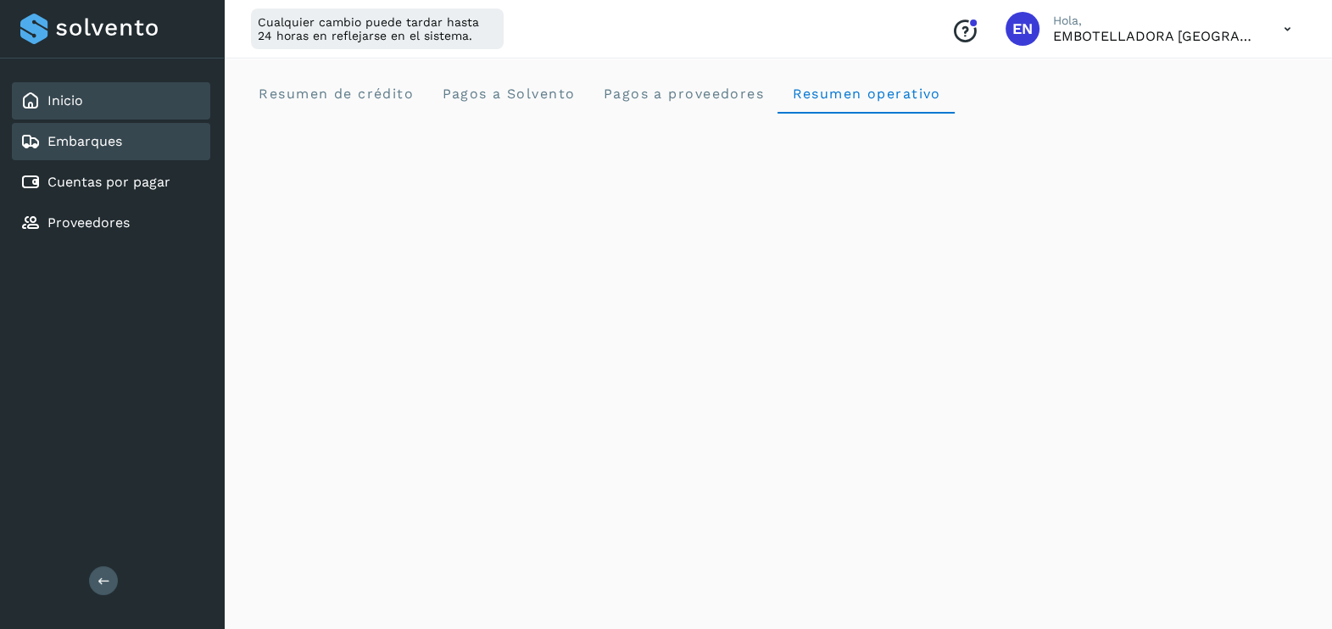
click at [114, 125] on div "Embarques" at bounding box center [111, 141] width 198 height 37
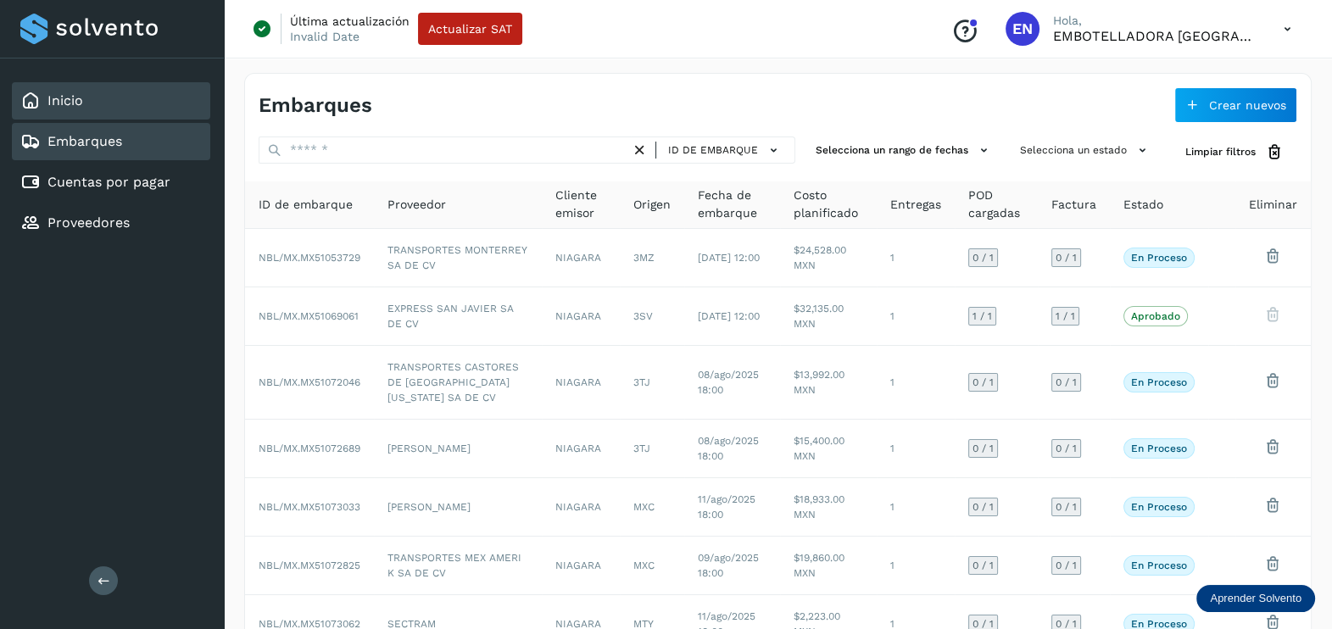
click at [132, 82] on div "Inicio" at bounding box center [111, 100] width 198 height 37
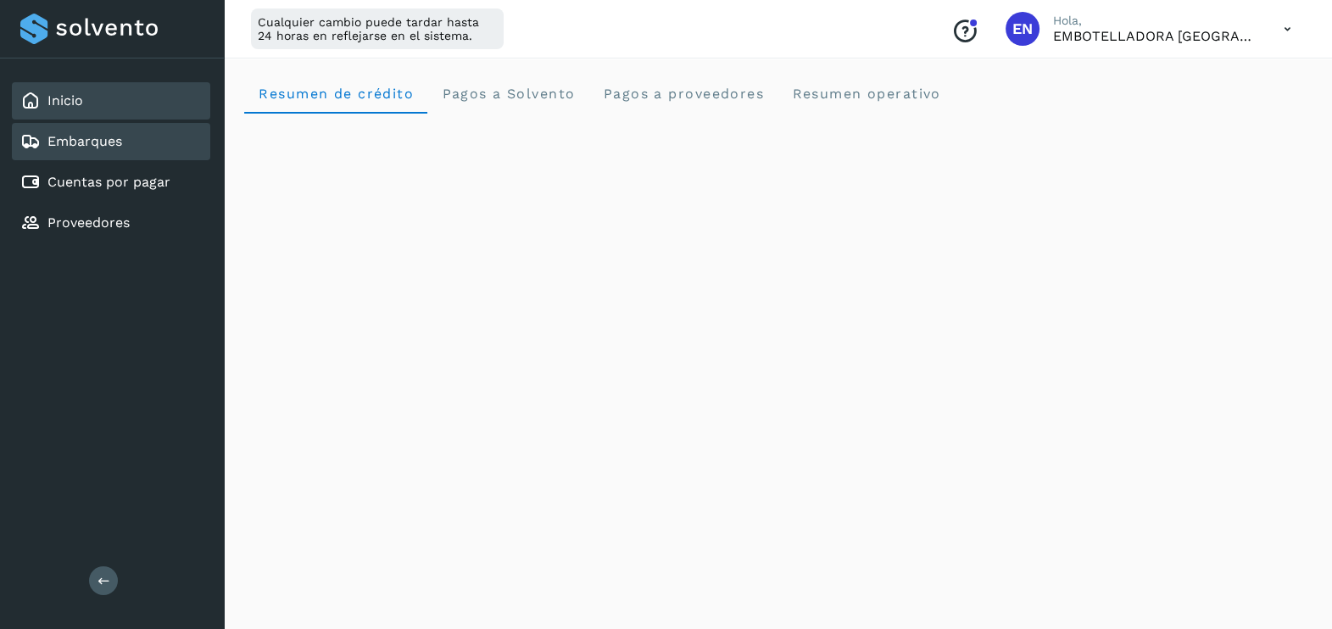
click at [138, 123] on div "Embarques" at bounding box center [111, 141] width 198 height 37
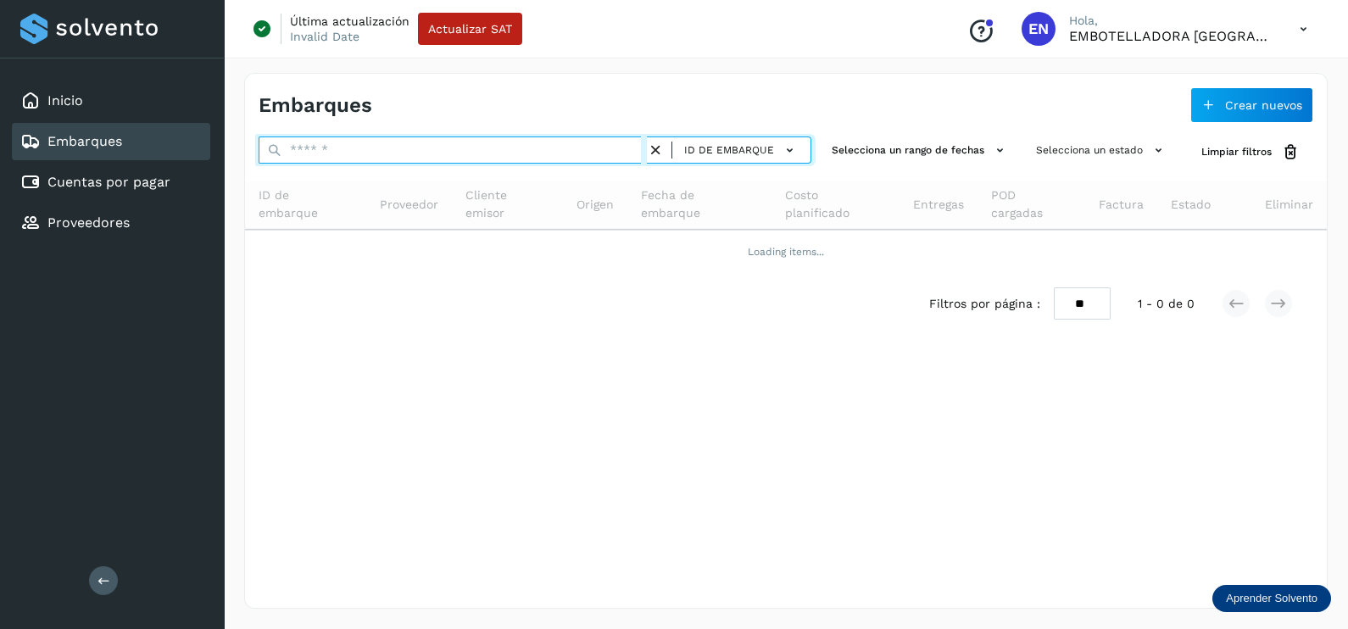
click at [428, 161] on input "text" at bounding box center [453, 149] width 388 height 27
paste input "**********"
type input "**********"
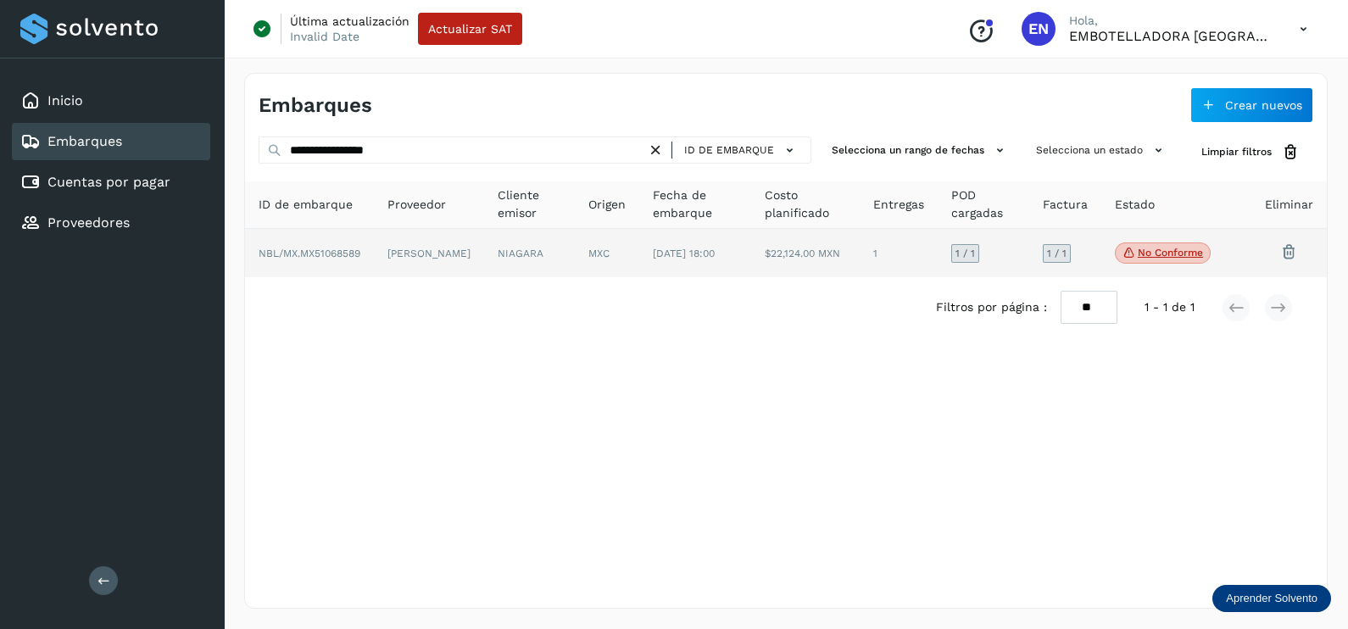
click at [575, 271] on td "NIAGARA" at bounding box center [607, 253] width 64 height 49
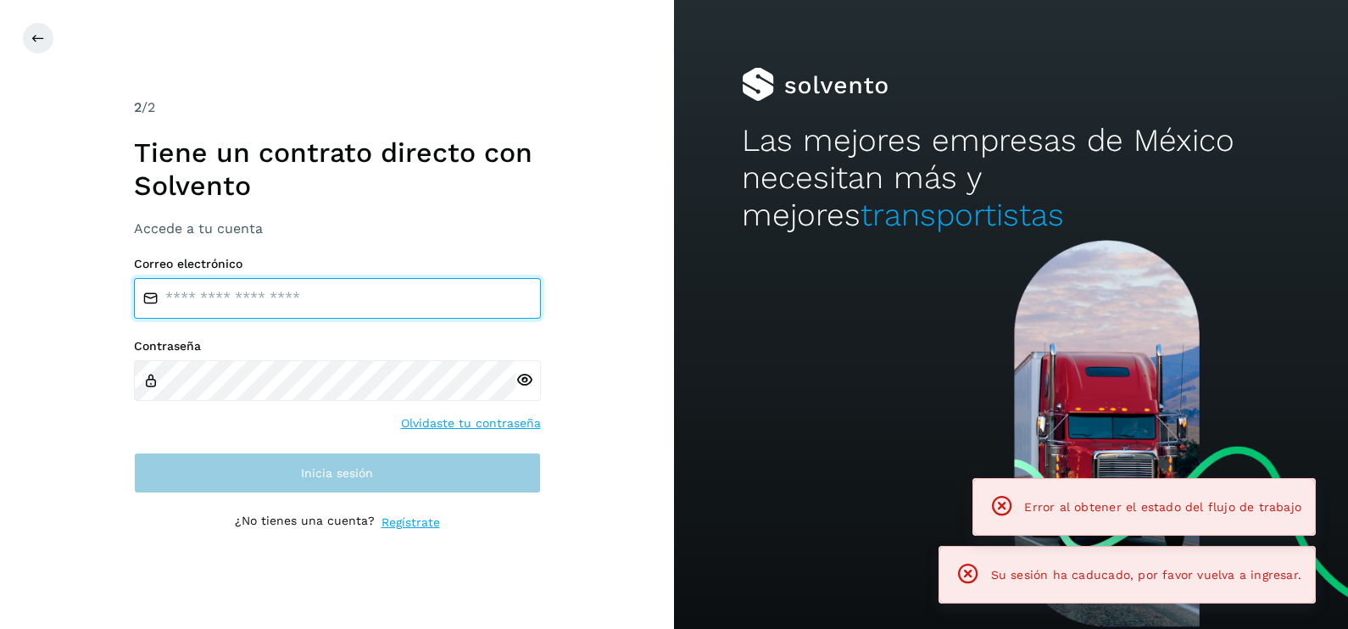
type input "**********"
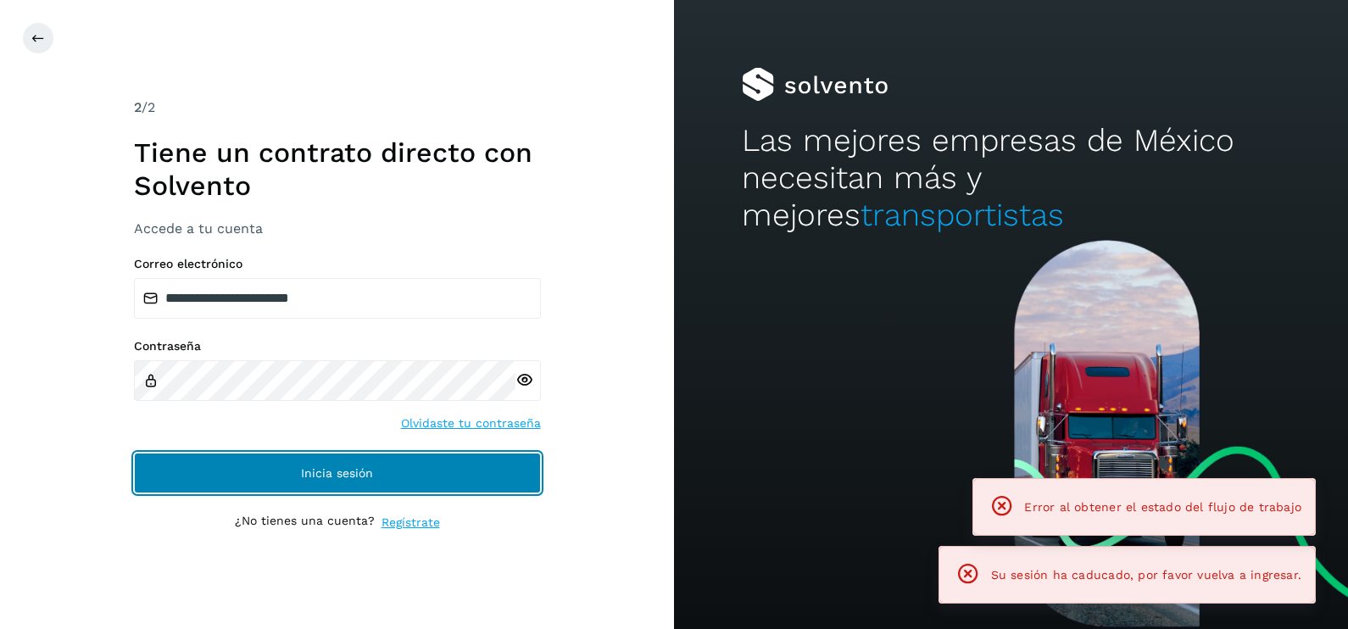
click at [488, 481] on button "Inicia sesión" at bounding box center [337, 473] width 407 height 41
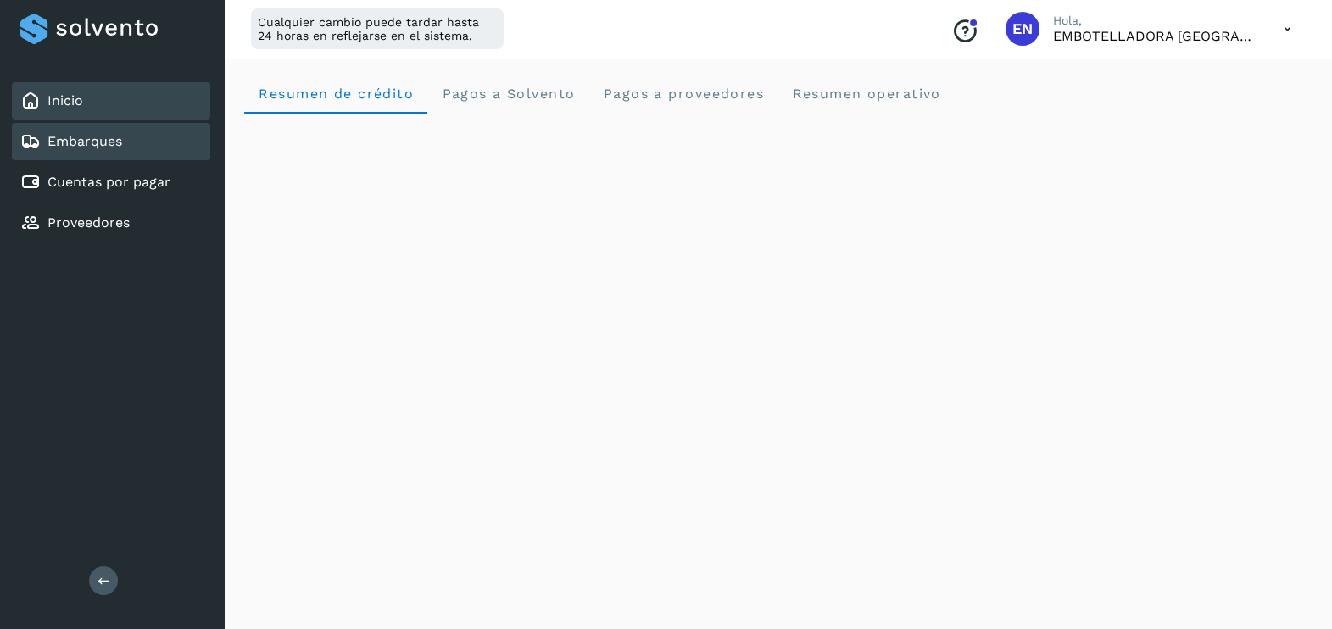
click at [113, 142] on link "Embarques" at bounding box center [84, 141] width 75 height 16
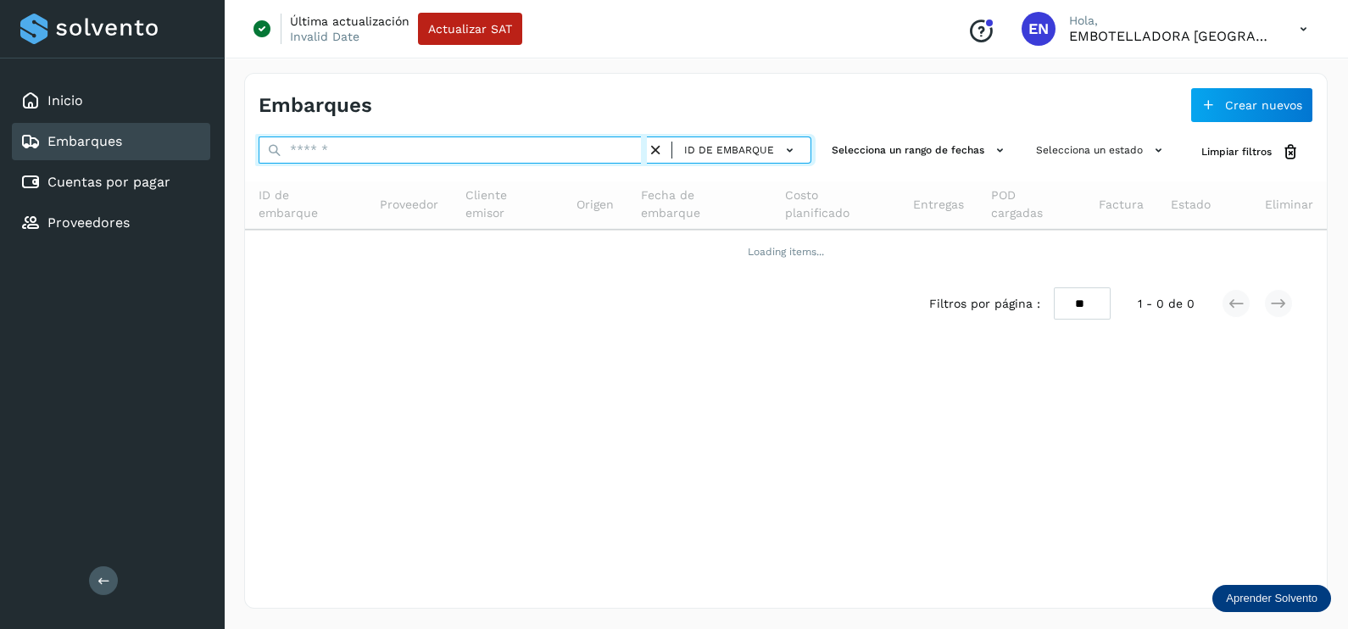
click at [377, 139] on input "text" at bounding box center [453, 149] width 388 height 27
paste input "**********"
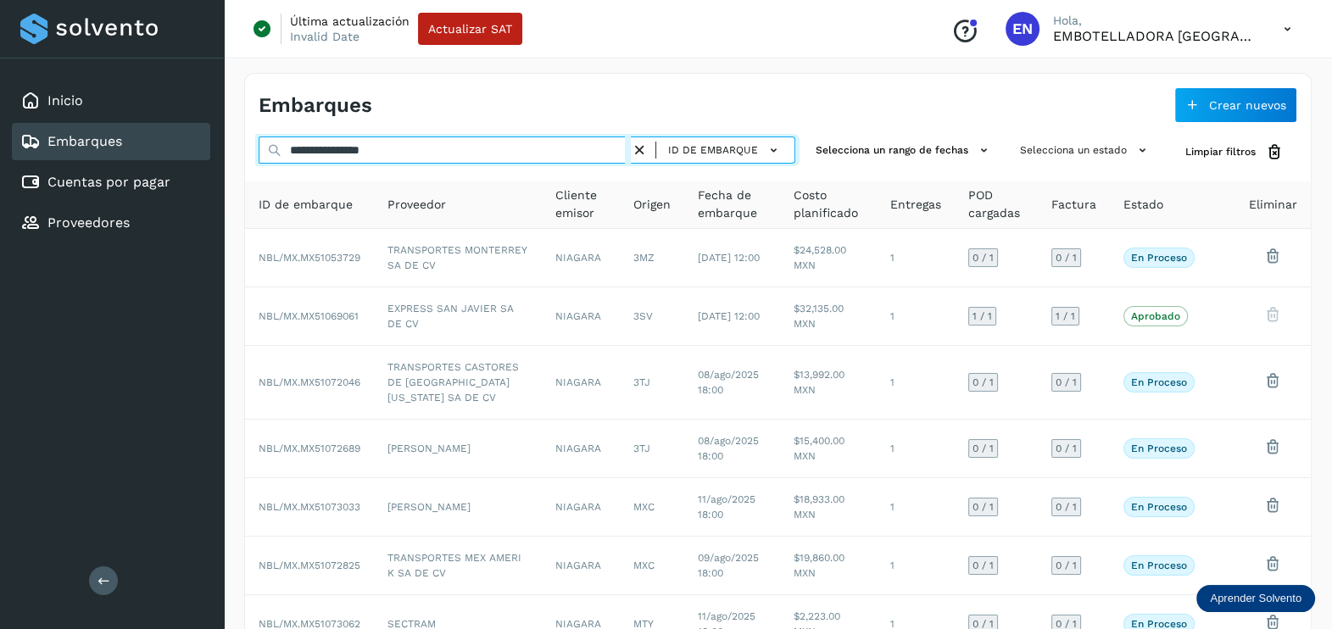
type input "**********"
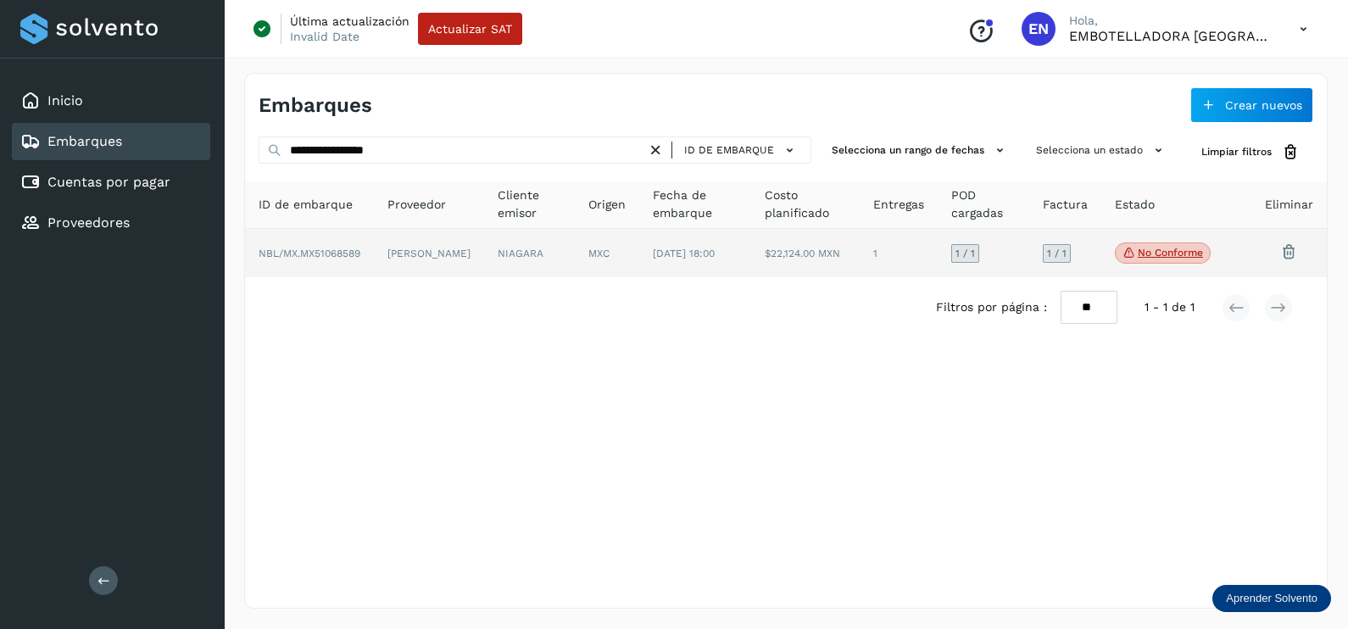
drag, startPoint x: 503, startPoint y: 270, endPoint x: 511, endPoint y: 267, distance: 8.8
click at [575, 267] on td "NIAGARA" at bounding box center [607, 253] width 64 height 49
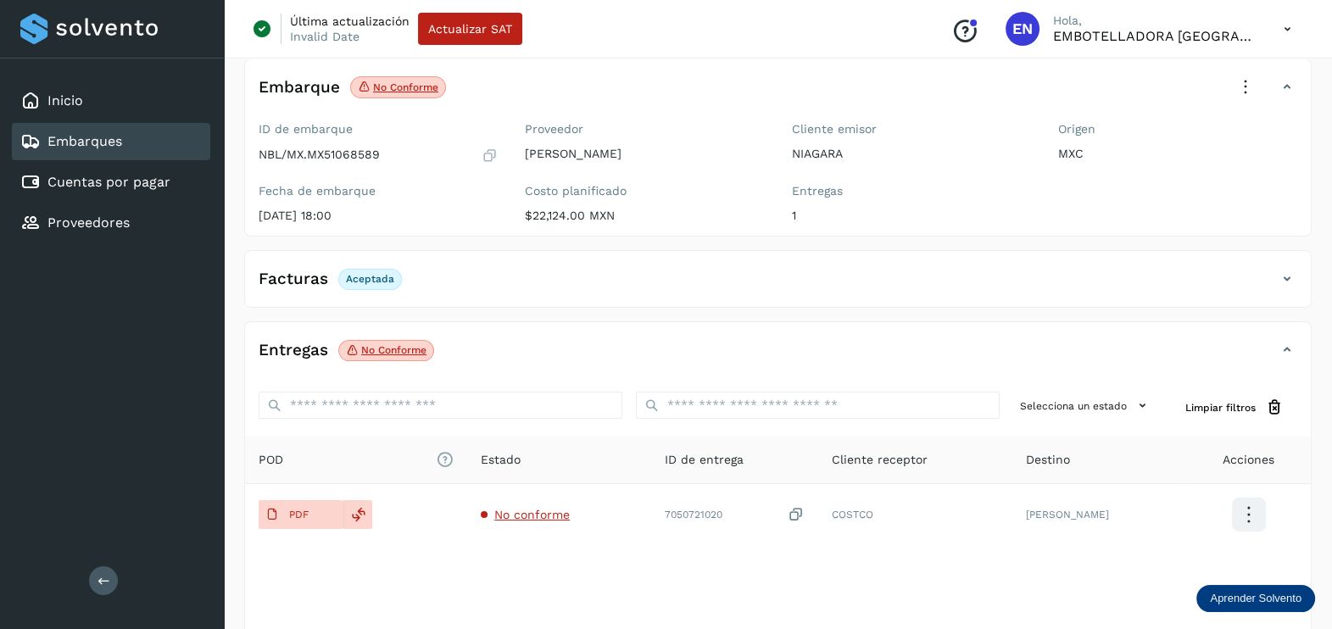
scroll to position [176, 0]
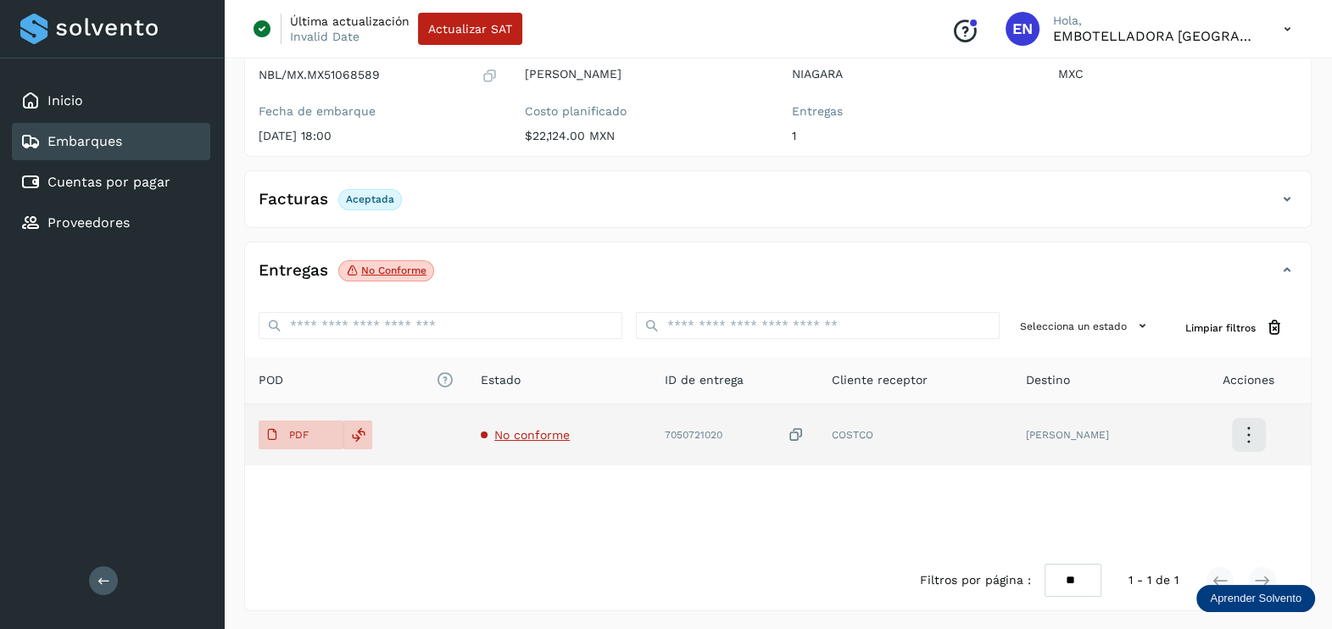
click at [530, 434] on span "No conforme" at bounding box center [531, 435] width 75 height 14
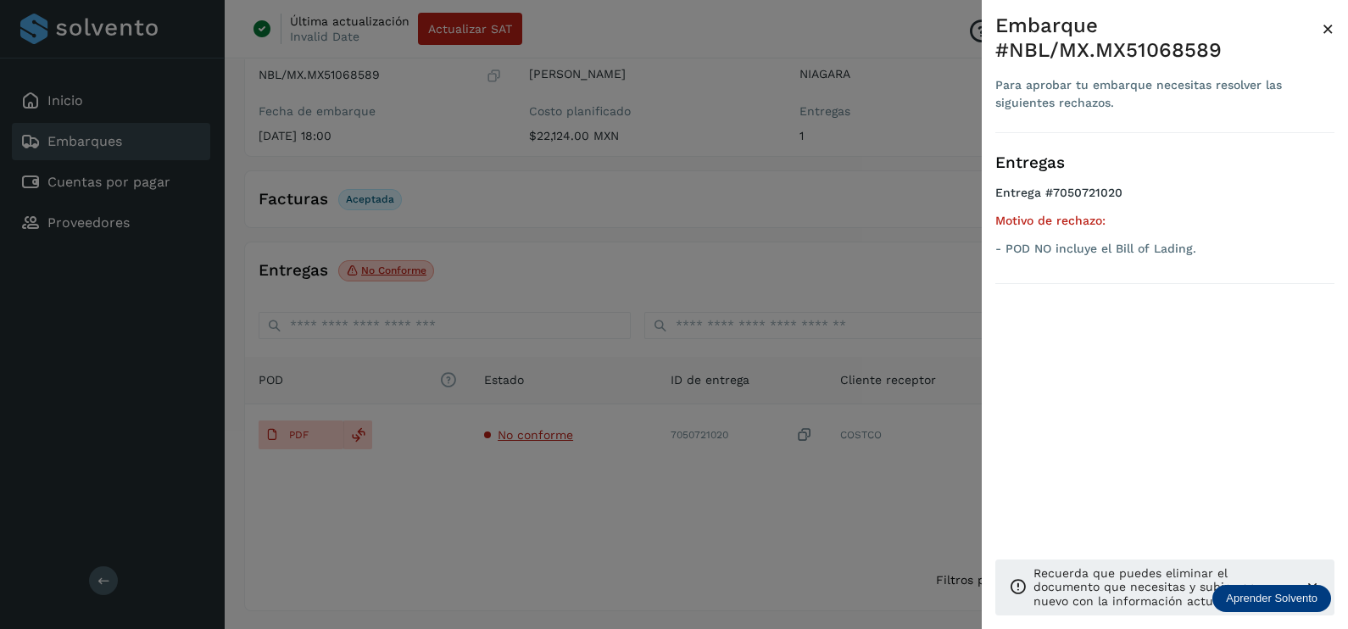
click at [591, 488] on div at bounding box center [674, 314] width 1348 height 629
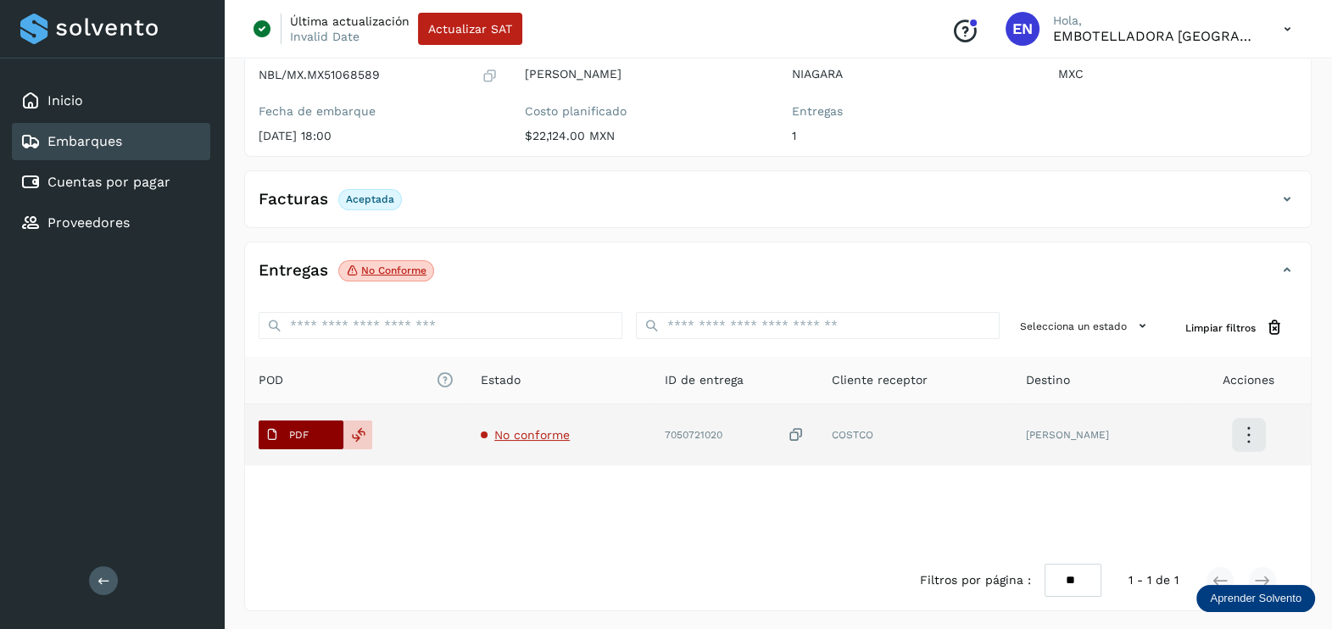
click at [286, 435] on span "PDF" at bounding box center [287, 434] width 57 height 27
